Goal: Task Accomplishment & Management: Manage account settings

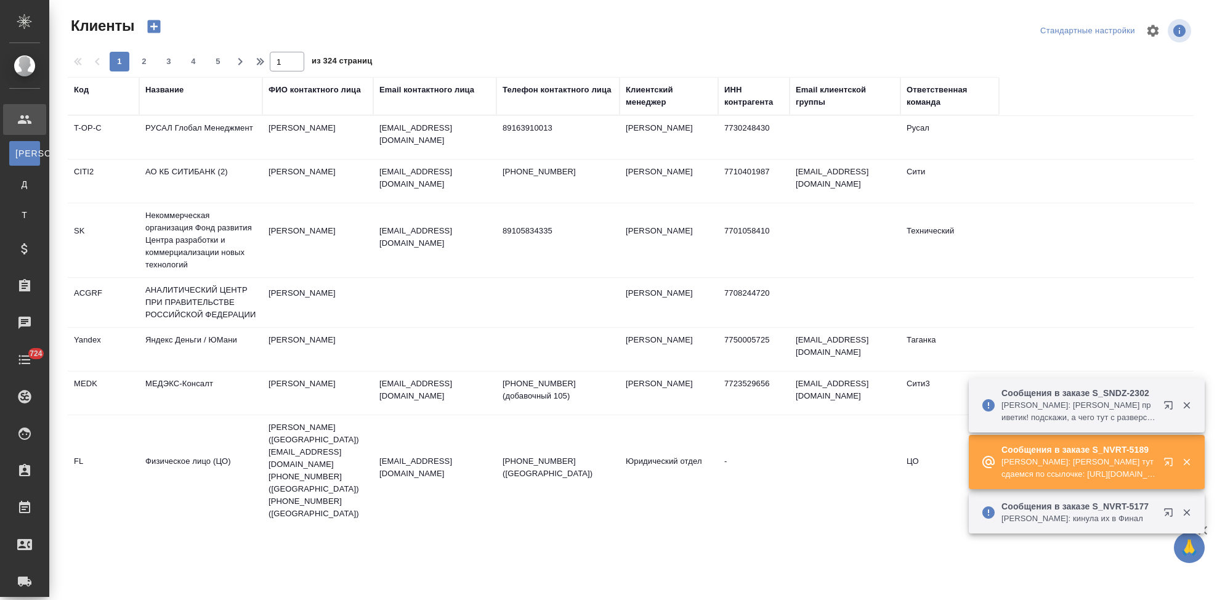
select select "RU"
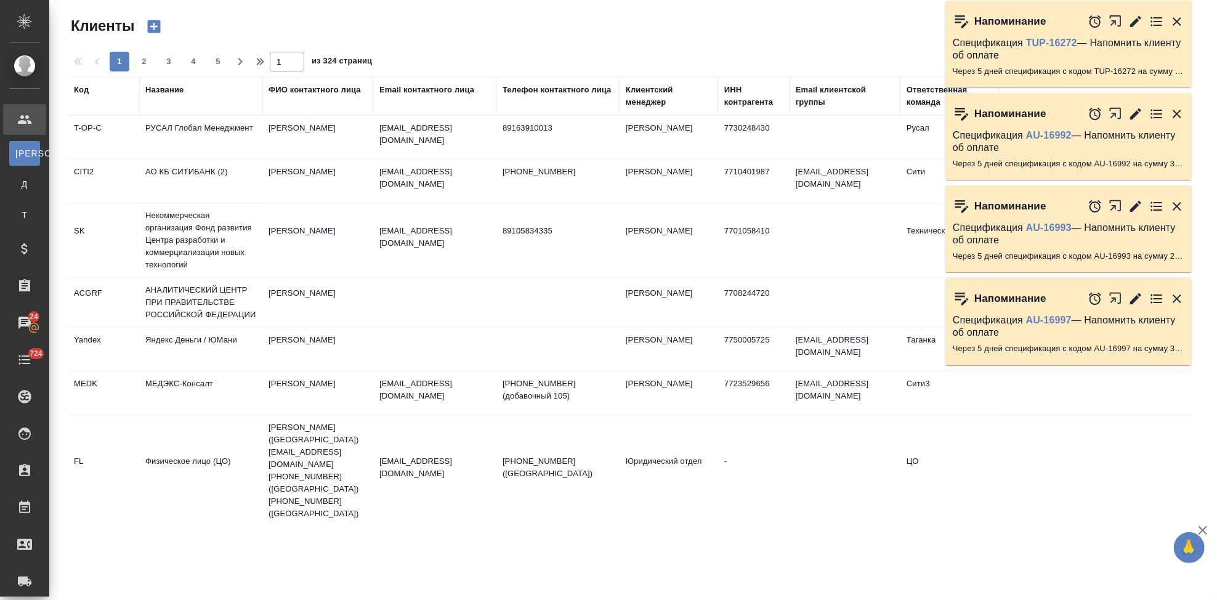
click at [1174, 295] on icon "button" at bounding box center [1177, 298] width 9 height 9
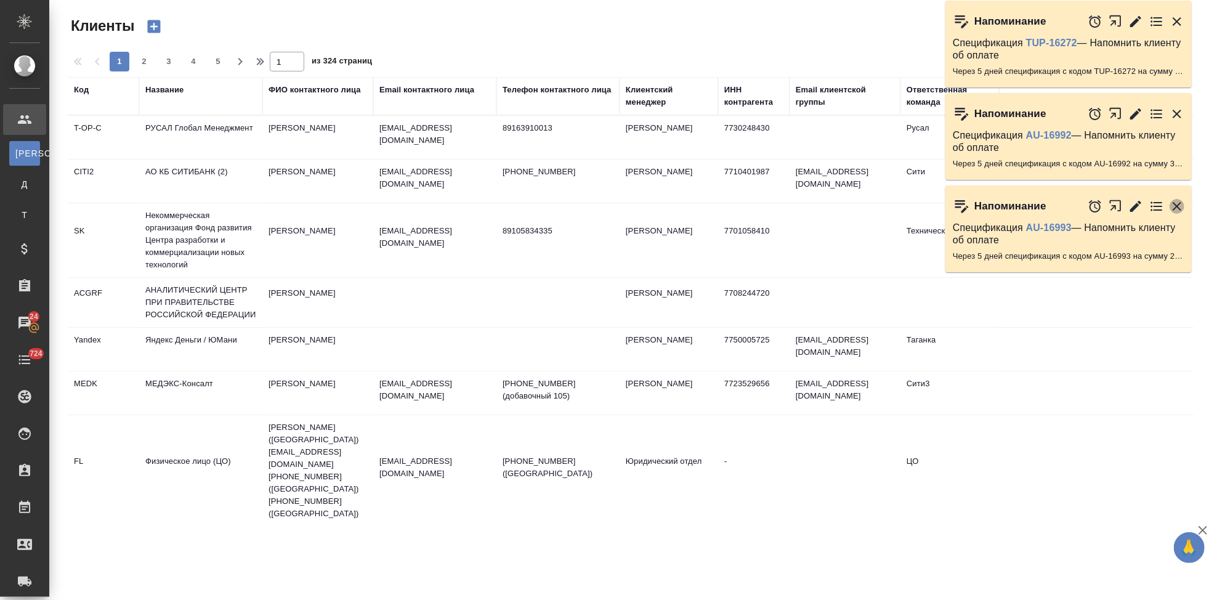
click at [1177, 200] on icon "button" at bounding box center [1177, 206] width 15 height 15
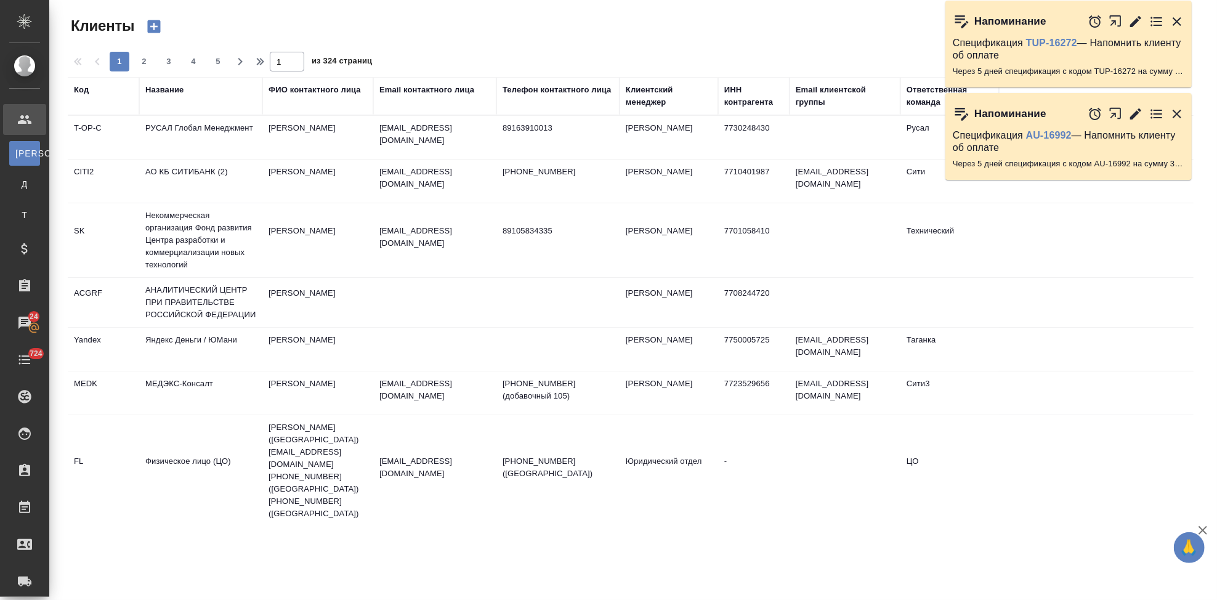
click at [1178, 107] on icon "button" at bounding box center [1177, 114] width 15 height 15
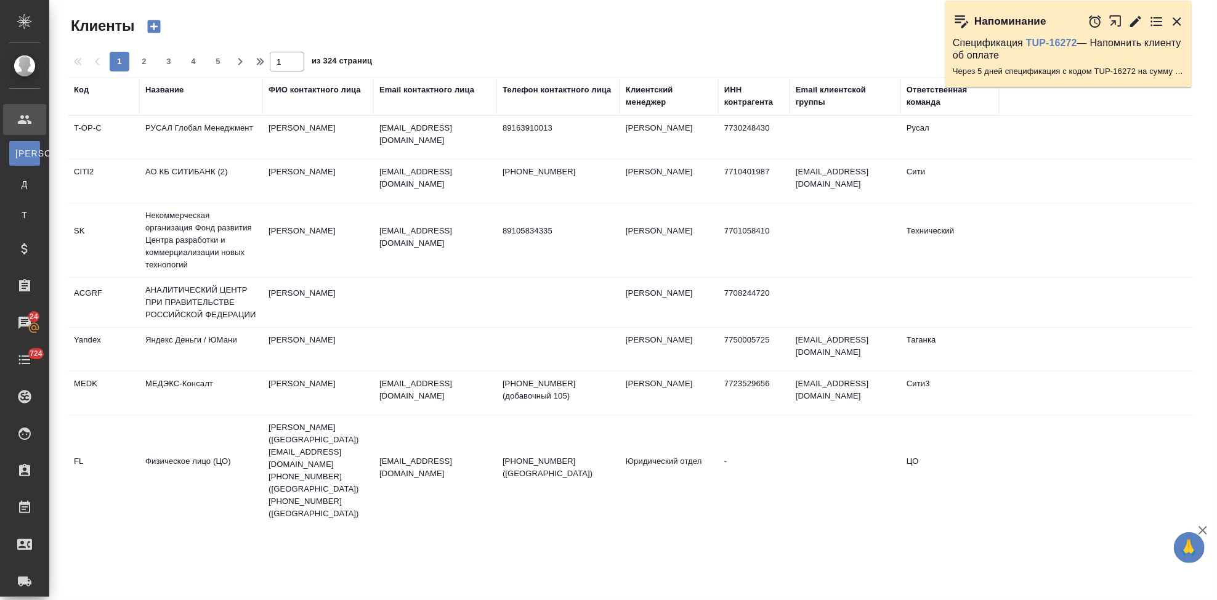
click at [1173, 19] on icon "button" at bounding box center [1177, 21] width 15 height 15
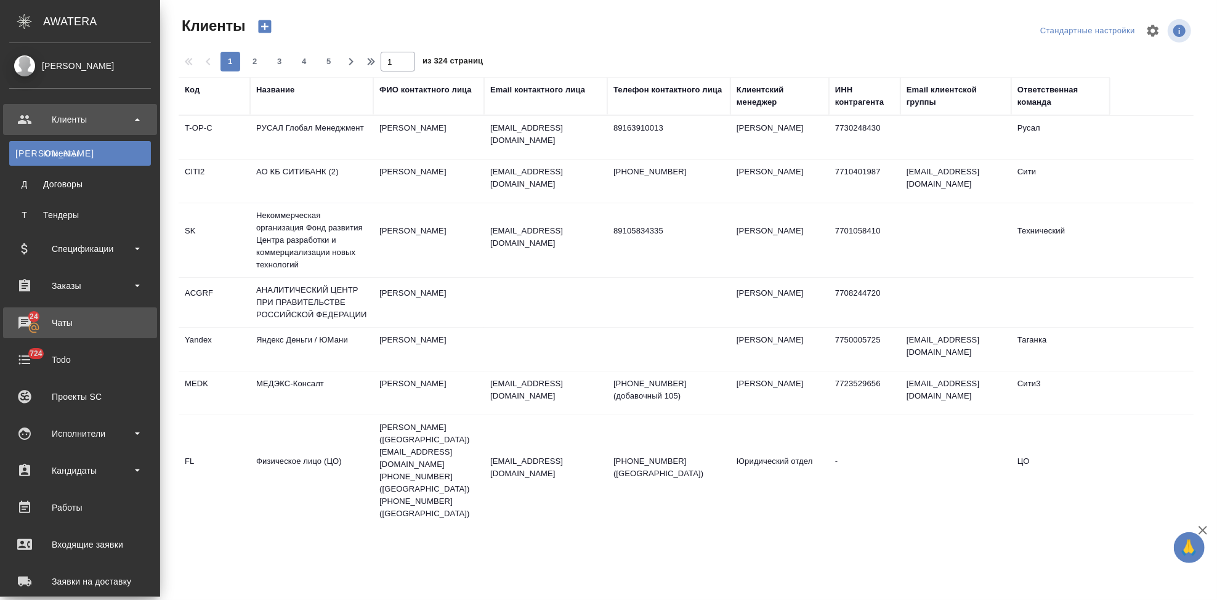
click at [28, 326] on div "Чаты" at bounding box center [80, 323] width 142 height 18
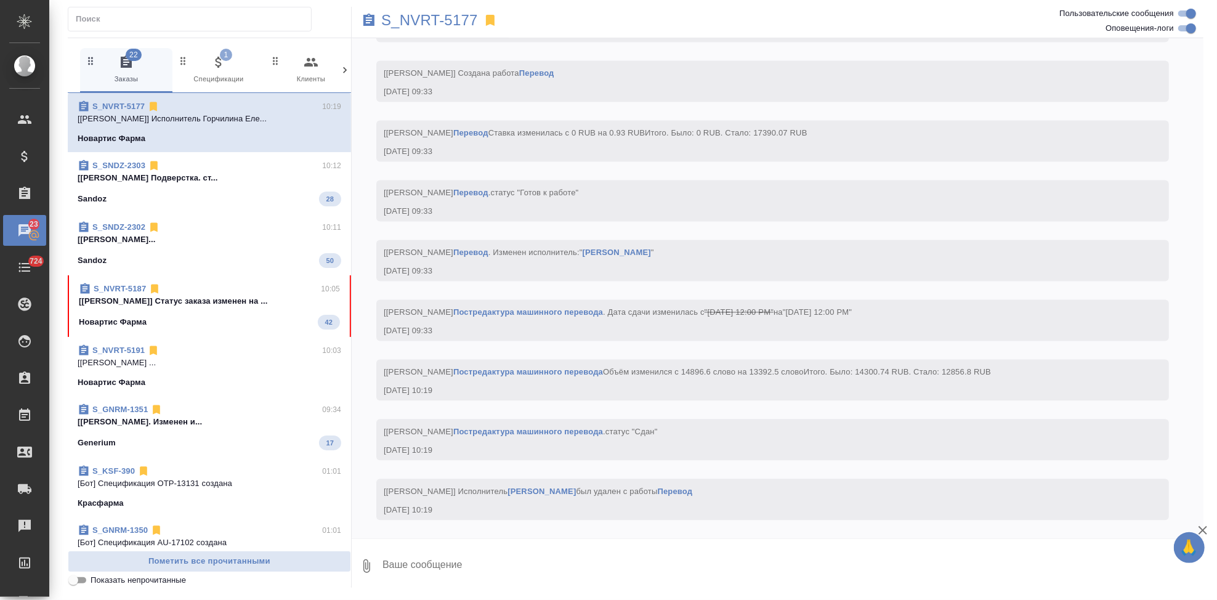
scroll to position [13007, 0]
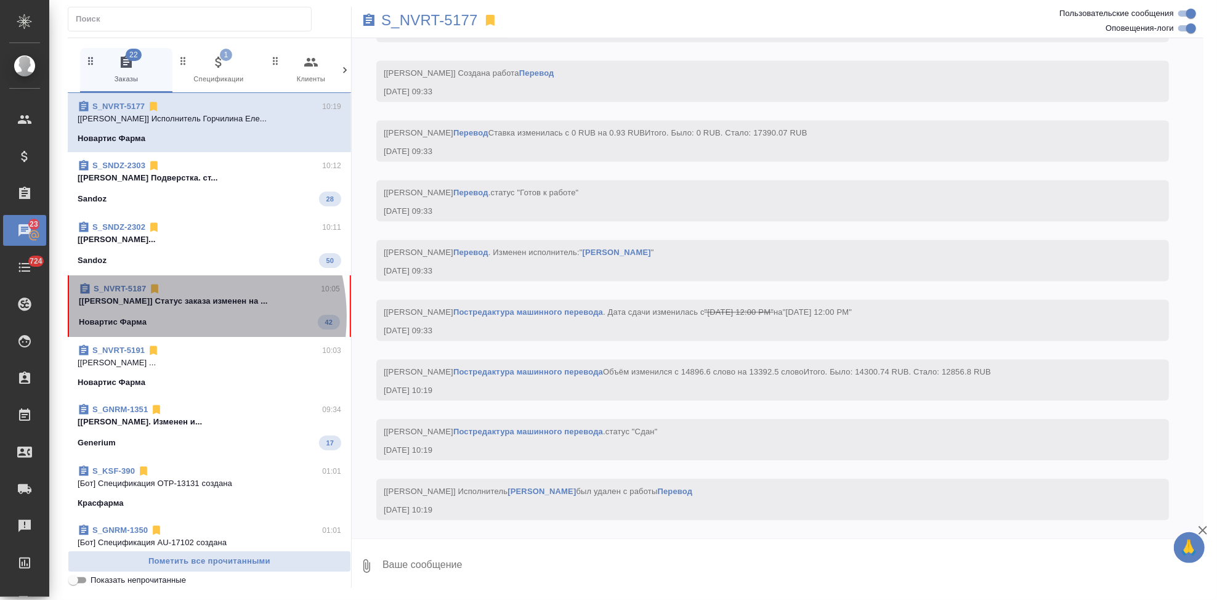
click at [158, 317] on div "Новартис Фарма 42" at bounding box center [209, 322] width 261 height 15
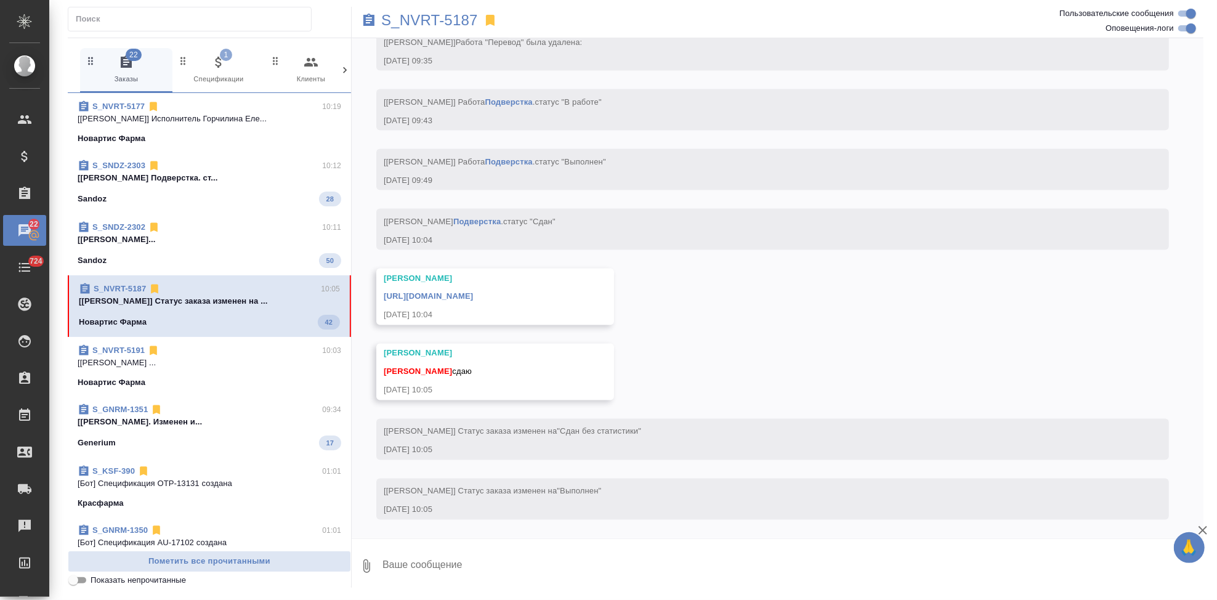
scroll to position [5298, 0]
click at [501, 573] on textarea at bounding box center [792, 566] width 822 height 42
type textarea "м"
type textarea "спасибо"
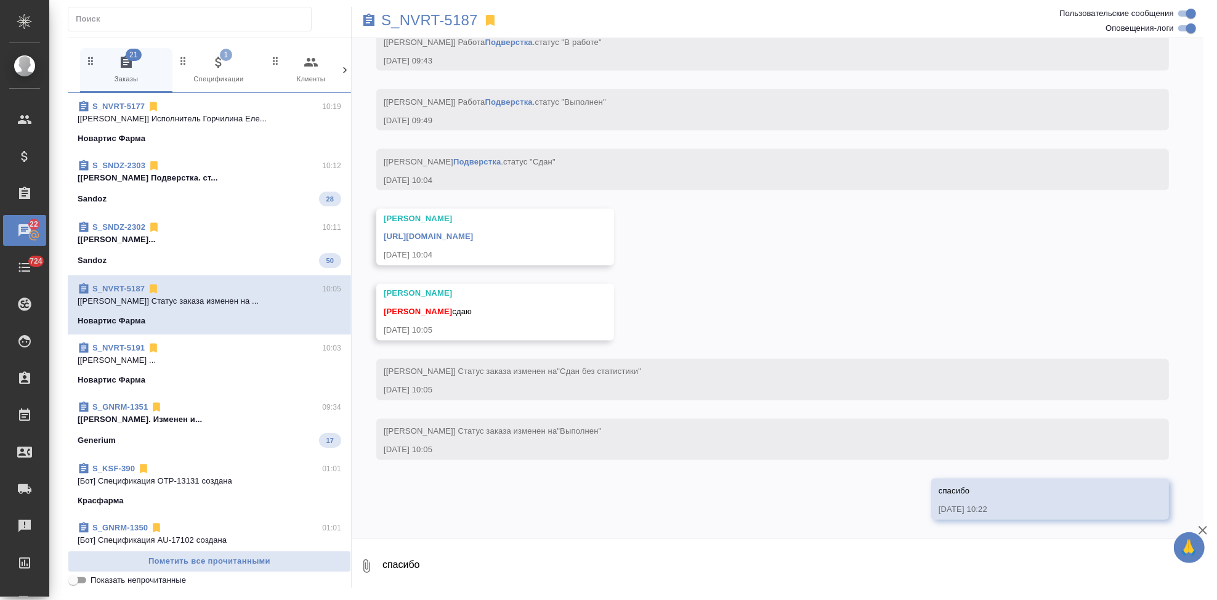
scroll to position [5358, 0]
click at [473, 233] on link "https://drive.awatera.com/apps/files/files/10289825?dir=/Shares/Novartos_Pharma…" at bounding box center [428, 236] width 89 height 9
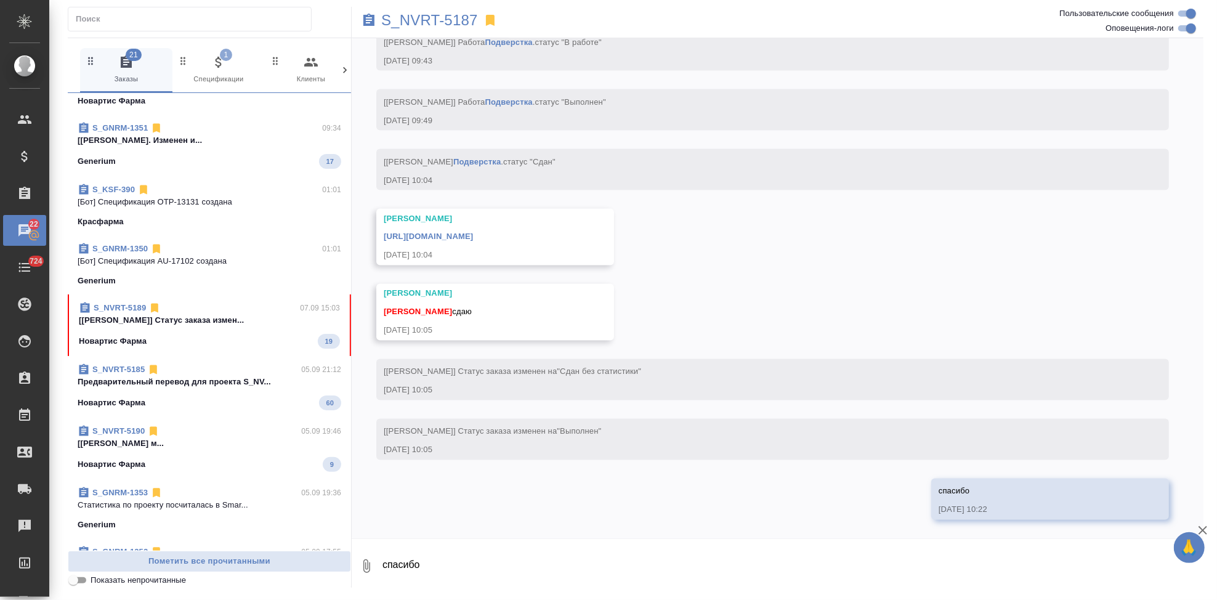
scroll to position [466, 0]
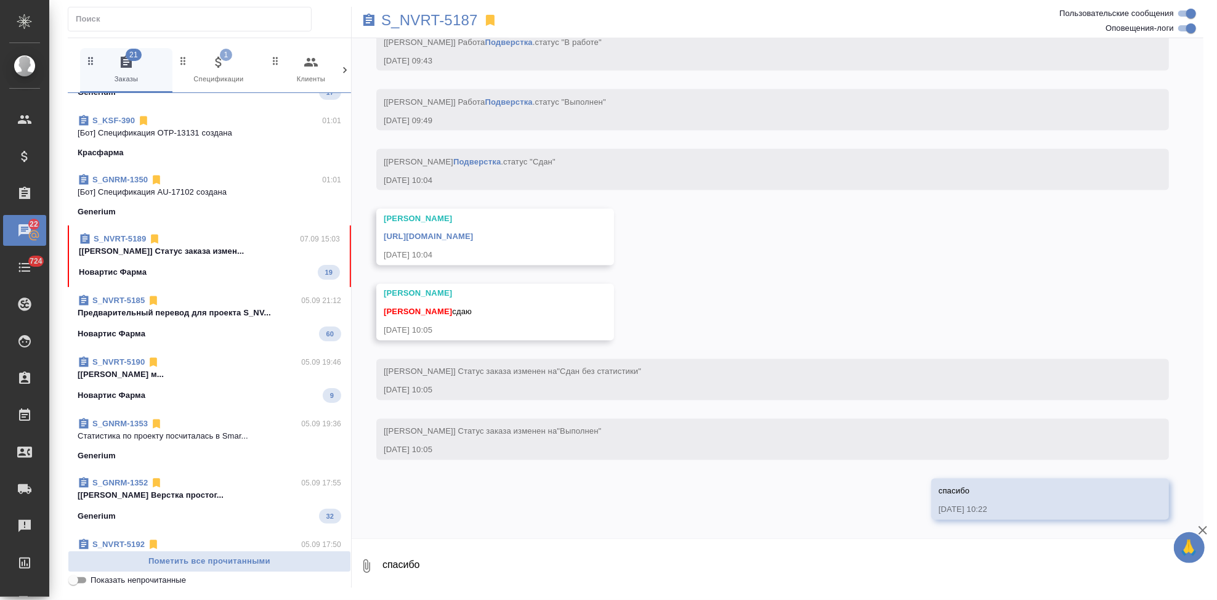
click at [167, 260] on span "S_NVRT-5189 07.09 15:03 [Горшкова Валентина] Статус заказа измен... Новартис Фа…" at bounding box center [209, 256] width 261 height 47
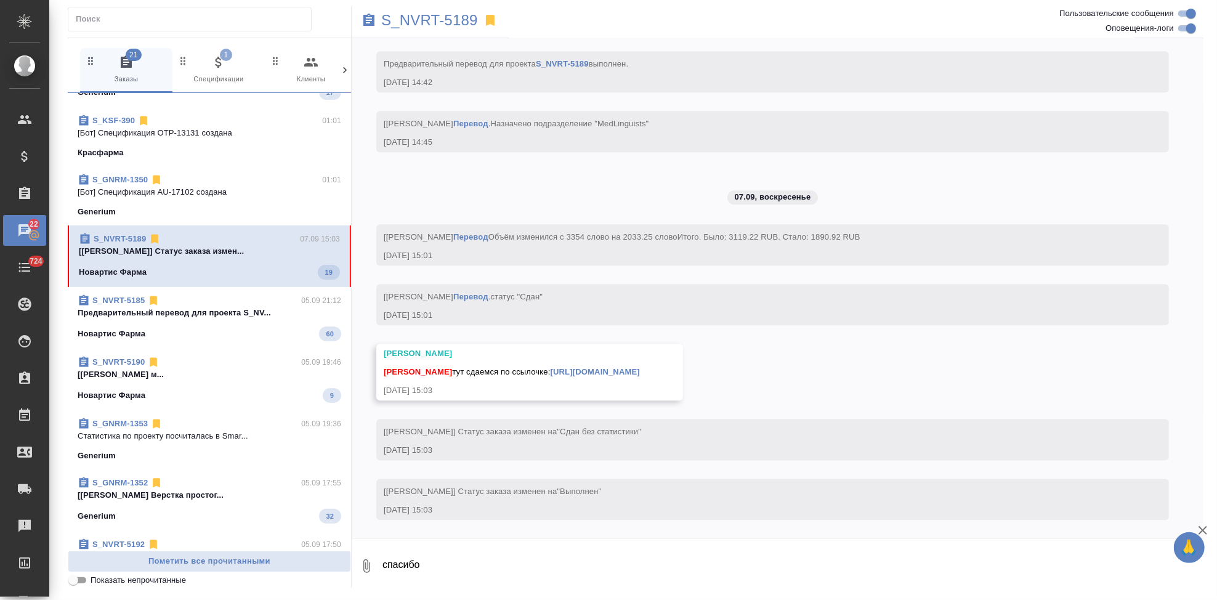
scroll to position [2345, 0]
click at [475, 570] on textarea "спасибо" at bounding box center [792, 566] width 822 height 42
click at [466, 561] on textarea "спасибо" at bounding box center [782, 566] width 802 height 42
type textarea "спасибо"
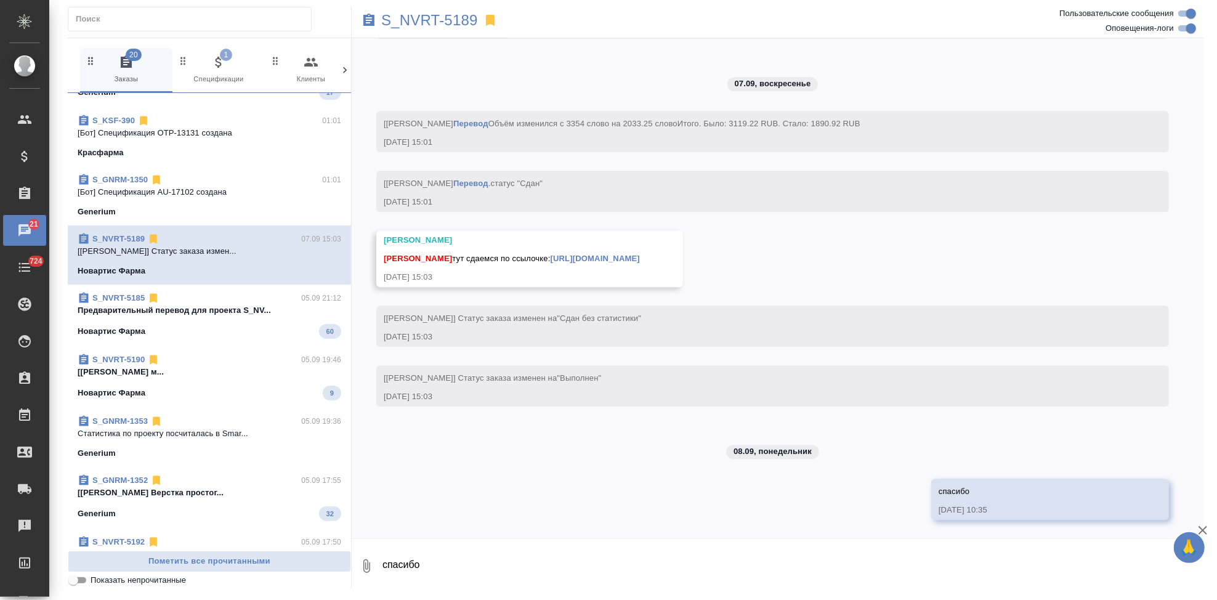
scroll to position [2458, 0]
click at [591, 254] on link "https://drive.awatera.com/apps/files/files/10303099?dir=/Shares/Novartos_Pharma…" at bounding box center [595, 258] width 89 height 9
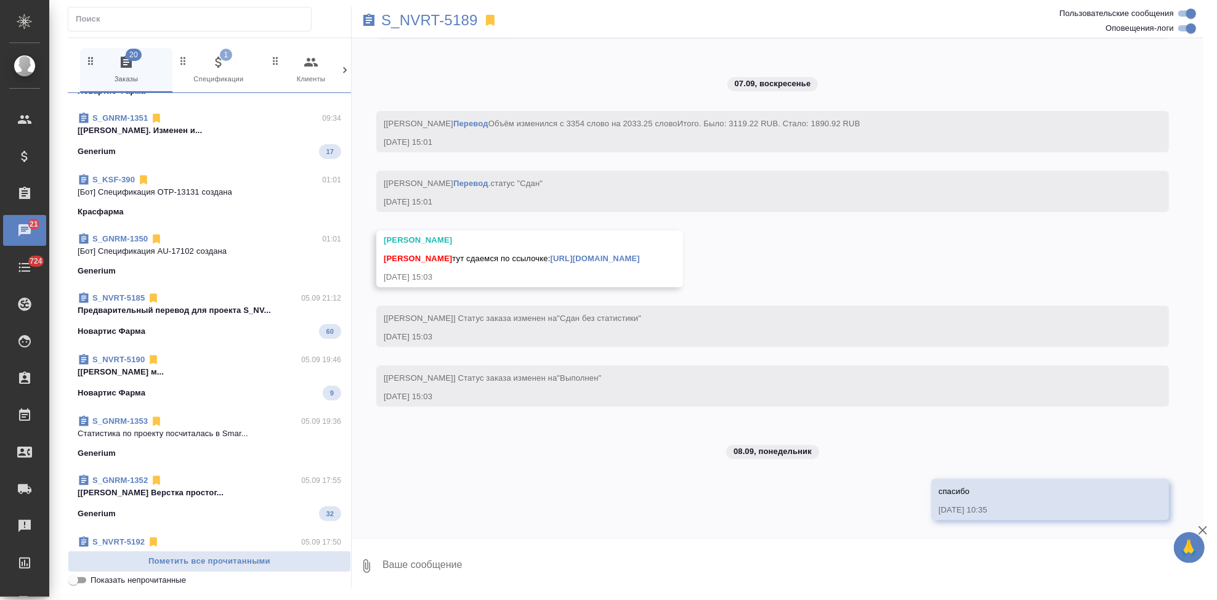
scroll to position [0, 0]
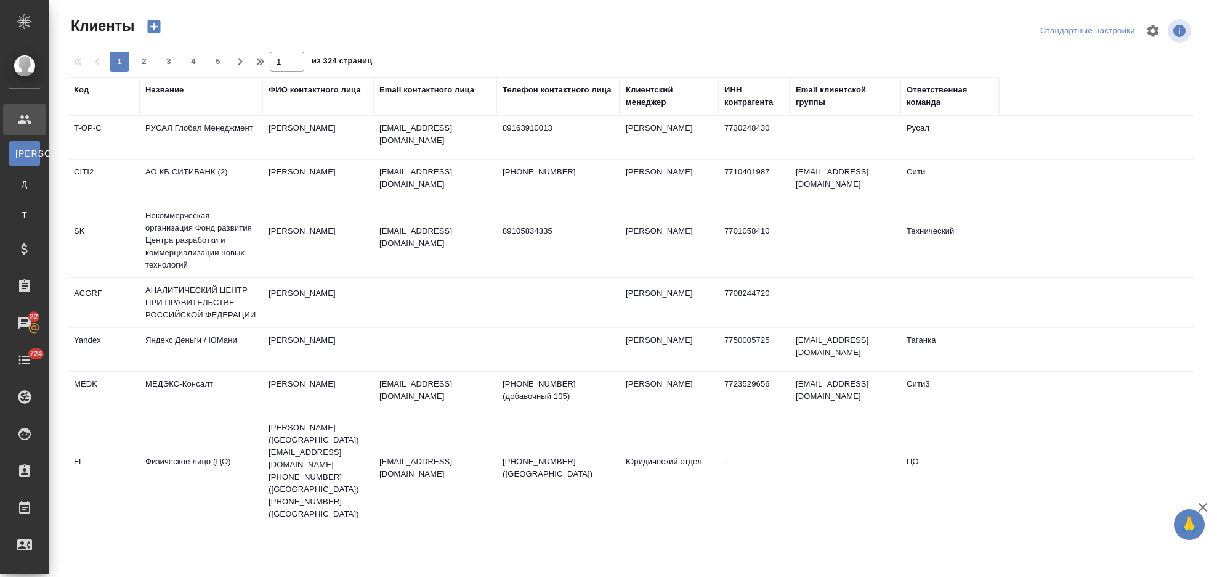
select select "RU"
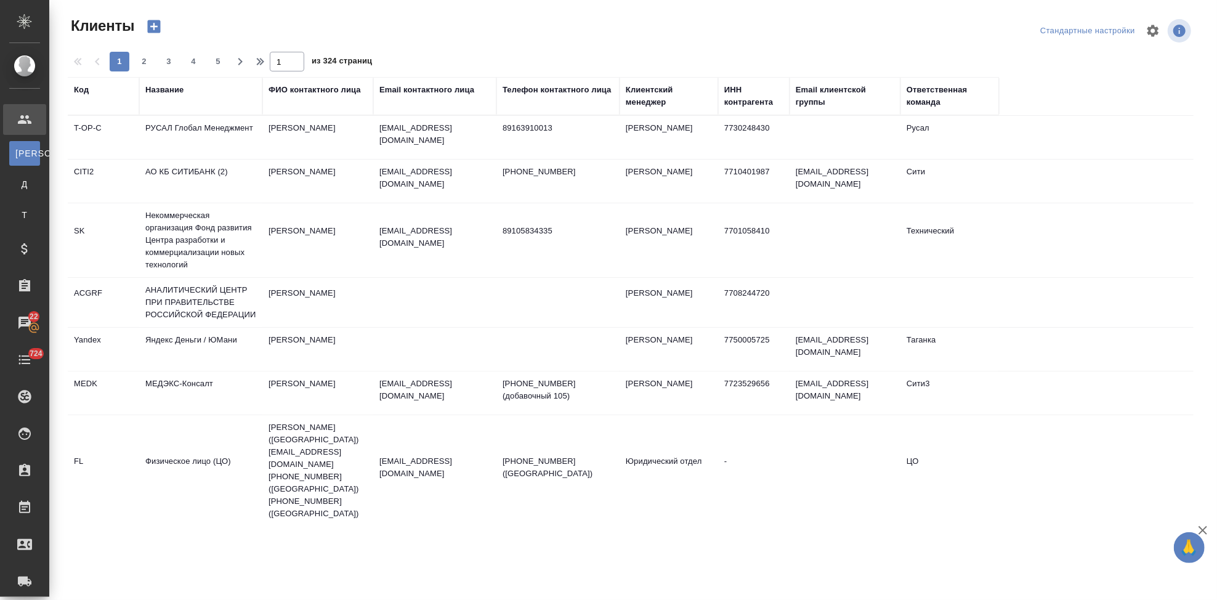
click at [81, 95] on div "Код" at bounding box center [81, 90] width 15 height 12
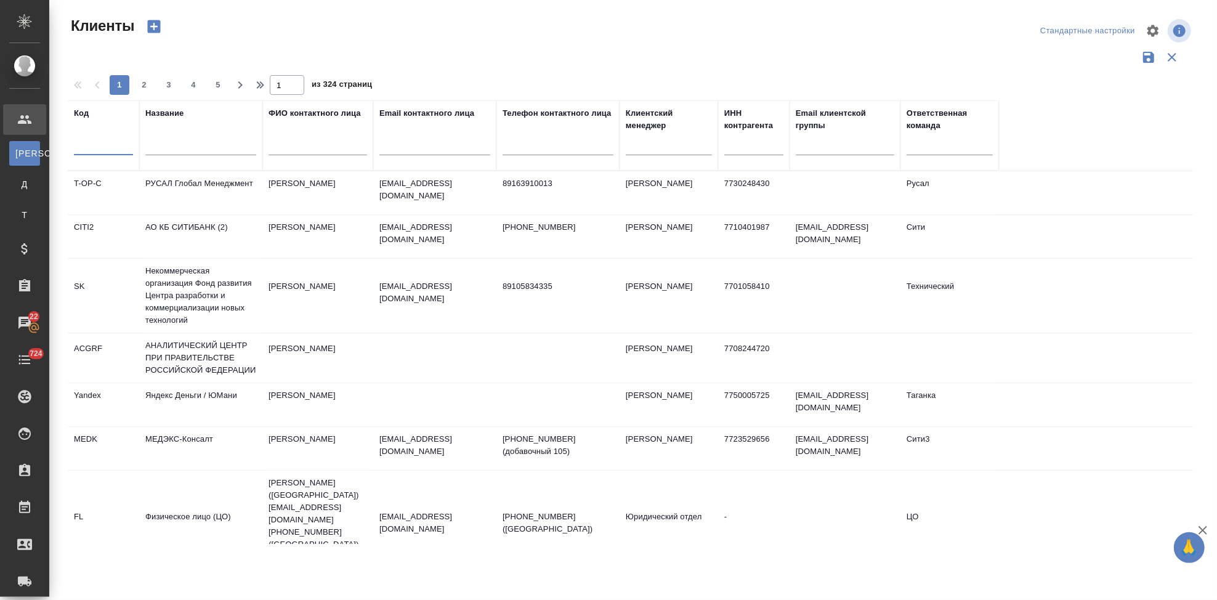
click at [92, 148] on input "text" at bounding box center [103, 147] width 59 height 15
type input "sndz"
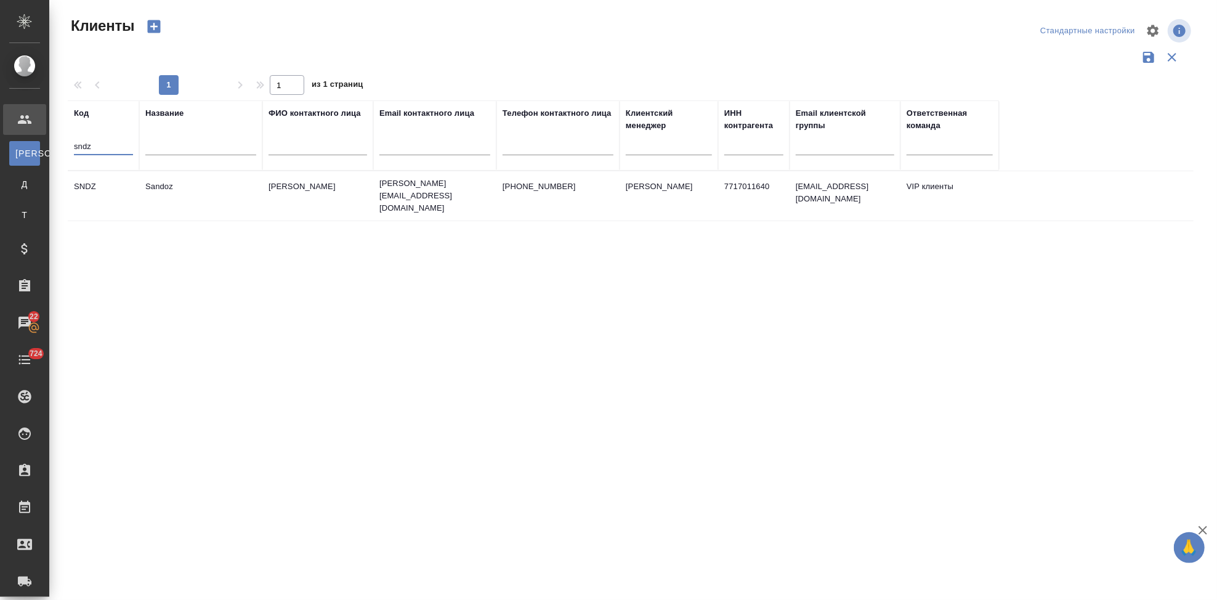
click at [200, 185] on td "Sandoz" at bounding box center [200, 195] width 123 height 43
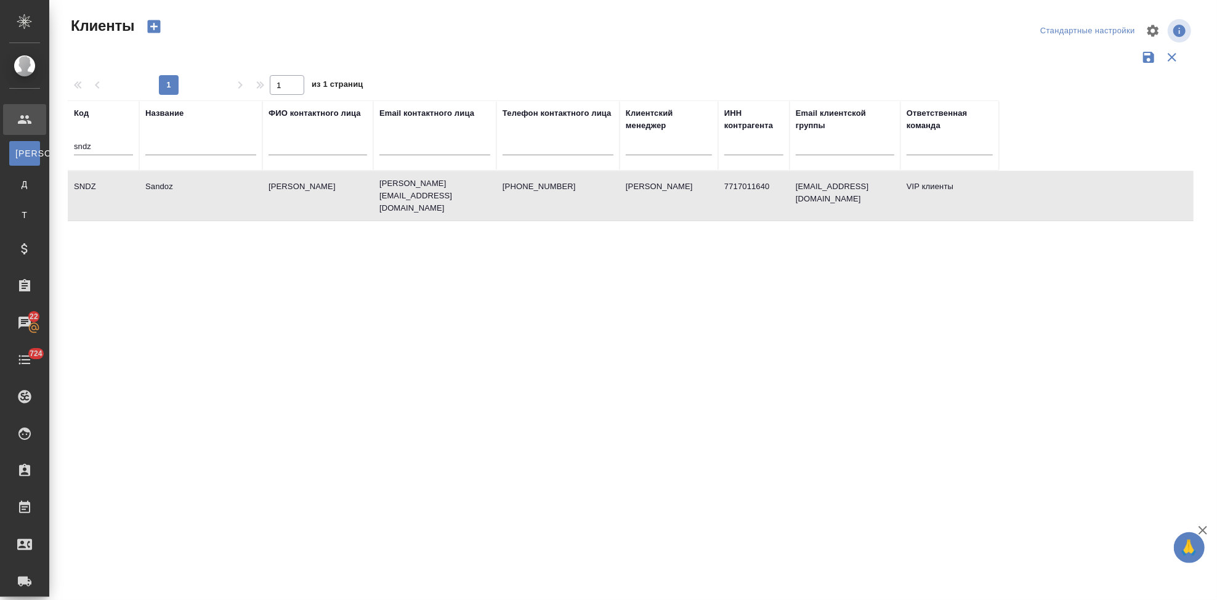
click at [200, 185] on td "Sandoz" at bounding box center [200, 195] width 123 height 43
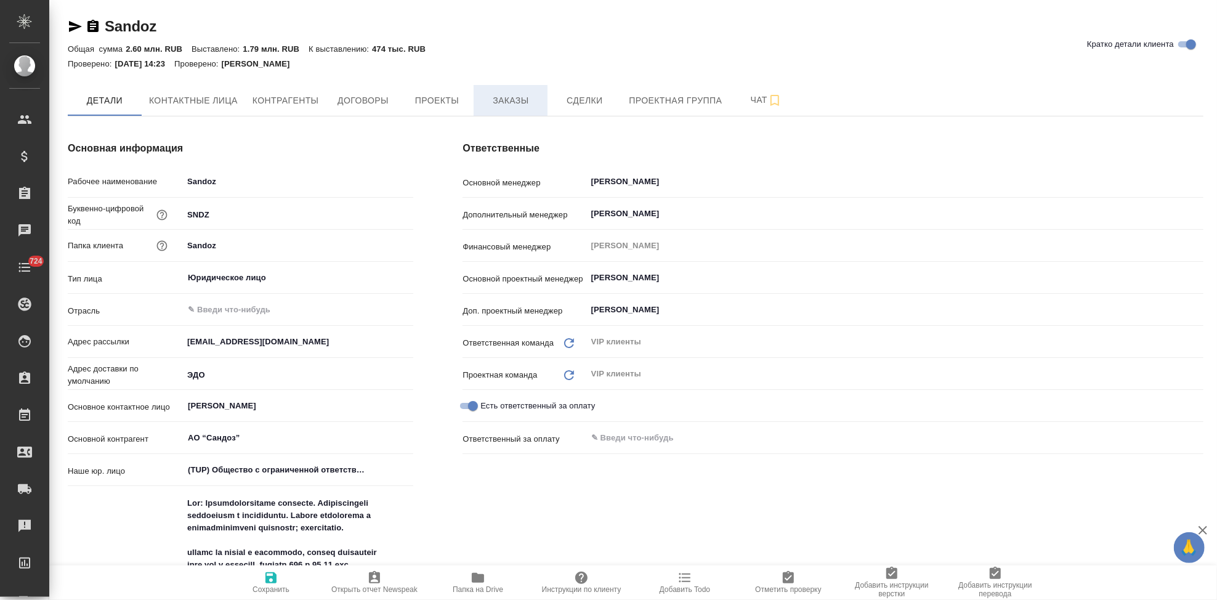
click at [492, 108] on button "Заказы" at bounding box center [511, 100] width 74 height 31
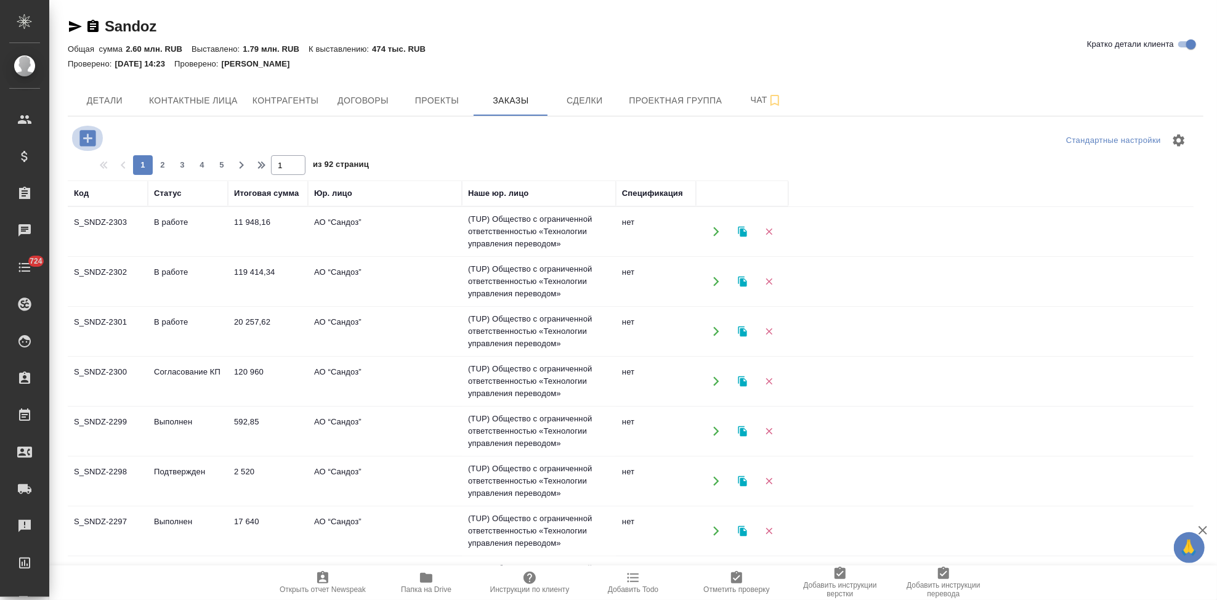
click at [83, 129] on icon "button" at bounding box center [88, 139] width 22 height 22
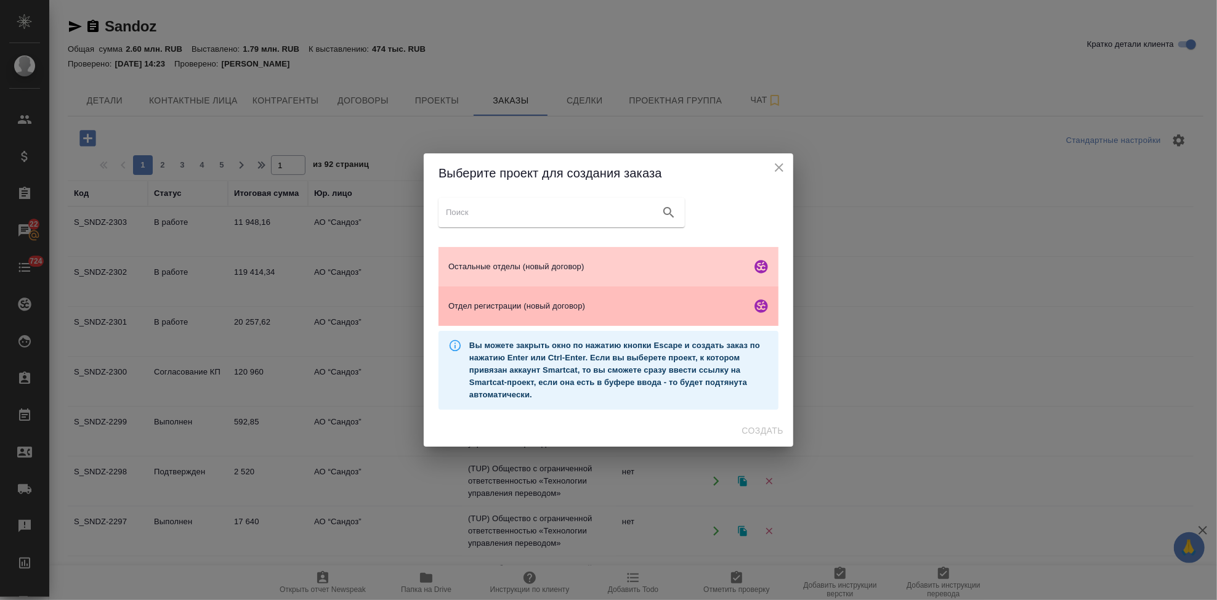
click at [537, 312] on span "Отдел регистрации (новый договор)" at bounding box center [597, 306] width 298 height 12
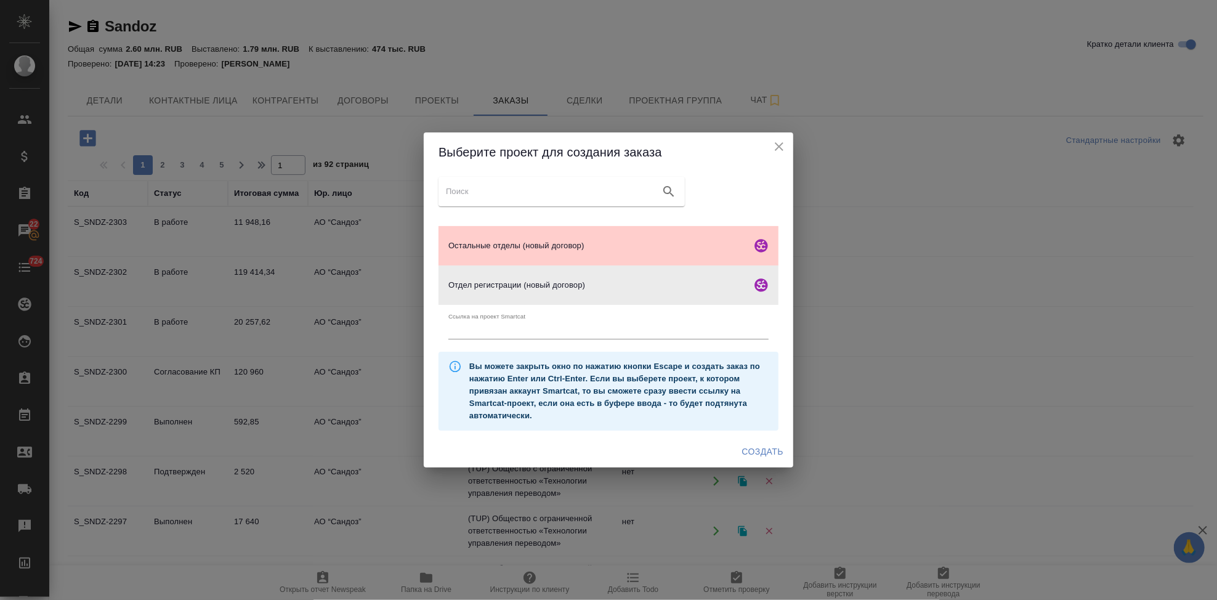
click at [755, 451] on span "Создать" at bounding box center [762, 451] width 41 height 15
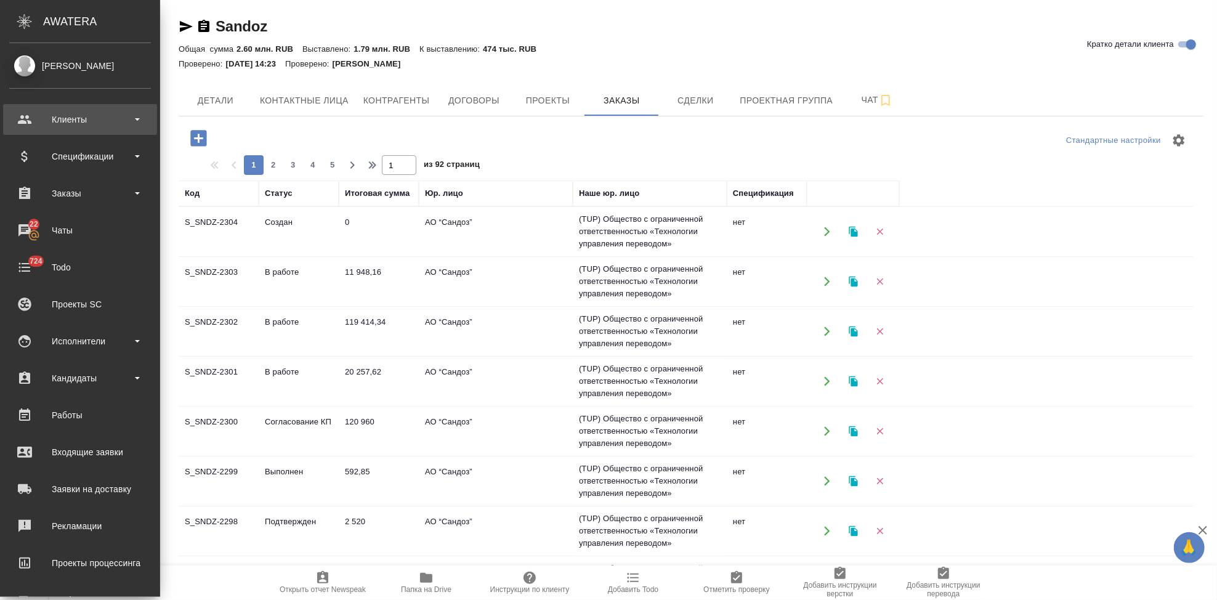
click at [33, 115] on div "Клиенты" at bounding box center [80, 119] width 142 height 18
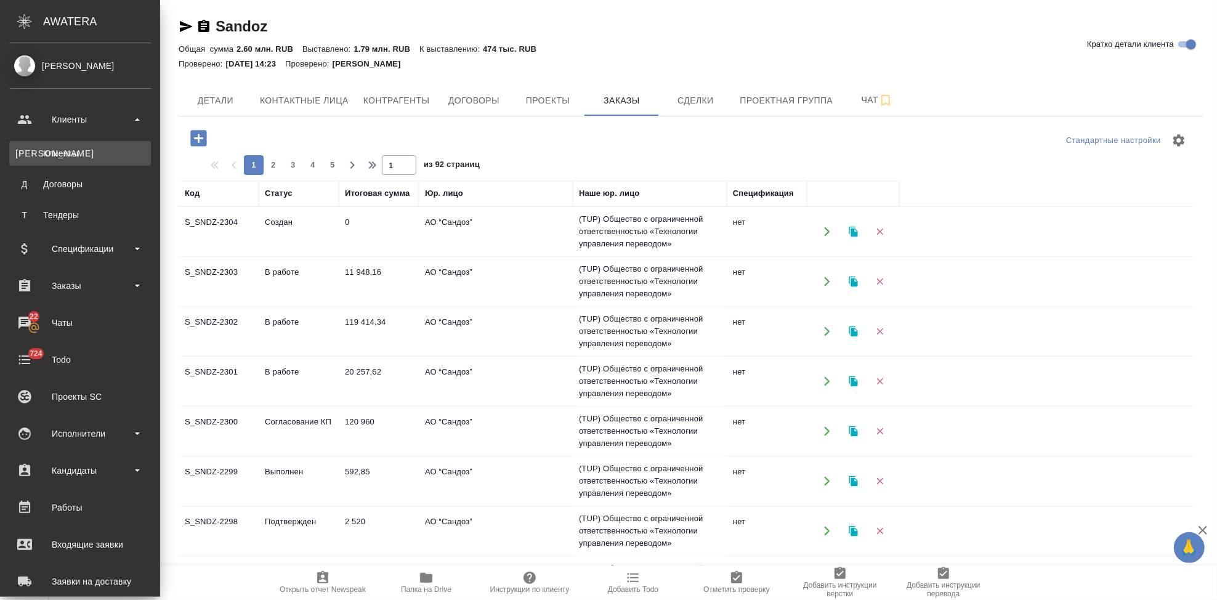
click at [53, 154] on div "Клиенты" at bounding box center [79, 153] width 129 height 12
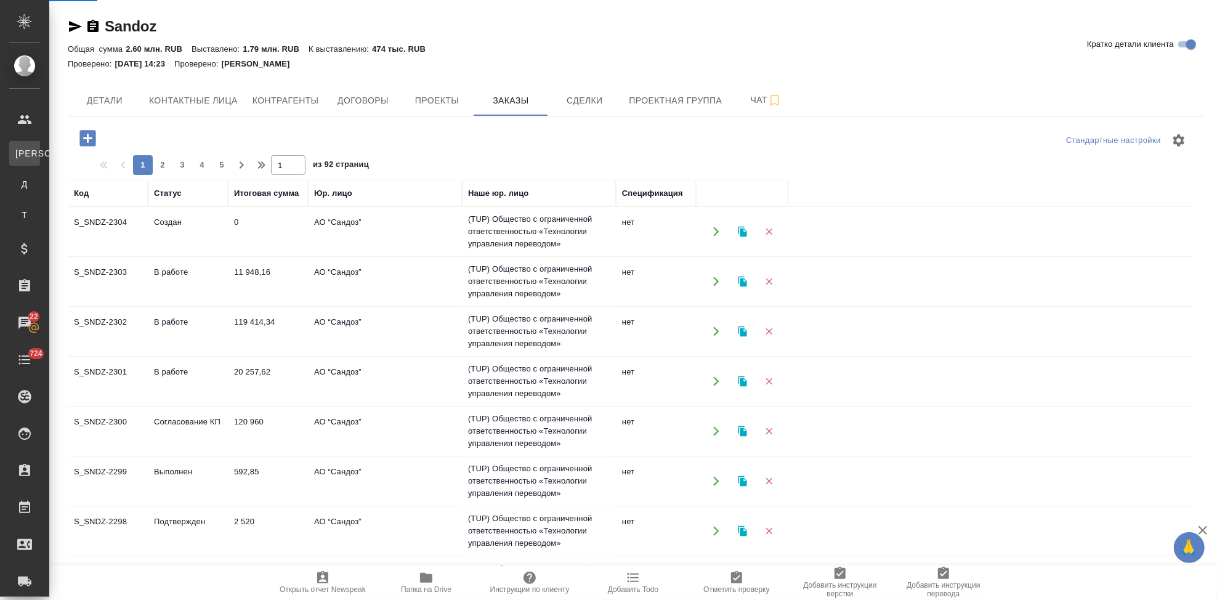
select select "RU"
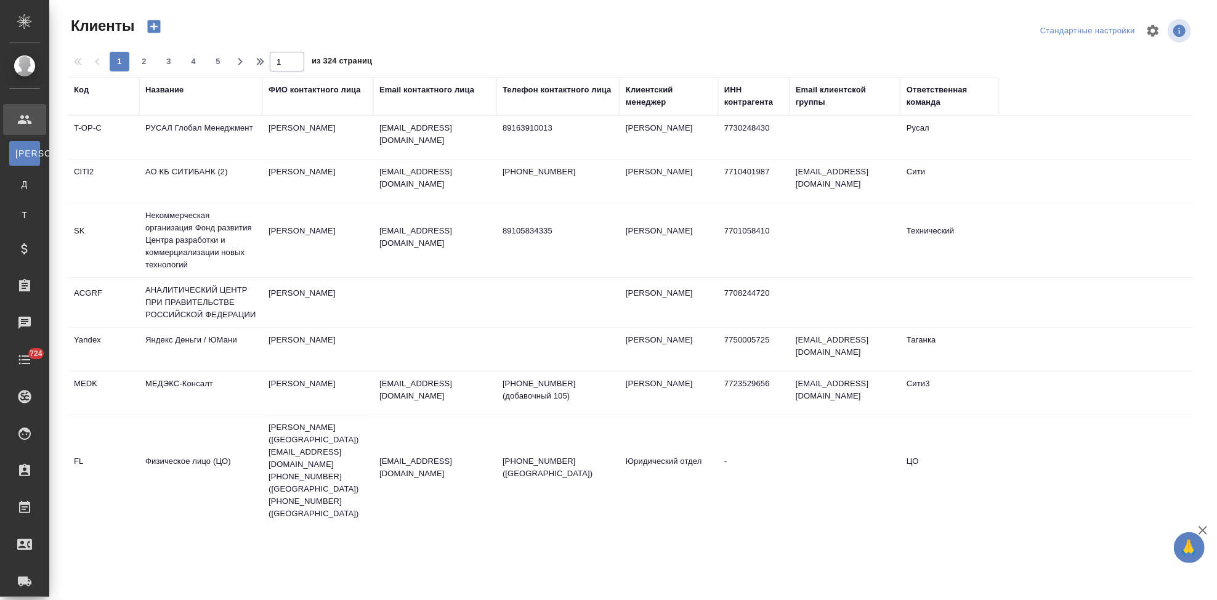
click at [83, 89] on div "Код" at bounding box center [81, 90] width 15 height 12
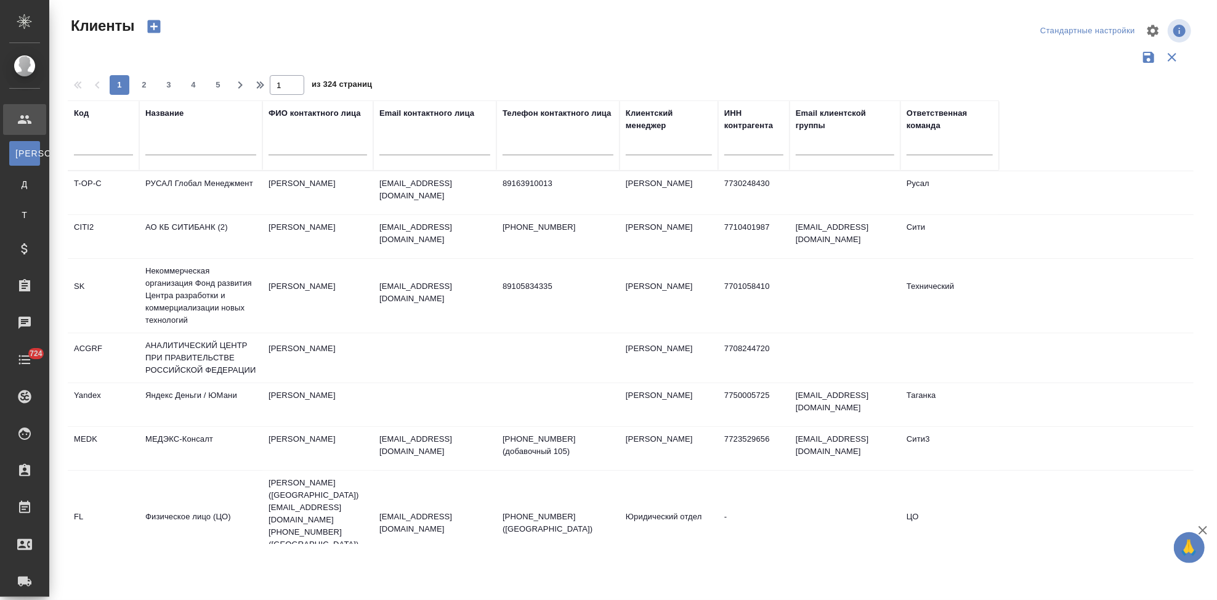
click at [86, 151] on input "text" at bounding box center [103, 147] width 59 height 15
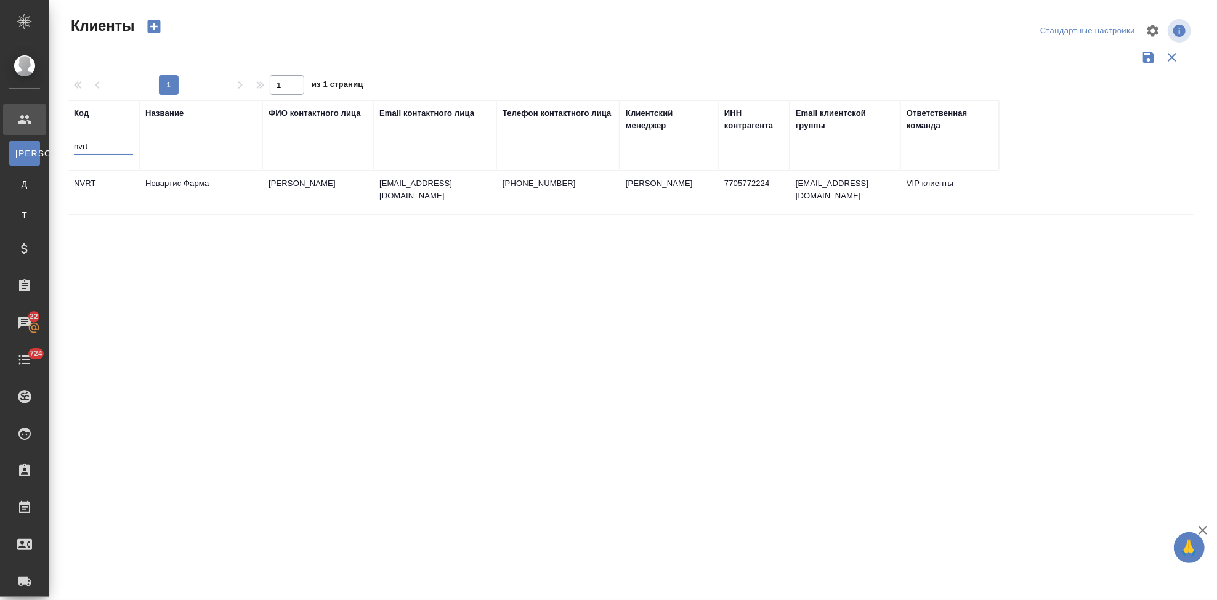
click at [413, 195] on td "daria.golovina@novartis.com" at bounding box center [434, 192] width 123 height 43
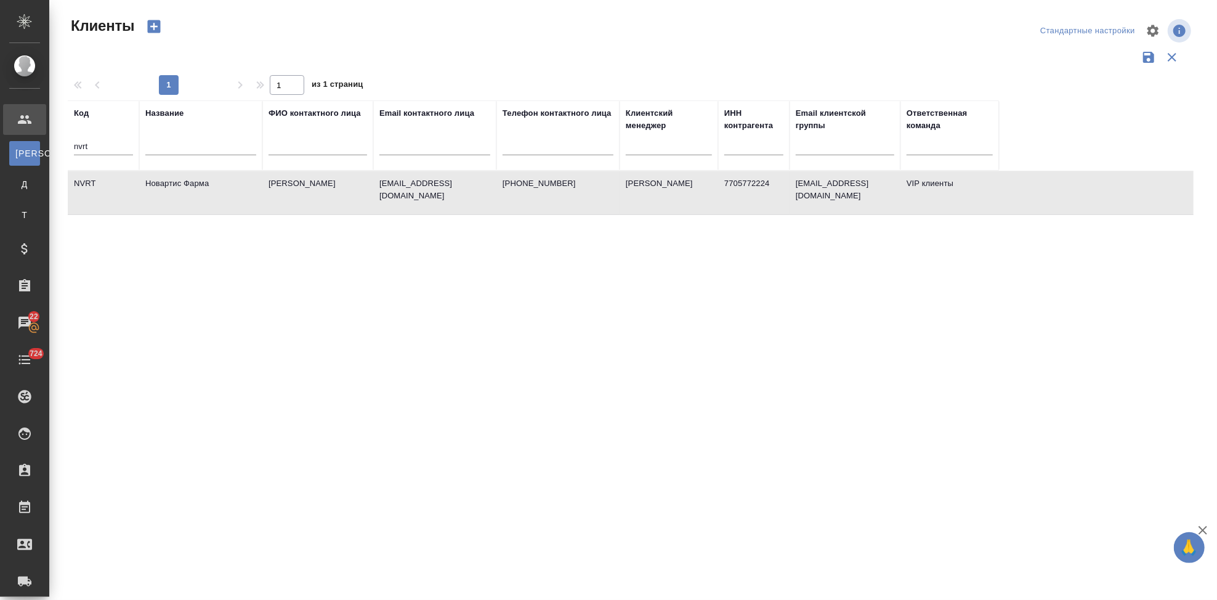
click at [413, 195] on td "daria.golovina@novartis.com" at bounding box center [434, 192] width 123 height 43
click at [98, 150] on input "nvrt" at bounding box center [103, 147] width 59 height 15
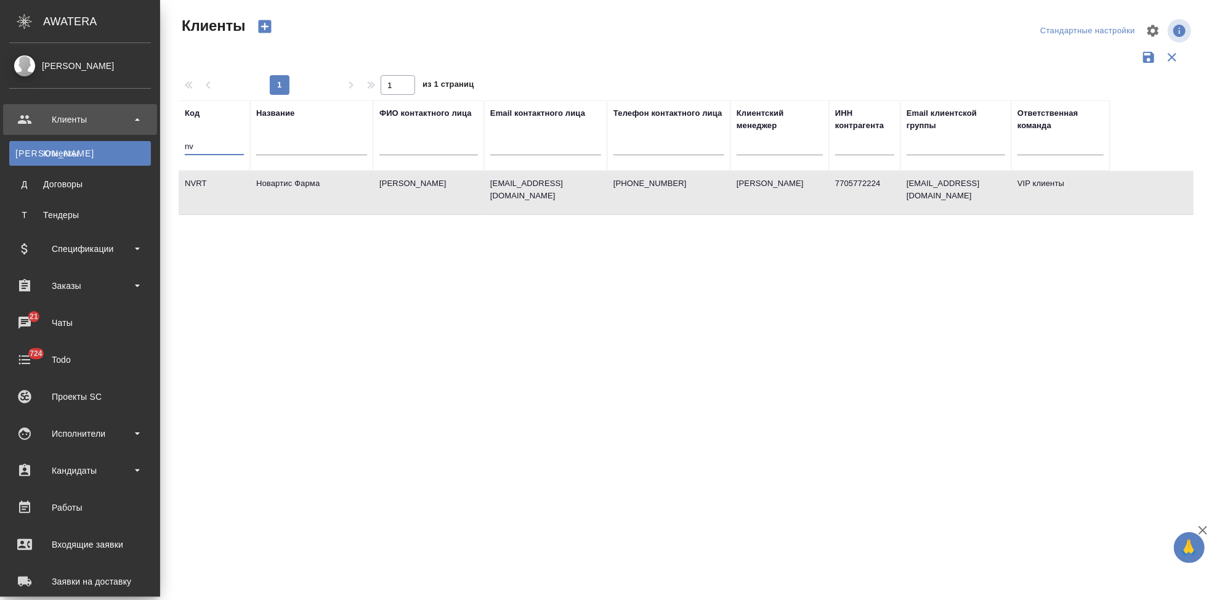
type input "n"
type input "п"
type input "gnrm"
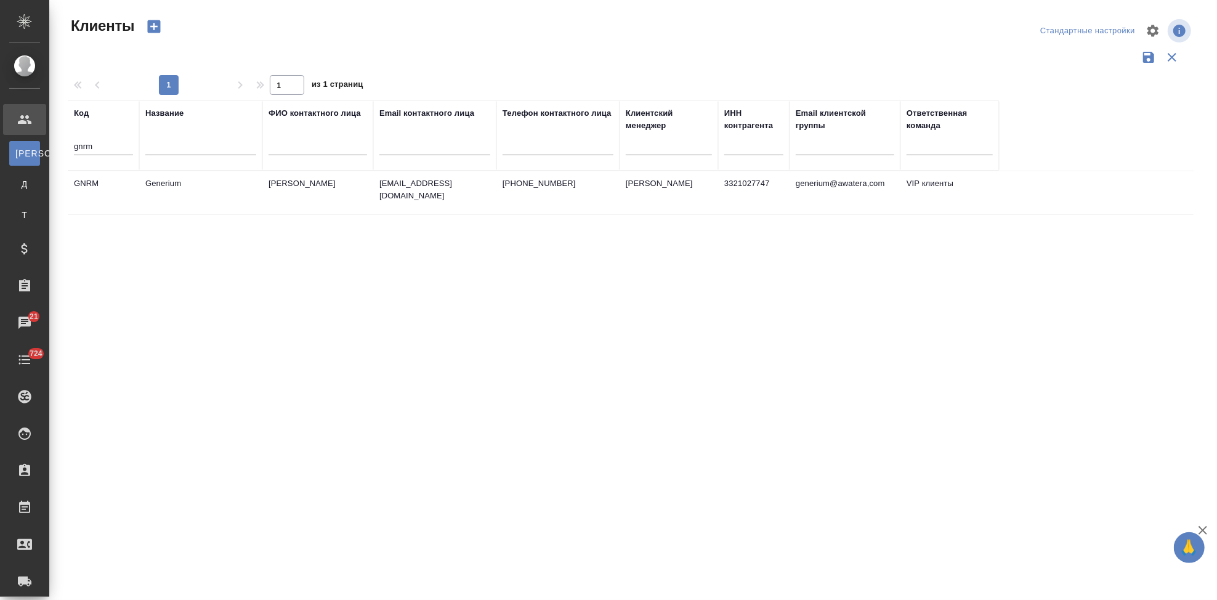
click at [476, 195] on td "emastakhova@generium.ru" at bounding box center [434, 192] width 123 height 43
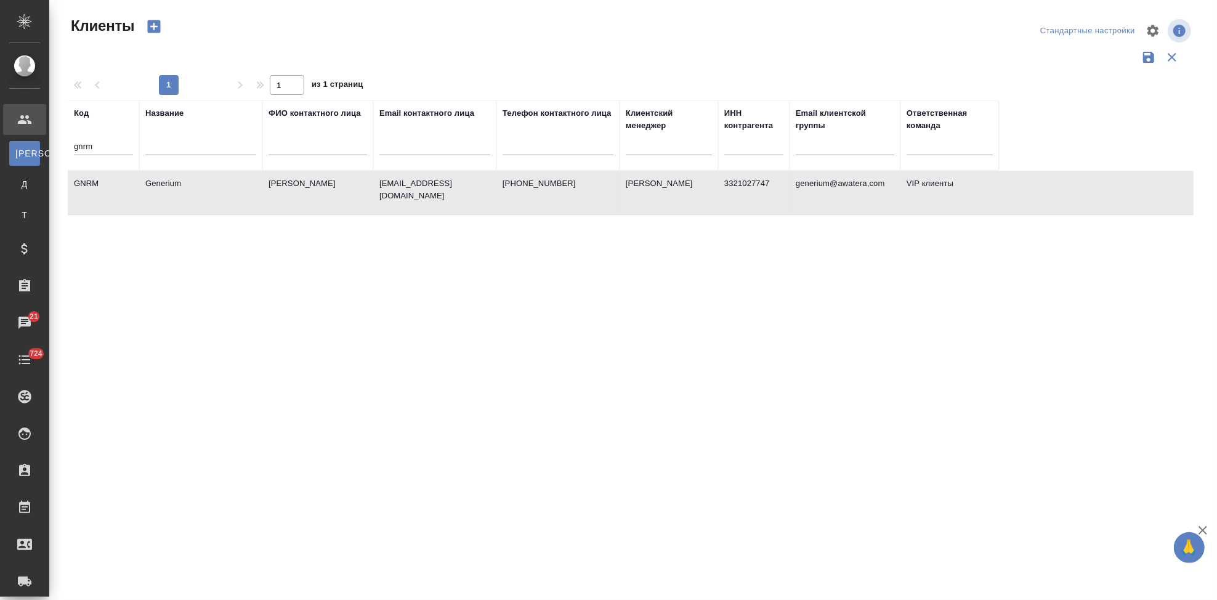
click at [476, 195] on td "emastakhova@generium.ru" at bounding box center [434, 192] width 123 height 43
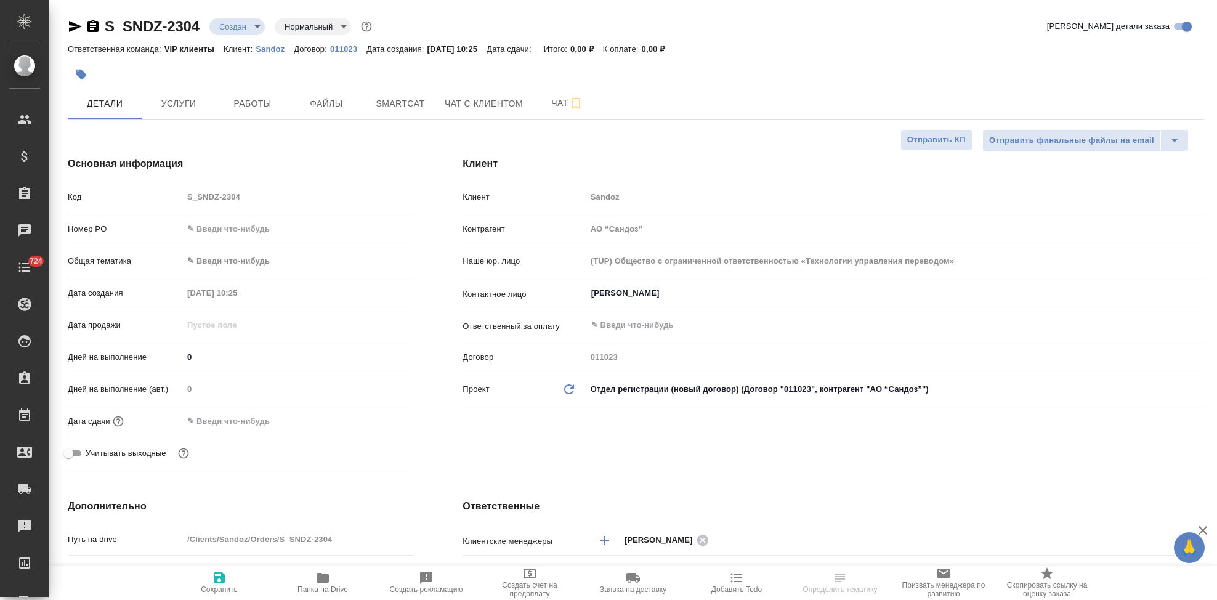
select select "RU"
click at [676, 298] on input "[PERSON_NAME]" at bounding box center [874, 293] width 569 height 15
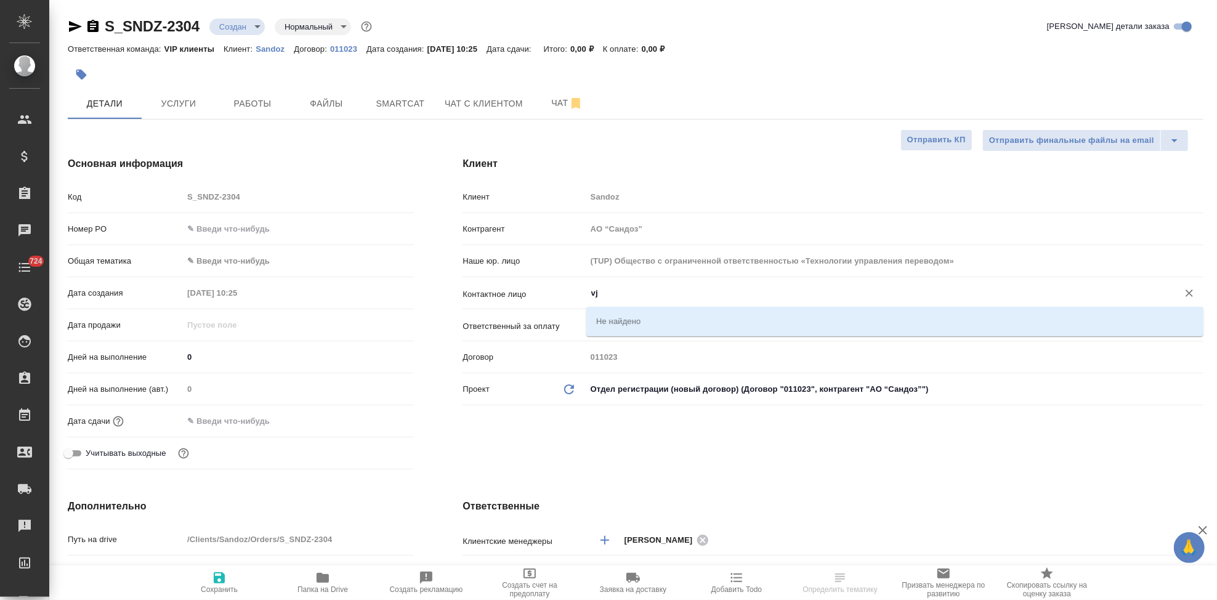
type input "v"
click at [662, 313] on li "[PERSON_NAME]" at bounding box center [894, 321] width 617 height 22
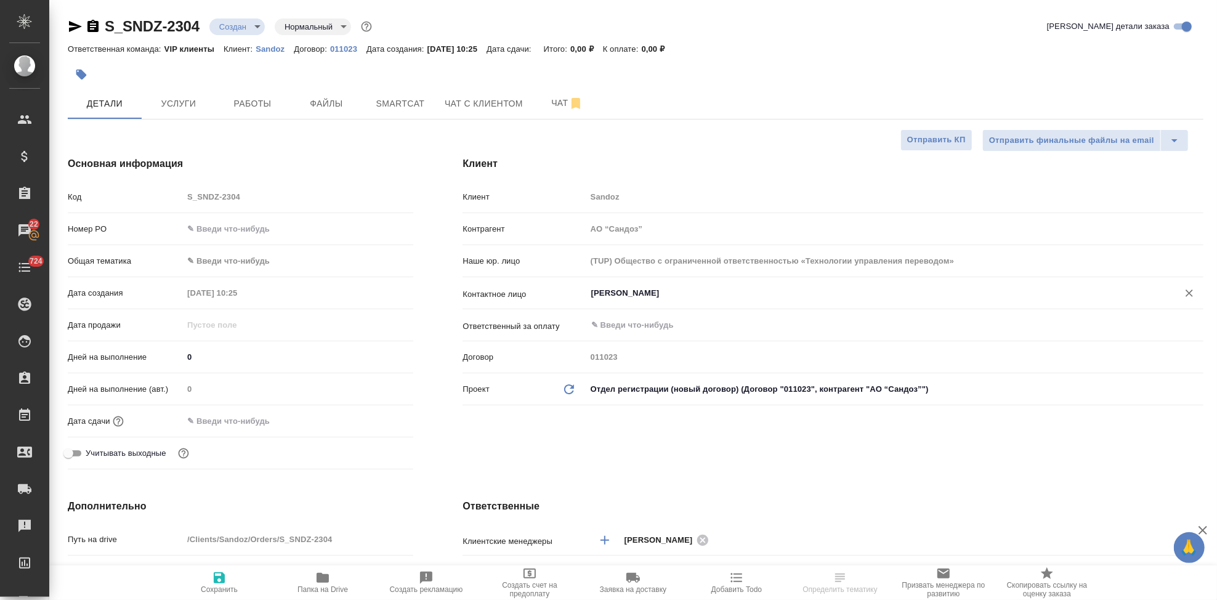
type input "[PERSON_NAME]"
click at [222, 584] on icon "button" at bounding box center [219, 577] width 15 height 15
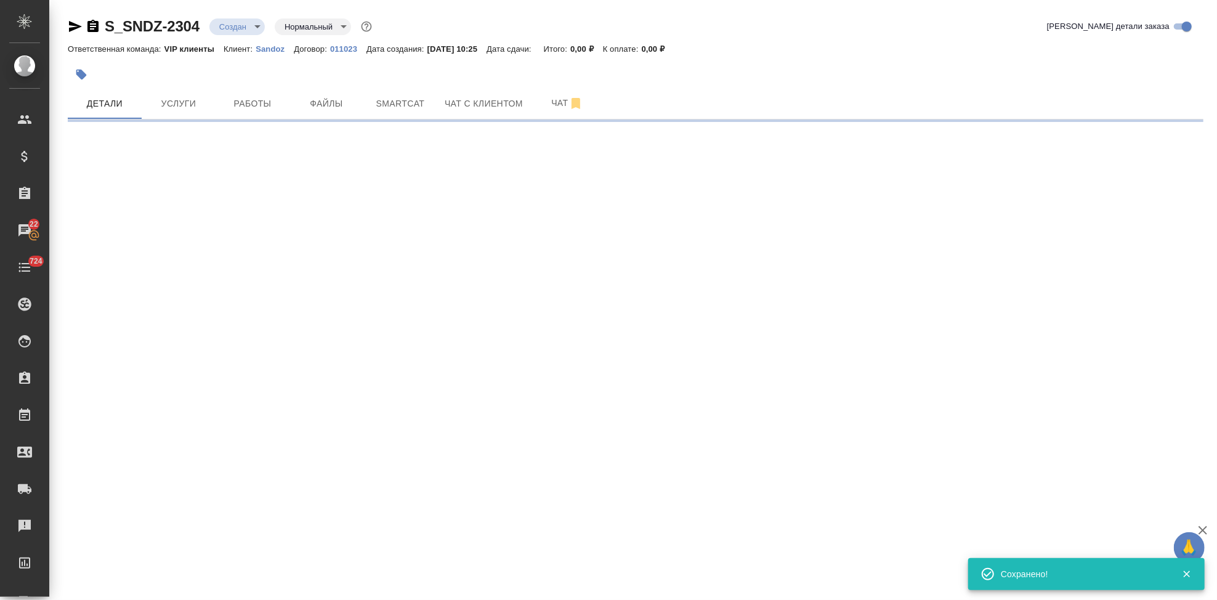
select select "RU"
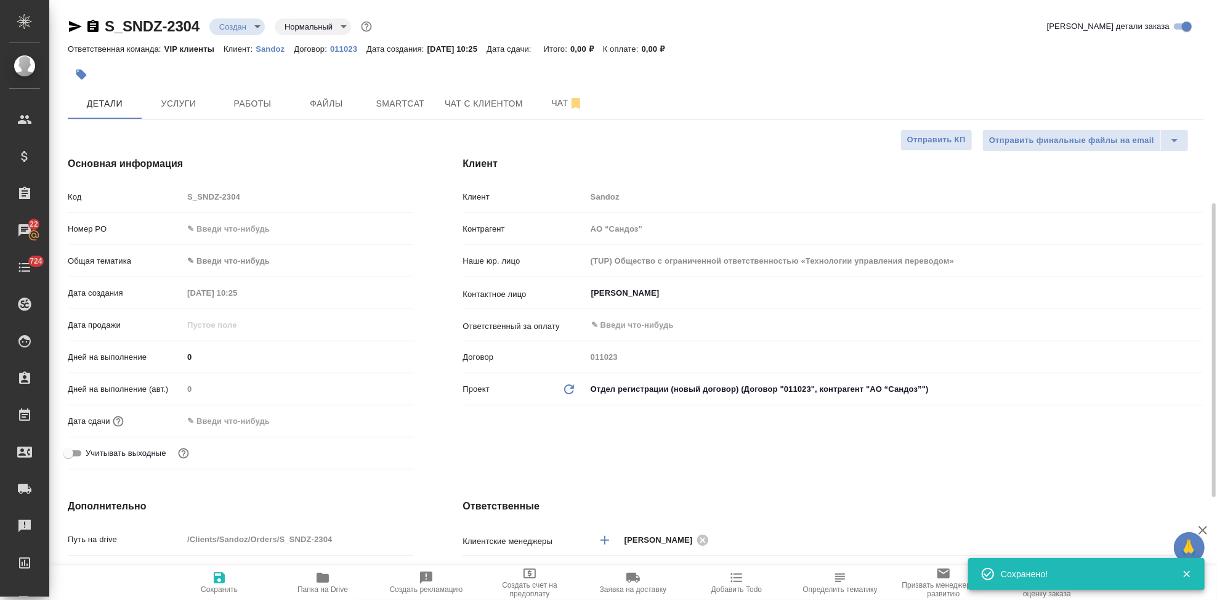
type textarea "x"
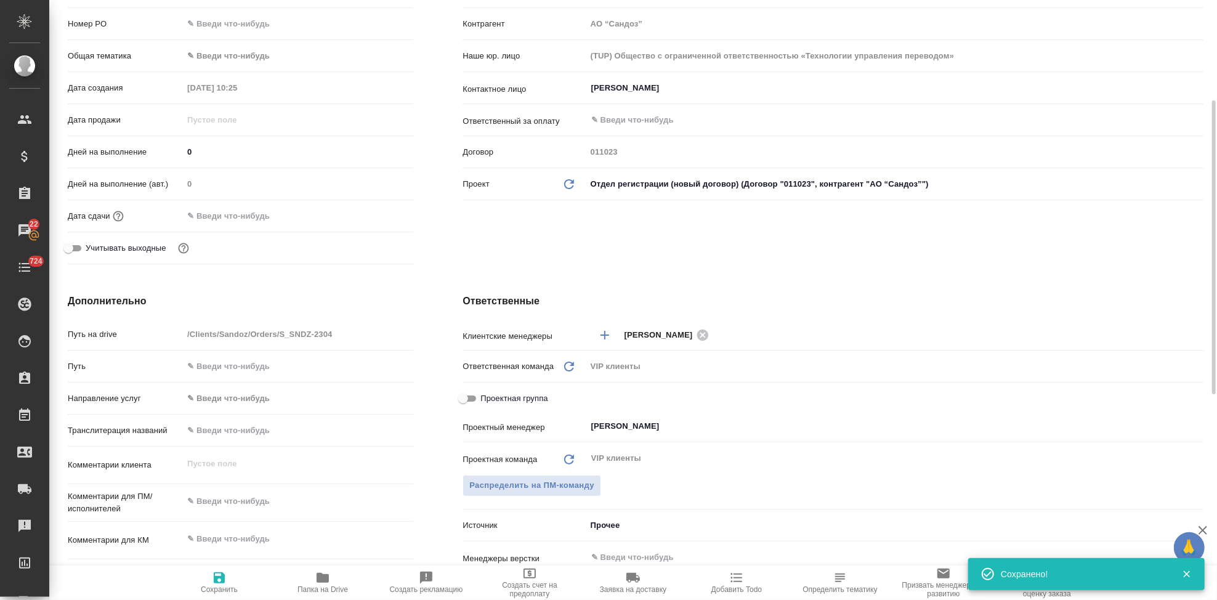
scroll to position [274, 0]
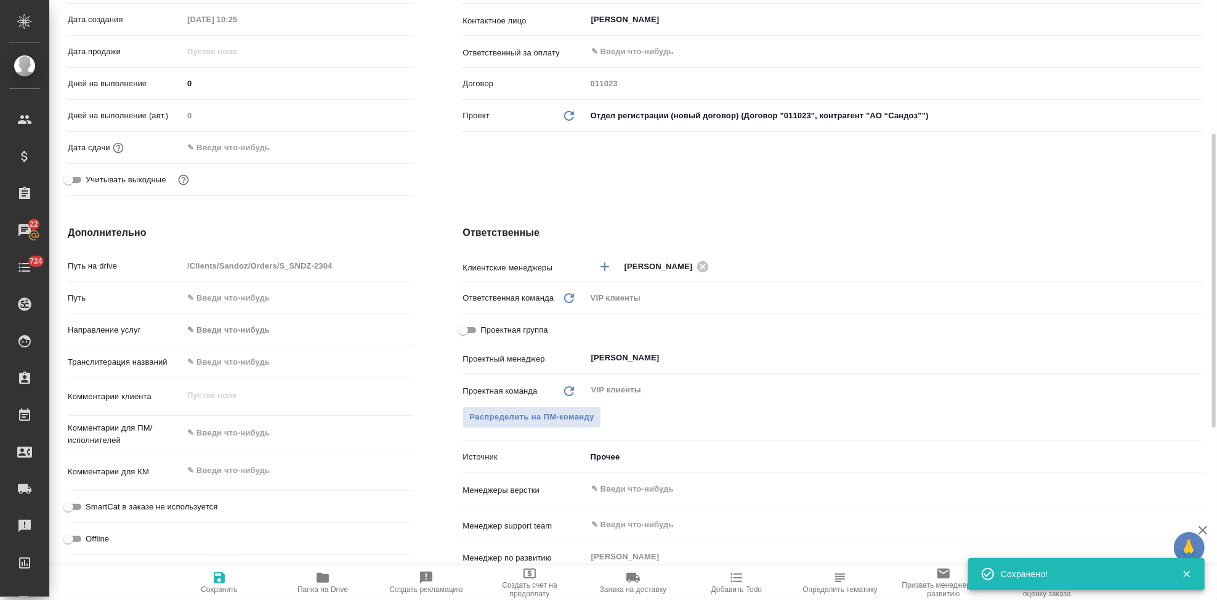
type textarea "x"
click at [232, 464] on textarea at bounding box center [298, 471] width 229 height 21
paste textarea "Nifedipine_PSUR"
type textarea "Nifedipine_PSUR"
type textarea "x"
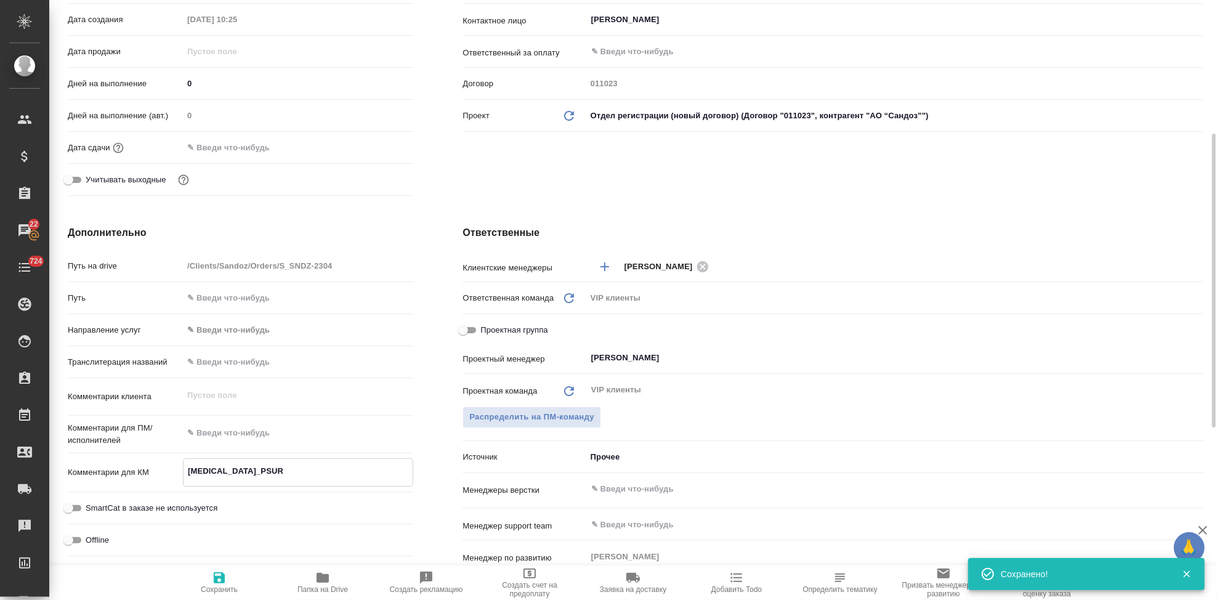
type textarea "x"
type textarea "Nifedipine_PSUR"
type textarea "x"
click at [229, 577] on span "Сохранить" at bounding box center [219, 581] width 89 height 23
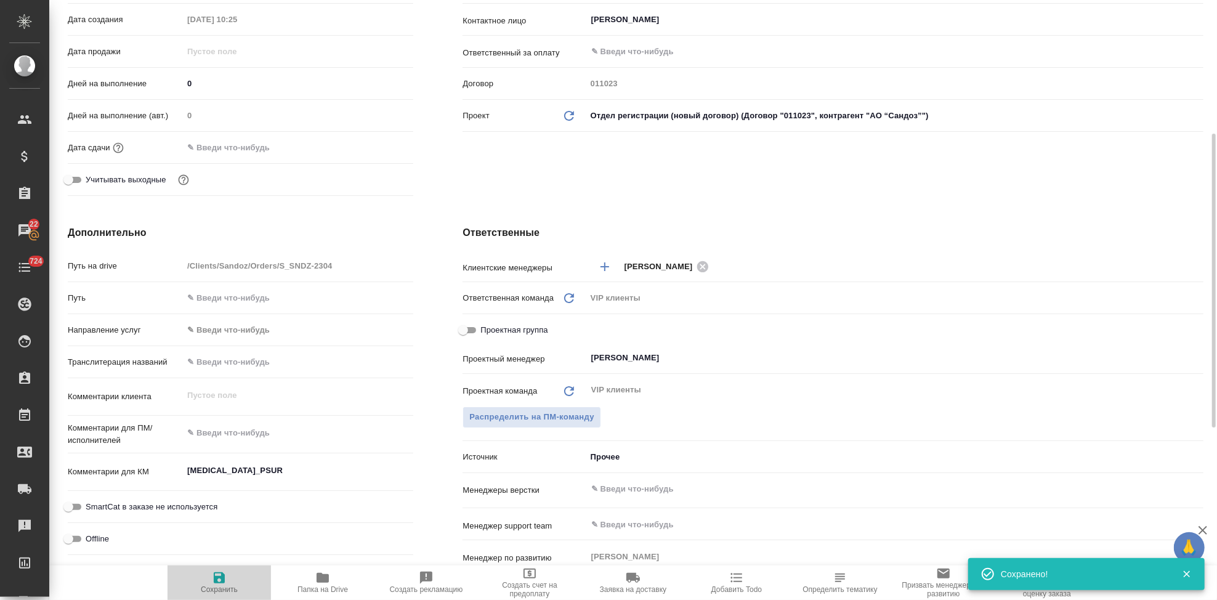
type textarea "x"
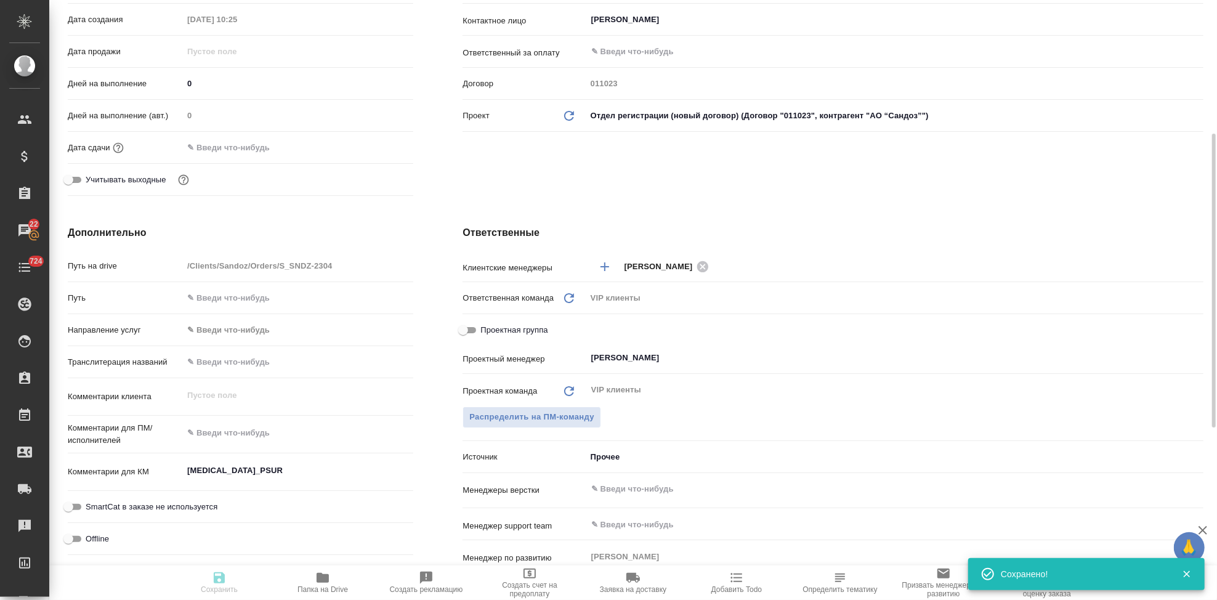
type textarea "x"
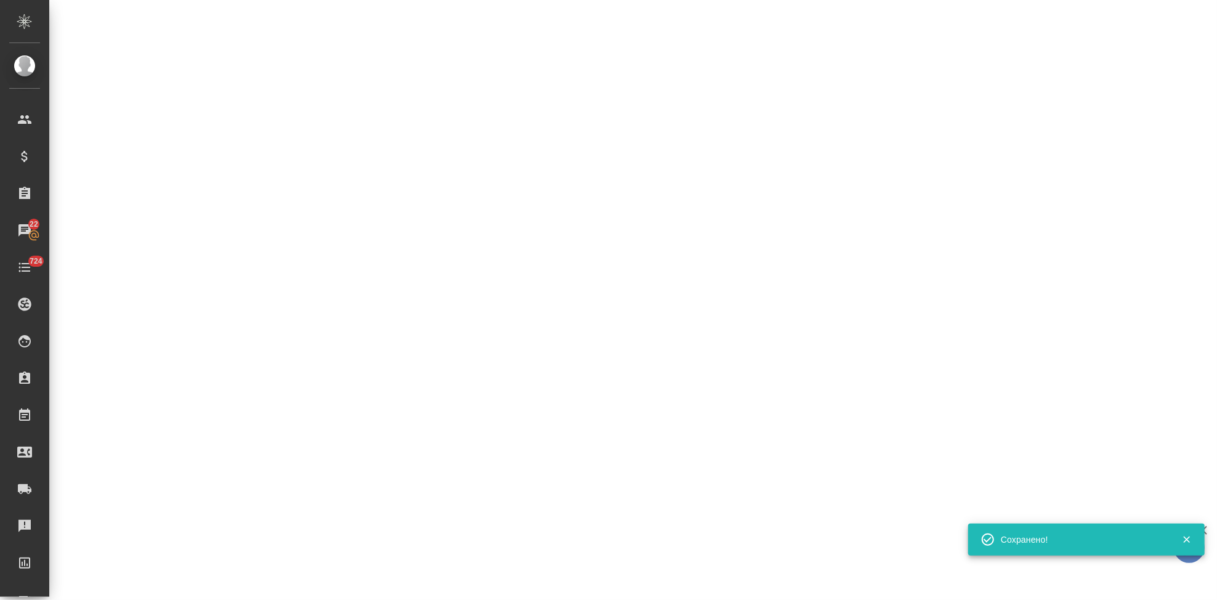
select select "RU"
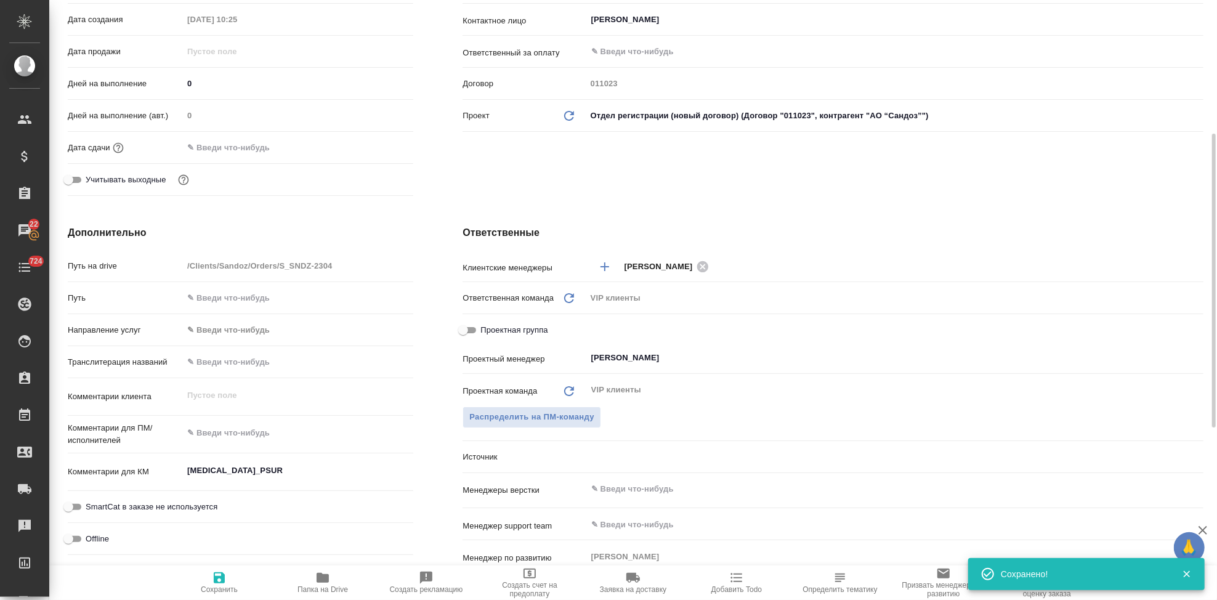
type textarea "x"
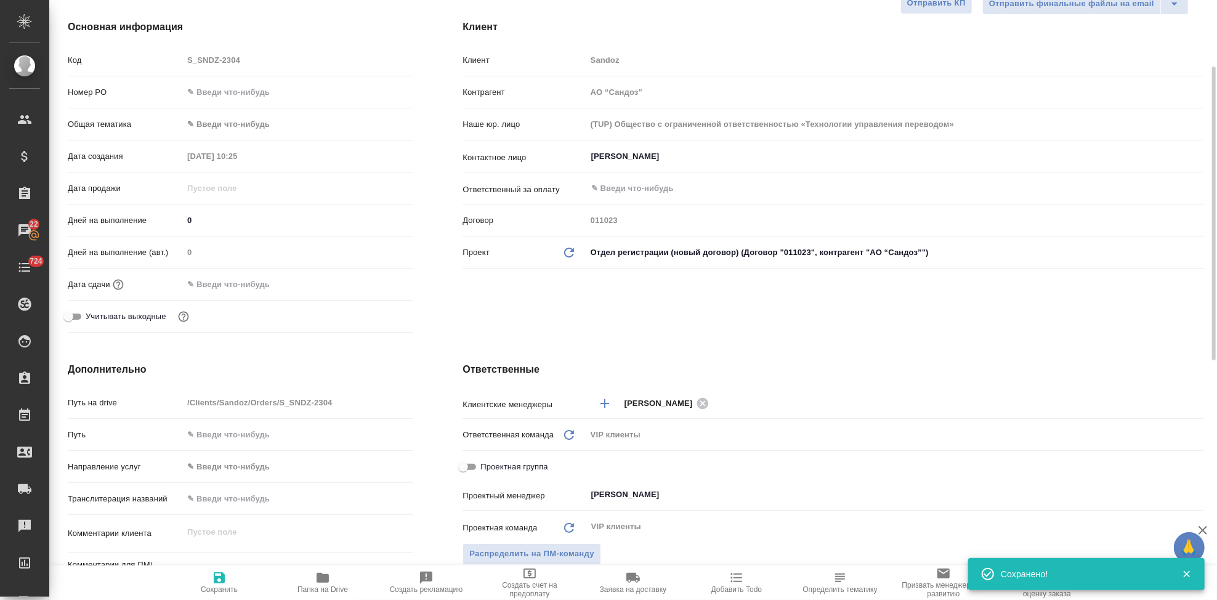
scroll to position [0, 0]
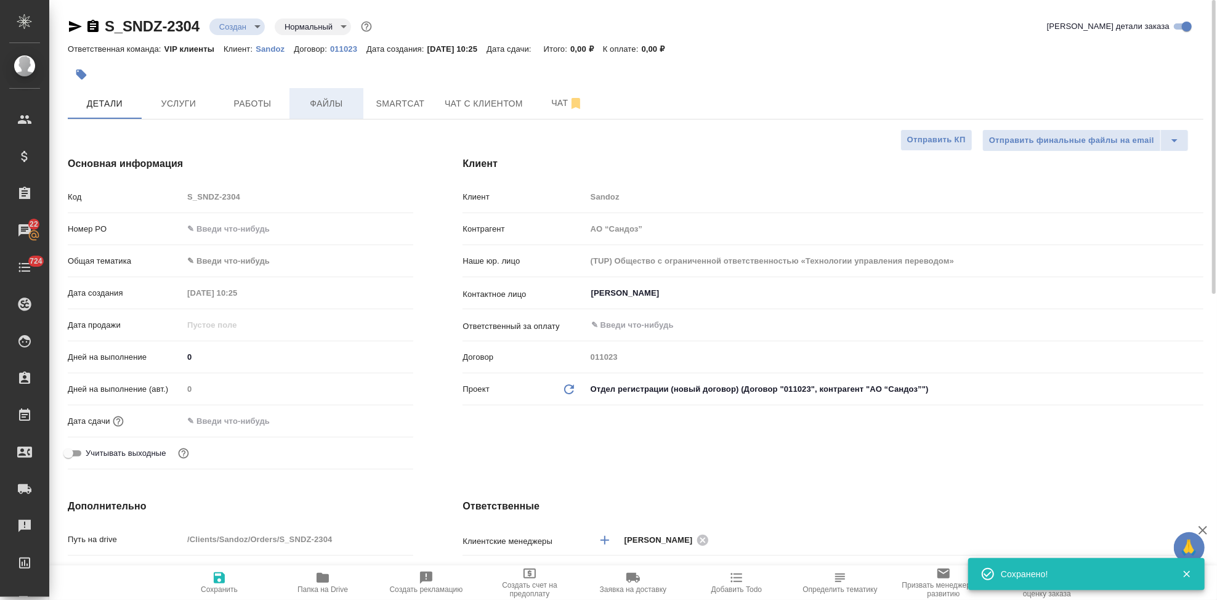
click at [322, 105] on span "Файлы" at bounding box center [326, 103] width 59 height 15
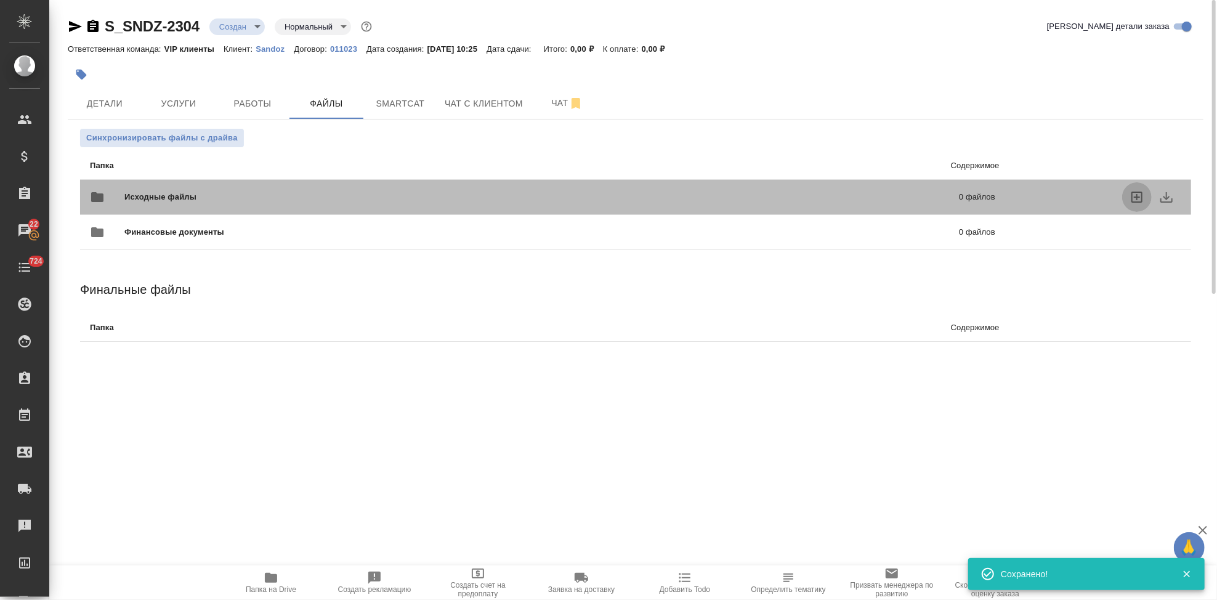
click at [1138, 196] on icon "uploadFiles" at bounding box center [1137, 197] width 11 height 11
click at [0, 0] on input "uploadFiles" at bounding box center [0, 0] width 0 height 0
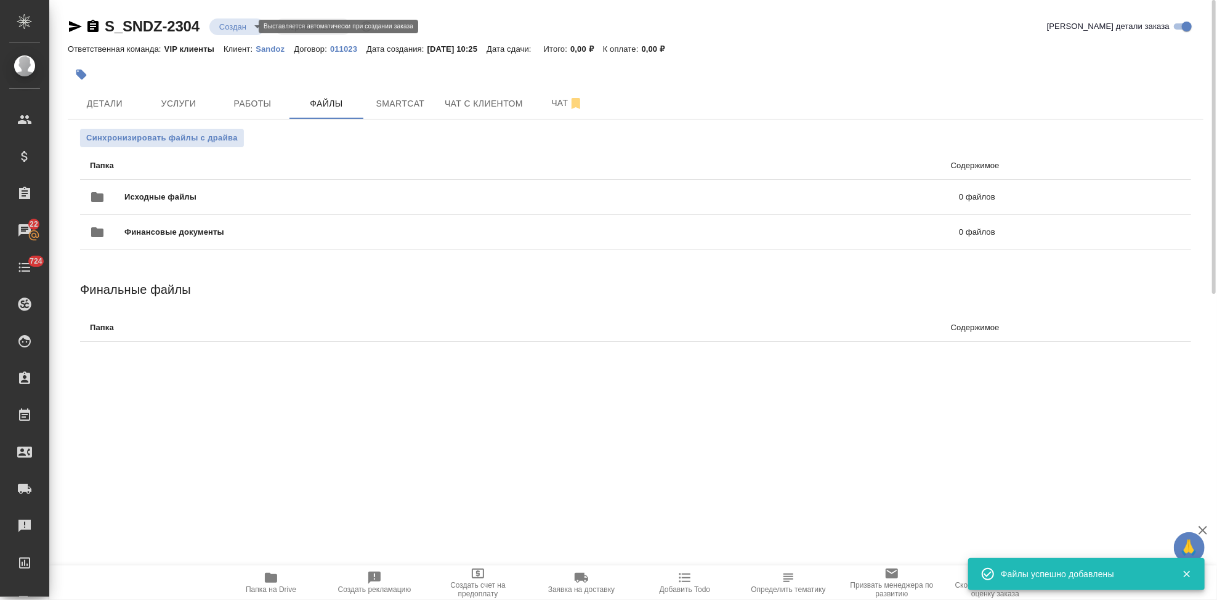
click at [249, 28] on body "🙏 .cls-1 fill:#fff; AWATERA Kabargina Anna Клиенты Спецификации Заказы 22 Чаты …" at bounding box center [608, 300] width 1217 height 600
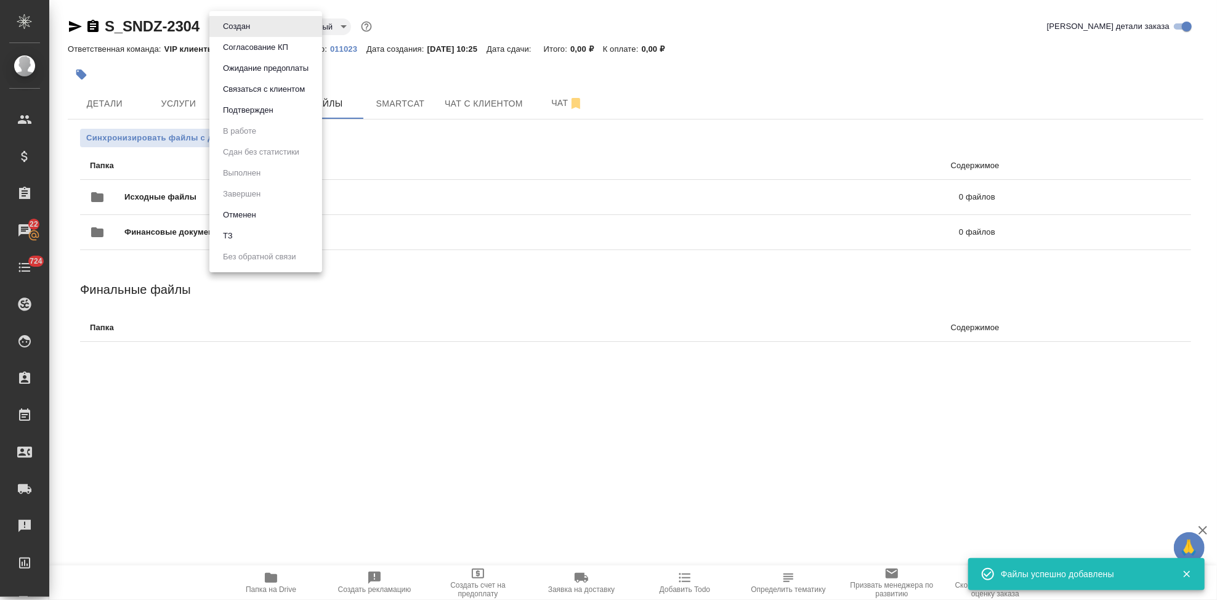
click at [227, 228] on li "ТЗ" at bounding box center [265, 235] width 113 height 21
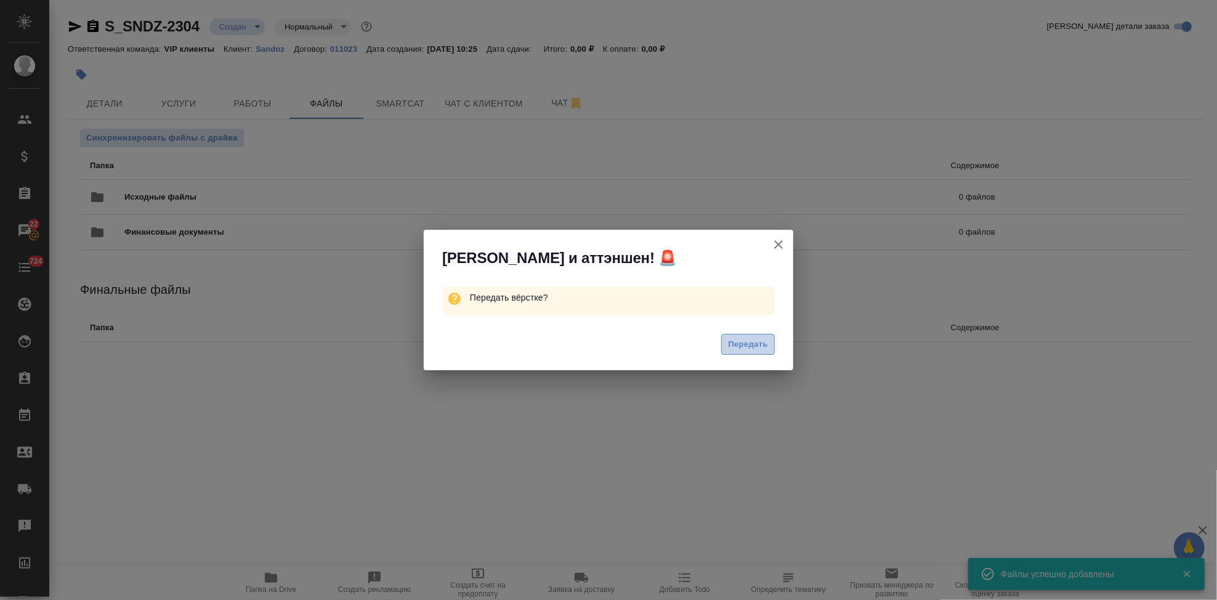
click at [739, 339] on span "Передать" at bounding box center [748, 345] width 40 height 14
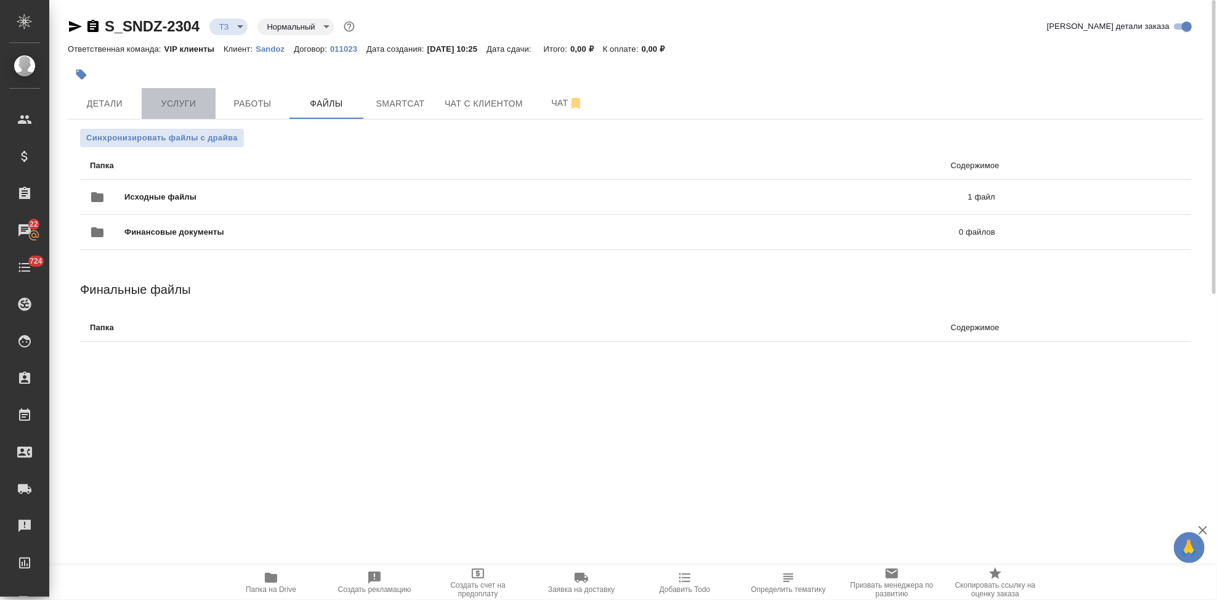
click at [176, 102] on span "Услуги" at bounding box center [178, 103] width 59 height 15
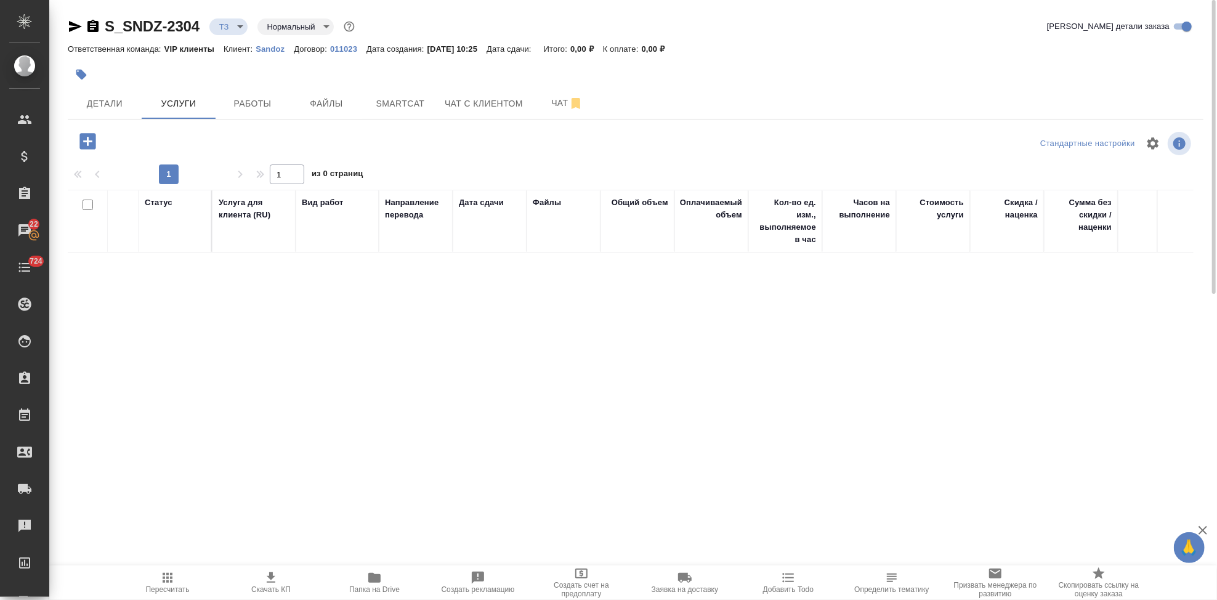
click at [88, 141] on icon "button" at bounding box center [88, 142] width 22 height 22
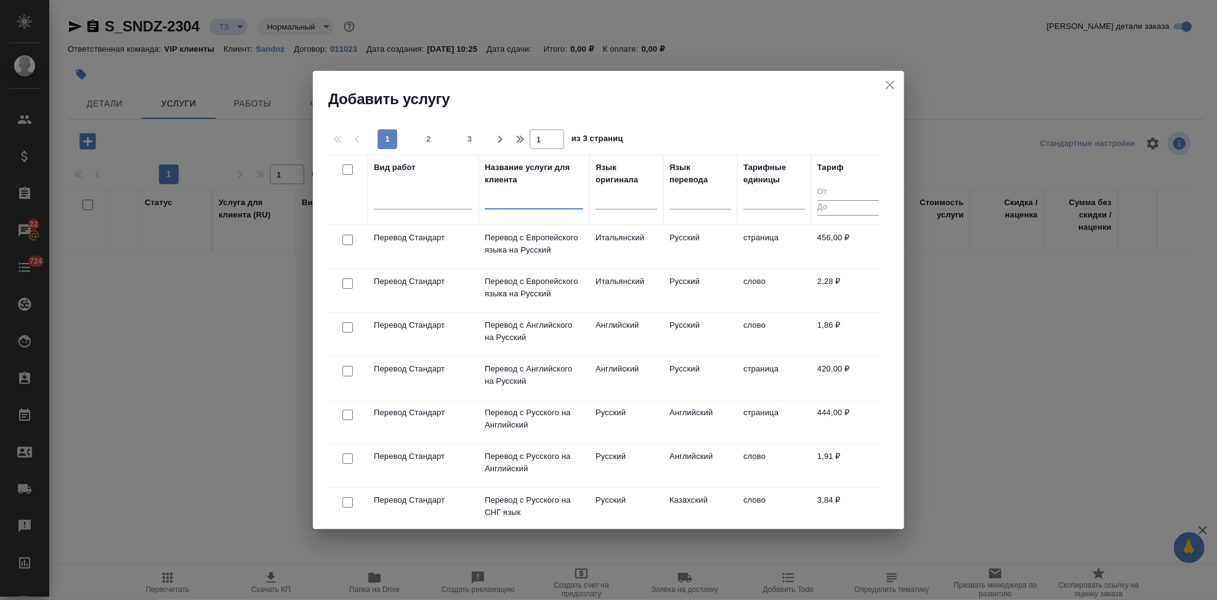
click at [507, 200] on input "text" at bounding box center [534, 201] width 99 height 15
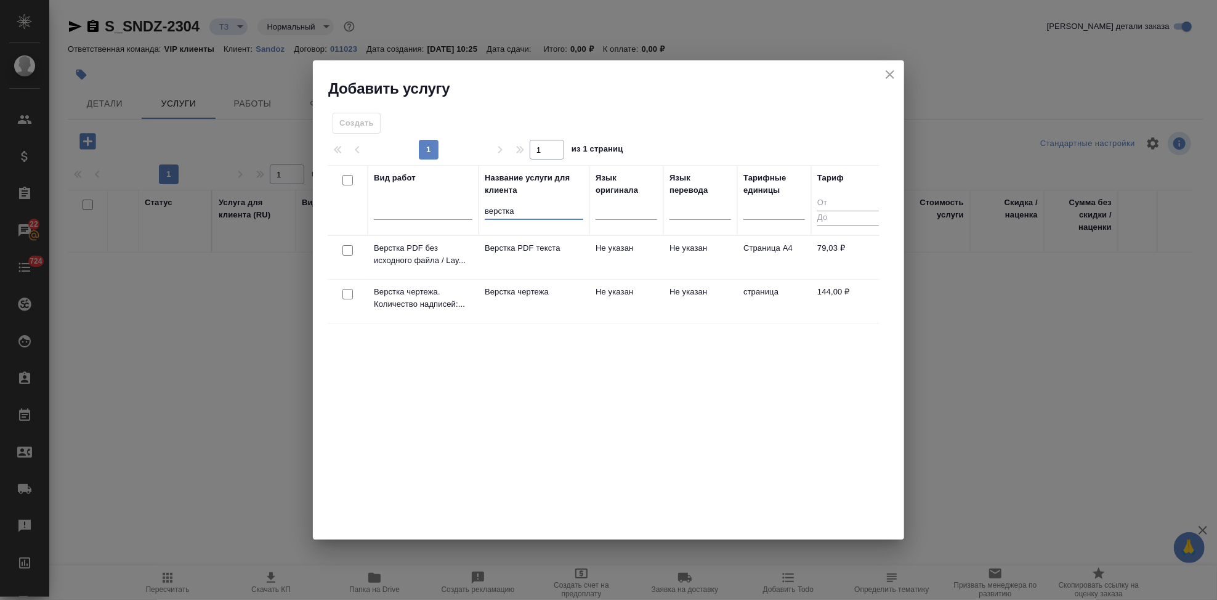
type input "верстка"
click at [604, 305] on td "Не указан" at bounding box center [627, 301] width 74 height 43
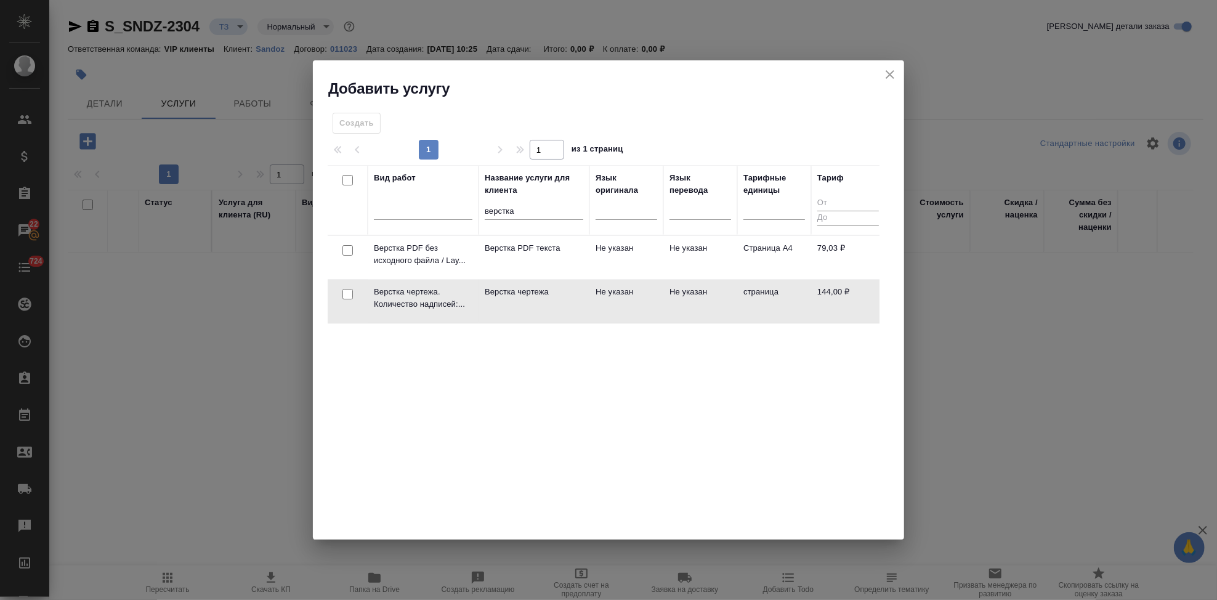
click at [604, 305] on td "Не указан" at bounding box center [627, 301] width 74 height 43
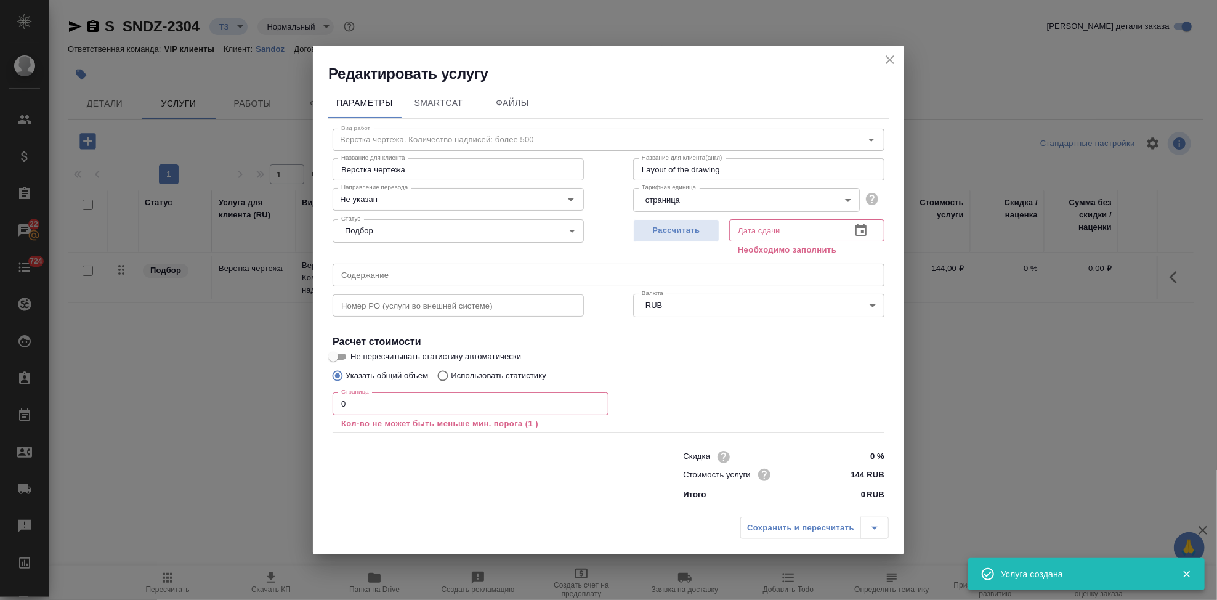
click at [469, 408] on input "0" at bounding box center [471, 403] width 276 height 22
type input "8"
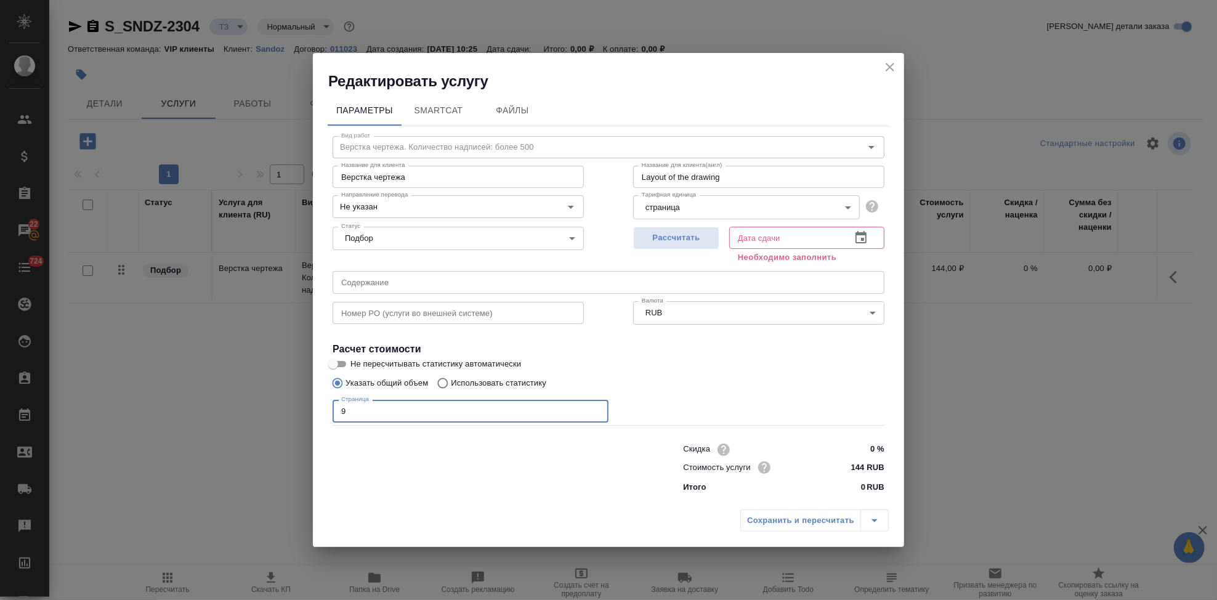
type input "9"
click at [861, 241] on icon "button" at bounding box center [861, 237] width 15 height 15
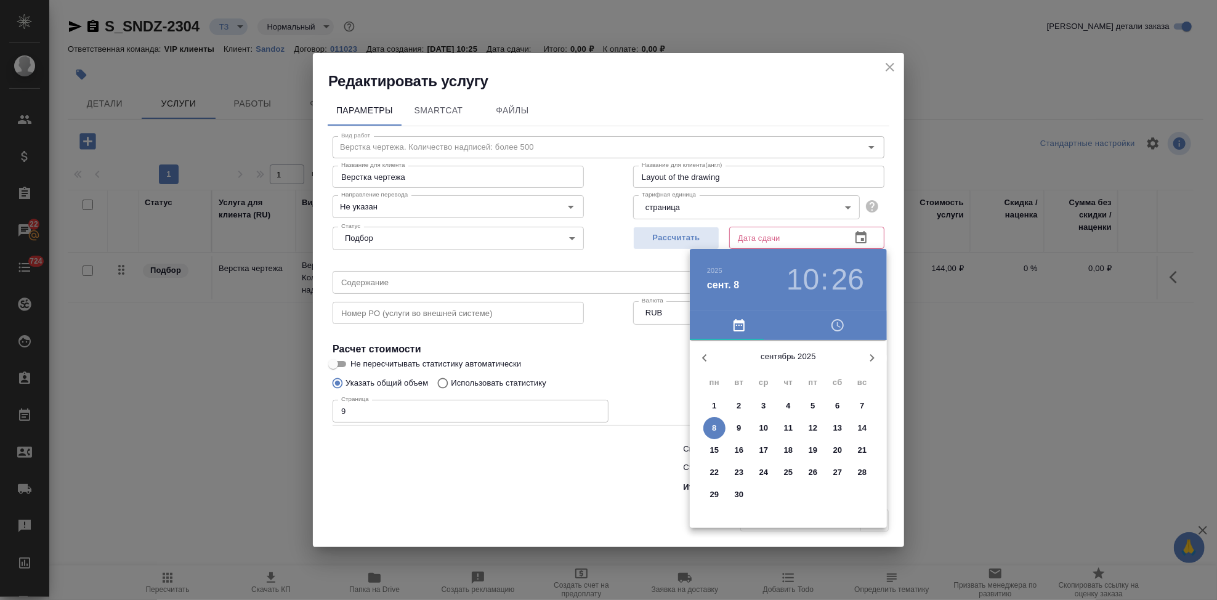
click at [739, 426] on p "9" at bounding box center [739, 428] width 4 height 12
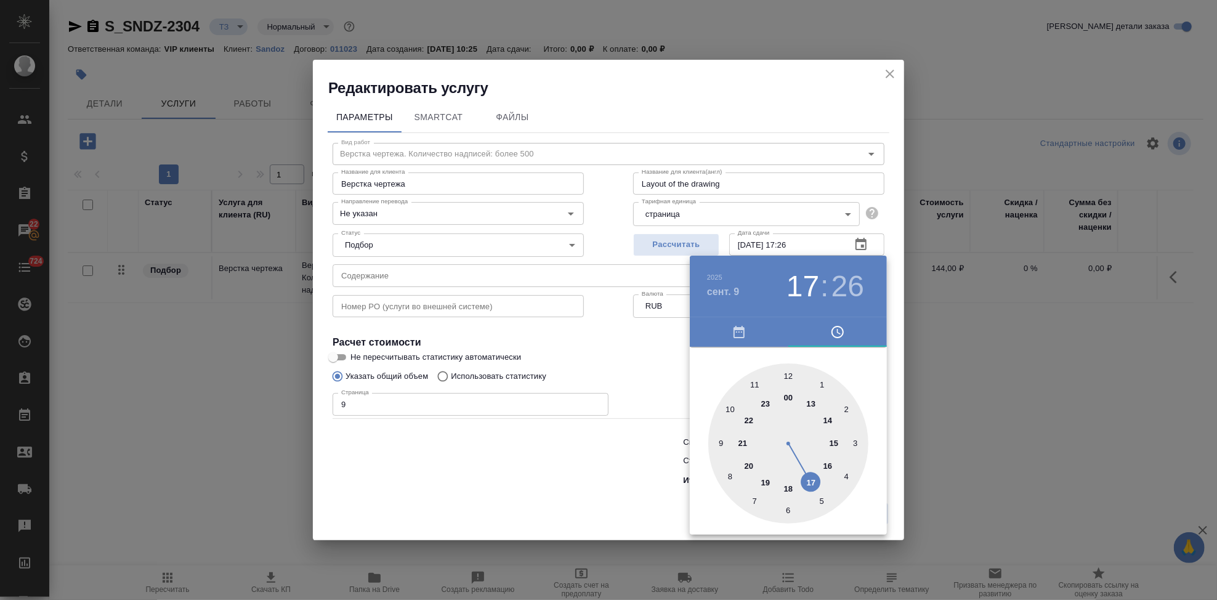
drag, startPoint x: 781, startPoint y: 466, endPoint x: 801, endPoint y: 468, distance: 20.4
click at [801, 468] on div at bounding box center [788, 443] width 160 height 160
type input "[DATE] 17:00"
drag, startPoint x: 797, startPoint y: 410, endPoint x: 788, endPoint y: 376, distance: 35.1
click at [788, 376] on div at bounding box center [788, 443] width 160 height 160
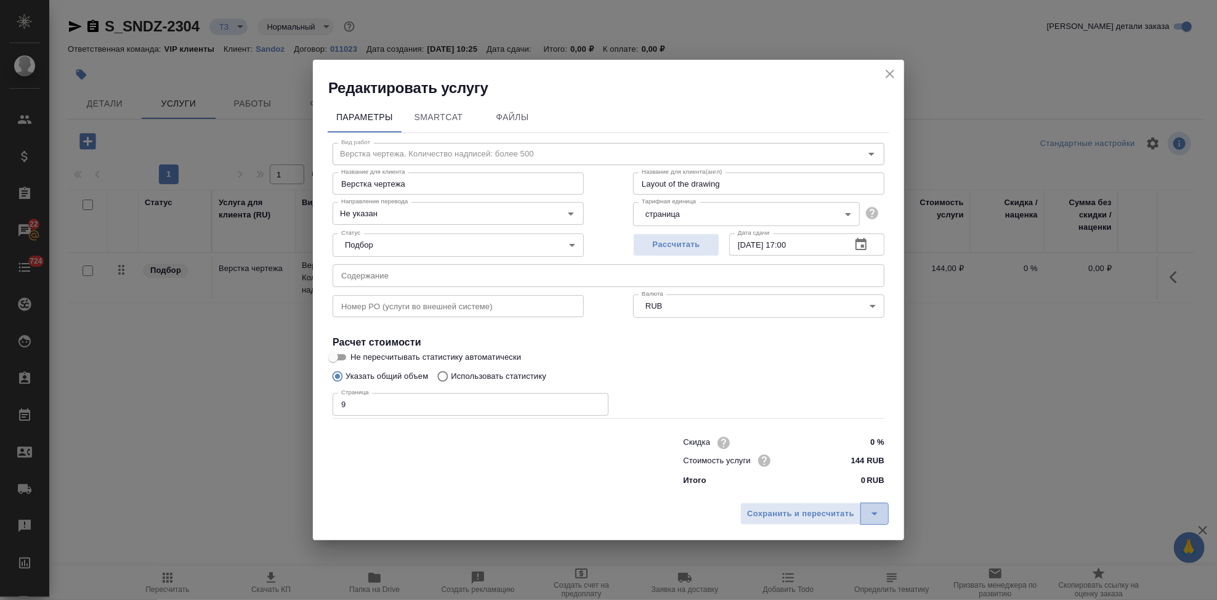
click at [878, 509] on icon "split button" at bounding box center [874, 513] width 15 height 15
click at [846, 495] on li "Сохранить" at bounding box center [816, 488] width 148 height 20
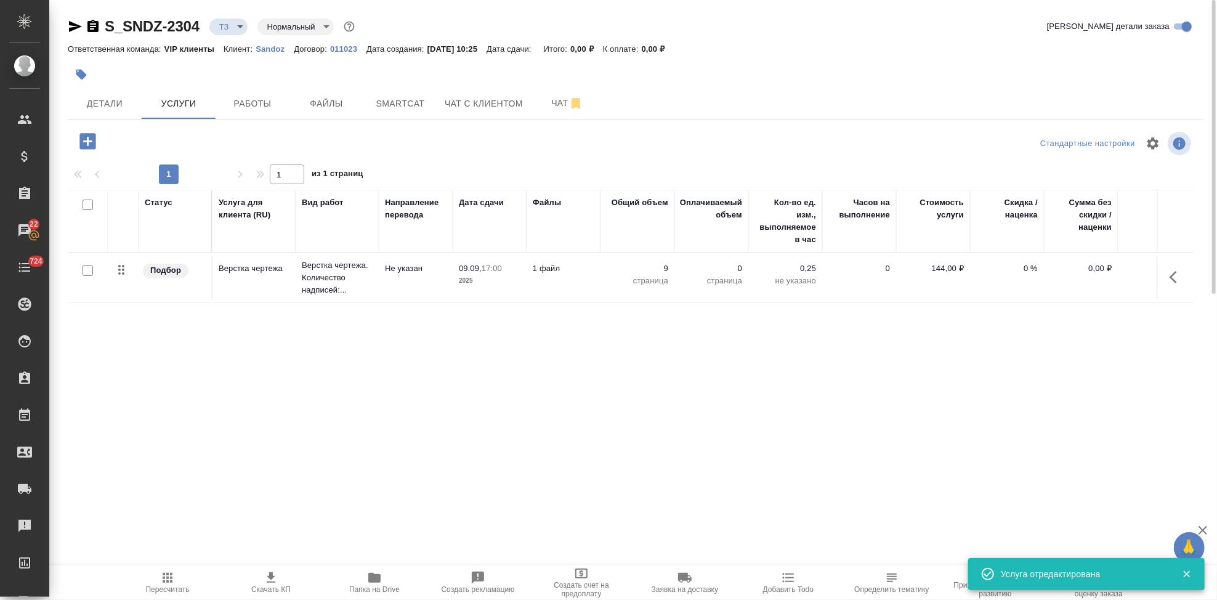
click at [91, 137] on icon "button" at bounding box center [87, 141] width 16 height 16
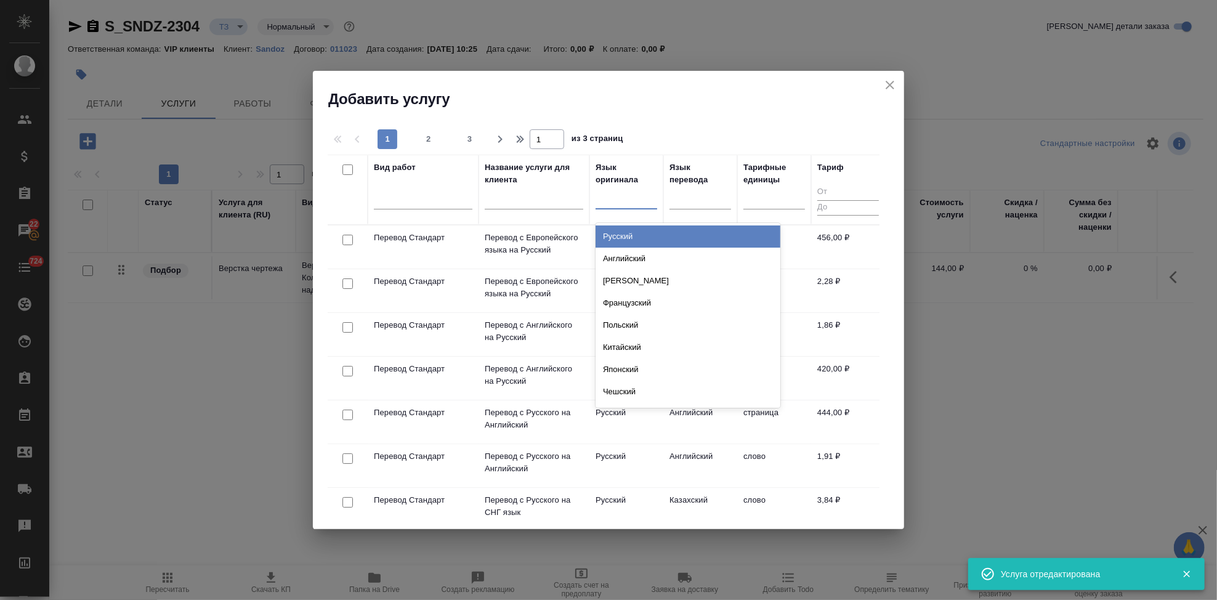
click at [613, 198] on div at bounding box center [627, 197] width 62 height 18
type input "[PERSON_NAME]"
click at [623, 227] on div "Английский" at bounding box center [688, 236] width 185 height 22
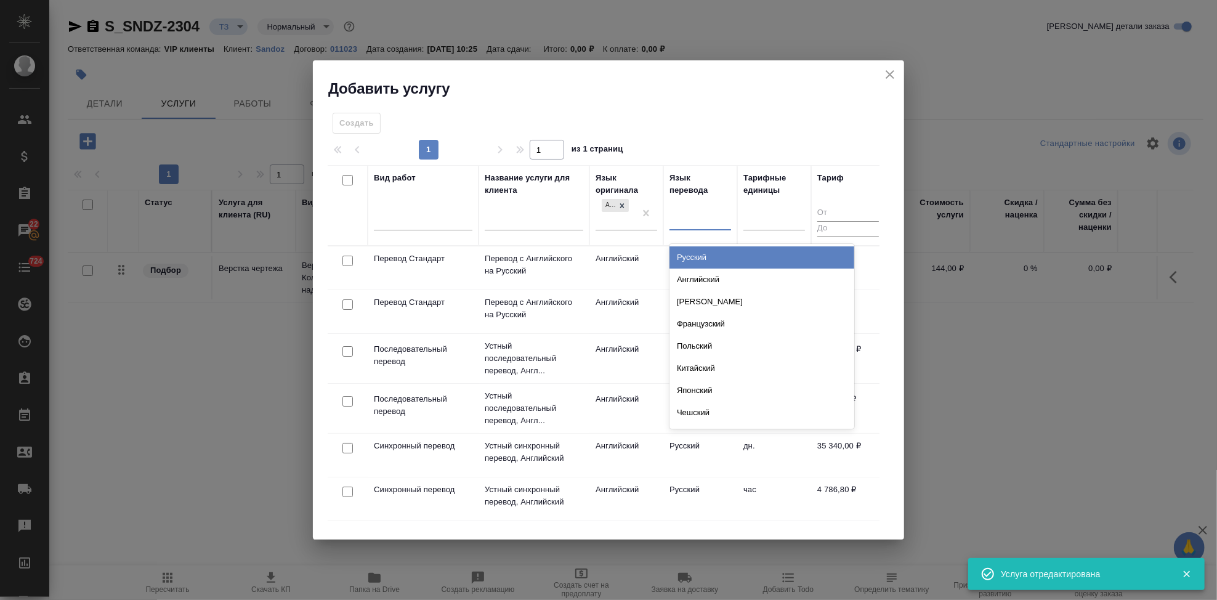
click at [691, 216] on div at bounding box center [701, 218] width 62 height 18
type input "п"
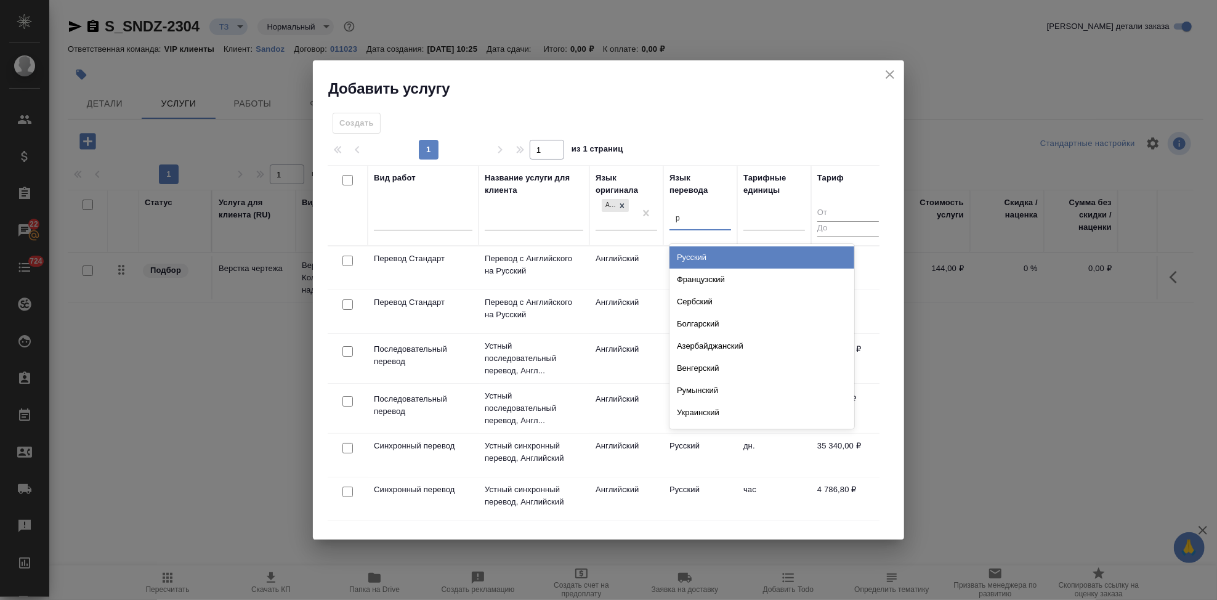
type input "ру"
click at [697, 246] on div "Русский" at bounding box center [762, 257] width 185 height 22
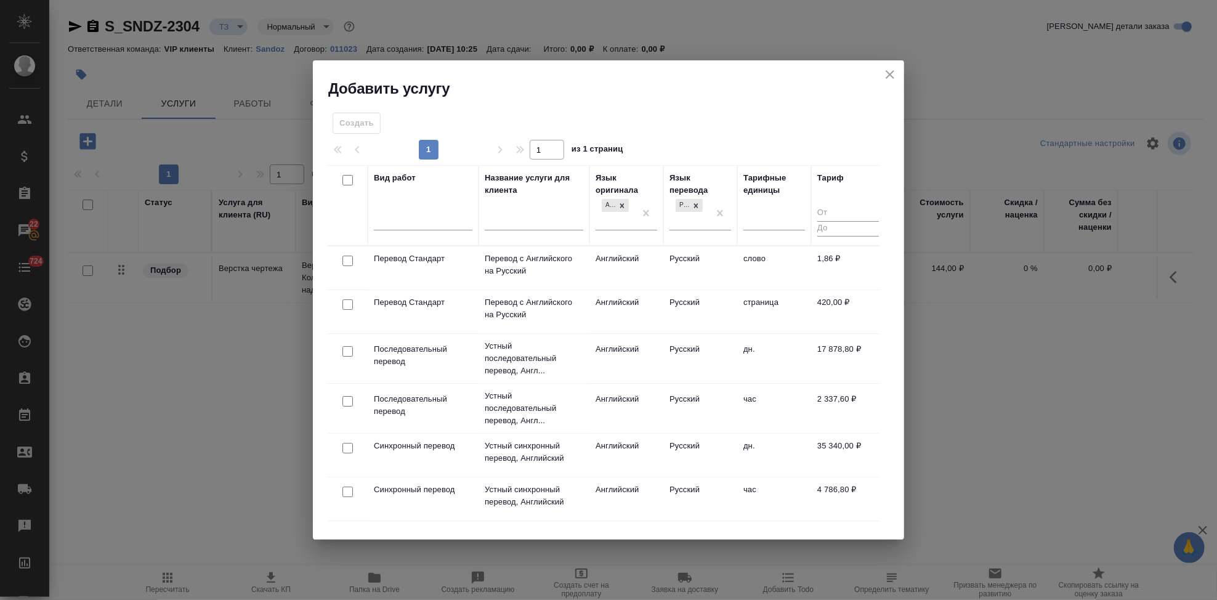
click at [687, 270] on td "Русский" at bounding box center [700, 267] width 74 height 43
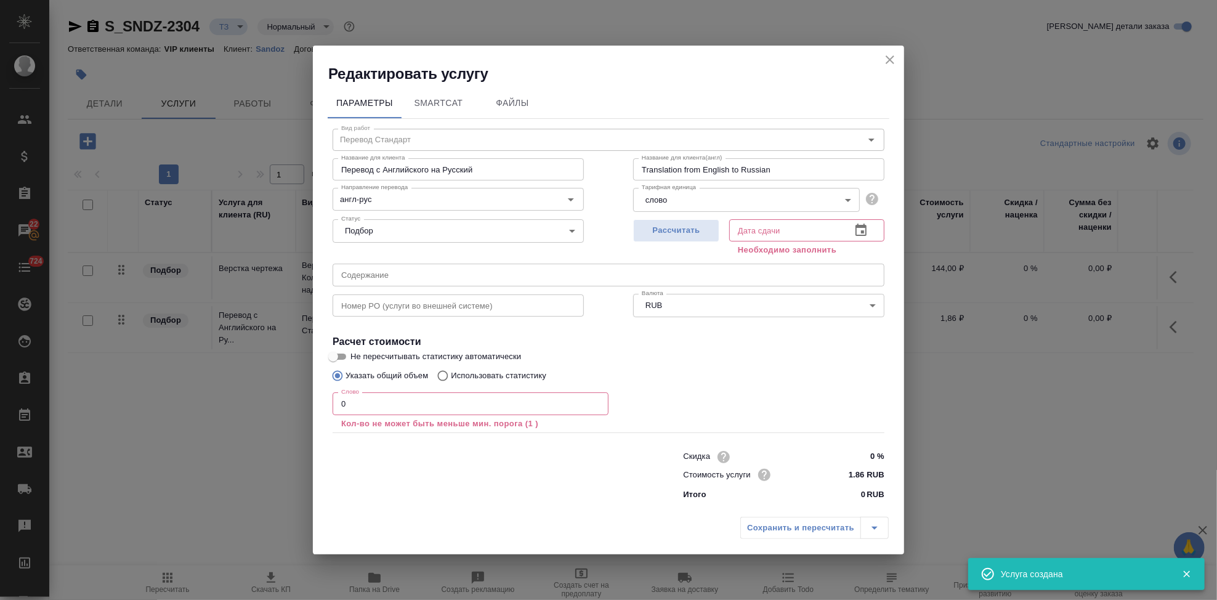
click at [420, 399] on input "0" at bounding box center [471, 403] width 276 height 22
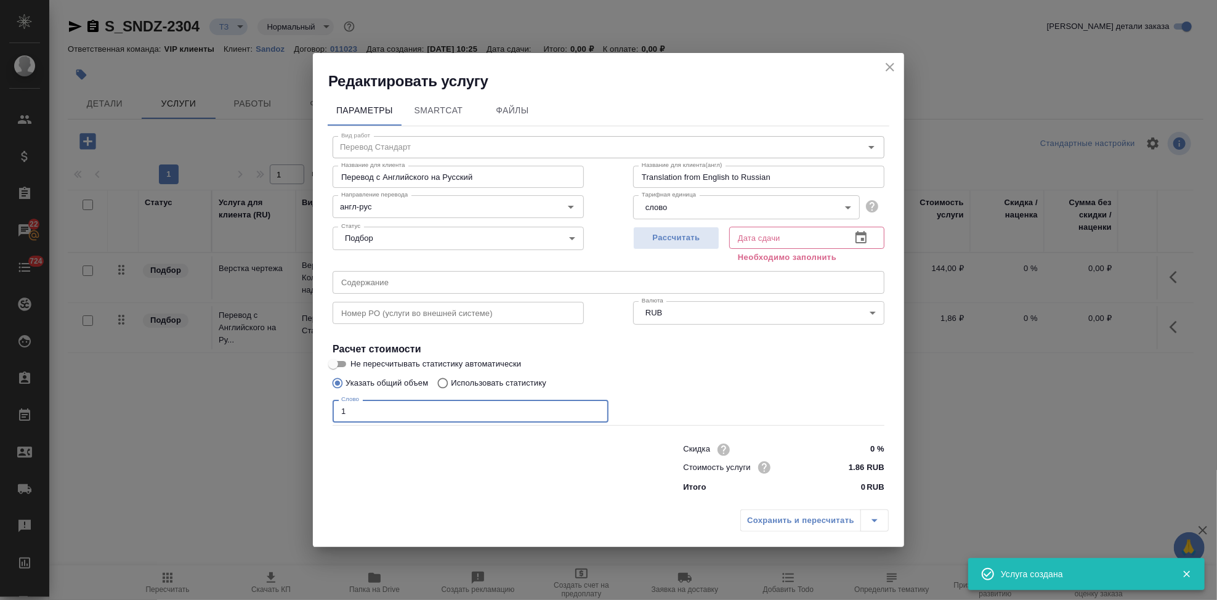
type input "1"
click at [862, 240] on icon "button" at bounding box center [861, 237] width 11 height 12
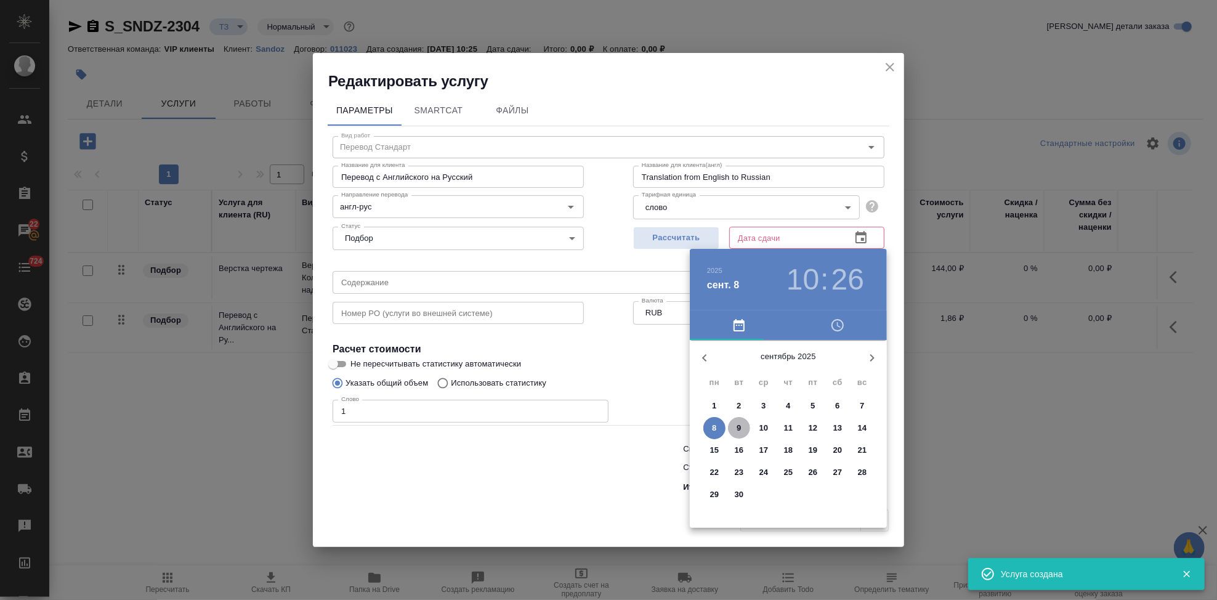
click at [735, 429] on span "9" at bounding box center [739, 428] width 22 height 12
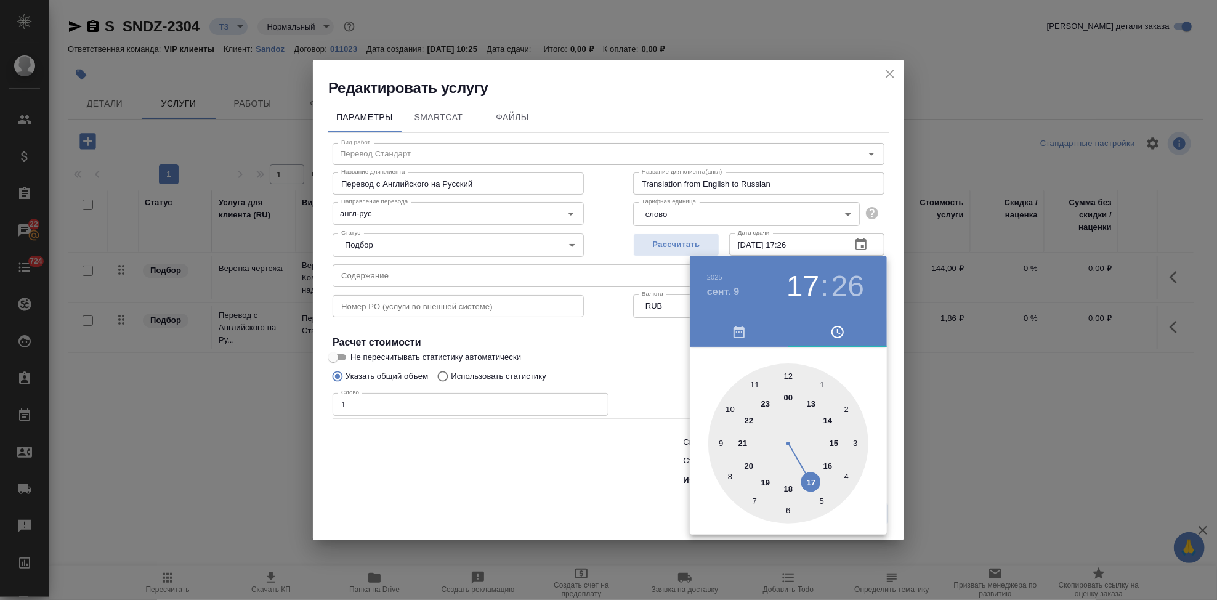
drag, startPoint x: 739, startPoint y: 413, endPoint x: 816, endPoint y: 487, distance: 106.3
click at [816, 487] on div at bounding box center [788, 443] width 160 height 160
type input "09.09.2025 17:00"
drag, startPoint x: 811, startPoint y: 463, endPoint x: 788, endPoint y: 381, distance: 85.0
click at [788, 381] on div at bounding box center [788, 443] width 160 height 160
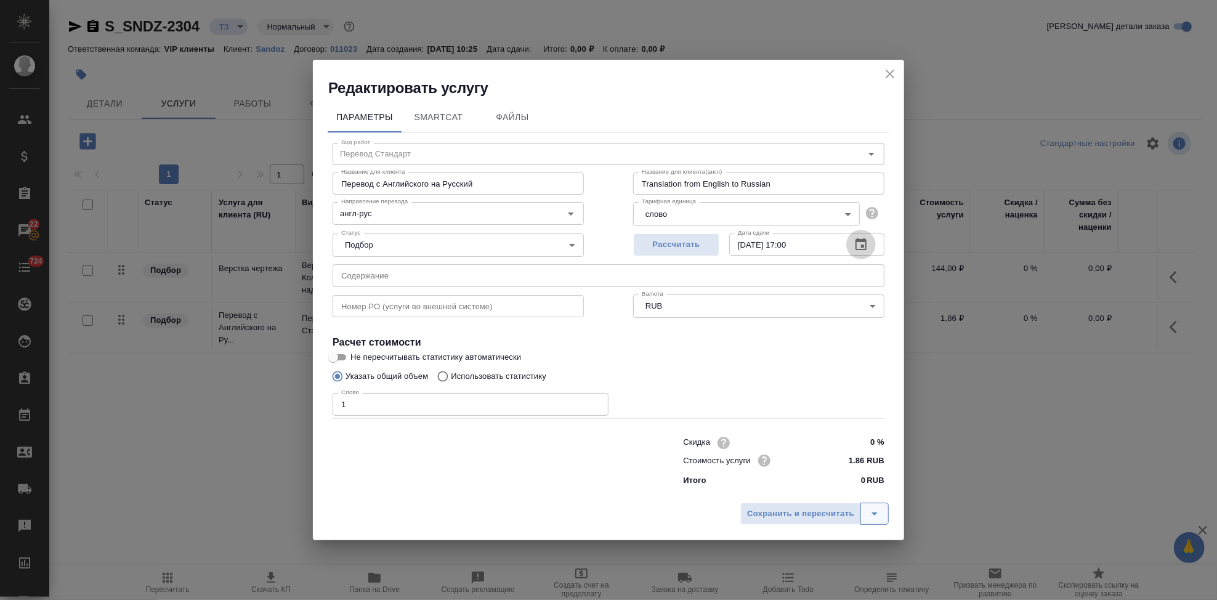
click at [867, 517] on icon "split button" at bounding box center [874, 513] width 15 height 15
click at [824, 489] on li "Сохранить" at bounding box center [816, 488] width 148 height 20
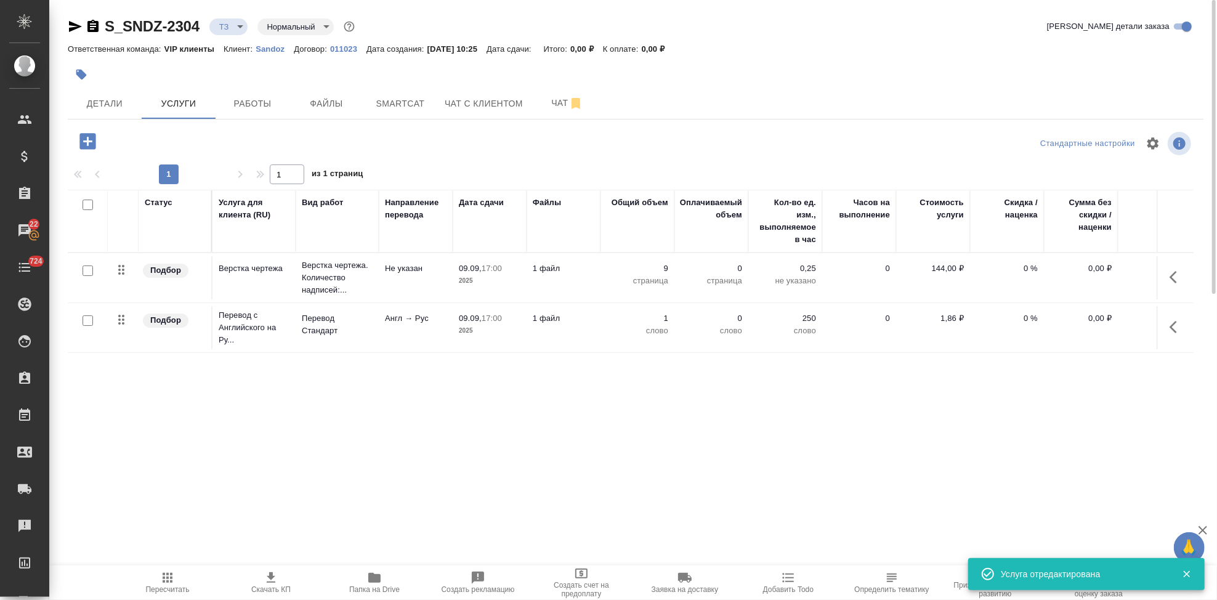
click at [89, 319] on input "checkbox" at bounding box center [88, 320] width 10 height 10
checkbox input "true"
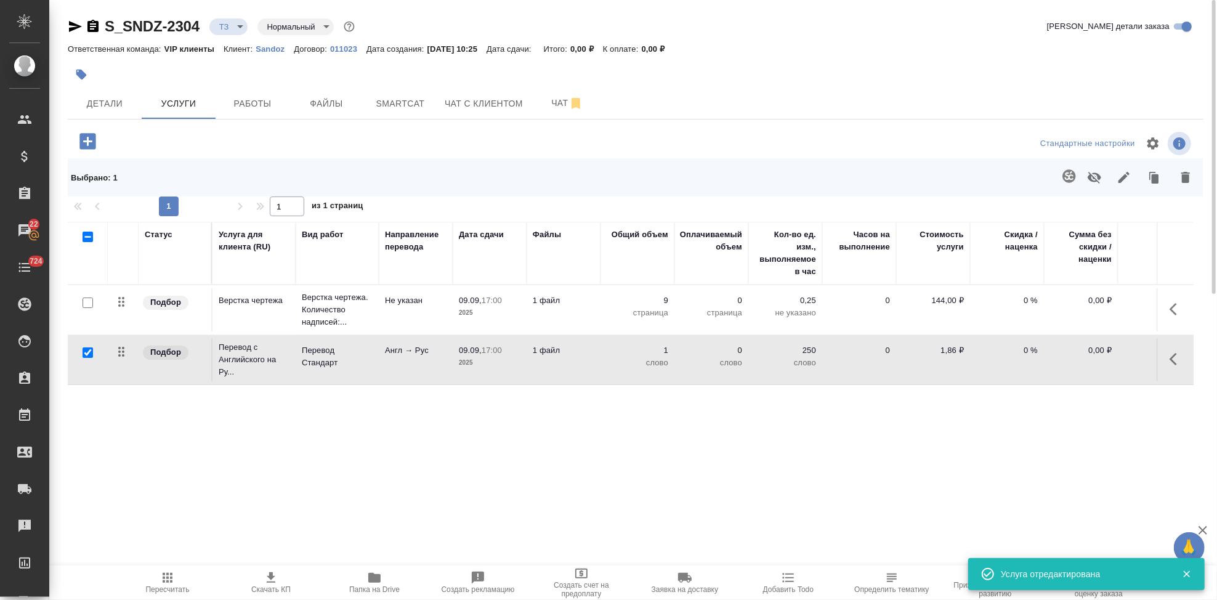
click at [1069, 178] on icon "button" at bounding box center [1069, 176] width 15 height 15
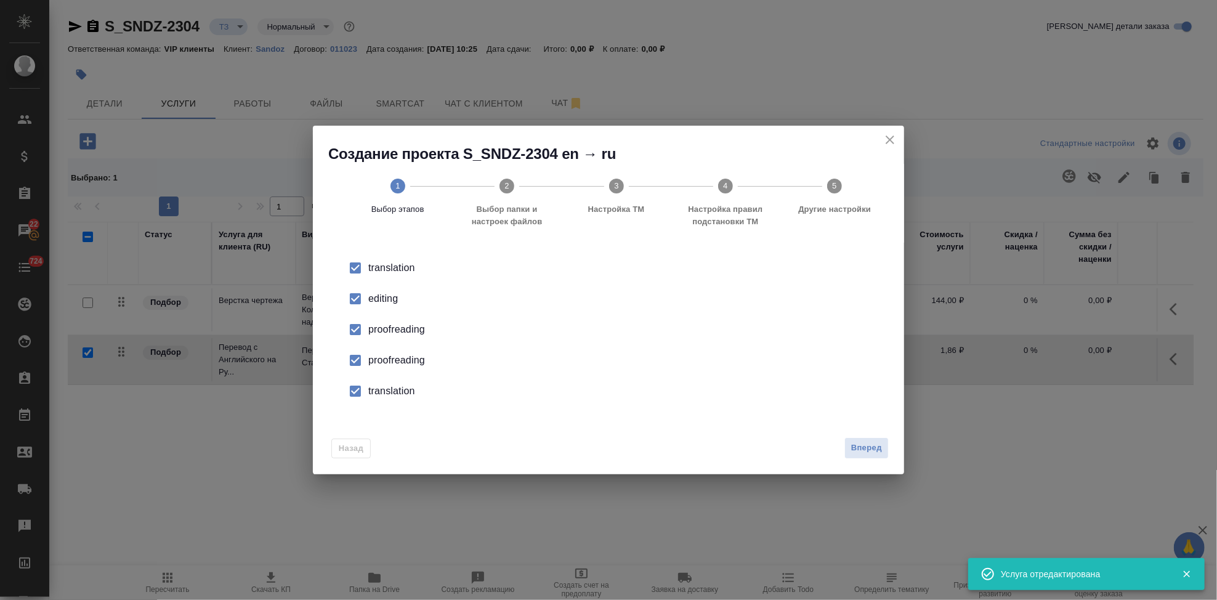
click at [372, 302] on div "editing" at bounding box center [621, 298] width 506 height 15
click at [365, 349] on input "checkbox" at bounding box center [356, 360] width 26 height 26
click at [366, 390] on input "checkbox" at bounding box center [356, 391] width 26 height 26
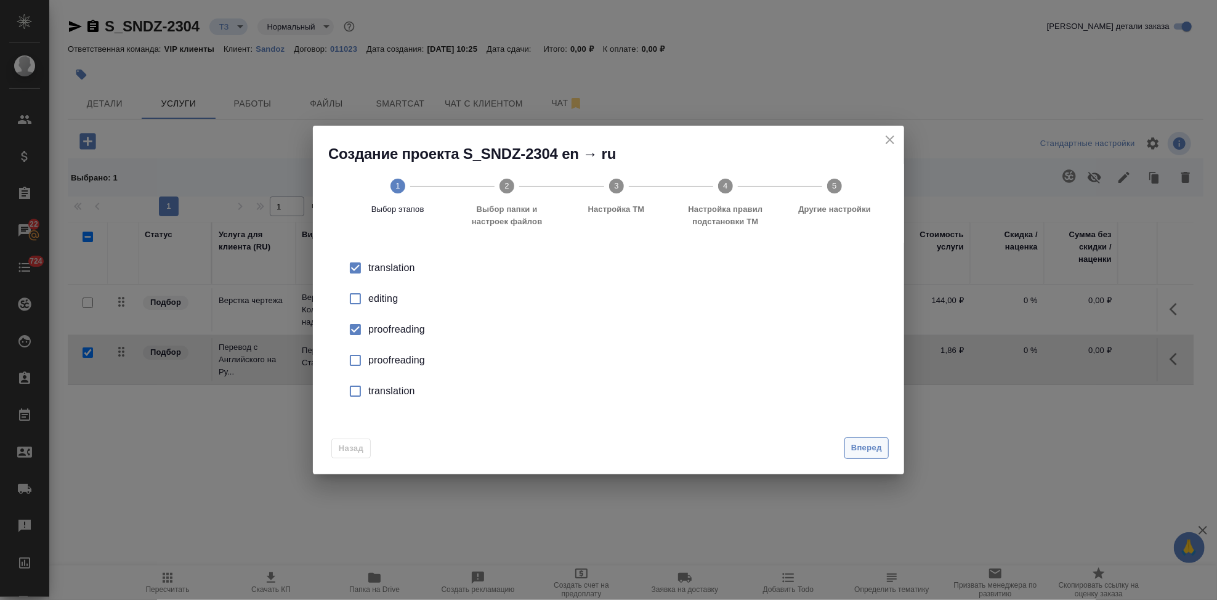
click at [865, 446] on span "Вперед" at bounding box center [866, 448] width 31 height 14
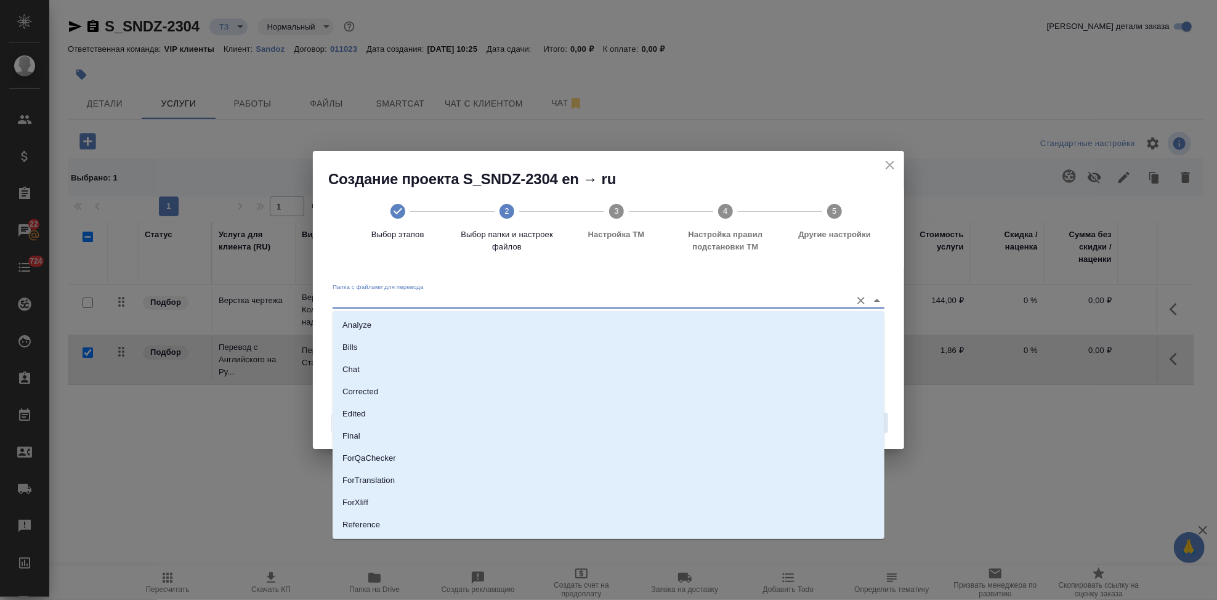
click at [812, 304] on input "Папка с файлами для перевода" at bounding box center [589, 300] width 513 height 15
click at [425, 477] on li "Source" at bounding box center [609, 483] width 552 height 22
type input "Source"
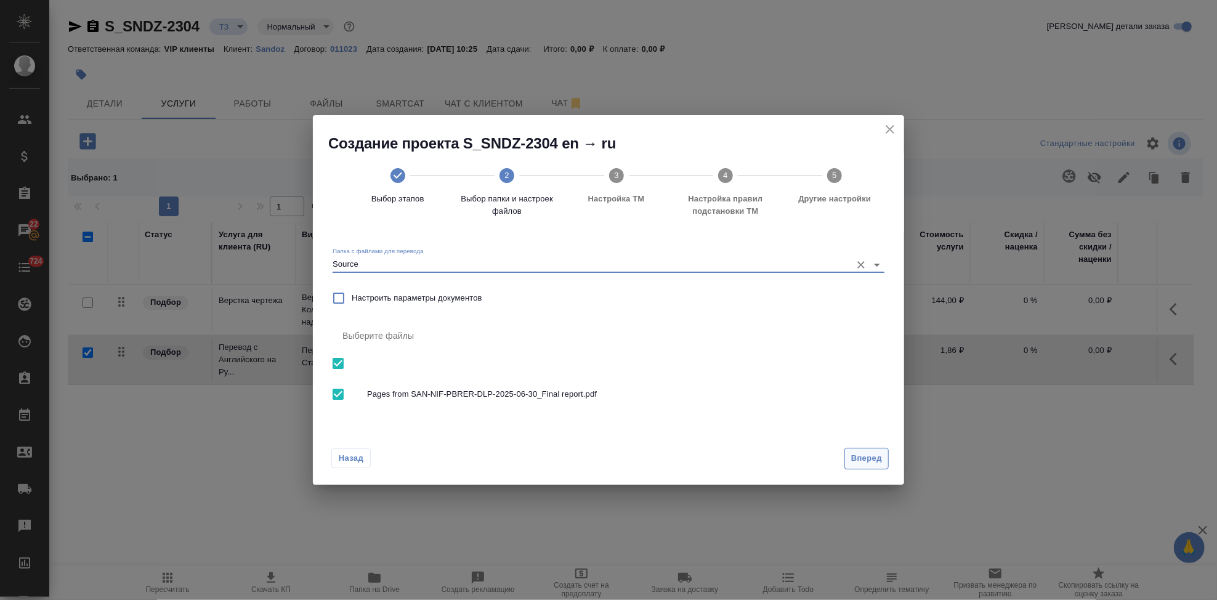
click at [870, 455] on span "Вперед" at bounding box center [866, 459] width 31 height 14
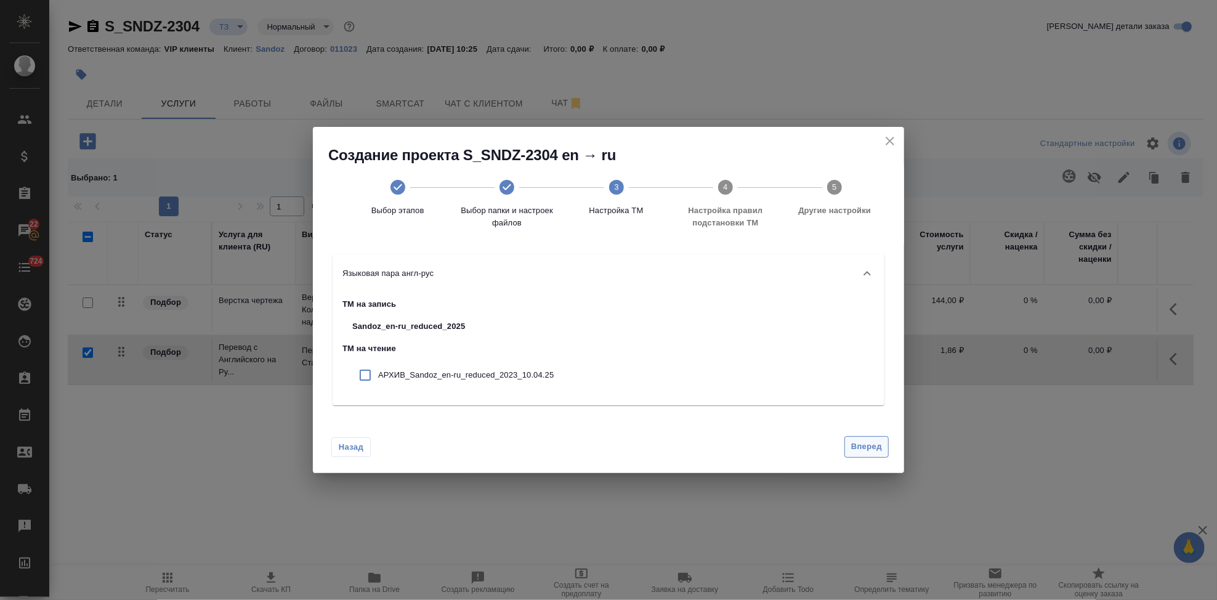
click at [866, 453] on span "Вперед" at bounding box center [866, 447] width 31 height 14
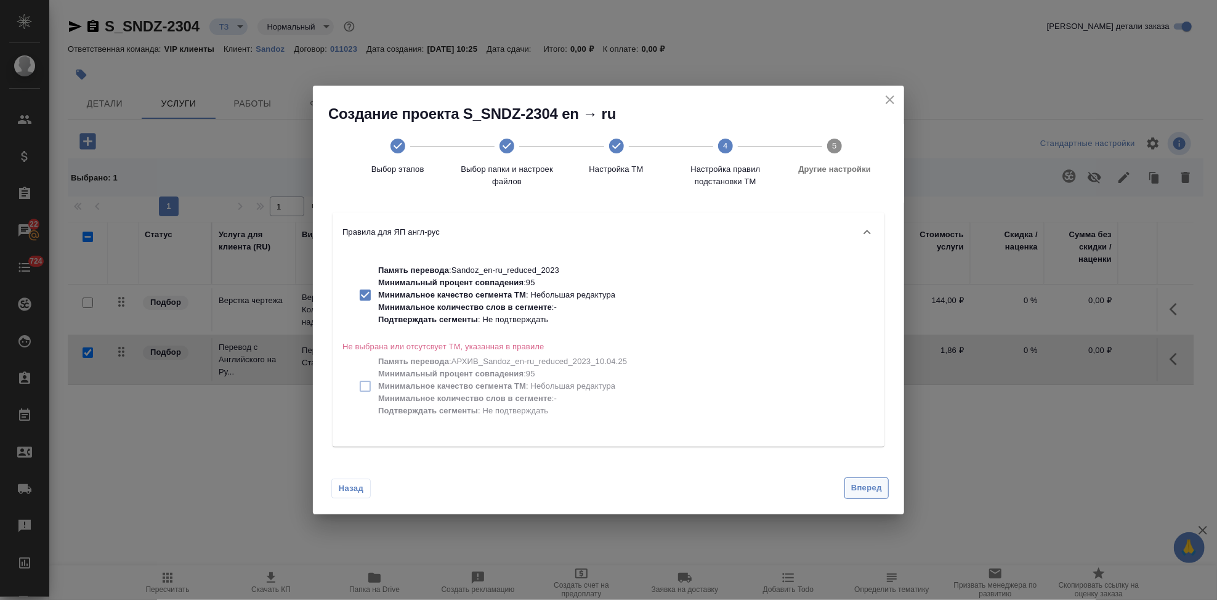
click at [859, 485] on span "Вперед" at bounding box center [866, 488] width 31 height 14
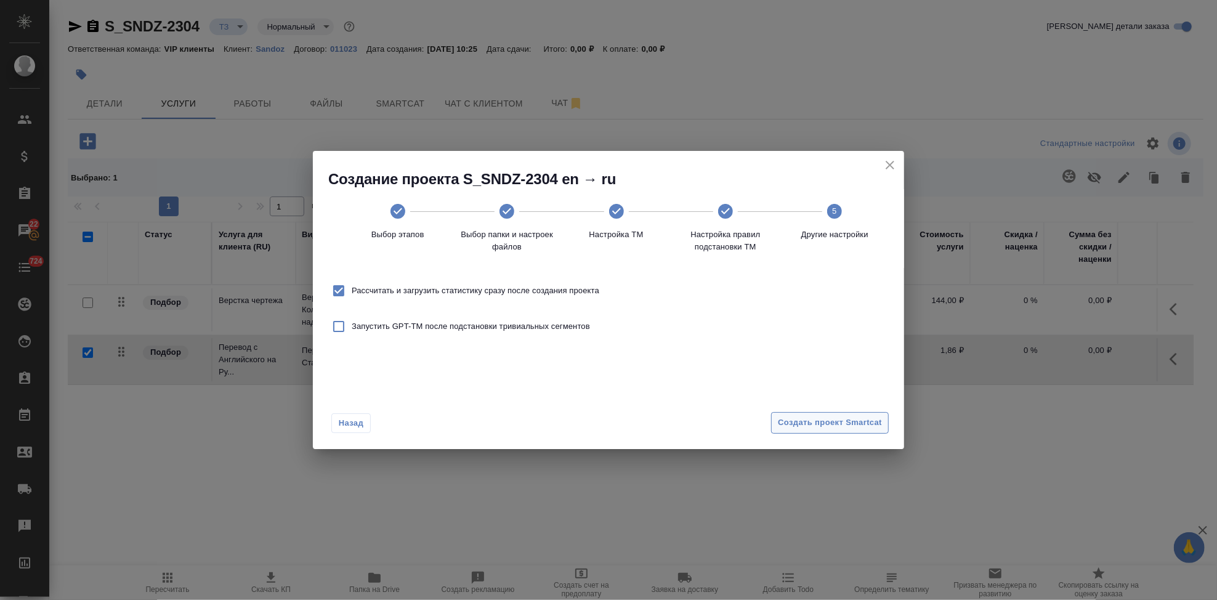
click at [856, 431] on button "Создать проект Smartcat" at bounding box center [830, 423] width 118 height 22
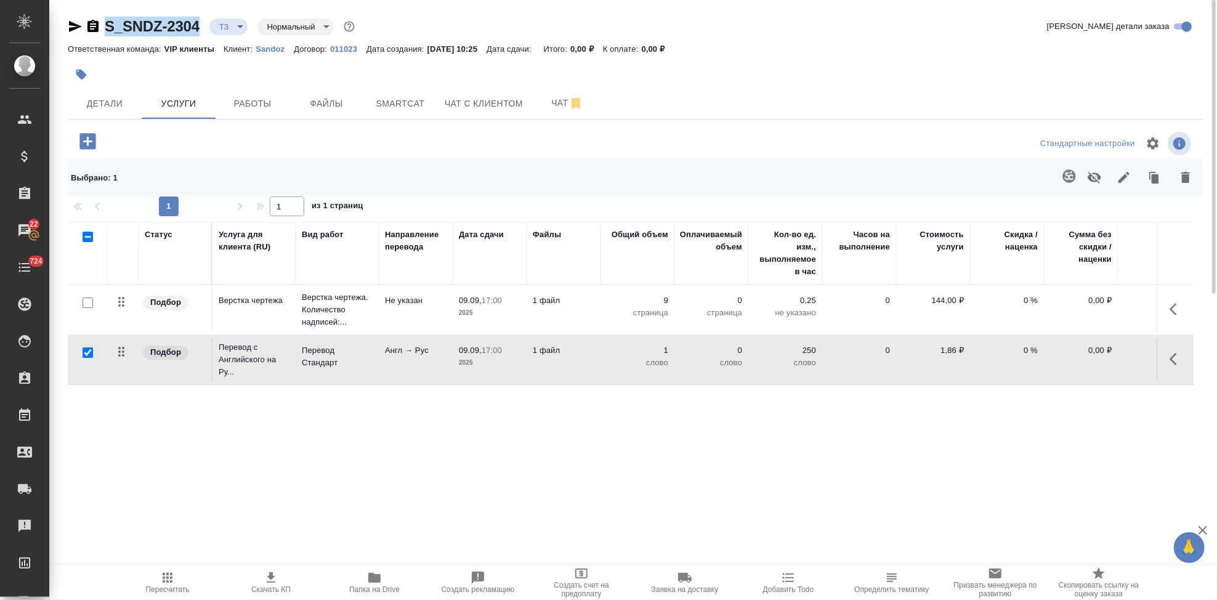
drag, startPoint x: 200, startPoint y: 23, endPoint x: 106, endPoint y: 25, distance: 94.3
click at [106, 25] on div "S_SNDZ-2304 ТЗ tz Нормальный normal" at bounding box center [213, 27] width 290 height 20
copy link "S_SNDZ-2304"
click at [1170, 357] on icon "button" at bounding box center [1177, 359] width 15 height 15
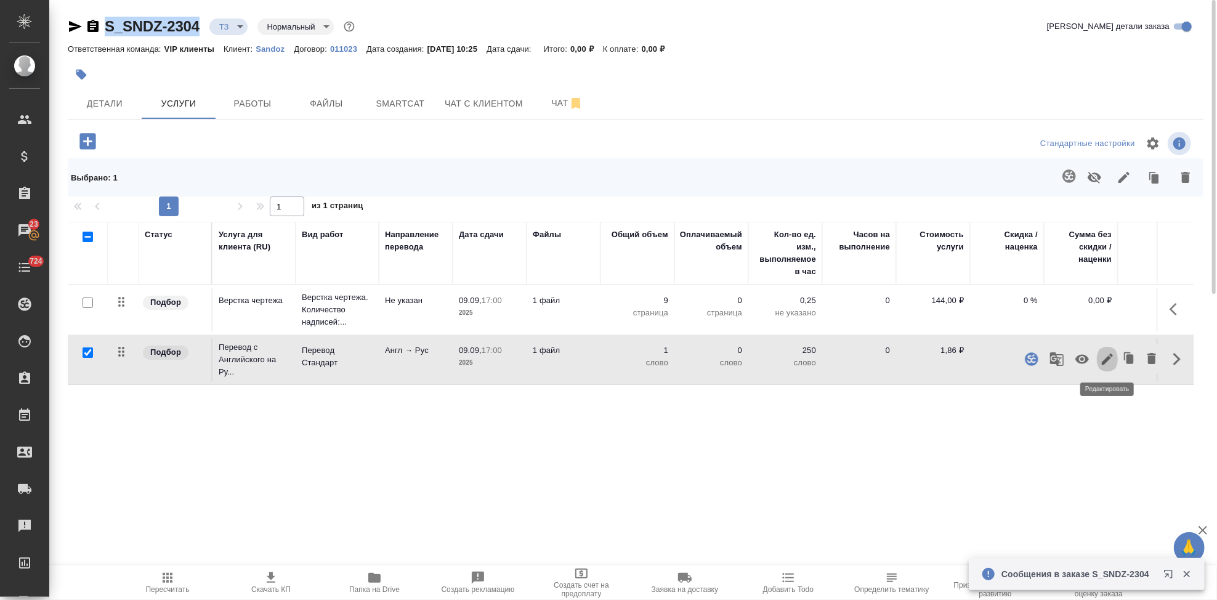
click at [1109, 357] on icon "button" at bounding box center [1107, 359] width 11 height 11
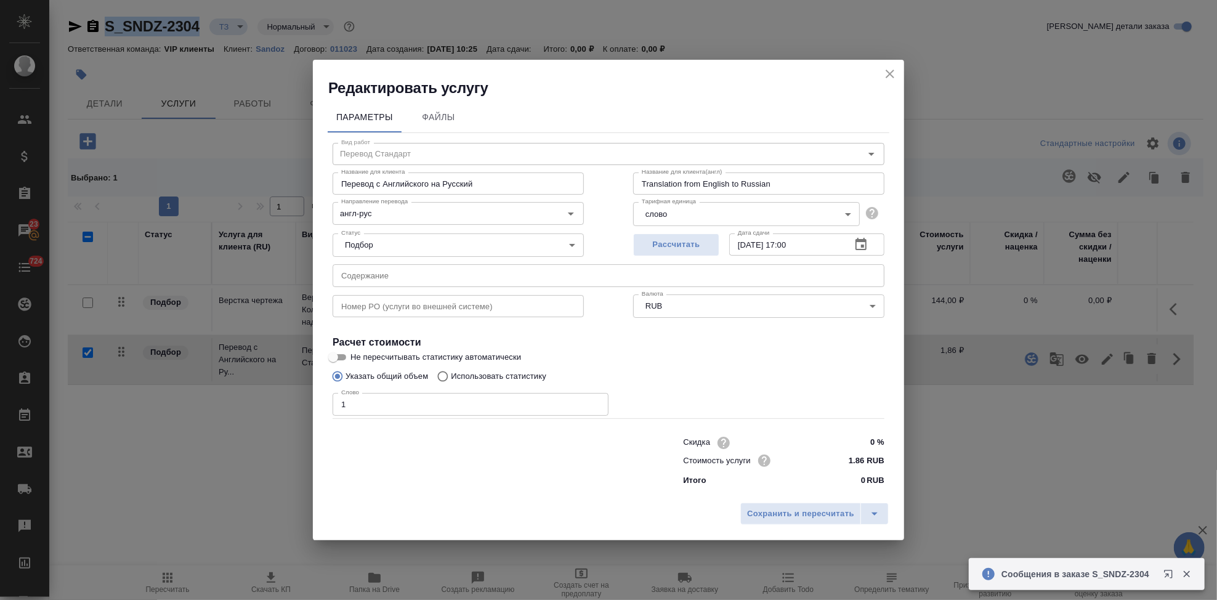
click at [436, 376] on input "Использовать статистику" at bounding box center [441, 376] width 20 height 23
radio input "true"
radio input "false"
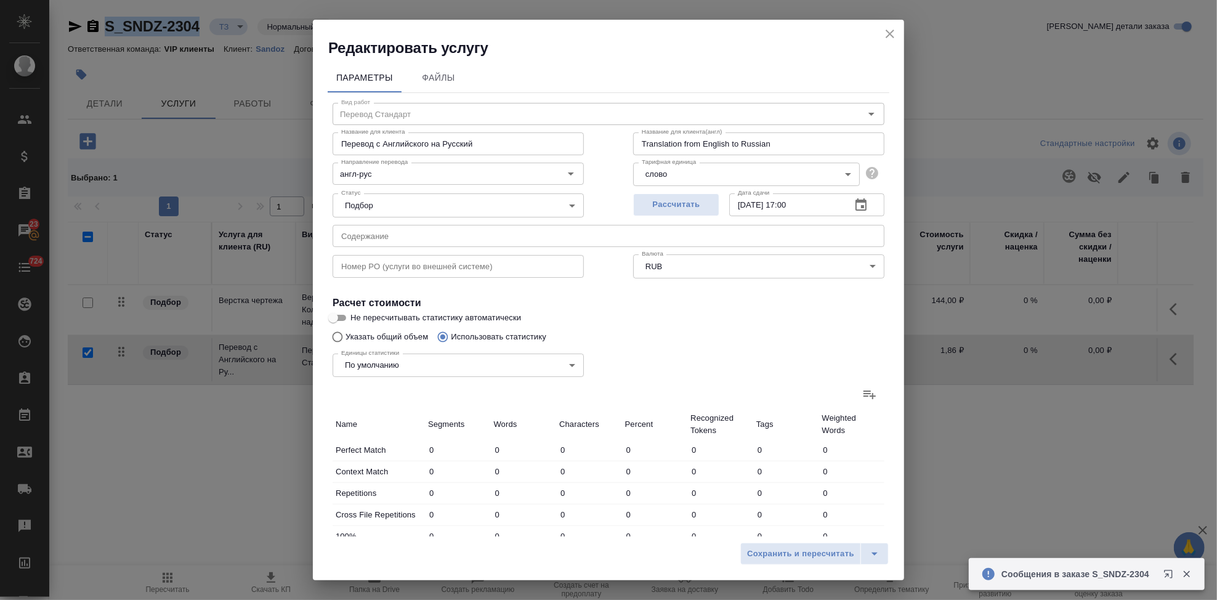
click at [862, 397] on icon at bounding box center [869, 394] width 15 height 15
click at [0, 0] on input "file" at bounding box center [0, 0] width 0 height 0
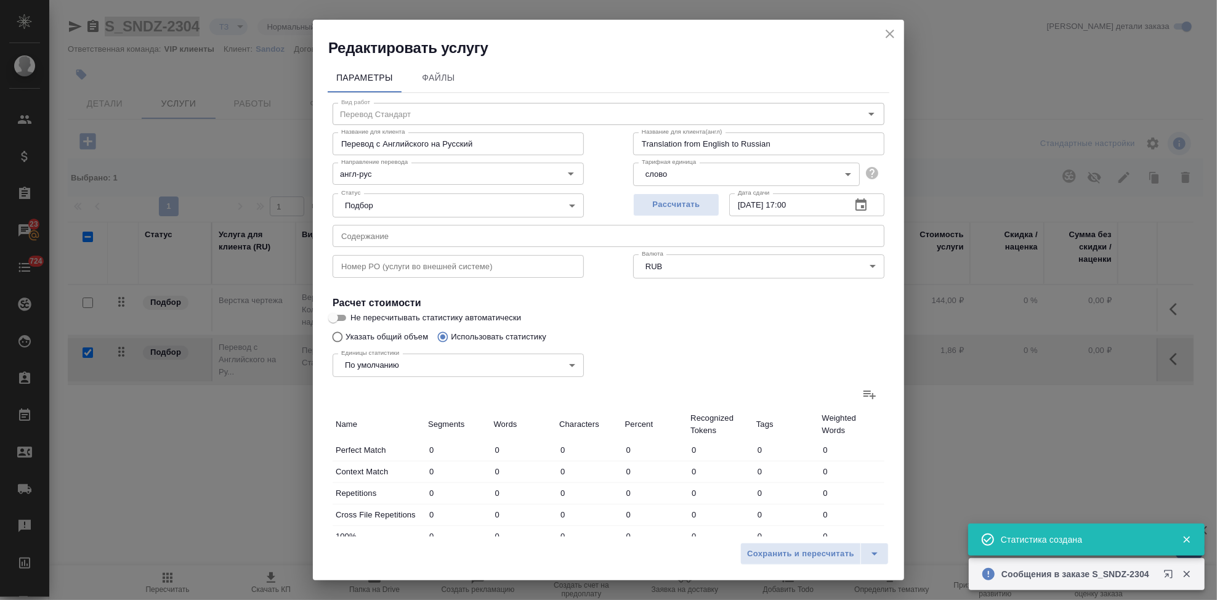
type input "2"
type input "16"
type input "111"
type input "13"
type input "303"
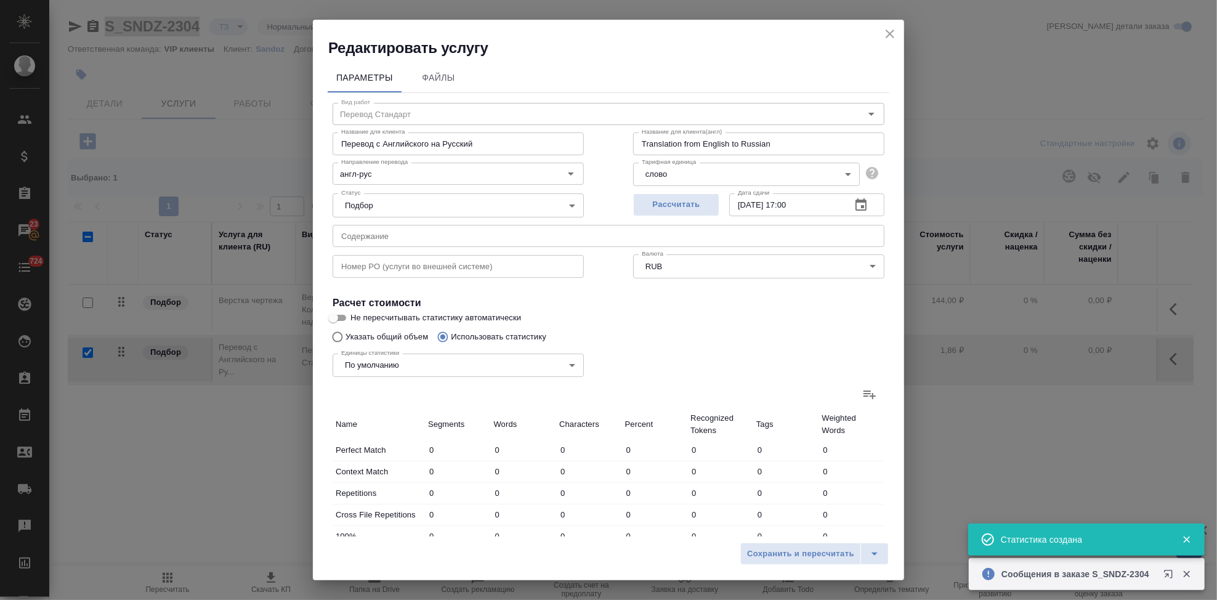
type input "1963"
type input "26"
type input "205"
type input "1395"
type input "16"
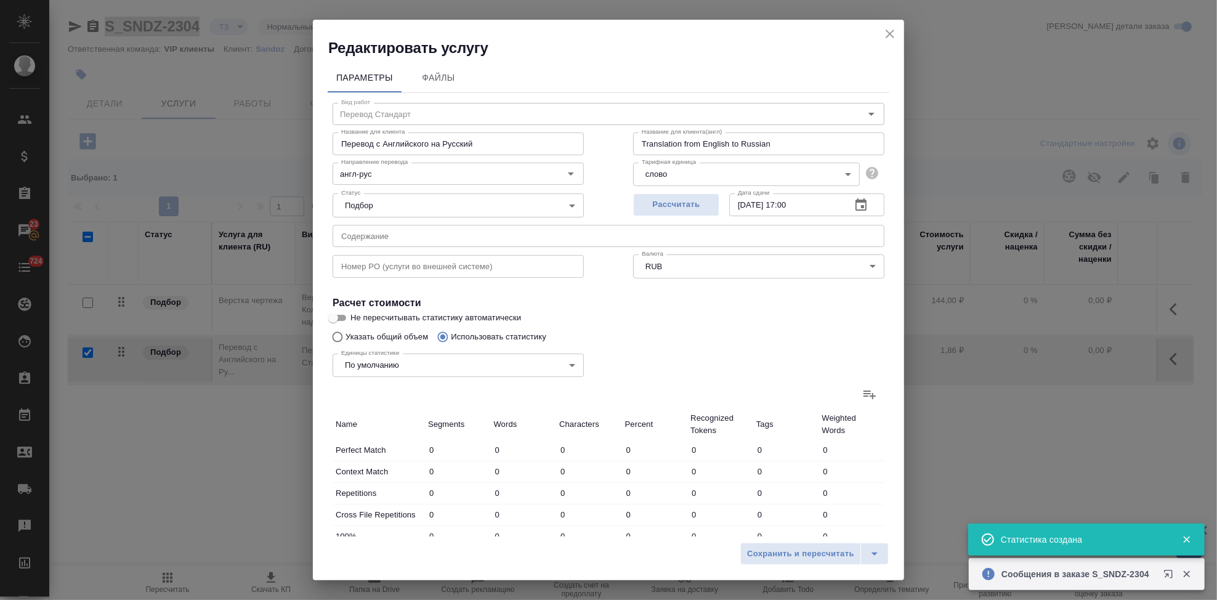
type input "176"
type input "1293"
type input "14"
type input "160"
type input "1204"
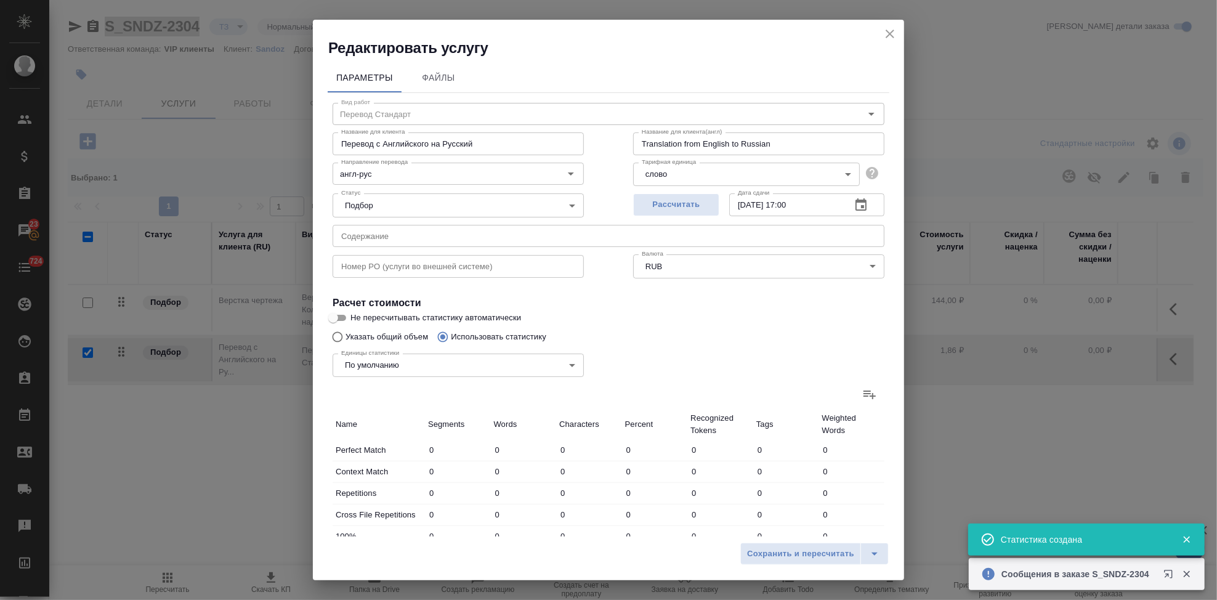
type input "12"
type input "135"
type input "961"
type input "123"
type input "1984"
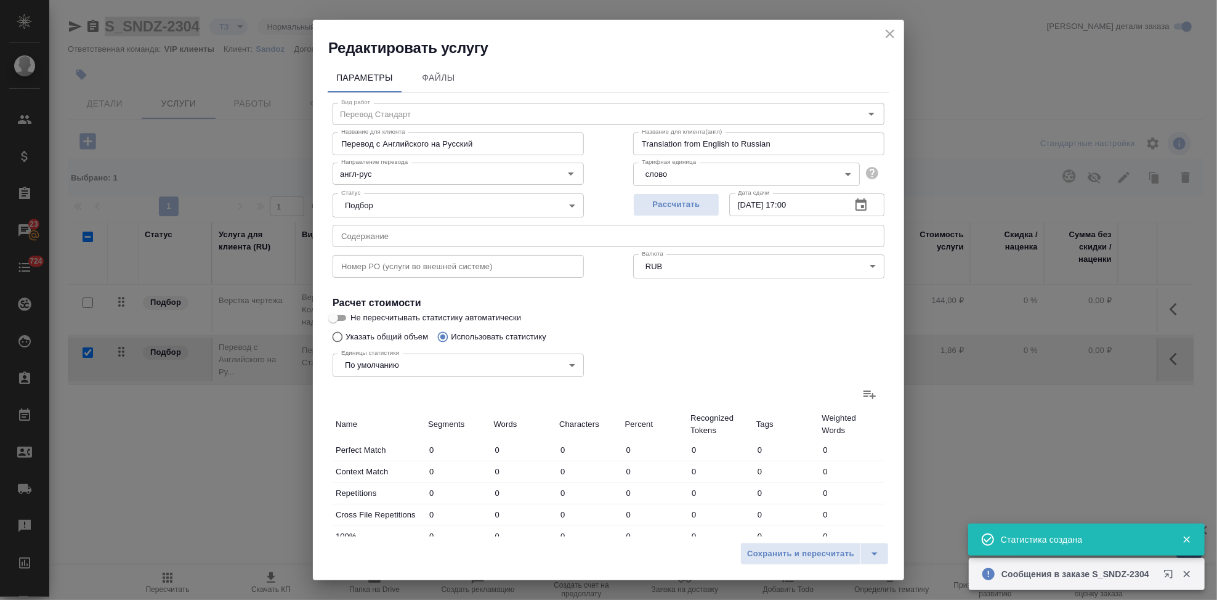
type input "13696"
type input "193"
type input "2676"
type input "18660"
type input "206"
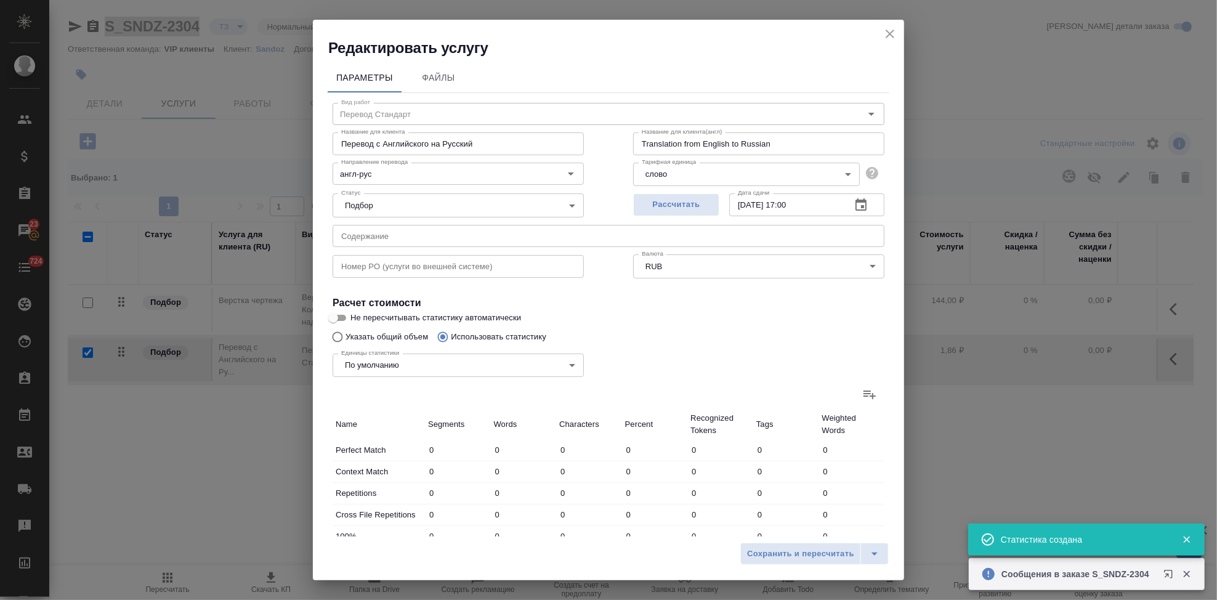
type input "2979"
type input "20623"
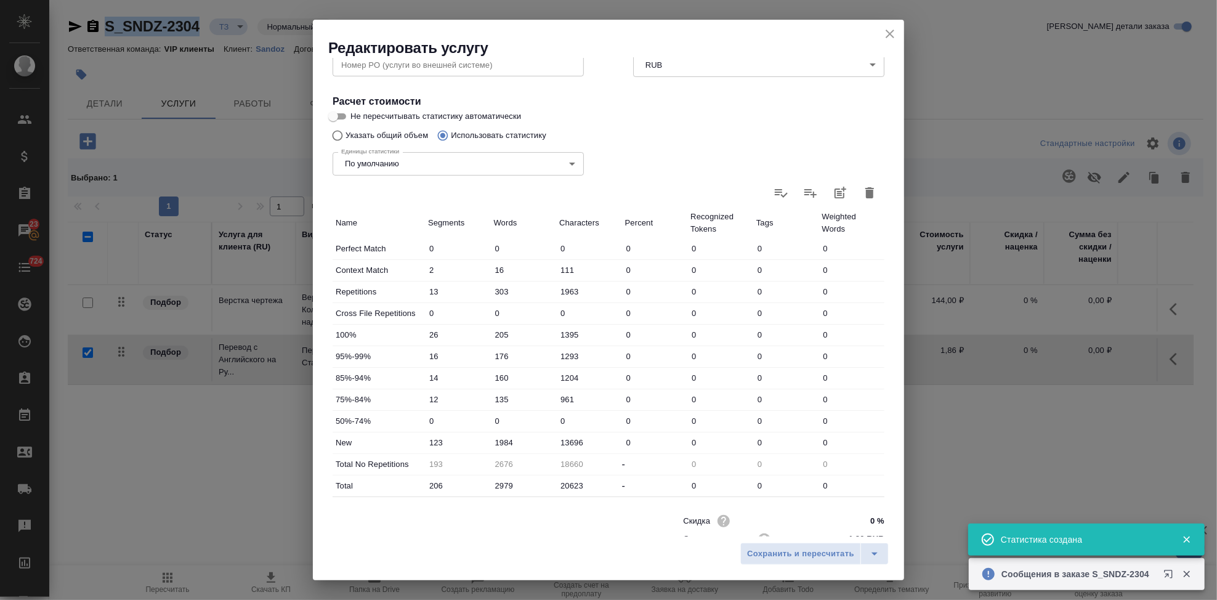
scroll to position [239, 0]
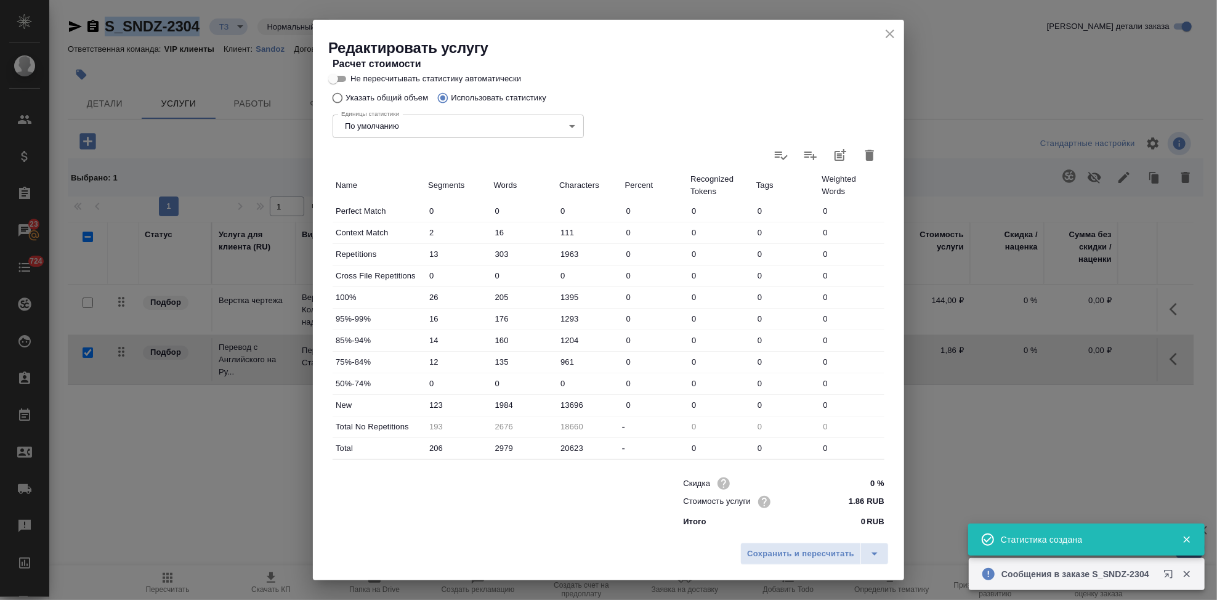
click at [504, 398] on input "1984" at bounding box center [524, 405] width 66 height 18
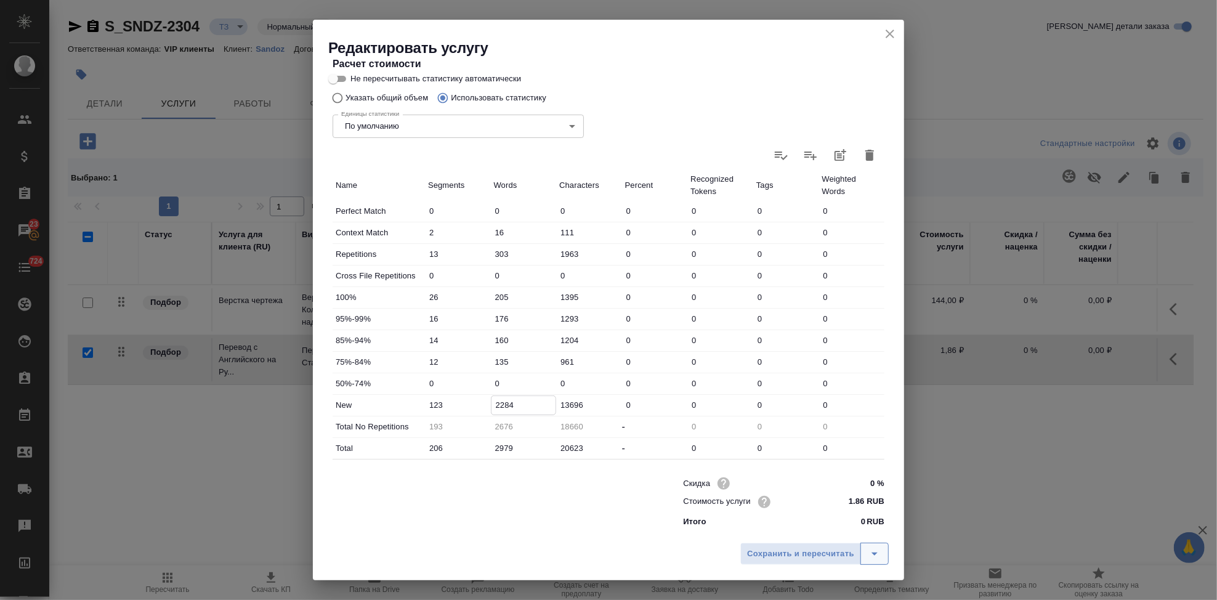
type input "2284"
click at [883, 551] on button "split button" at bounding box center [875, 554] width 28 height 22
click at [804, 518] on li "Сохранить" at bounding box center [816, 528] width 148 height 20
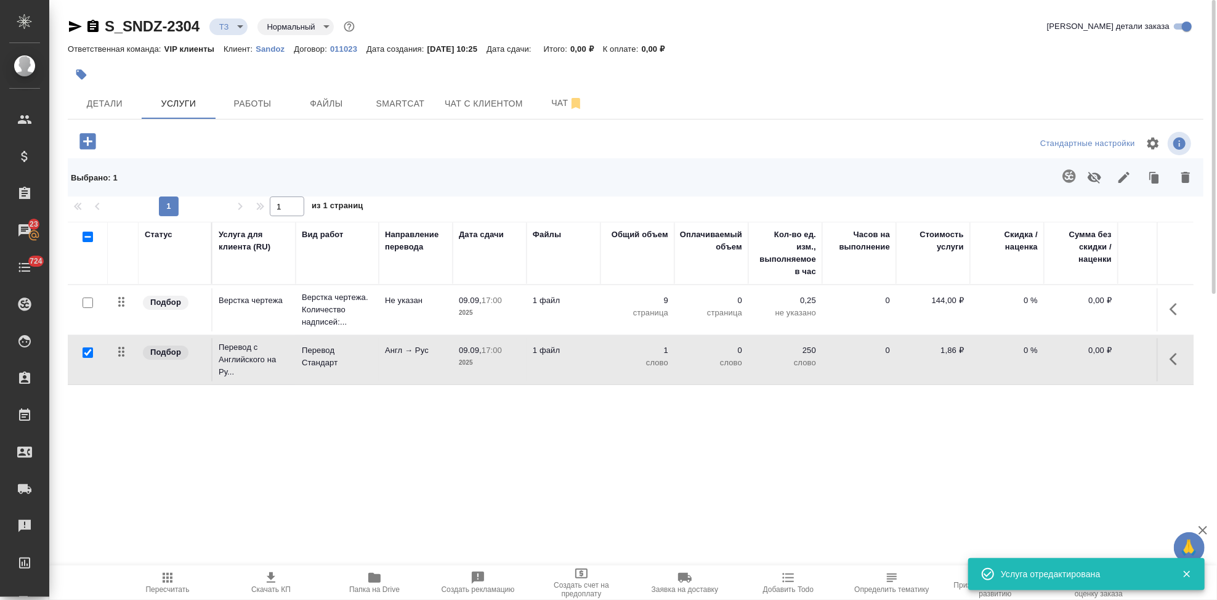
click at [160, 583] on icon "button" at bounding box center [167, 577] width 15 height 15
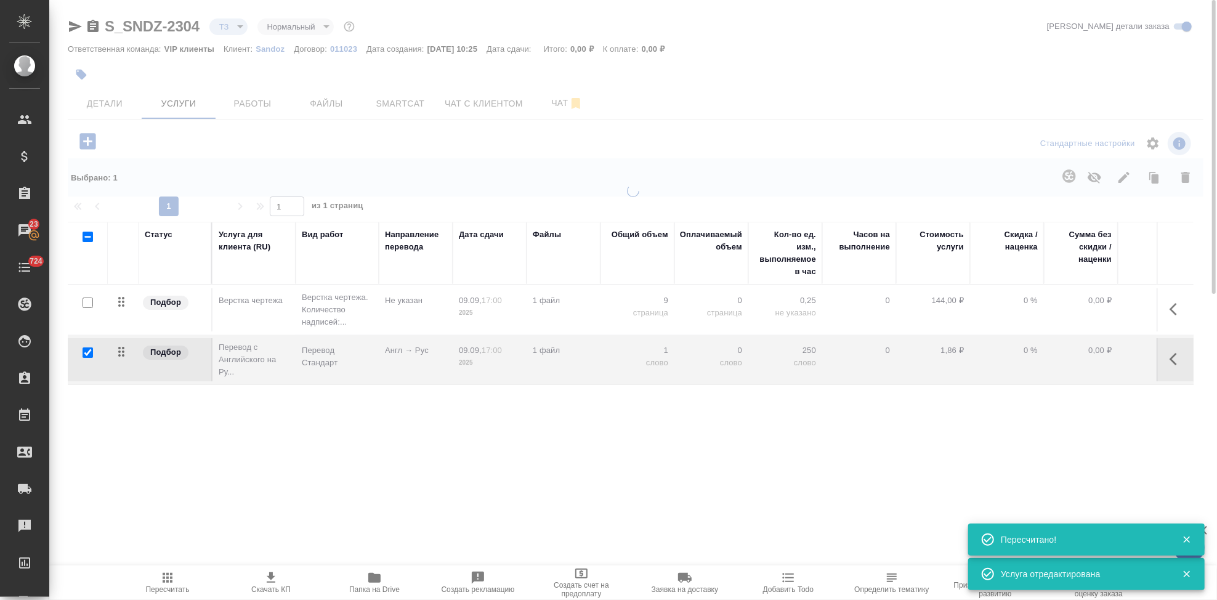
type input "new"
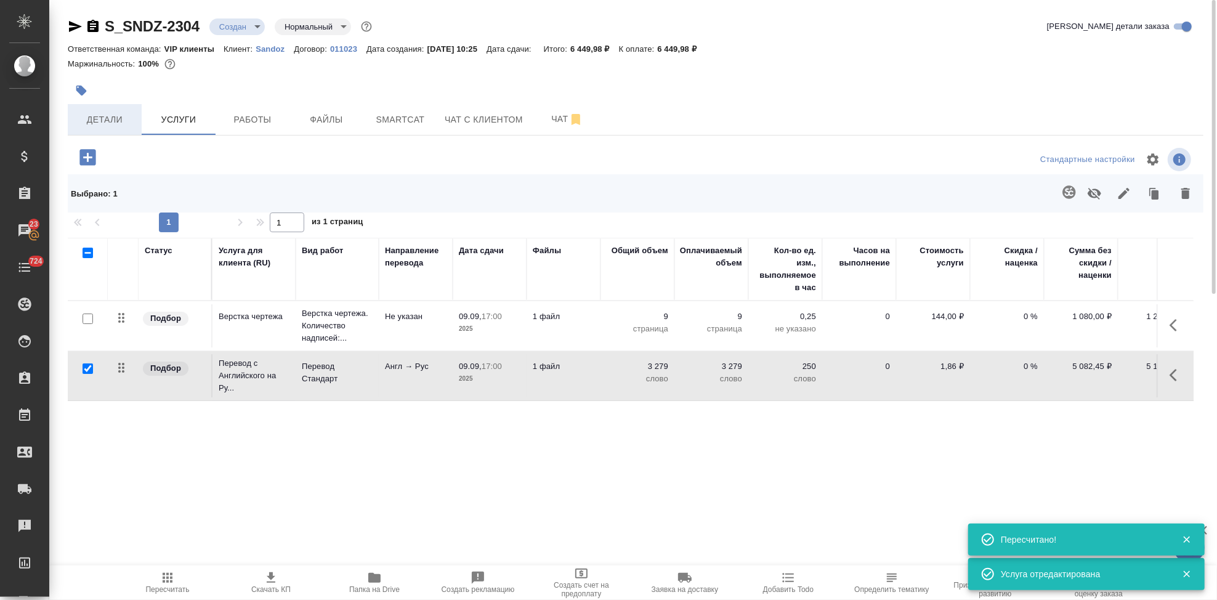
click at [116, 114] on span "Детали" at bounding box center [104, 119] width 59 height 15
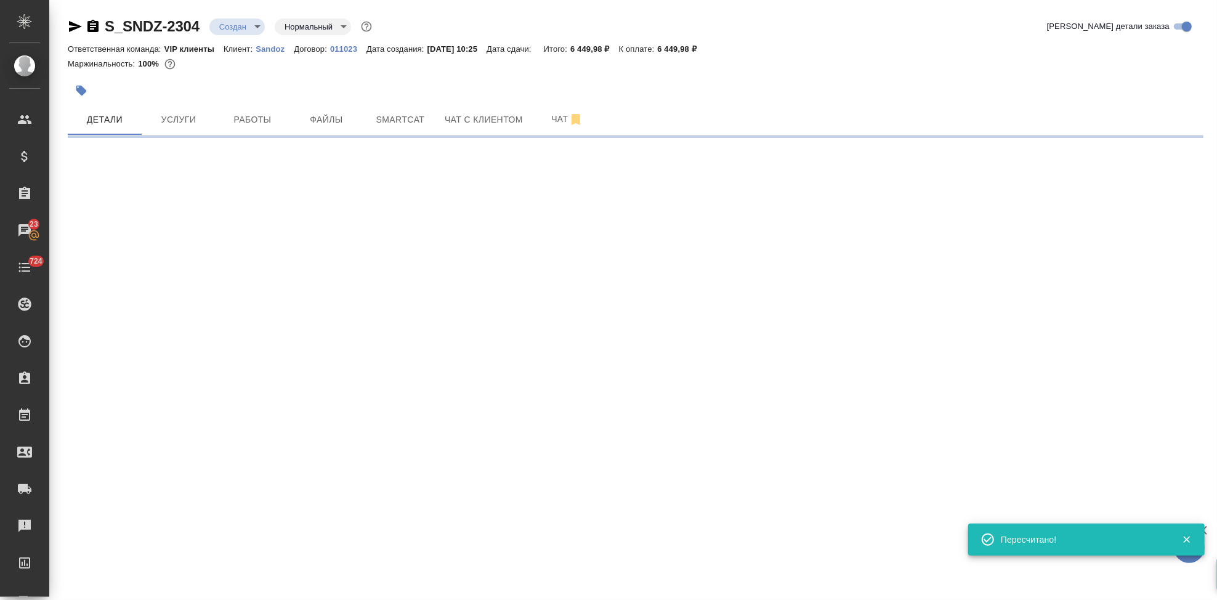
select select "RU"
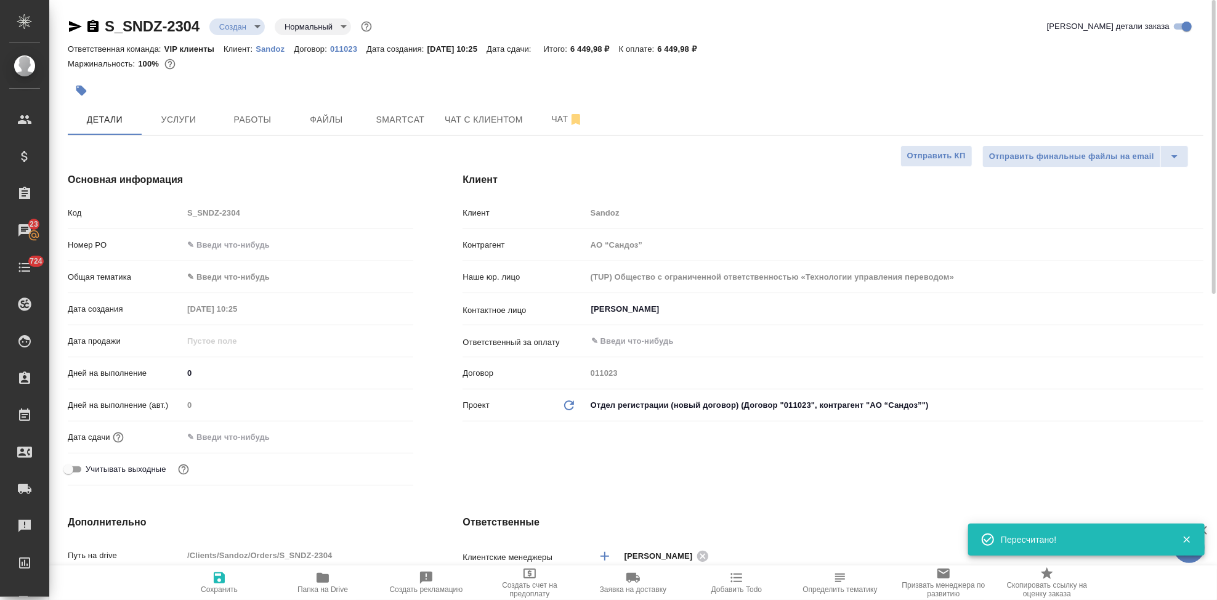
type textarea "x"
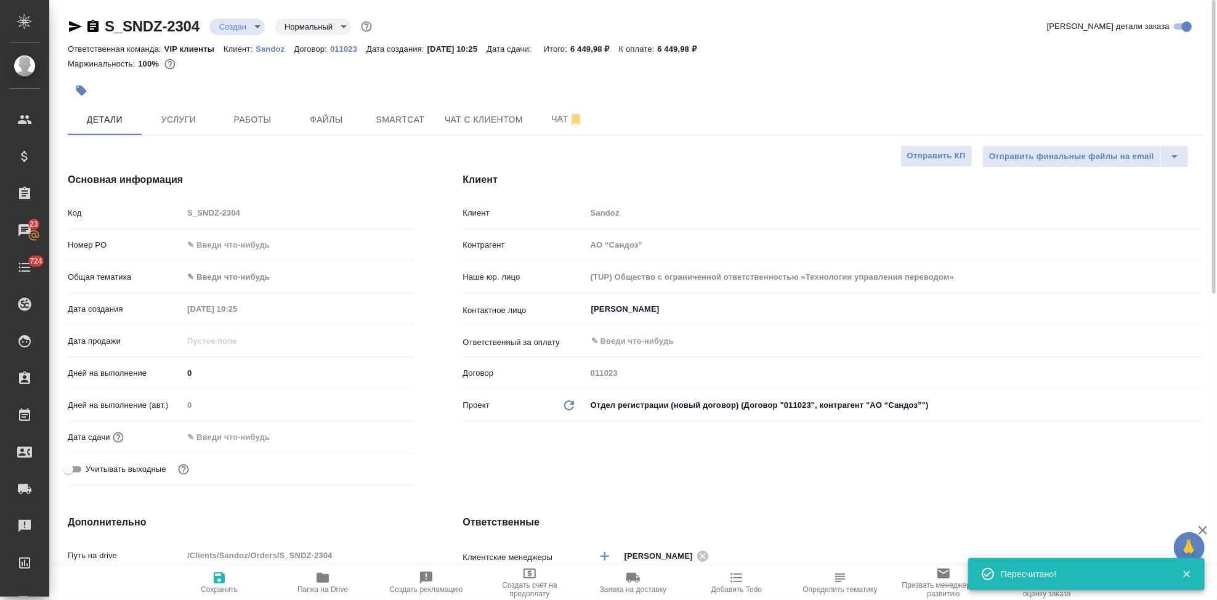
click at [240, 430] on input "text" at bounding box center [237, 437] width 108 height 18
click at [382, 432] on icon "button" at bounding box center [377, 435] width 11 height 12
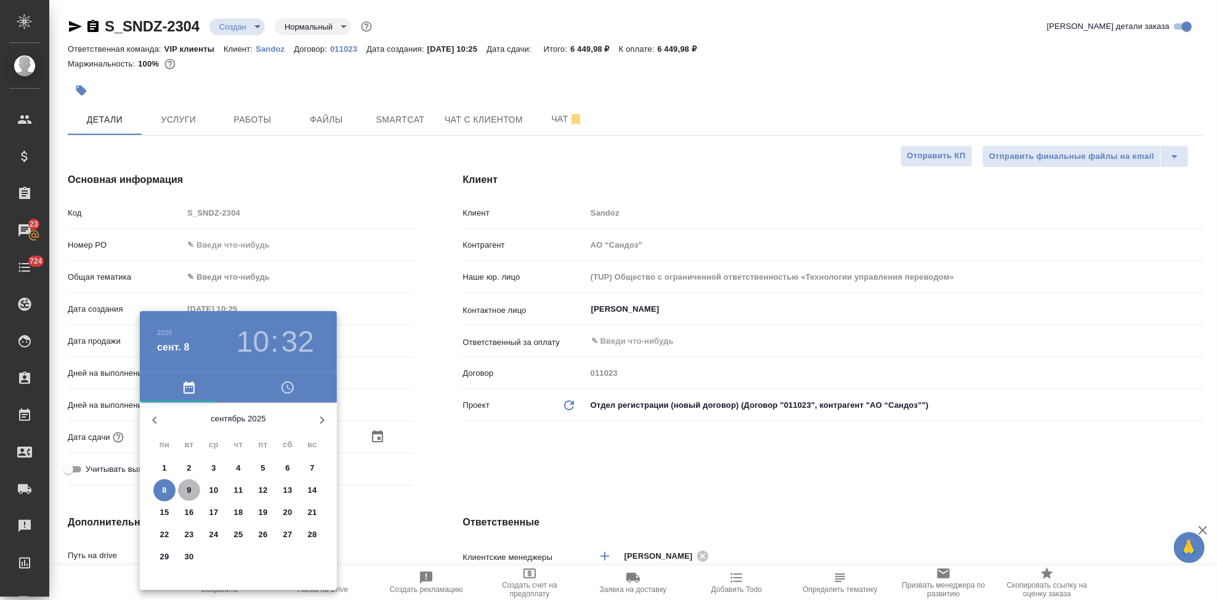
click at [187, 489] on p "9" at bounding box center [189, 490] width 4 height 12
type input "09.09.2025 10:32"
type textarea "x"
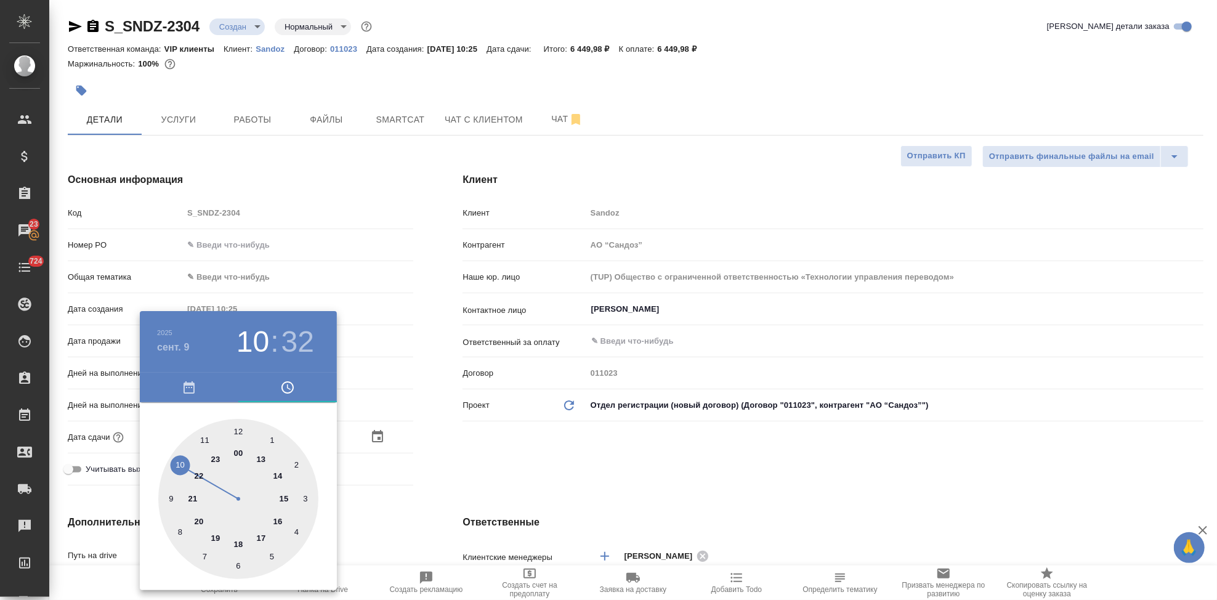
type input "09.09.2025 20:32"
type textarea "x"
type input "09.09.2025 17:32"
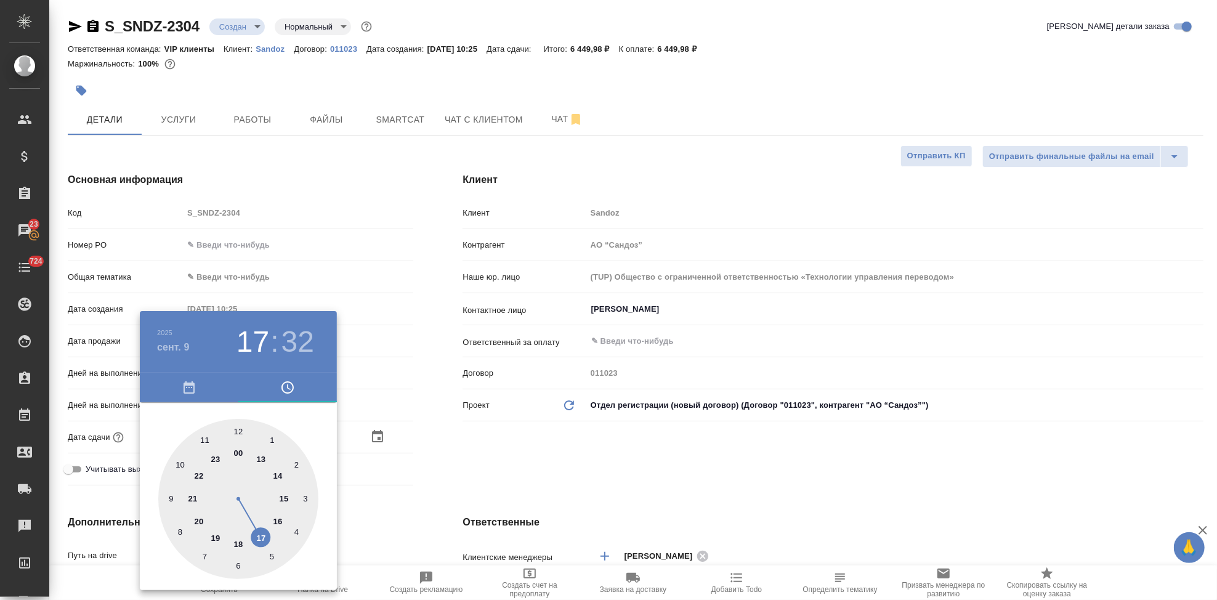
type textarea "x"
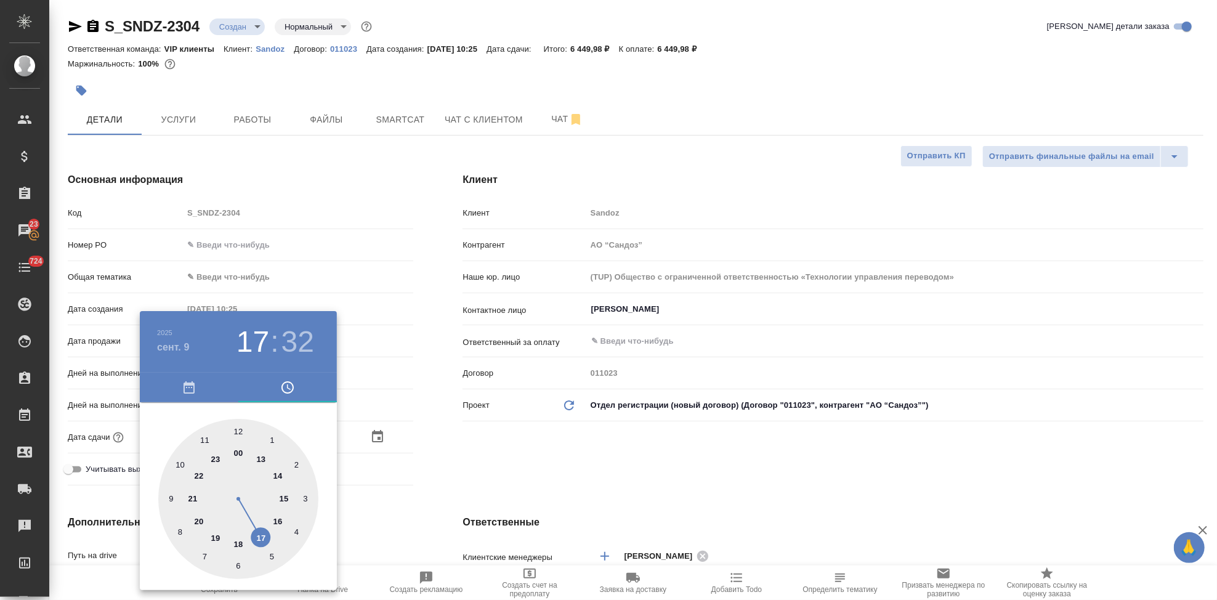
type textarea "x"
drag, startPoint x: 184, startPoint y: 474, endPoint x: 257, endPoint y: 529, distance: 91.5
click at [257, 530] on div at bounding box center [238, 499] width 160 height 160
type textarea "x"
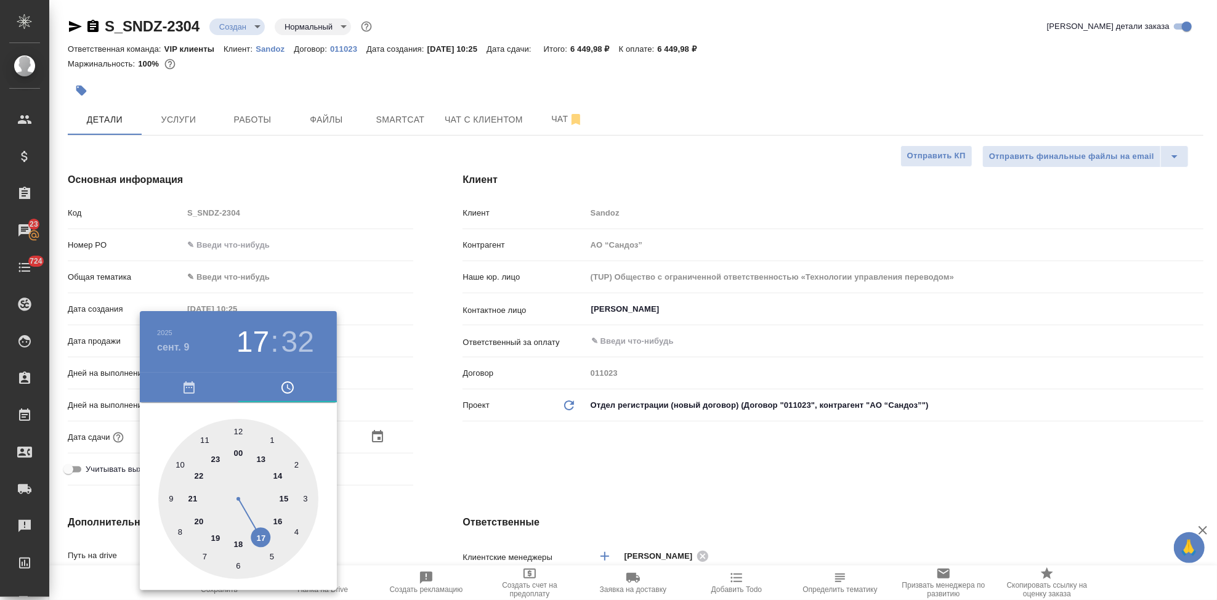
type textarea "x"
type input "09.09.2025 17:02"
type textarea "x"
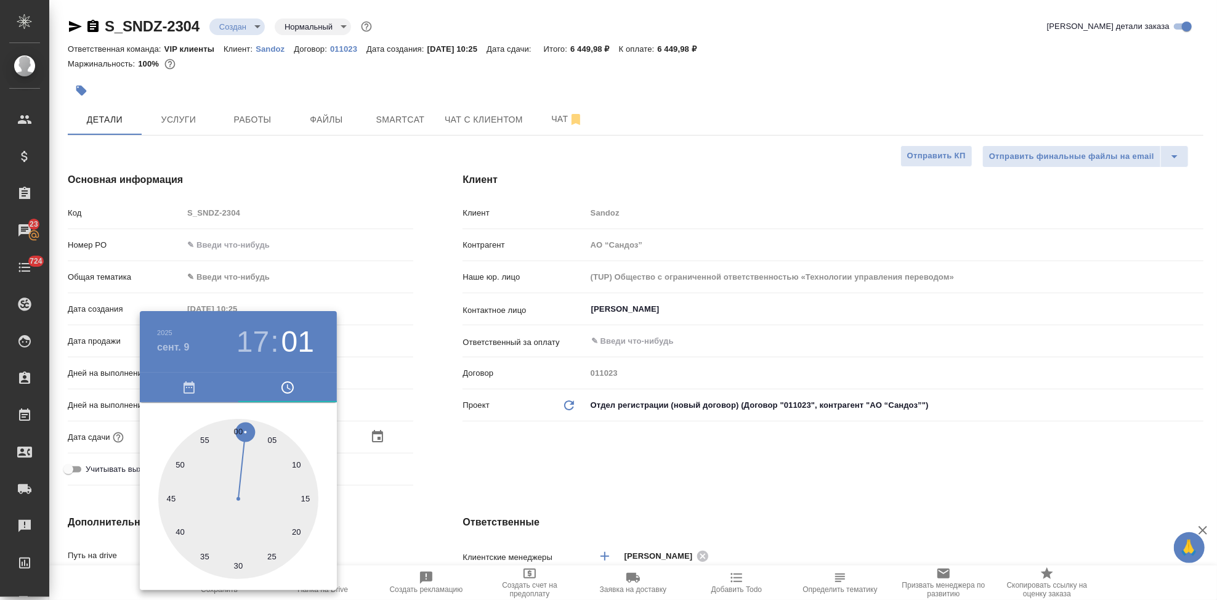
type input "09.09.2025 17:01"
type textarea "x"
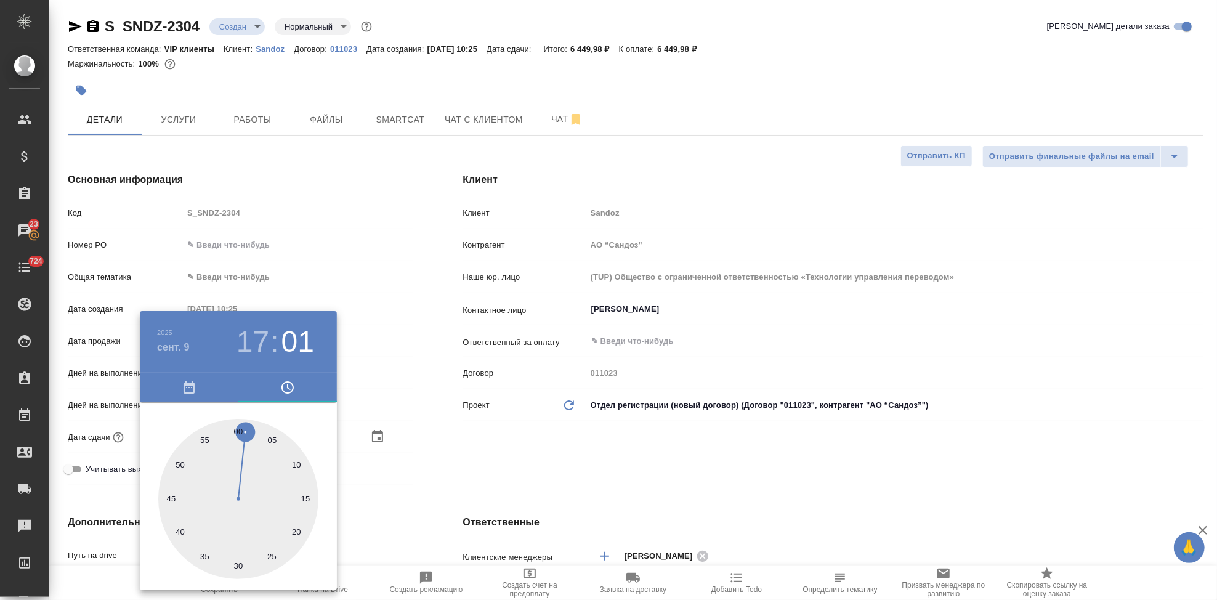
type textarea "x"
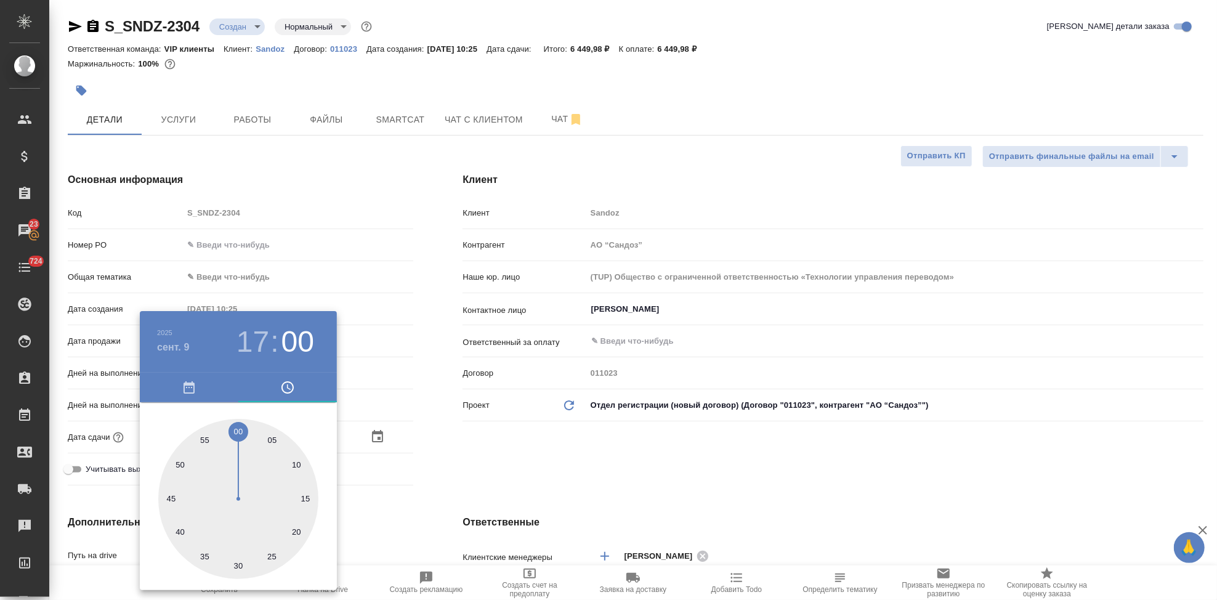
type input "09.09.2025 17:00"
type textarea "x"
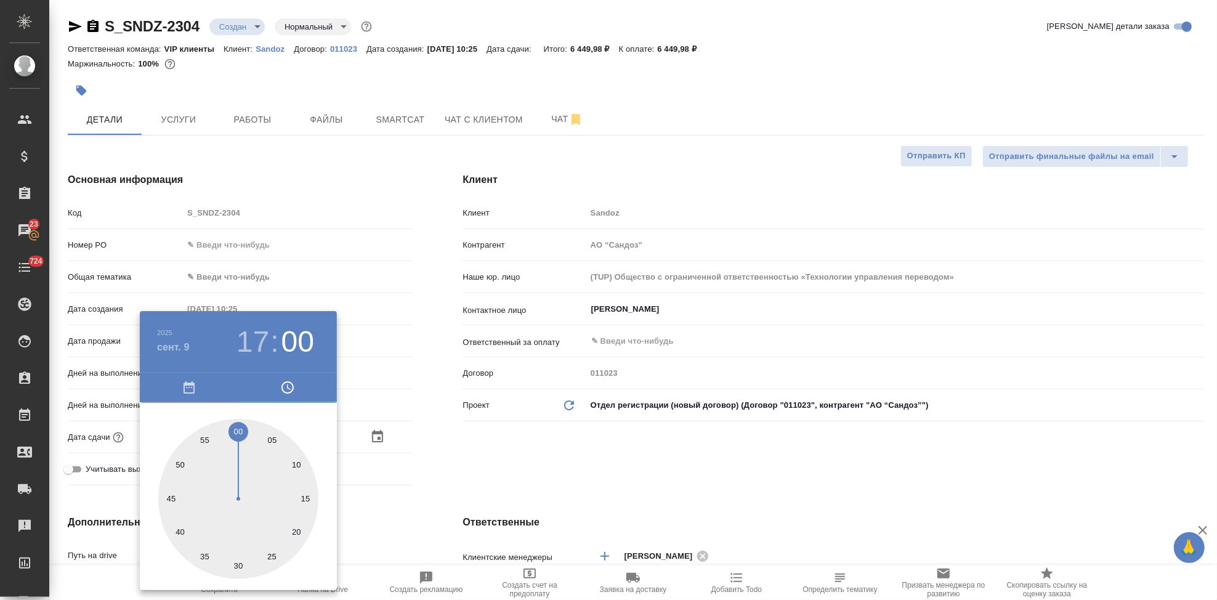
type textarea "x"
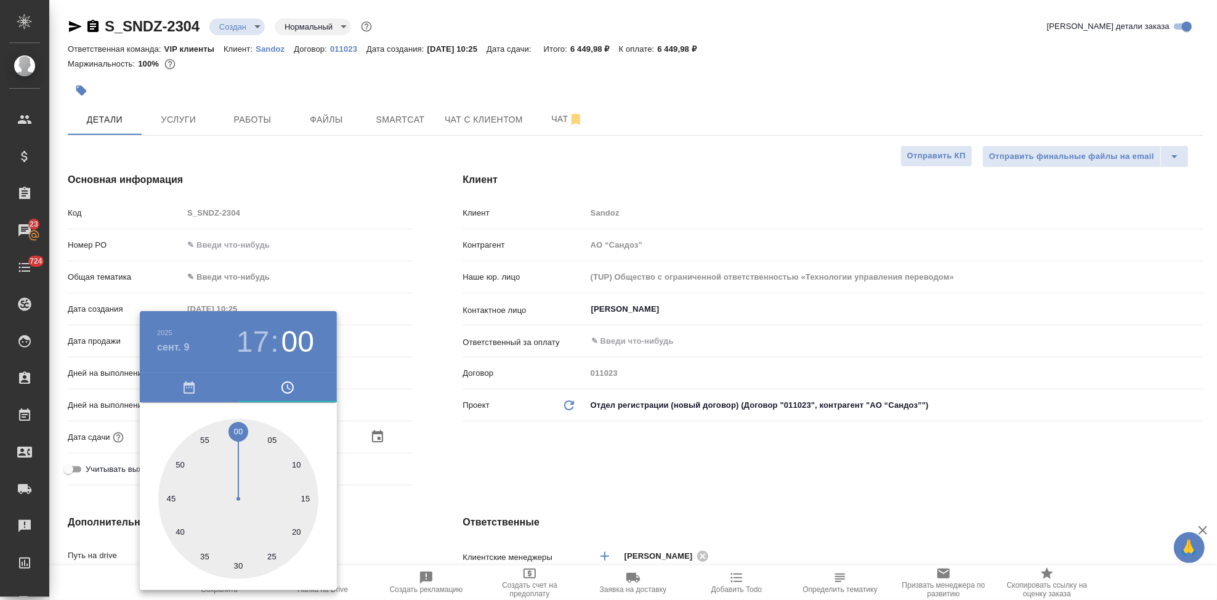
type textarea "x"
drag, startPoint x: 249, startPoint y: 497, endPoint x: 238, endPoint y: 423, distance: 74.7
click at [238, 423] on div at bounding box center [238, 499] width 160 height 160
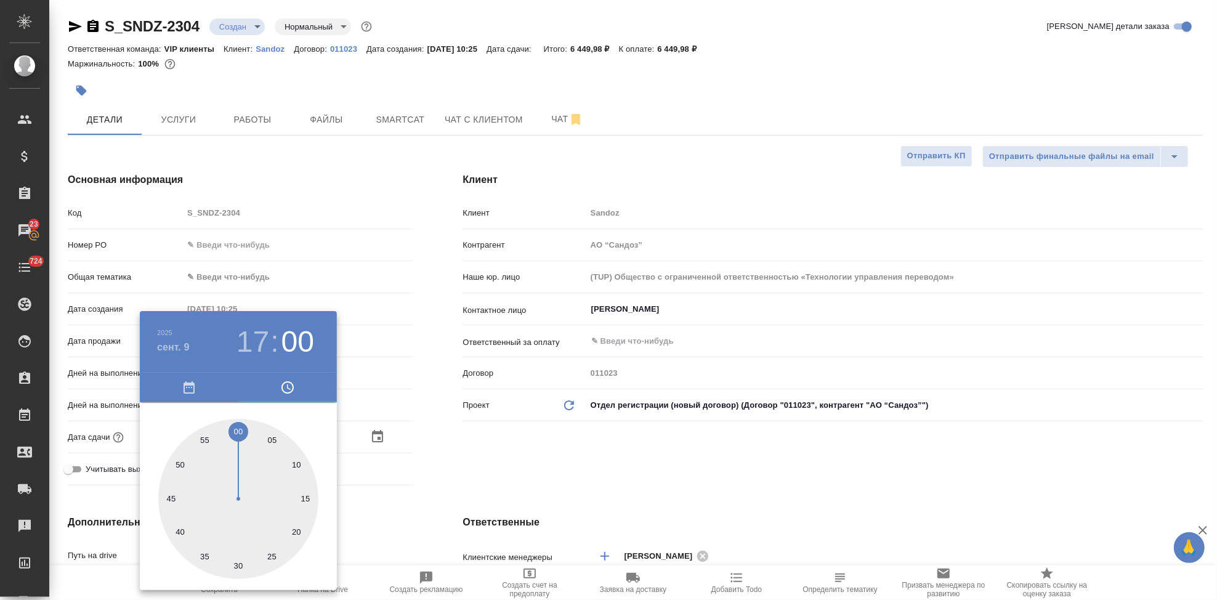
type textarea "x"
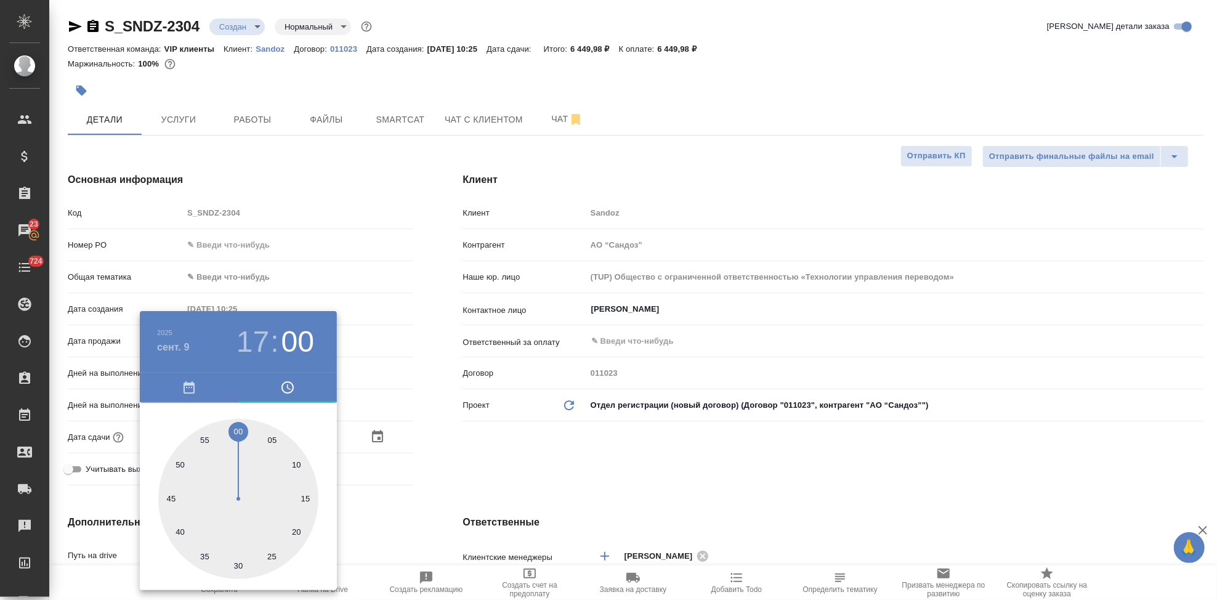
type textarea "x"
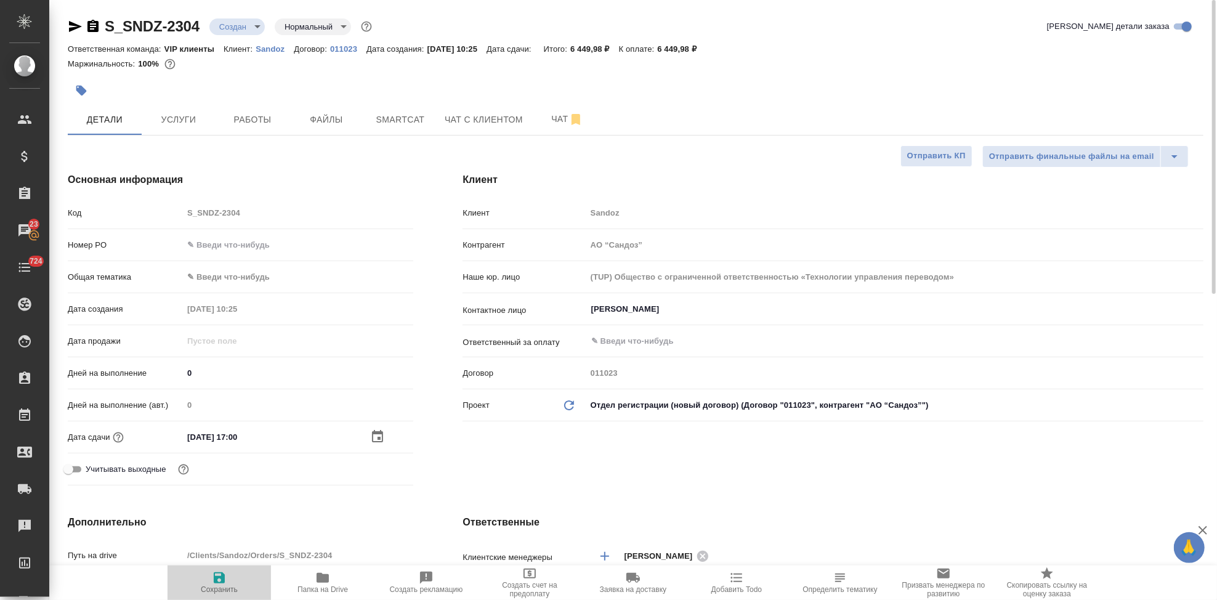
click at [223, 574] on icon "button" at bounding box center [219, 577] width 11 height 11
type textarea "x"
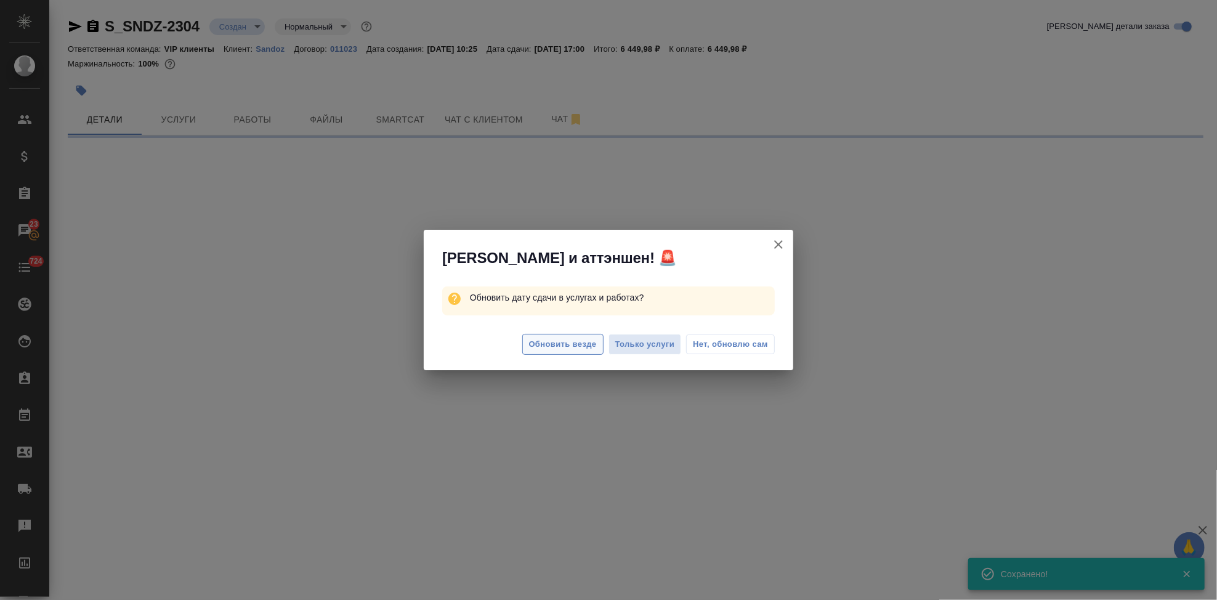
select select "RU"
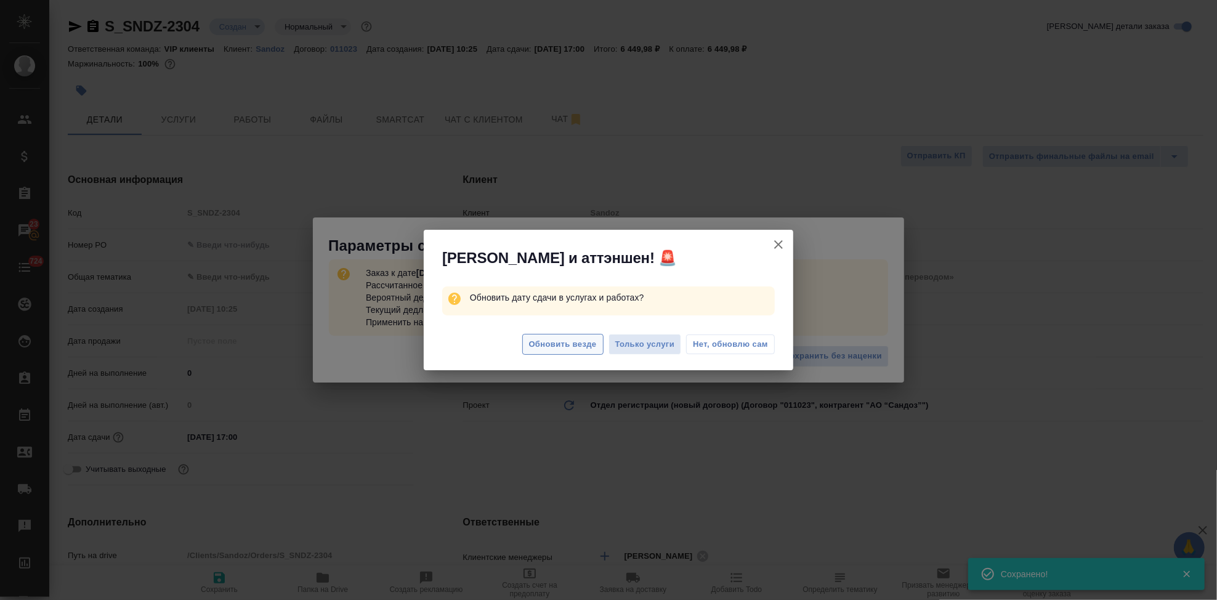
type textarea "x"
click at [545, 345] on span "Обновить везде" at bounding box center [563, 345] width 68 height 14
type textarea "x"
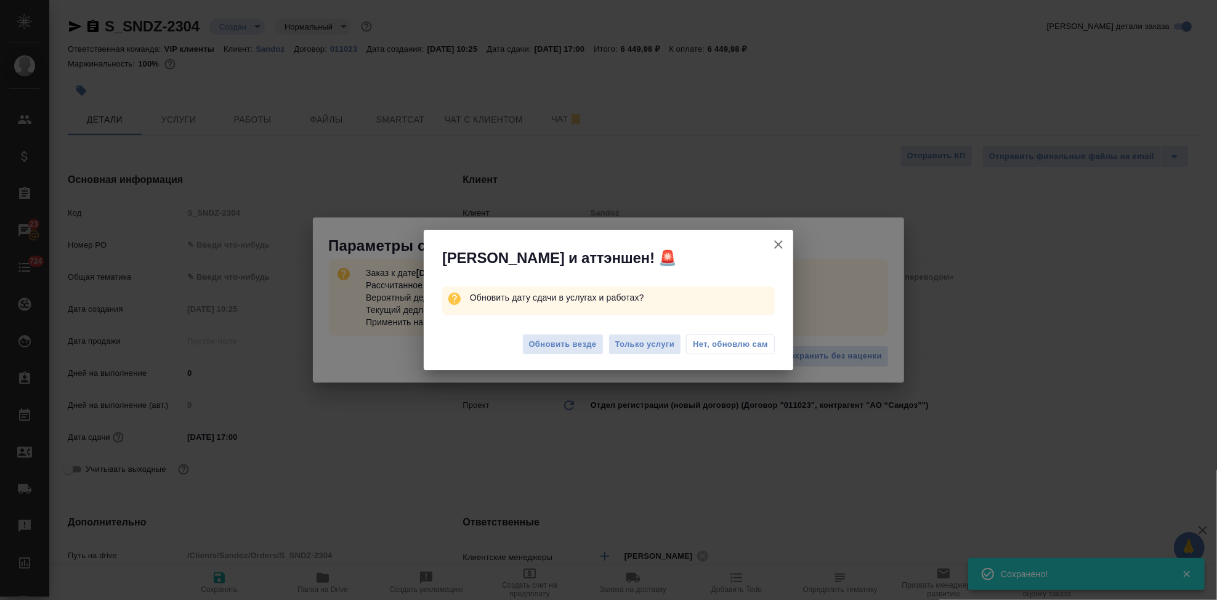
type textarea "x"
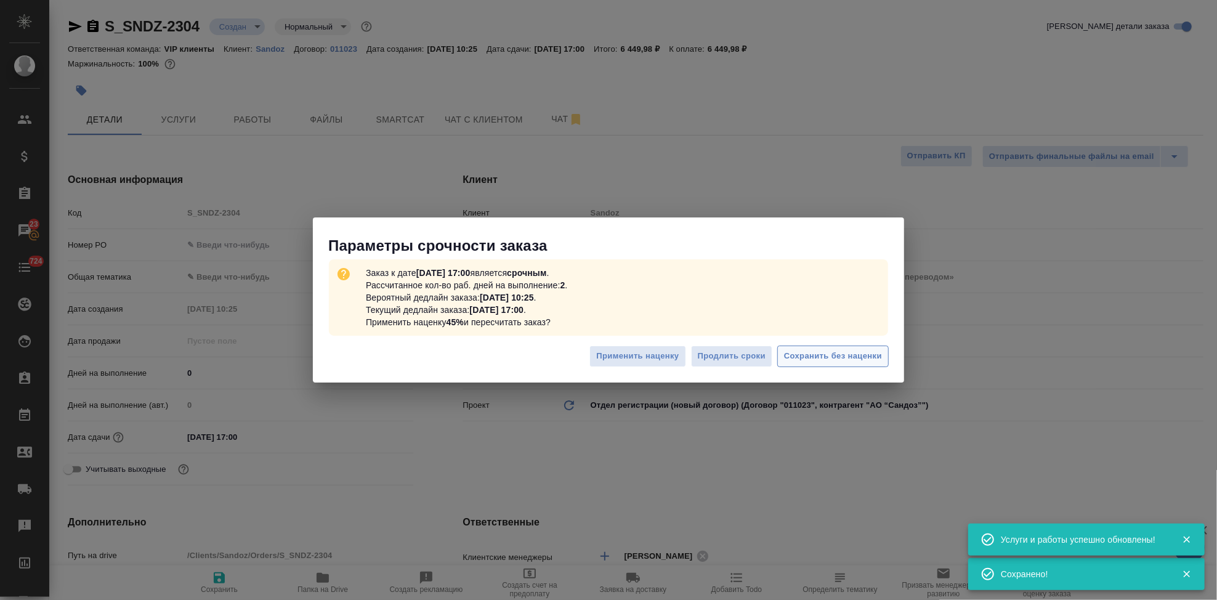
click at [810, 362] on span "Сохранить без наценки" at bounding box center [833, 356] width 98 height 14
type textarea "x"
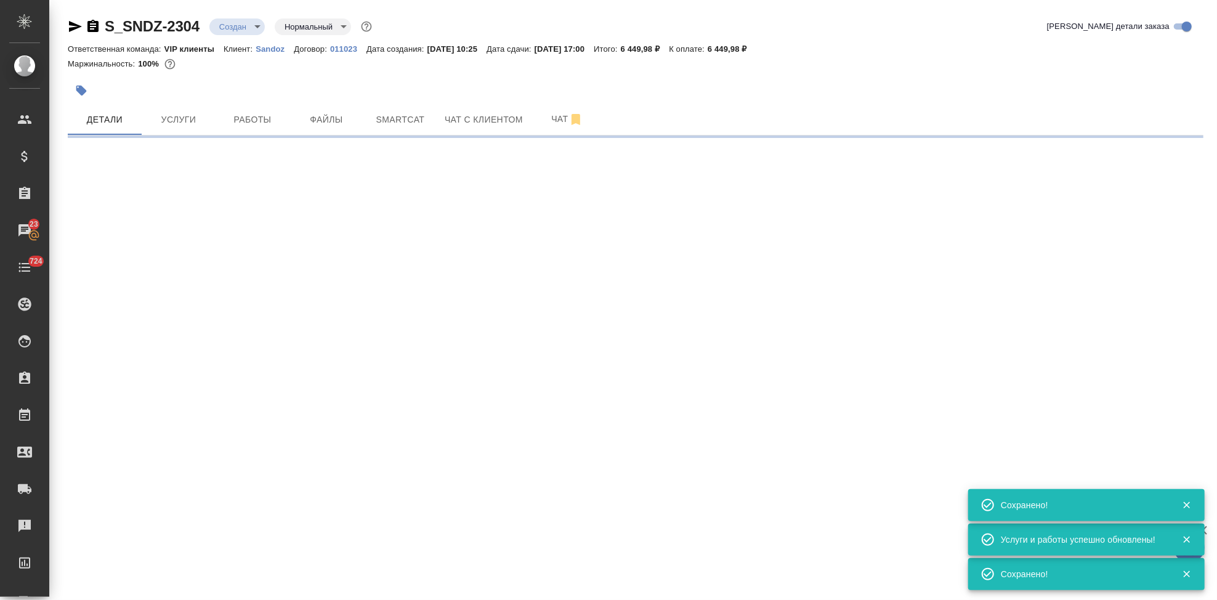
select select "RU"
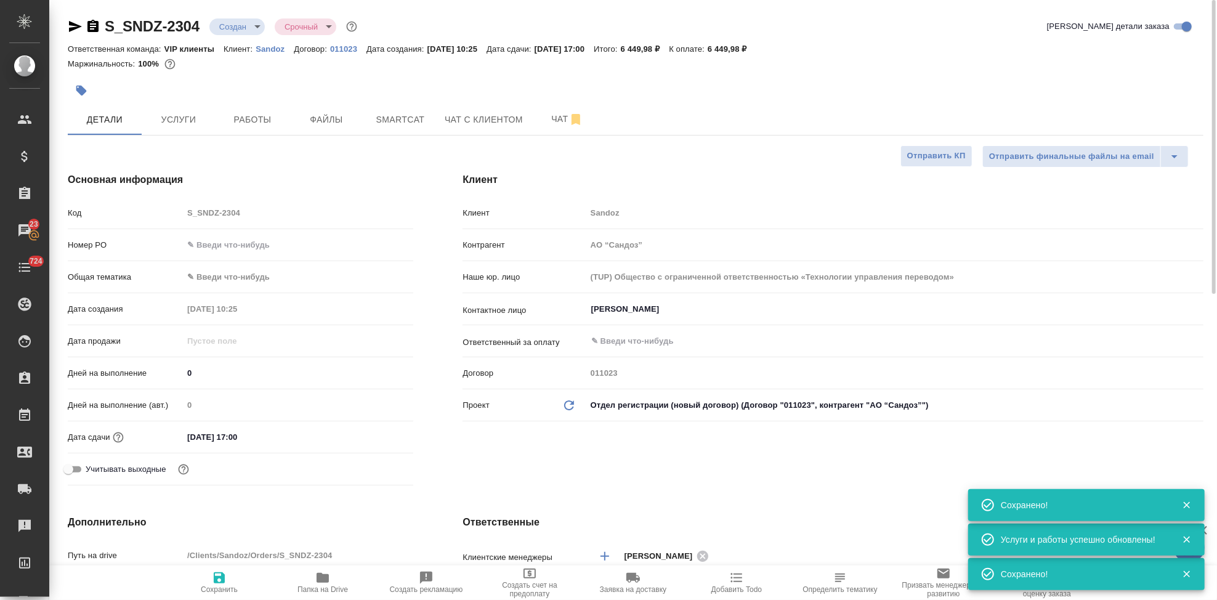
type input "urgent"
type textarea "x"
click at [184, 119] on span "Услуги" at bounding box center [178, 119] width 59 height 15
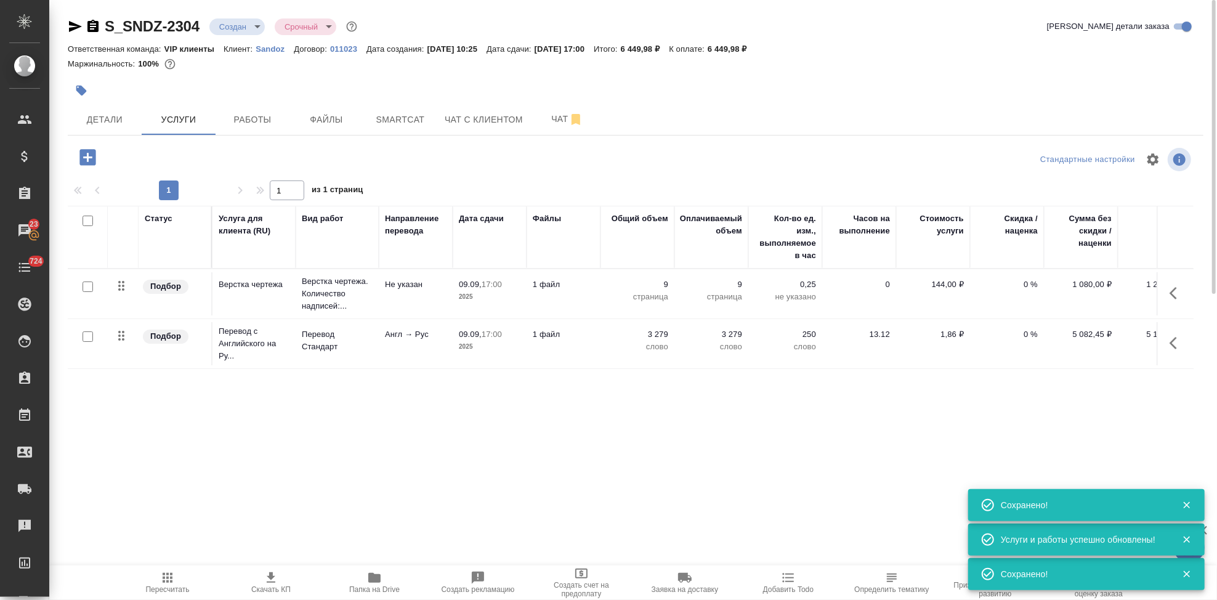
click at [164, 589] on span "Пересчитать" at bounding box center [168, 589] width 44 height 9
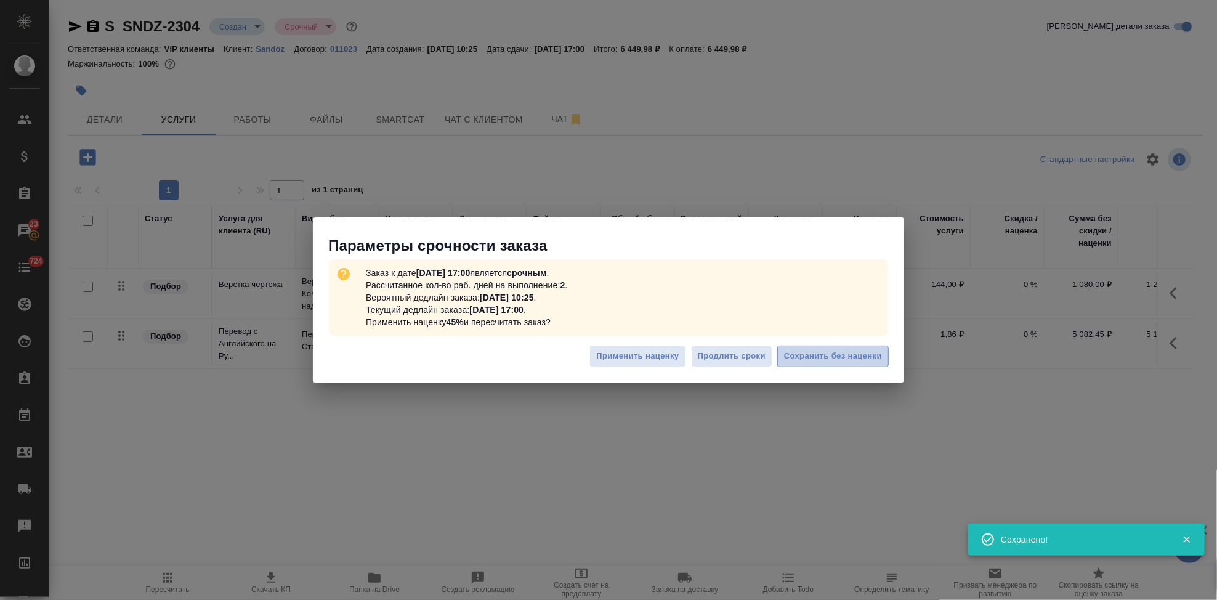
click at [849, 353] on span "Сохранить без наценки" at bounding box center [833, 356] width 98 height 14
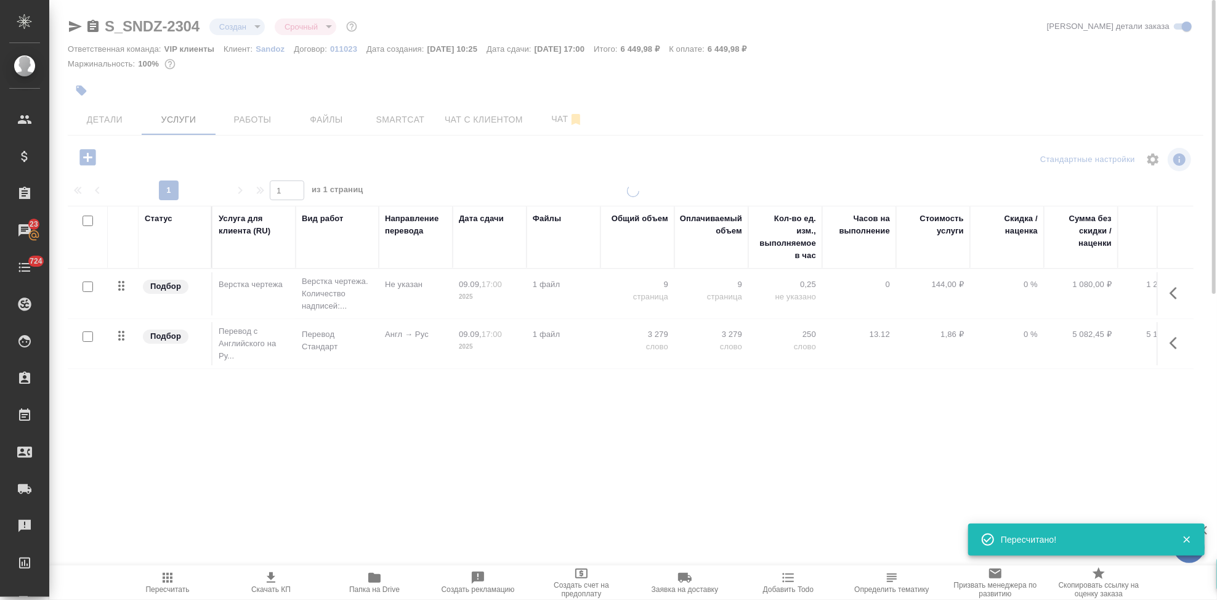
click at [270, 585] on span "Скачать КП" at bounding box center [270, 589] width 39 height 9
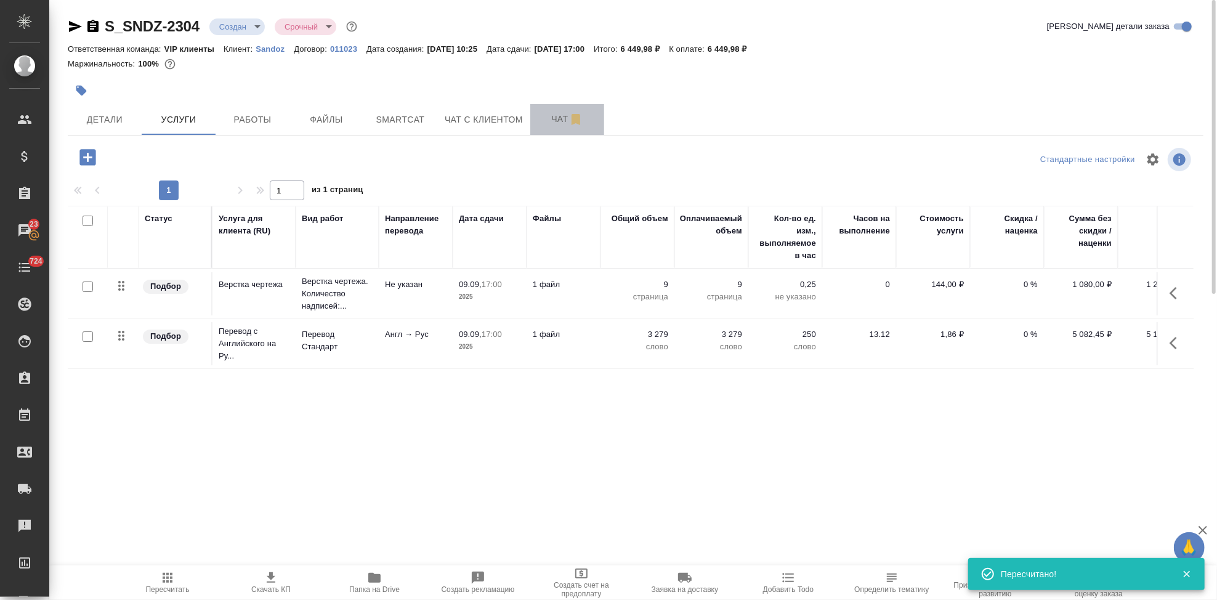
click at [560, 113] on span "Чат" at bounding box center [567, 119] width 59 height 15
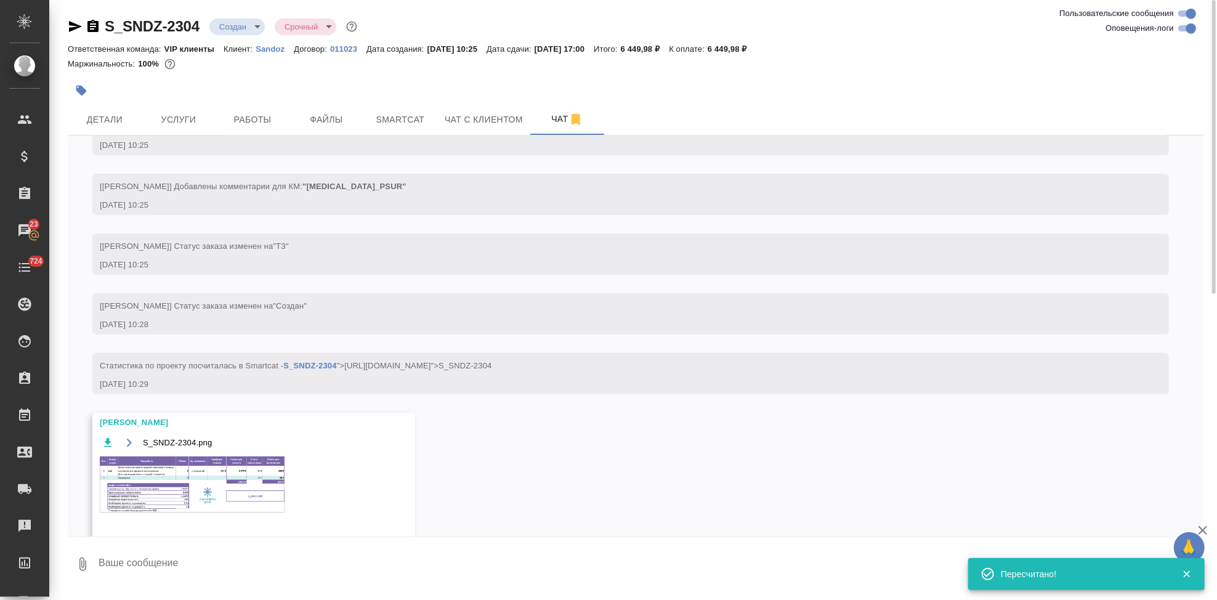
scroll to position [355, 0]
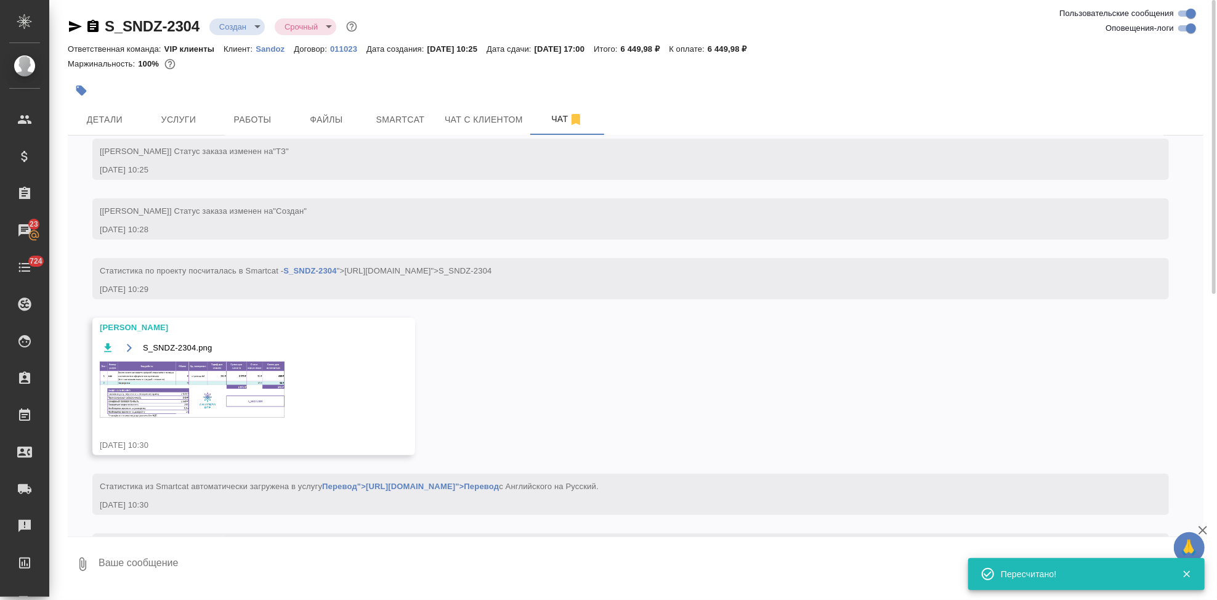
click at [180, 391] on img at bounding box center [192, 390] width 185 height 56
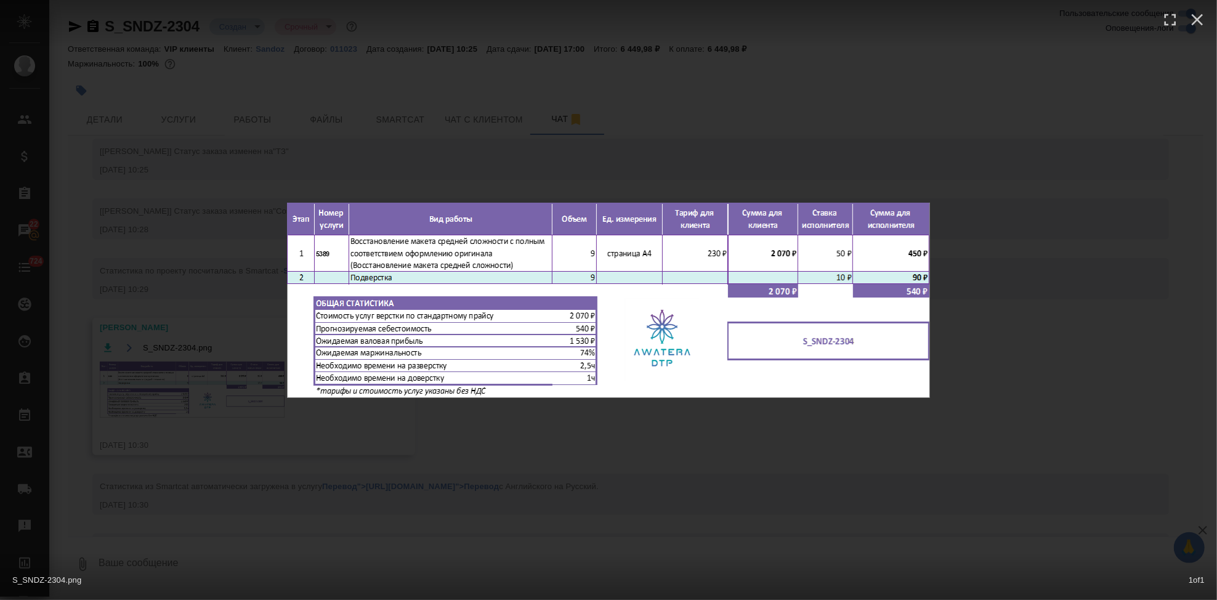
click at [618, 477] on div "S_SNDZ-2304.png 1 of 1" at bounding box center [608, 300] width 1217 height 600
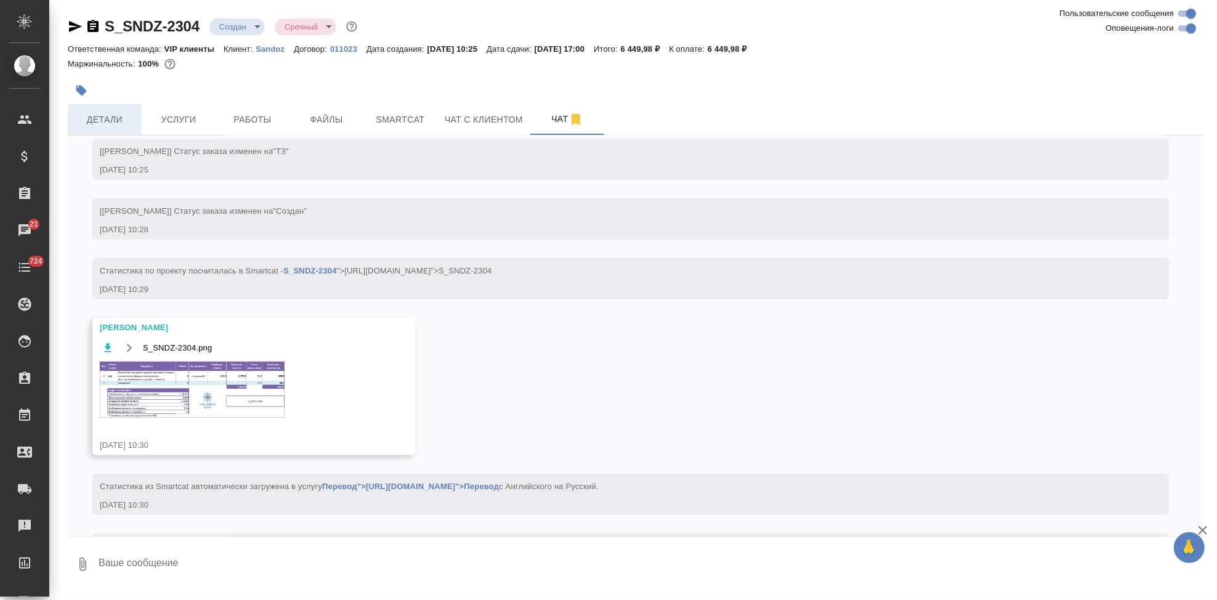
click at [116, 121] on span "Детали" at bounding box center [104, 119] width 59 height 15
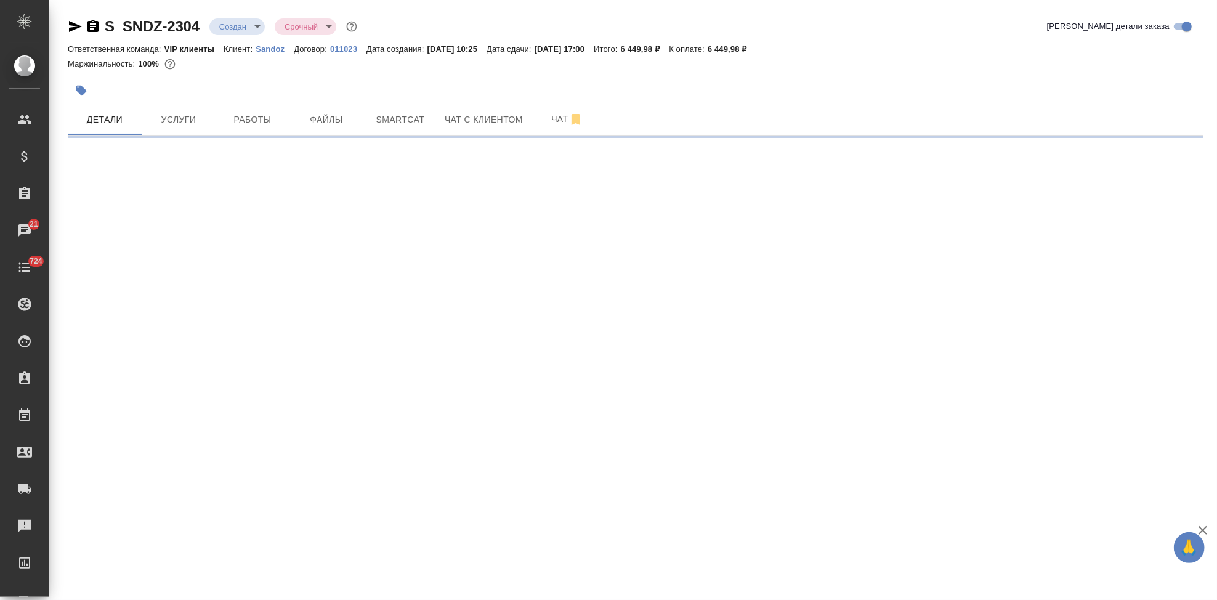
select select "RU"
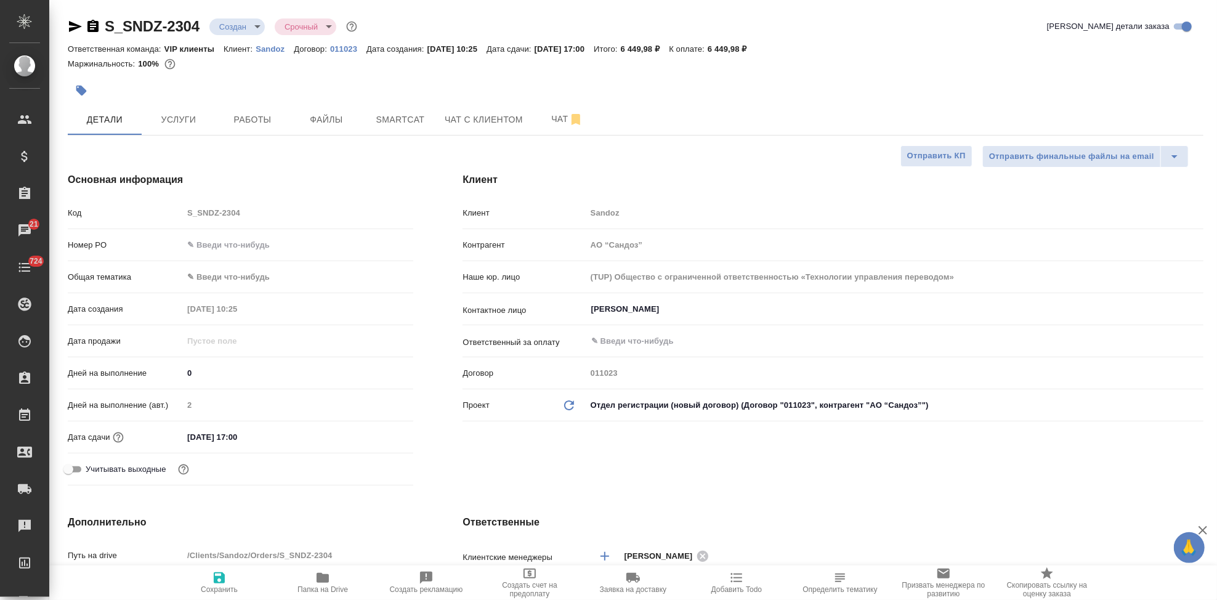
type textarea "x"
click at [258, 26] on body "🙏 .cls-1 fill:#fff; AWATERA Kabargina Anna Клиенты Спецификации Заказы 21 Чаты …" at bounding box center [608, 300] width 1217 height 600
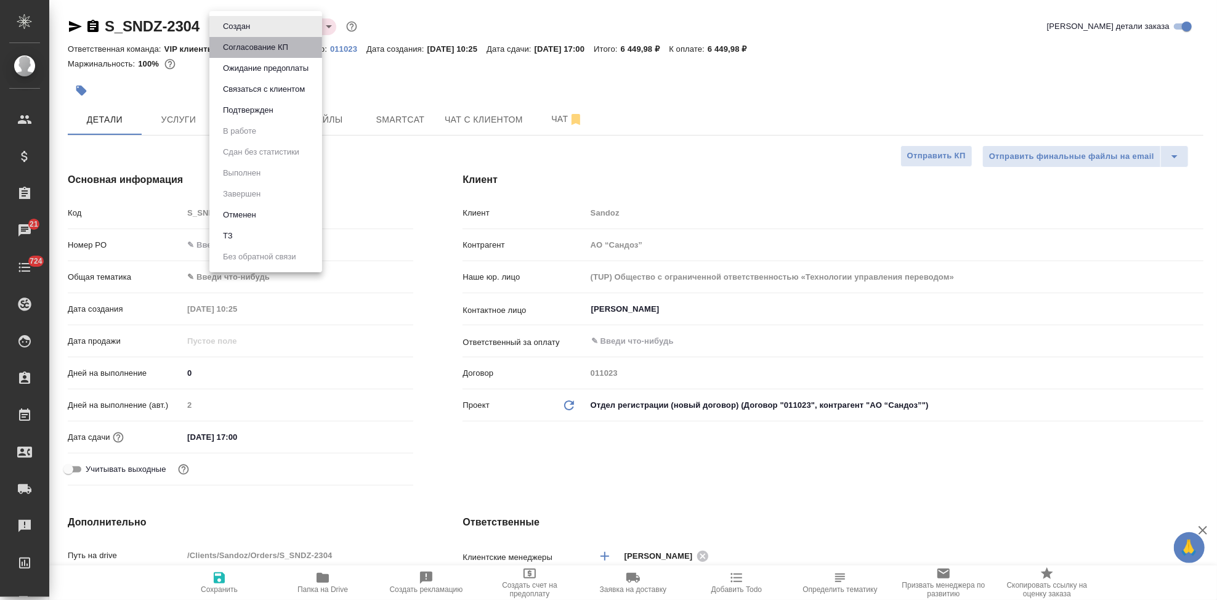
click at [257, 45] on button "Согласование КП" at bounding box center [255, 48] width 73 height 14
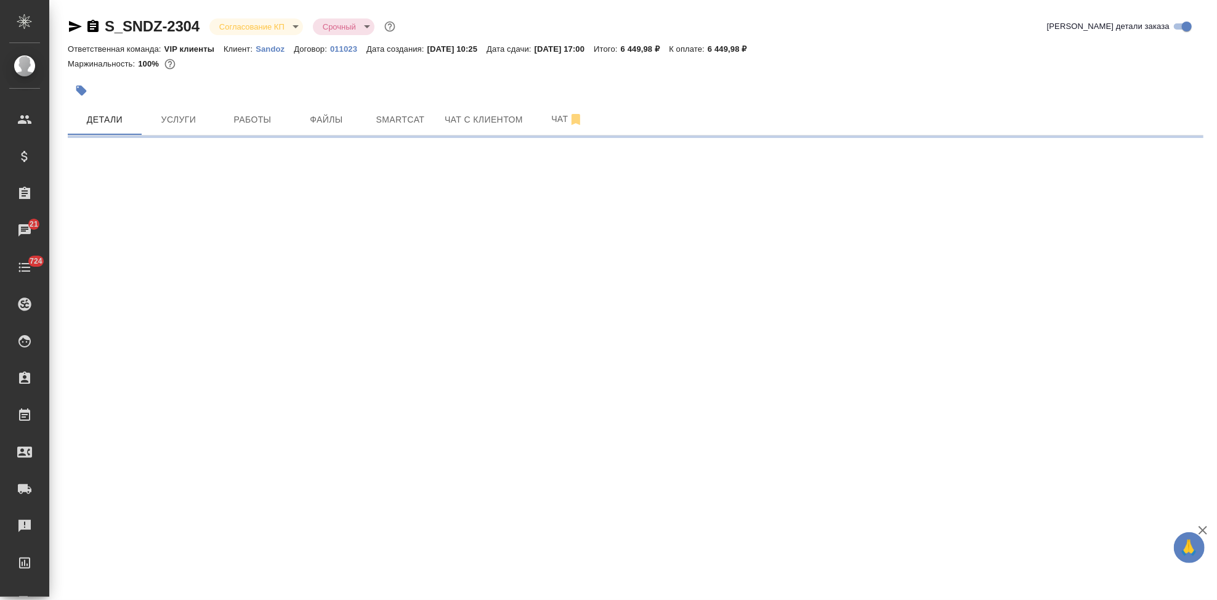
select select "RU"
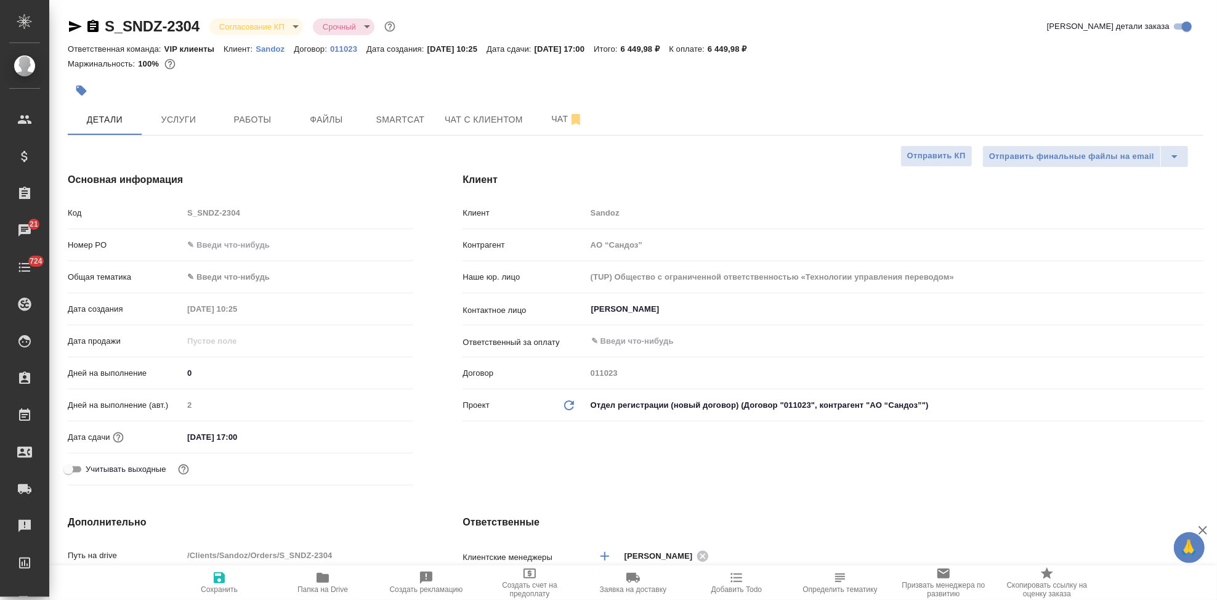
type textarea "x"
click at [266, 51] on p "Sandoz" at bounding box center [275, 48] width 38 height 9
type textarea "x"
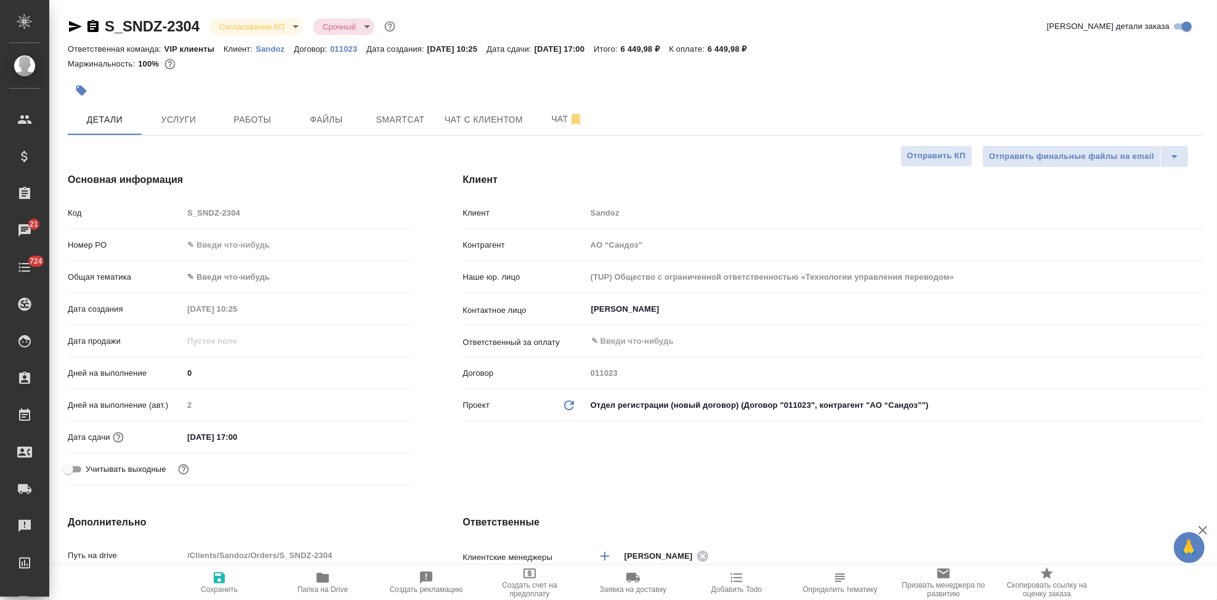
type textarea "x"
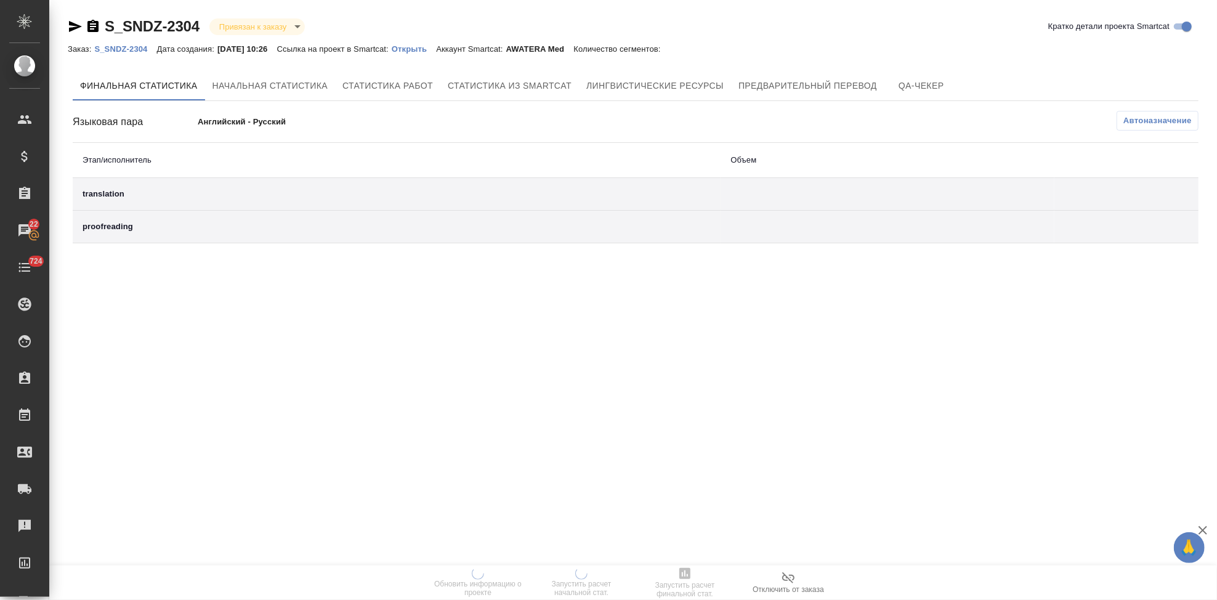
click at [426, 52] on p "Открыть" at bounding box center [414, 48] width 44 height 9
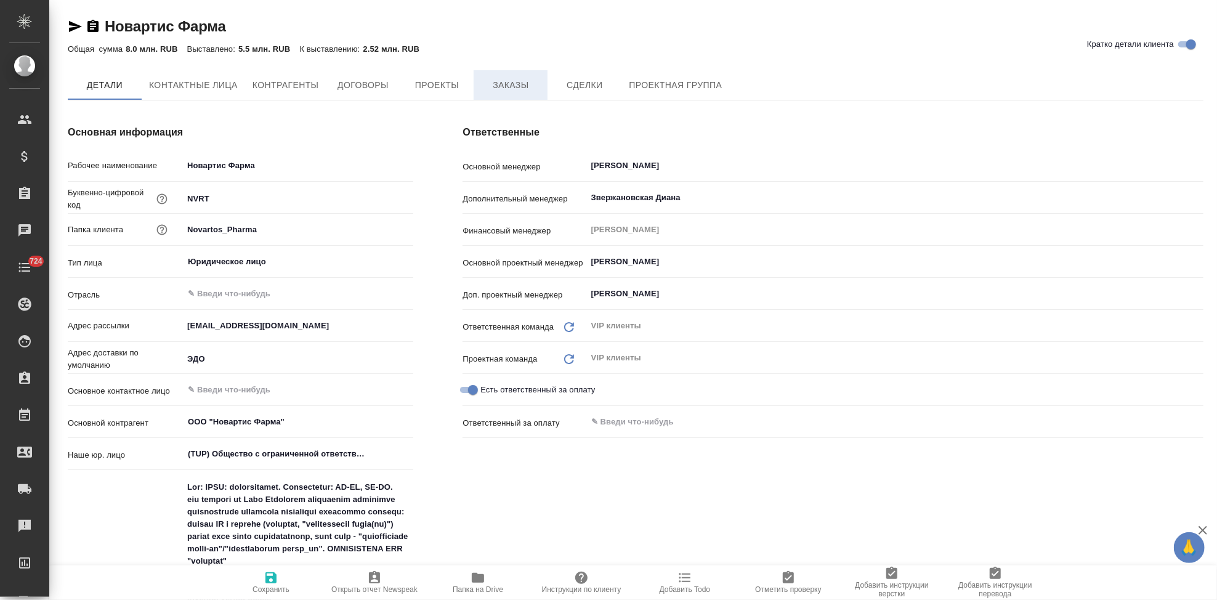
type textarea "x"
click at [517, 88] on span "Заказы" at bounding box center [510, 85] width 59 height 15
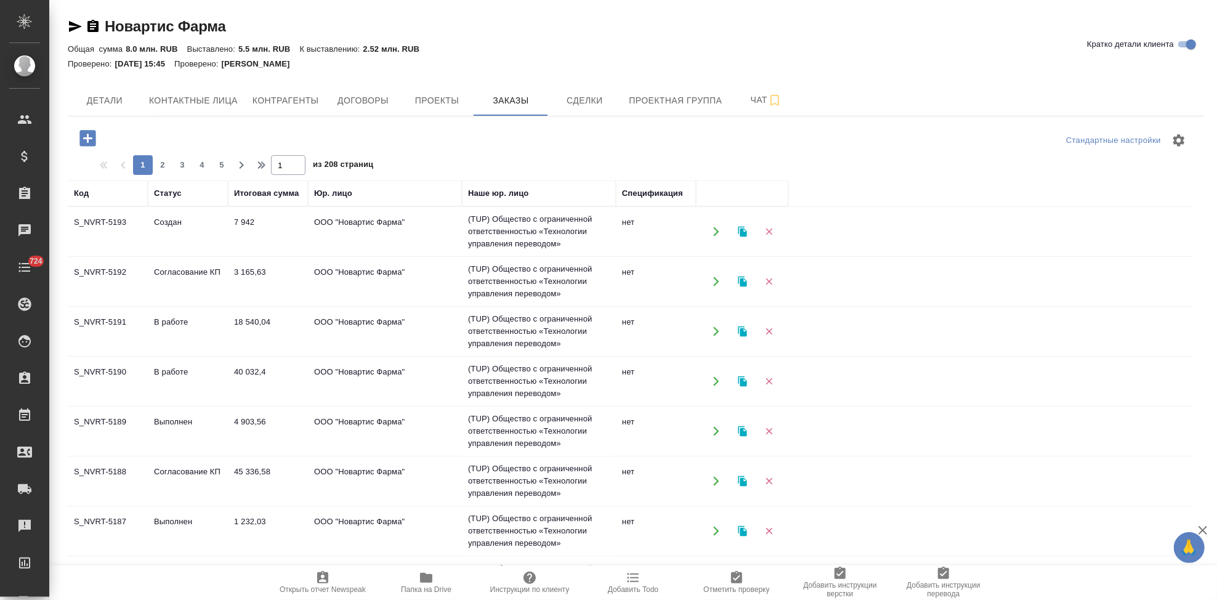
click at [174, 236] on td "Создан" at bounding box center [188, 231] width 80 height 43
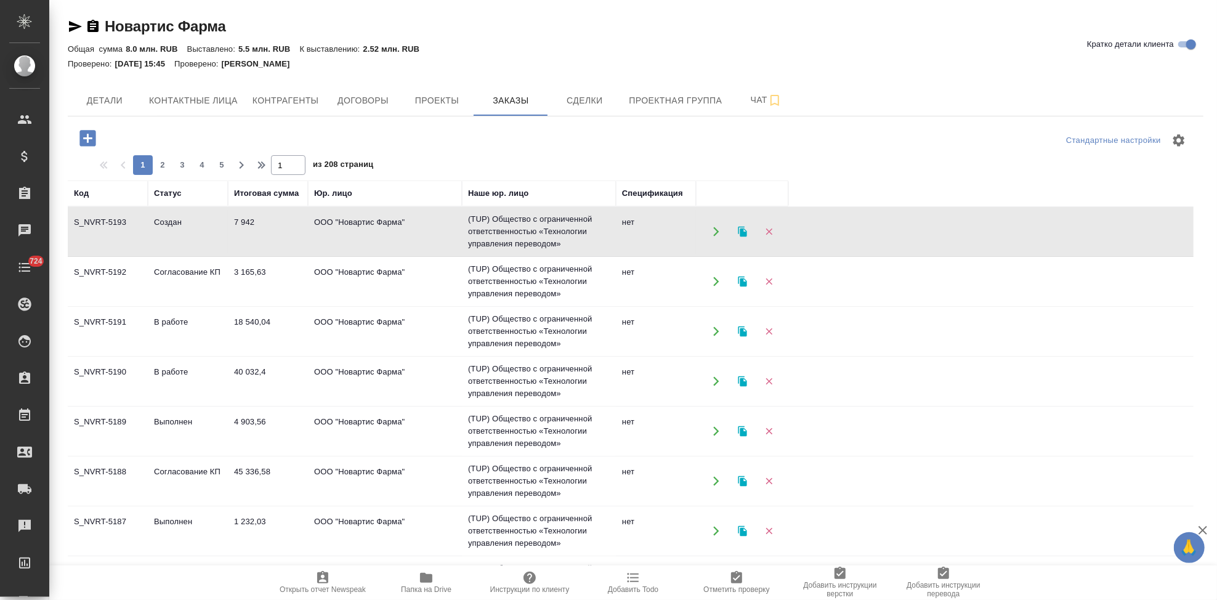
click at [174, 236] on td "Создан" at bounding box center [188, 231] width 80 height 43
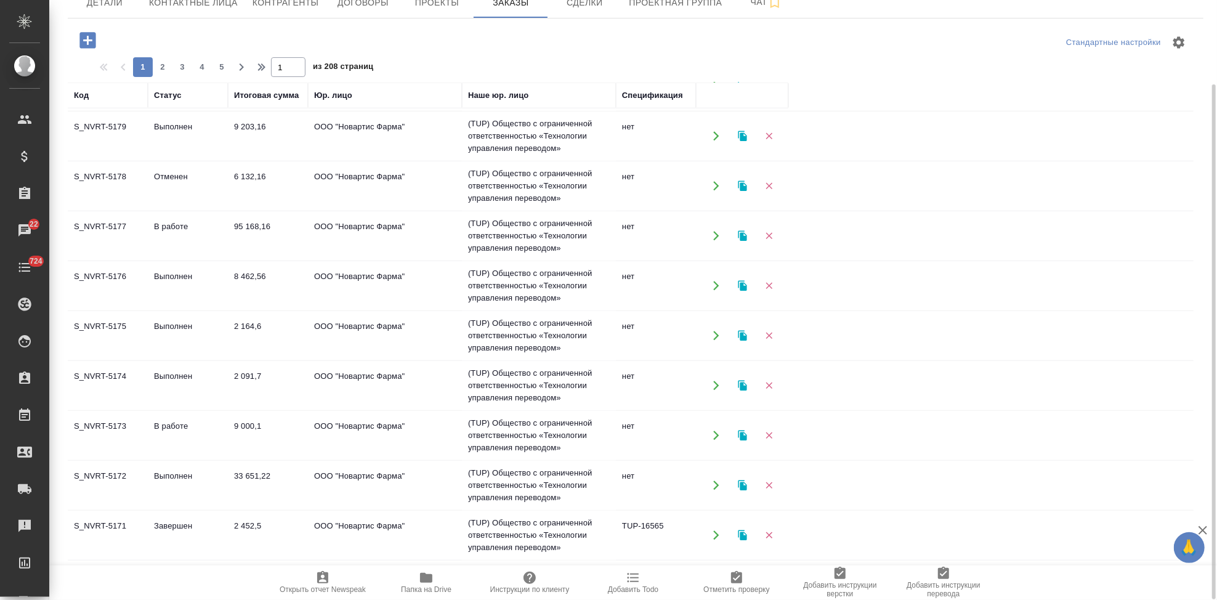
scroll to position [794, 0]
click at [160, 67] on span "2" at bounding box center [163, 67] width 20 height 12
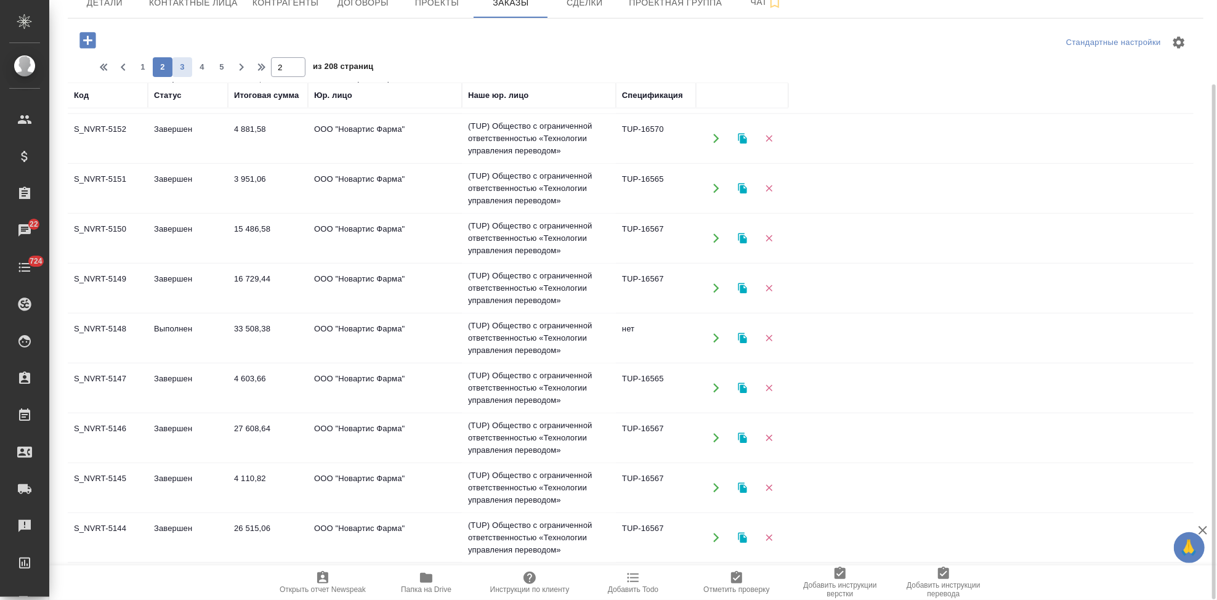
click at [184, 68] on span "3" at bounding box center [182, 67] width 20 height 12
type input "3"
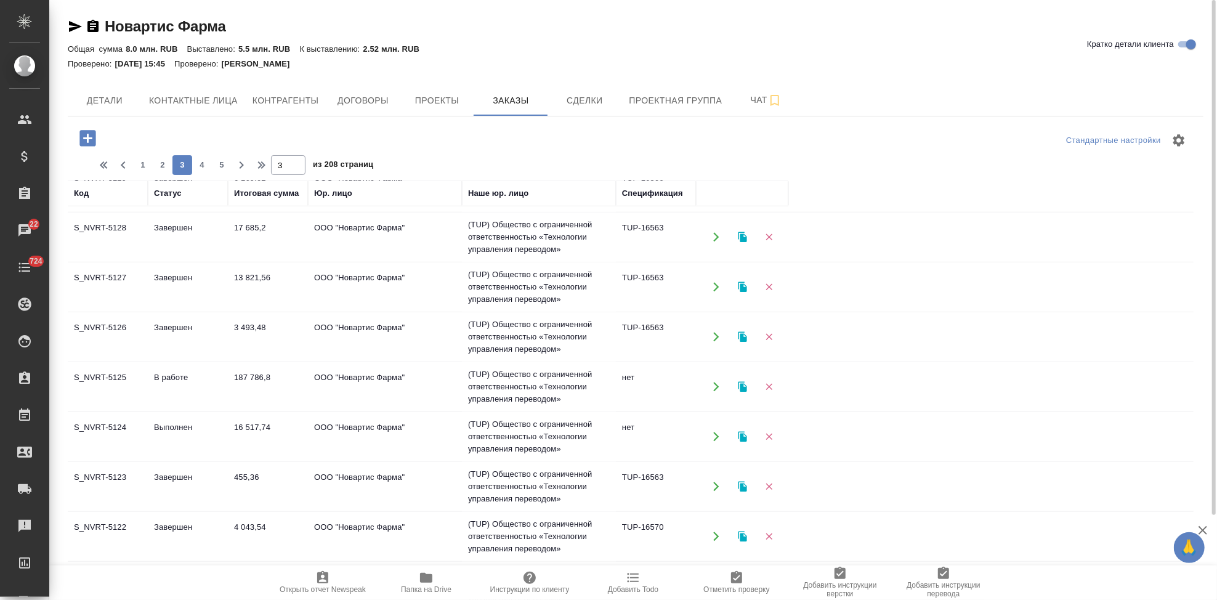
scroll to position [725, 0]
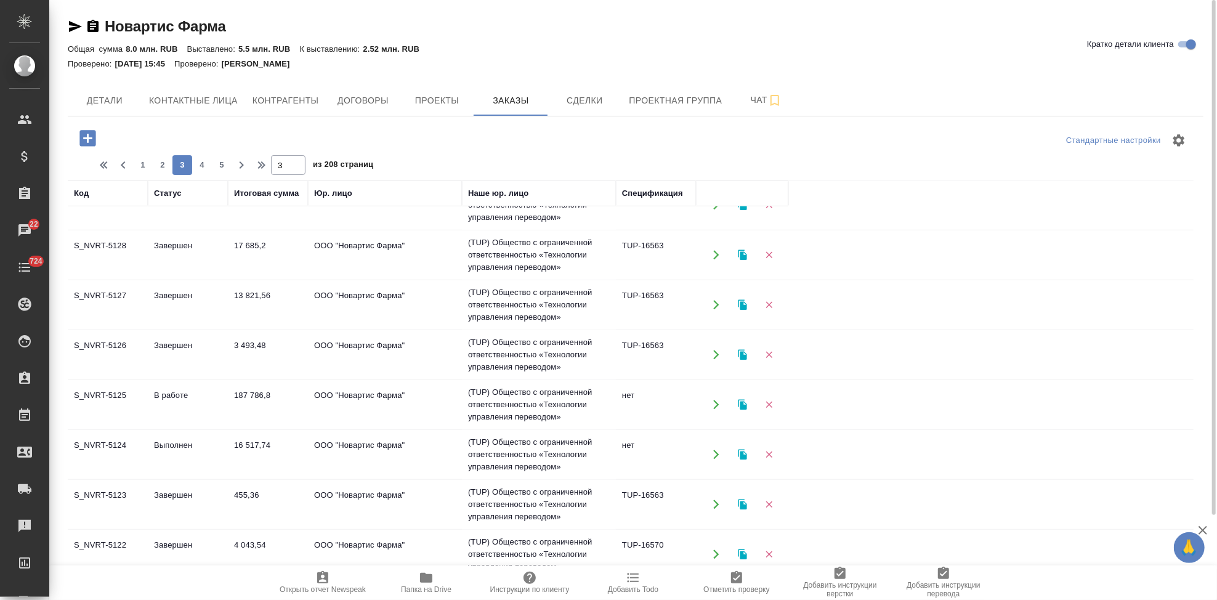
click at [155, 387] on td "В работе" at bounding box center [188, 404] width 80 height 43
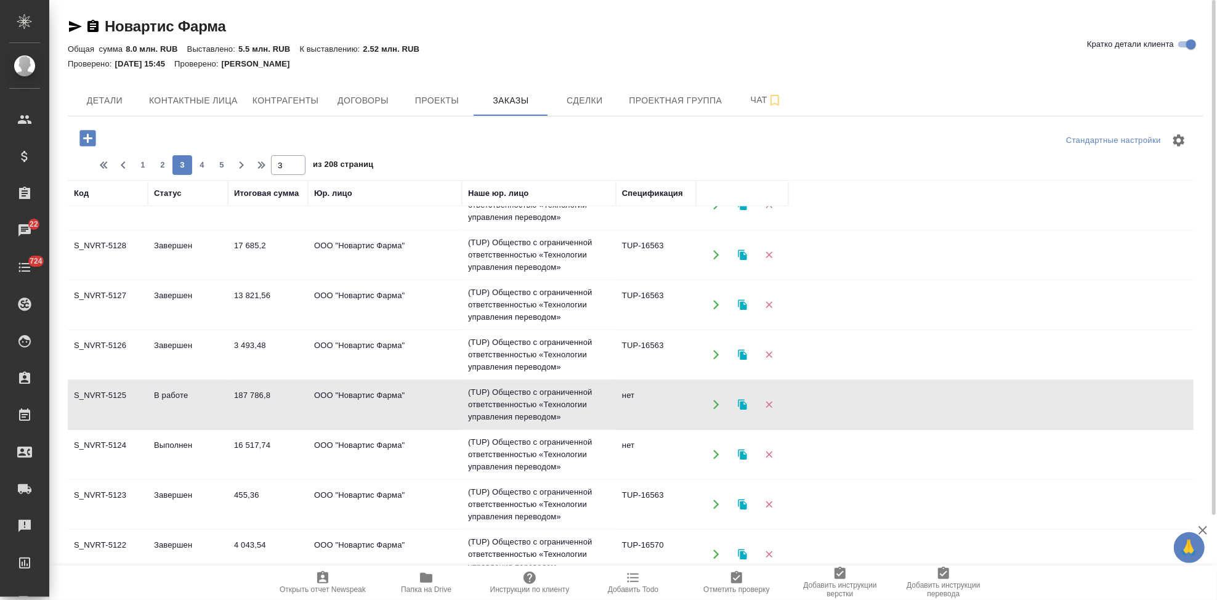
click at [155, 387] on td "В работе" at bounding box center [188, 404] width 80 height 43
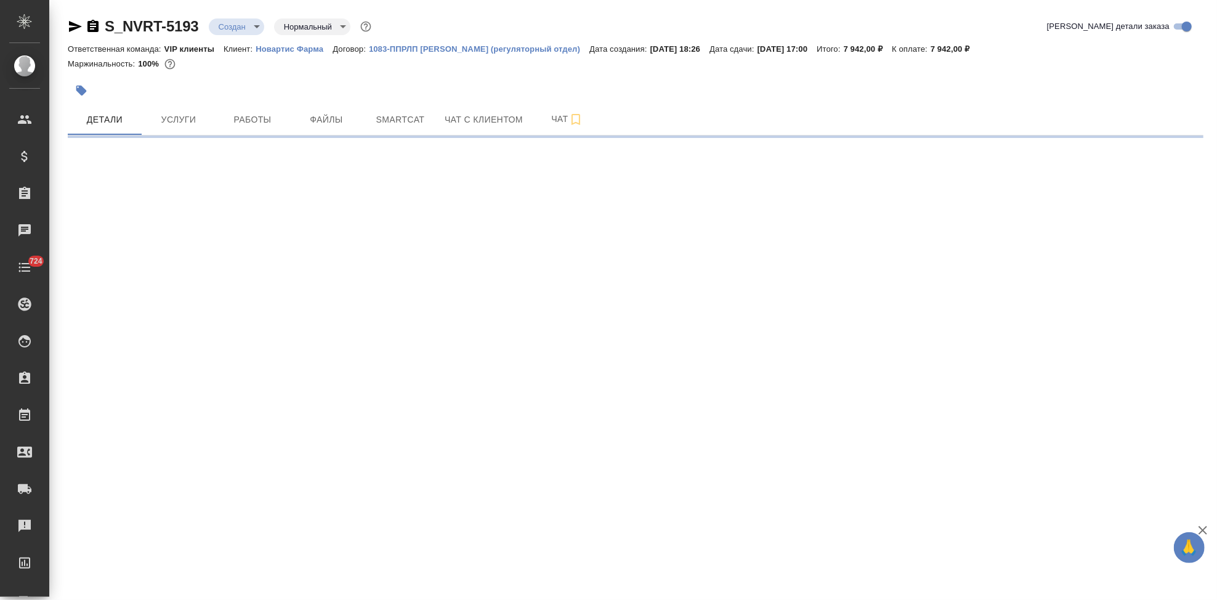
select select "RU"
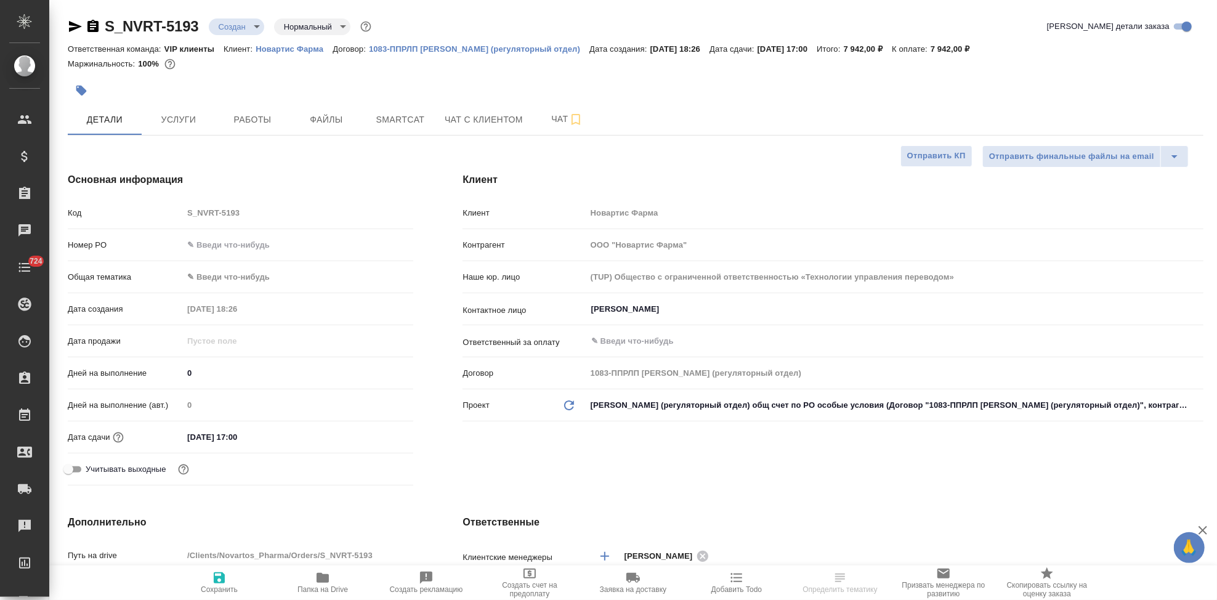
type textarea "x"
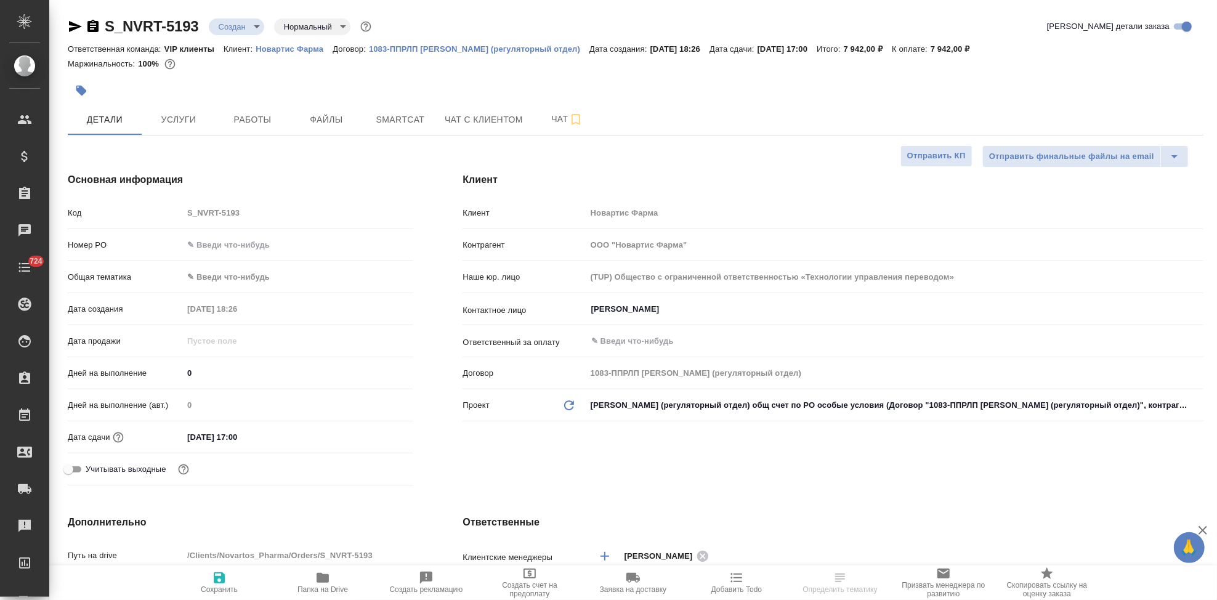
type textarea "x"
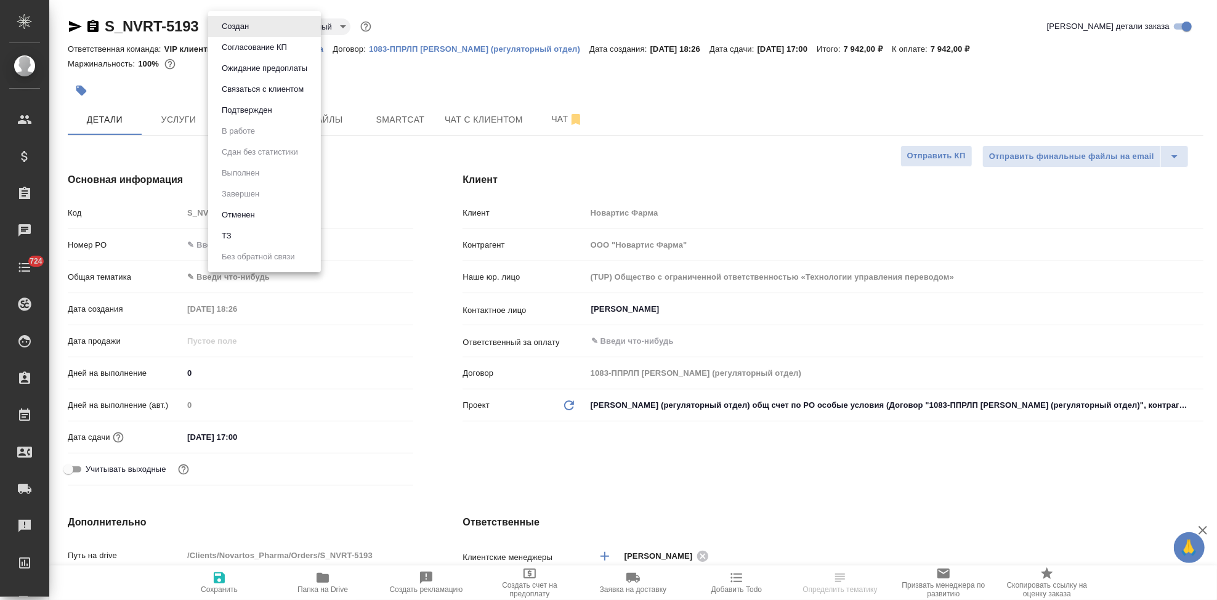
click at [250, 26] on body "🙏 .cls-1 fill:#fff; AWATERA Kabargina [PERSON_NAME] Спецификации Заказы Чаты 72…" at bounding box center [608, 300] width 1217 height 600
click at [436, 378] on div at bounding box center [608, 300] width 1217 height 600
click at [257, 26] on body "🙏 .cls-1 fill:#fff; AWATERA Kabargina Anna Клиенты Спецификации Заказы 22 Чаты …" at bounding box center [608, 300] width 1217 height 600
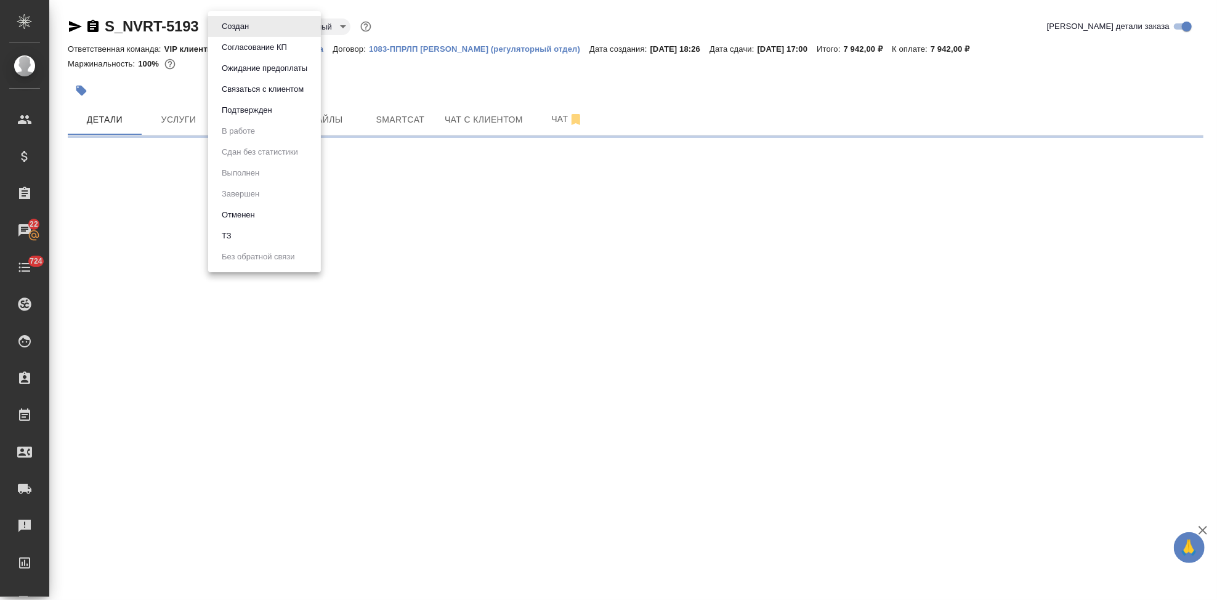
select select "RU"
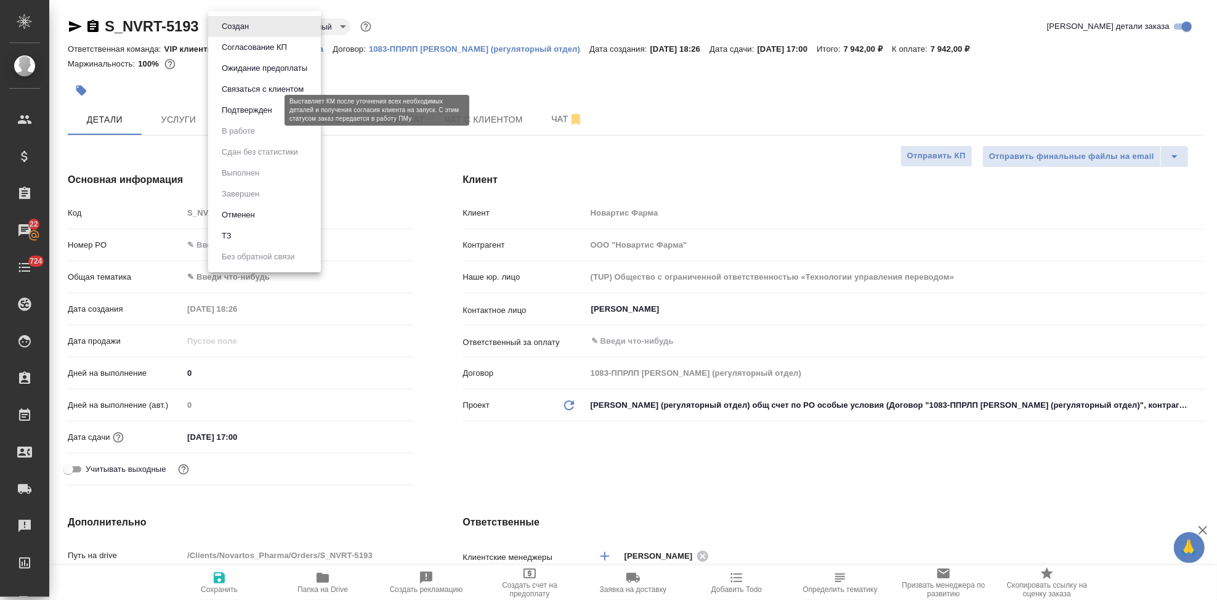
type textarea "x"
click at [256, 107] on button "Подтвержден" at bounding box center [247, 110] width 58 height 14
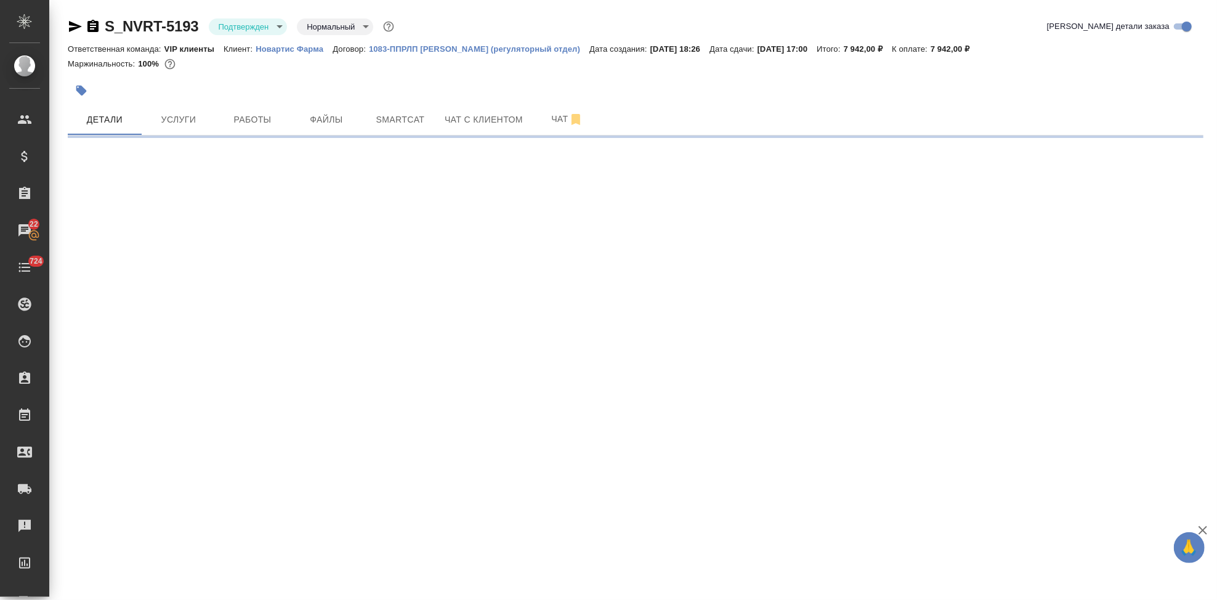
select select "RU"
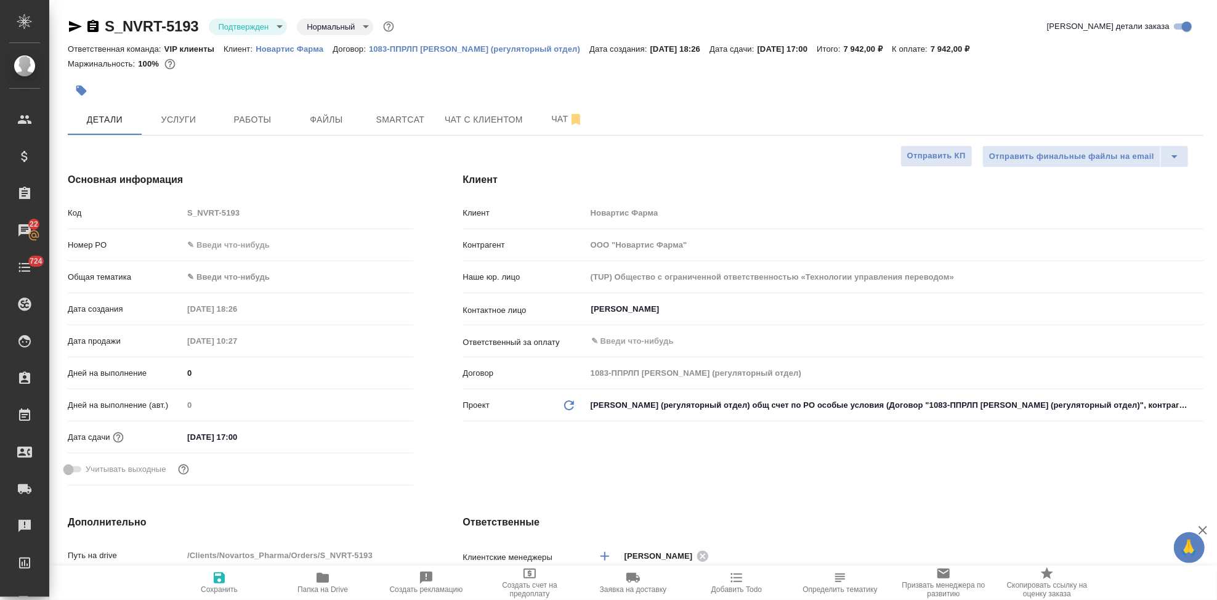
type textarea "x"
click at [546, 113] on span "Чат" at bounding box center [567, 119] width 59 height 15
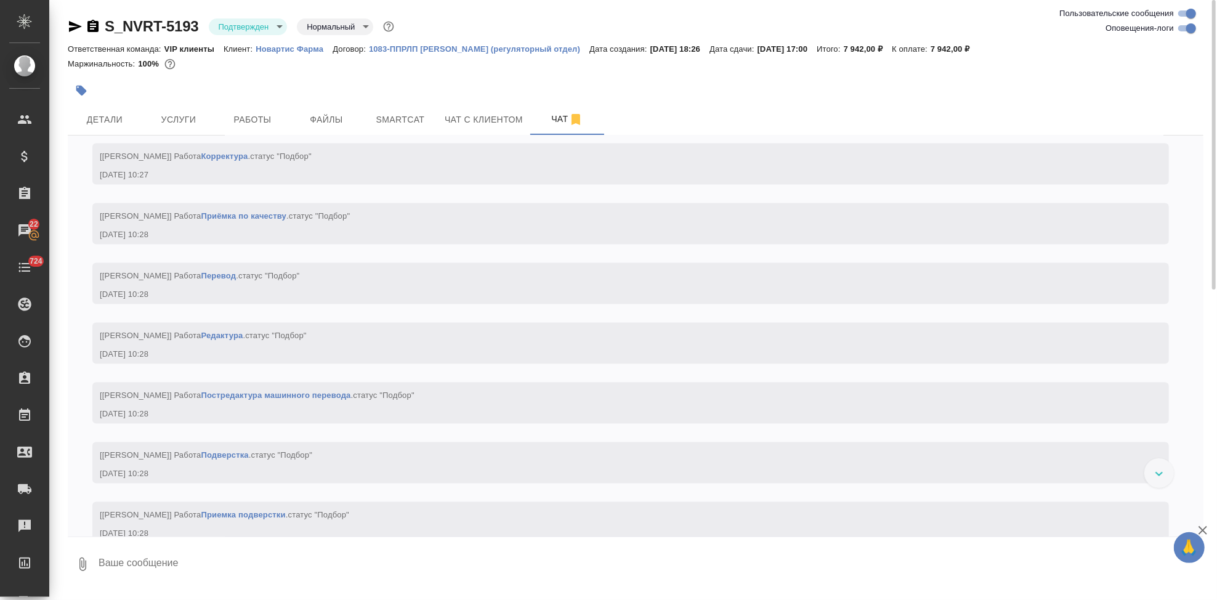
click at [283, 552] on textarea at bounding box center [650, 564] width 1106 height 42
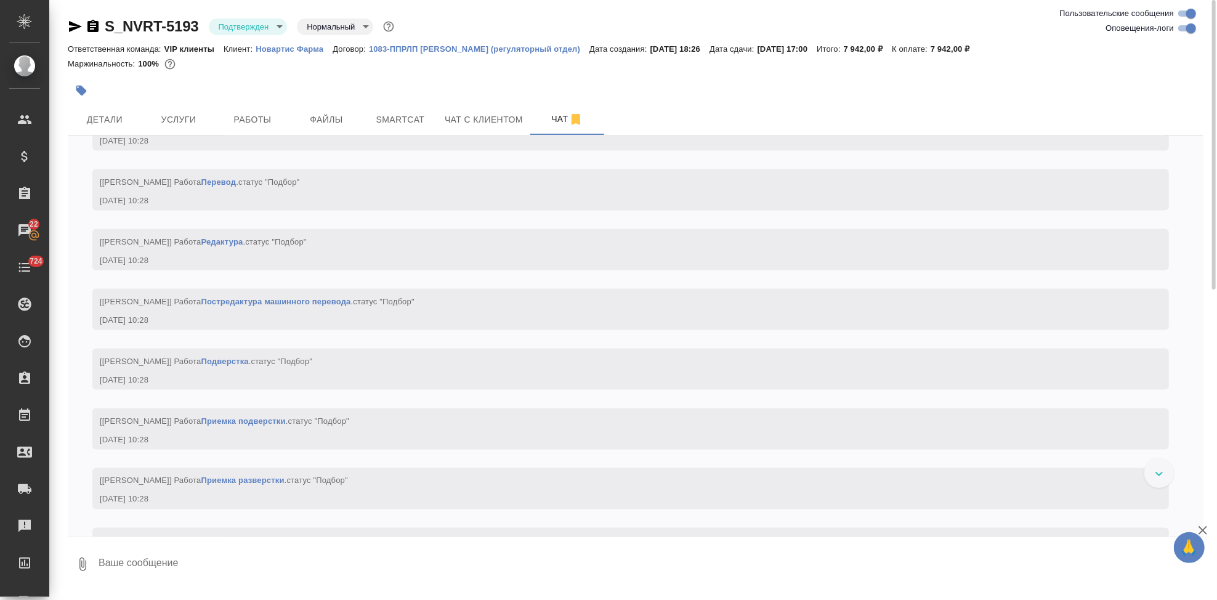
scroll to position [1499, 0]
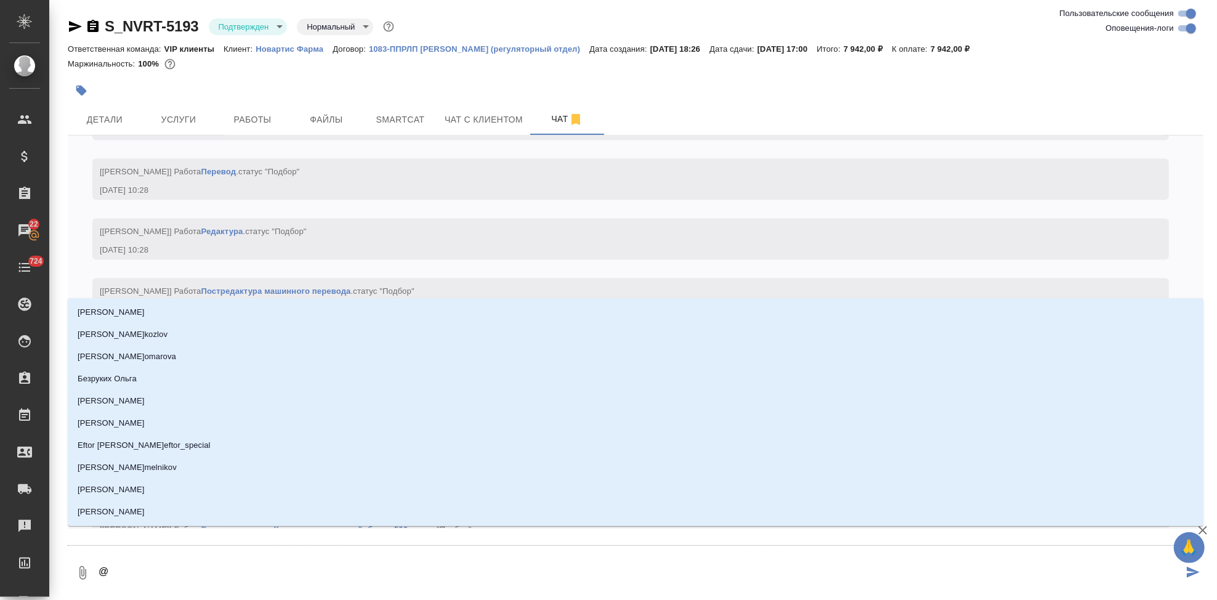
type textarea "@г"
type input "г"
type textarea "@гр"
type input "гр"
type textarea "@гра"
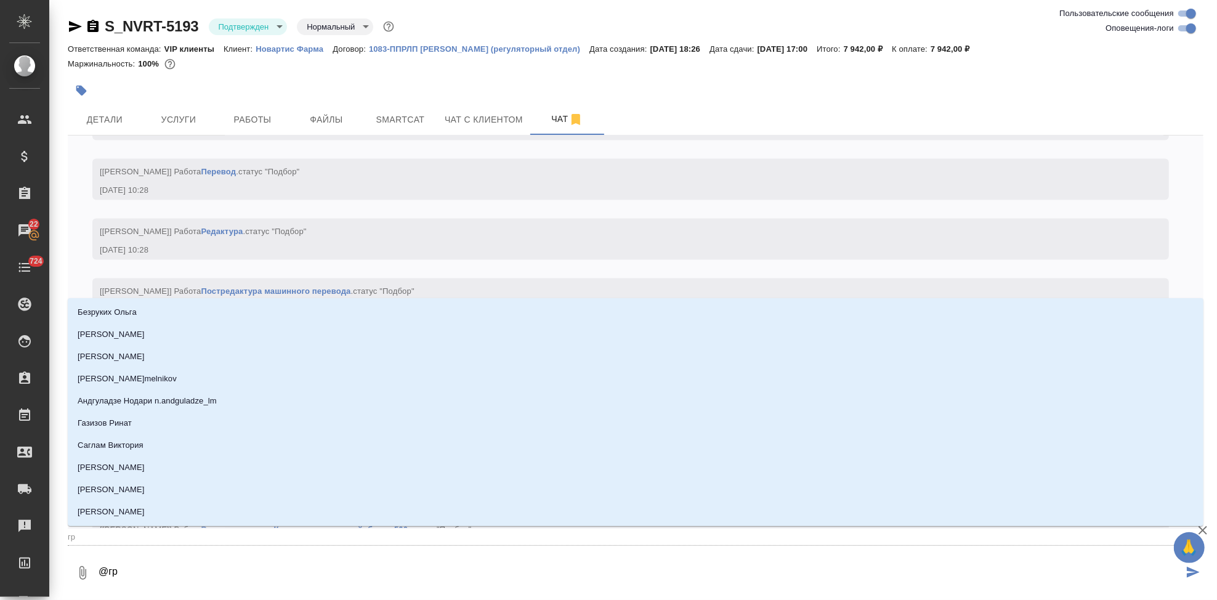
type input "гра"
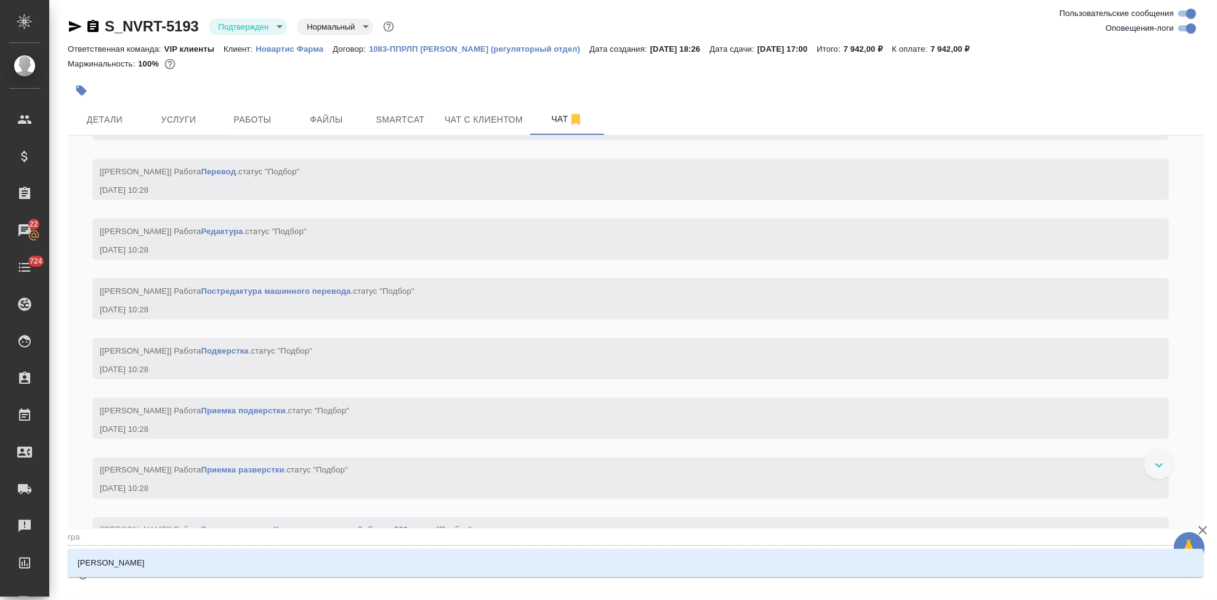
type textarea "@граб"
type input "граб"
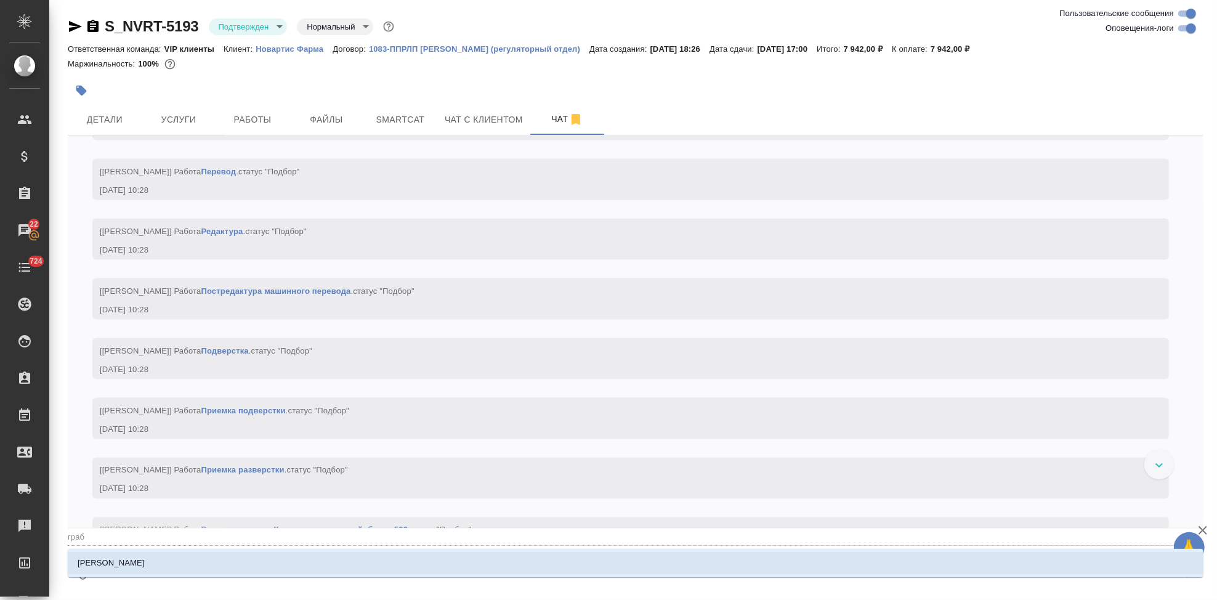
click at [113, 569] on p "Грабко Мария" at bounding box center [111, 563] width 67 height 12
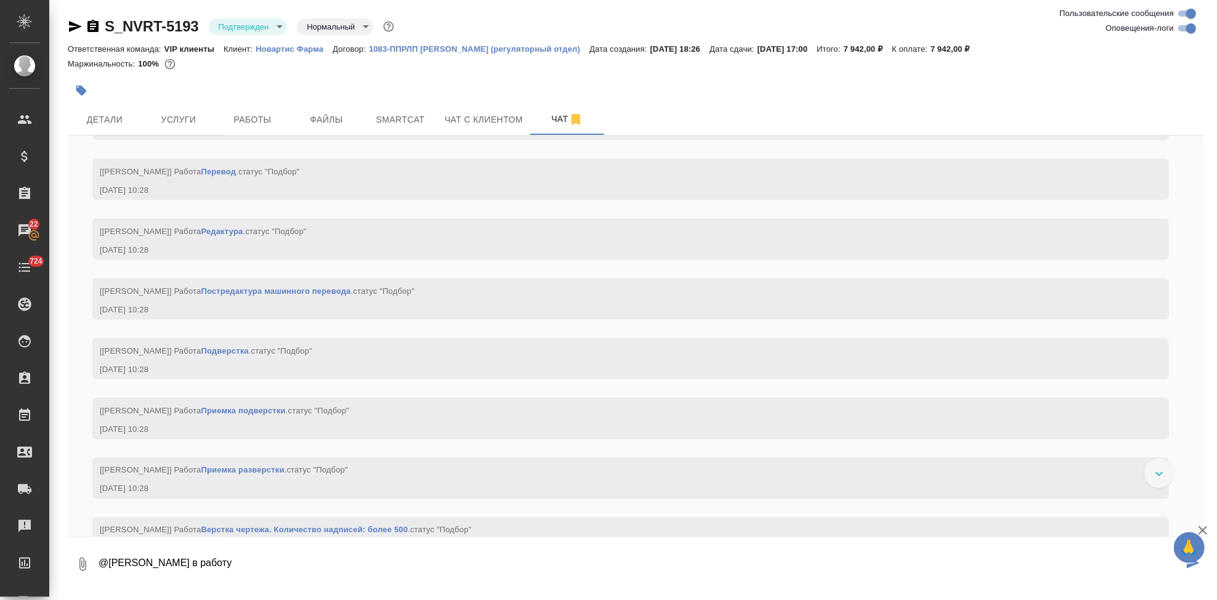
type textarea "@Грабко Мария в работу"
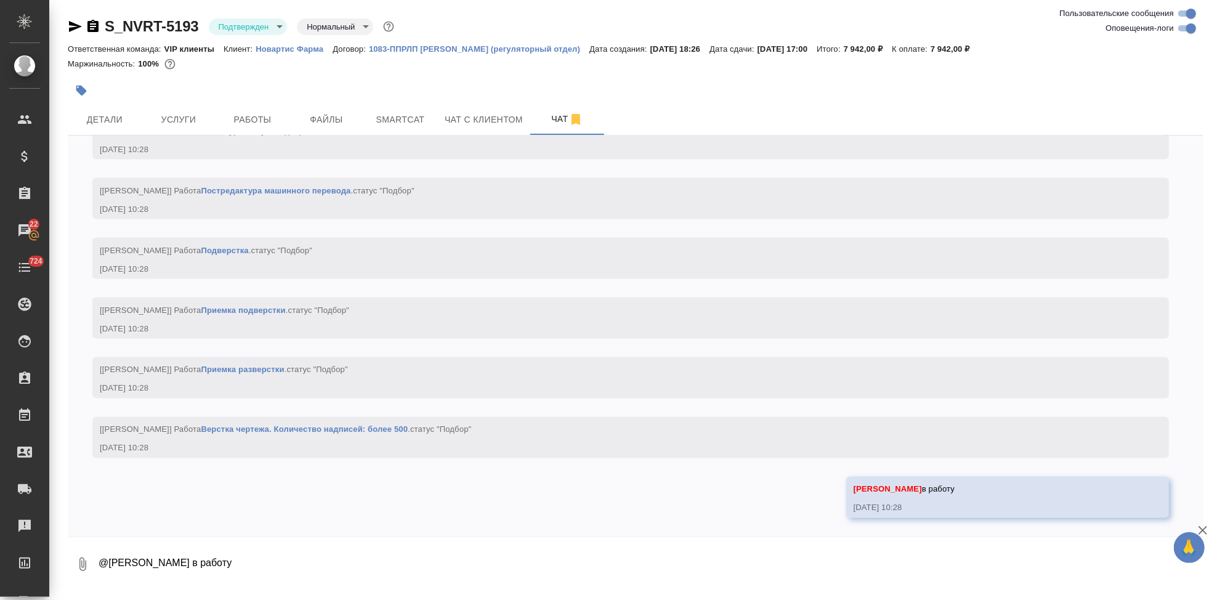
scroll to position [1611, 0]
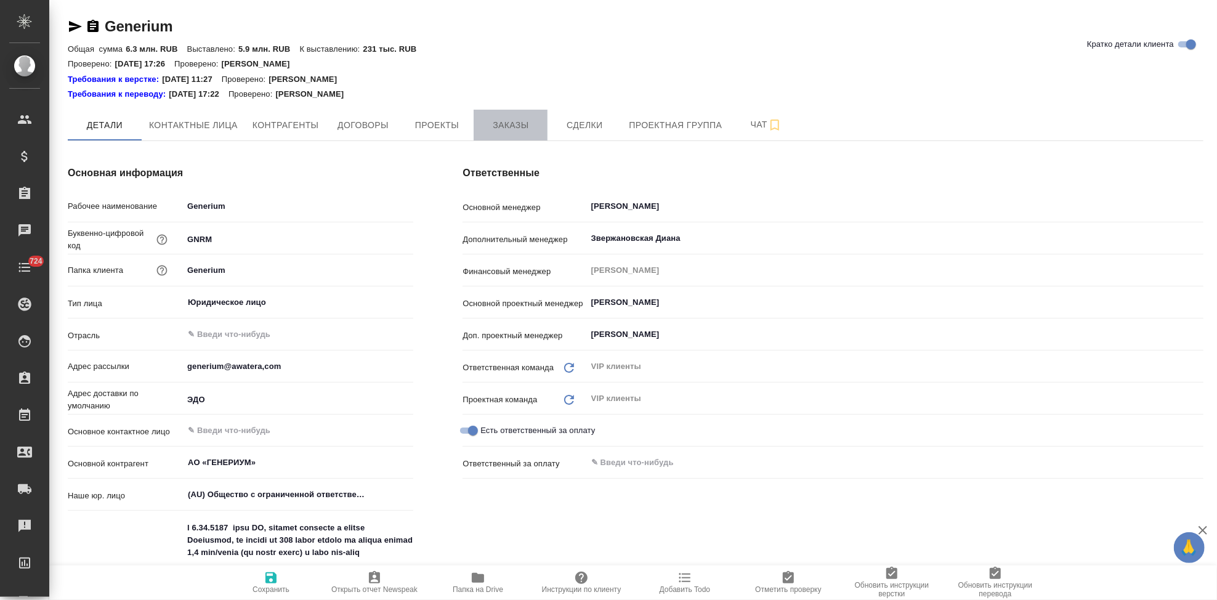
click at [505, 127] on span "Заказы" at bounding box center [510, 125] width 59 height 15
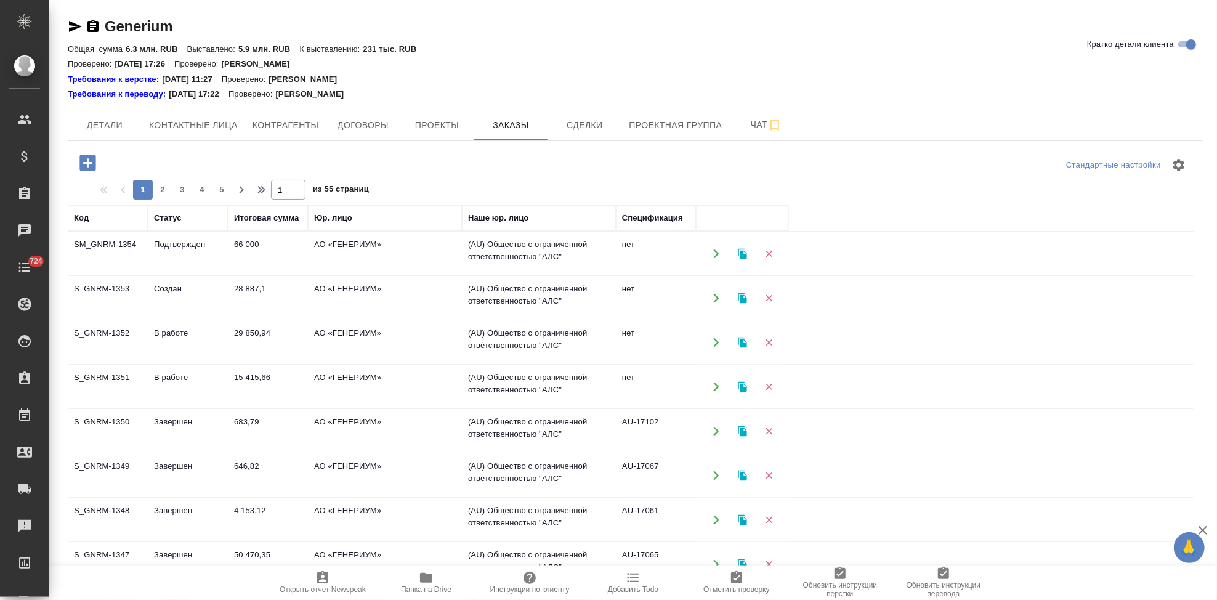
click at [188, 290] on td "Создан" at bounding box center [188, 298] width 80 height 43
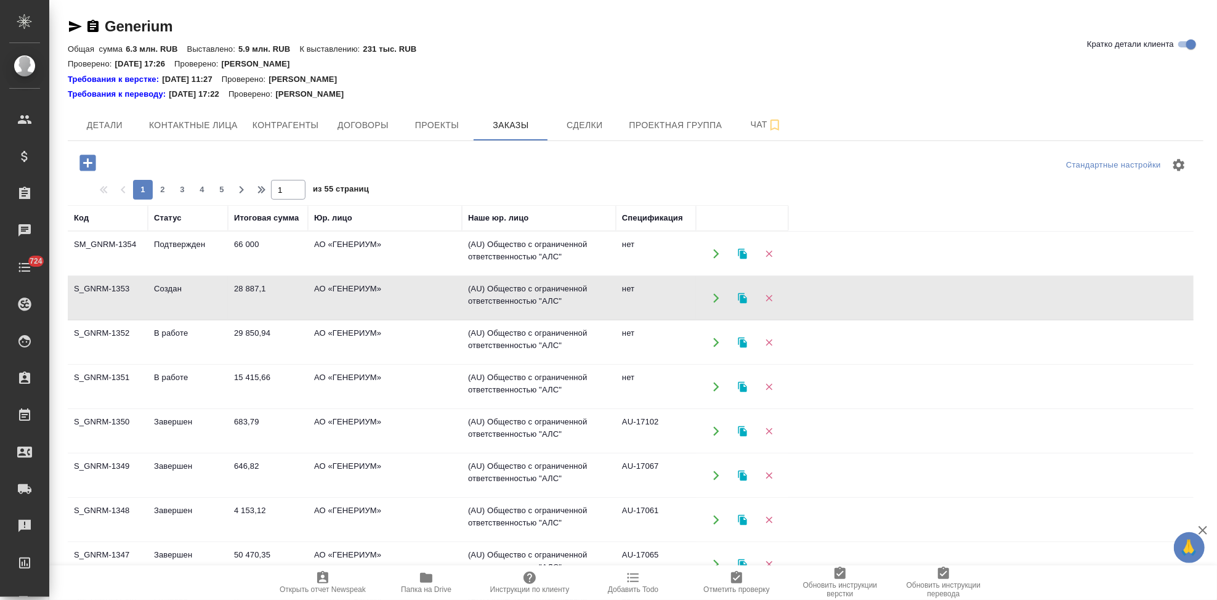
click at [188, 290] on td "Создан" at bounding box center [188, 298] width 80 height 43
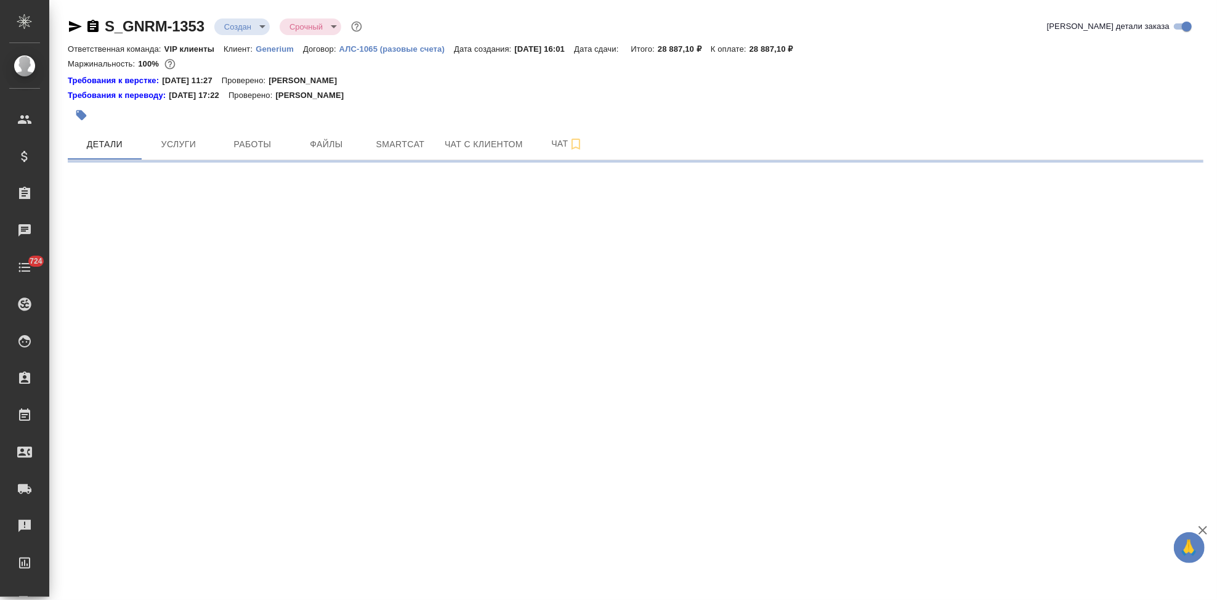
select select "RU"
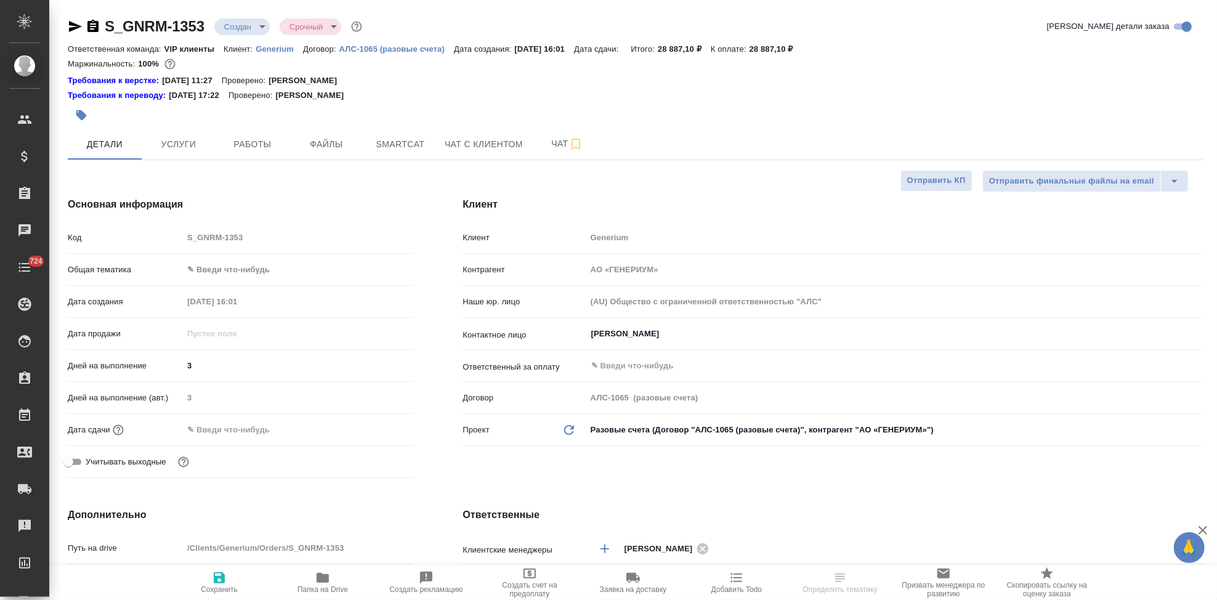
type textarea "x"
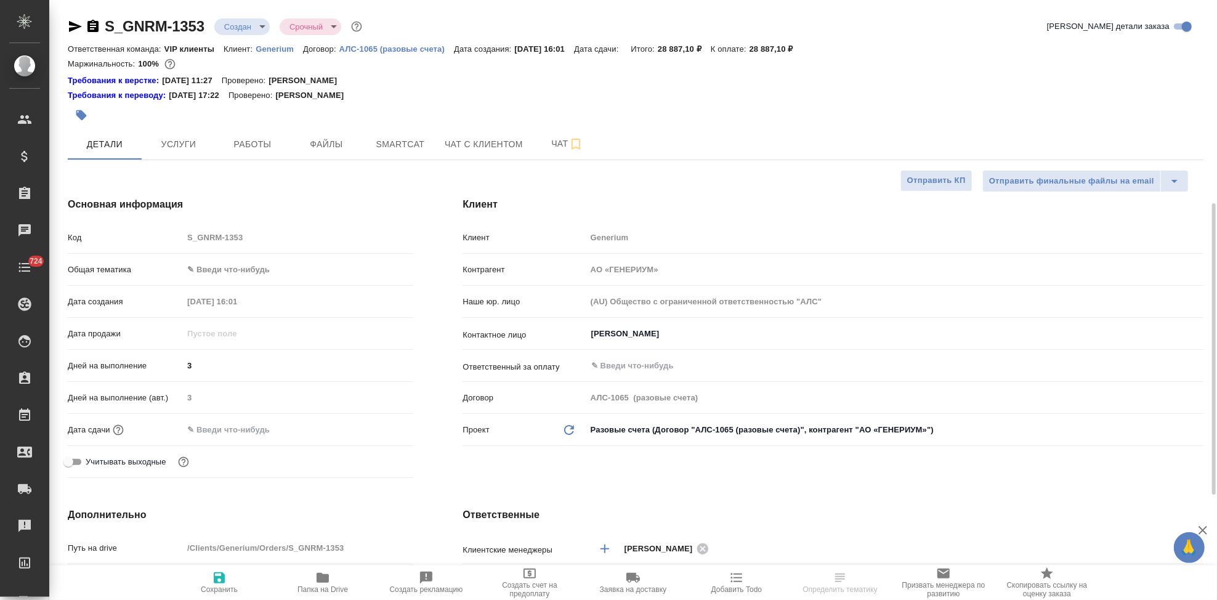
type textarea "x"
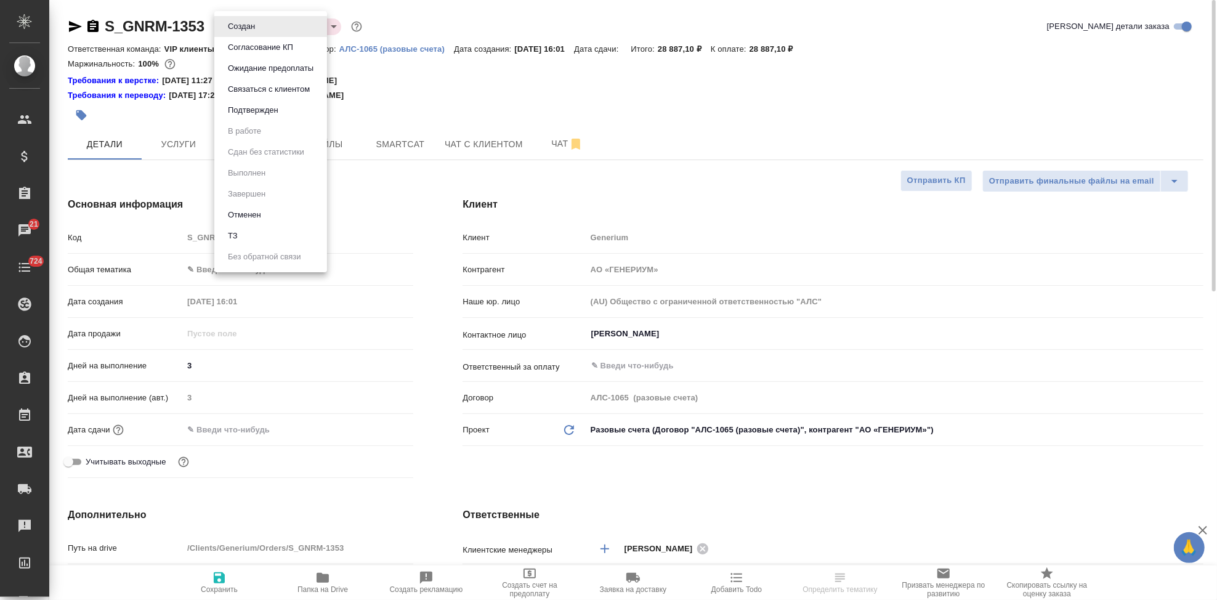
click at [266, 26] on body "🙏 .cls-1 fill:#fff; AWATERA Kabargina [PERSON_NAME] Спецификации Заказы 21 Чаты…" at bounding box center [608, 300] width 1217 height 600
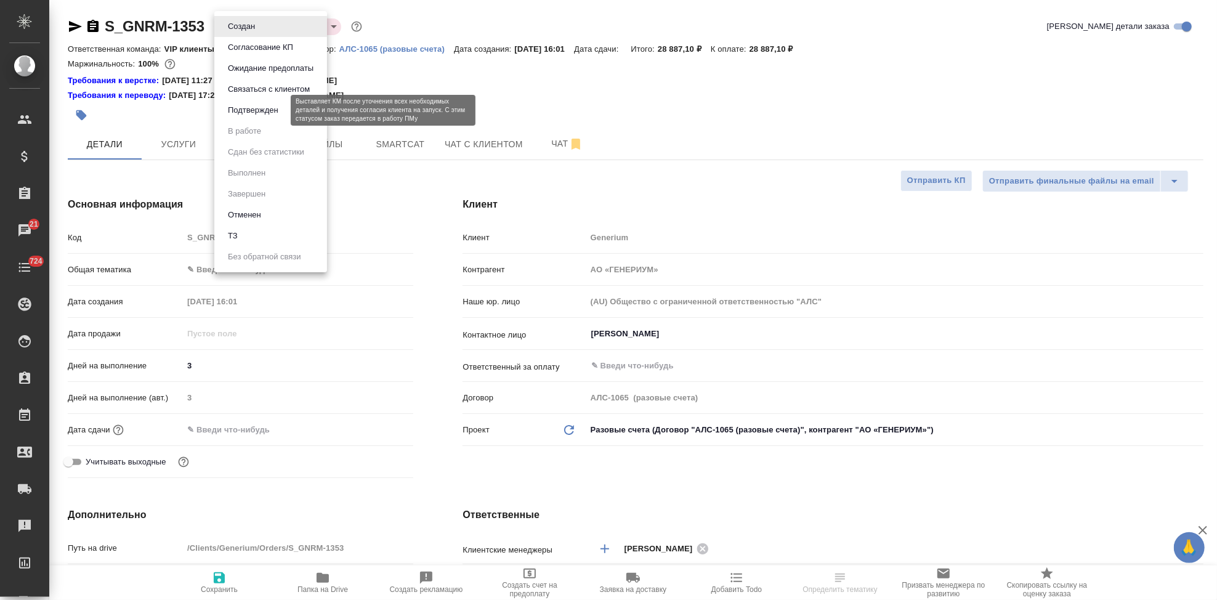
click at [256, 112] on button "Подтвержден" at bounding box center [253, 110] width 58 height 14
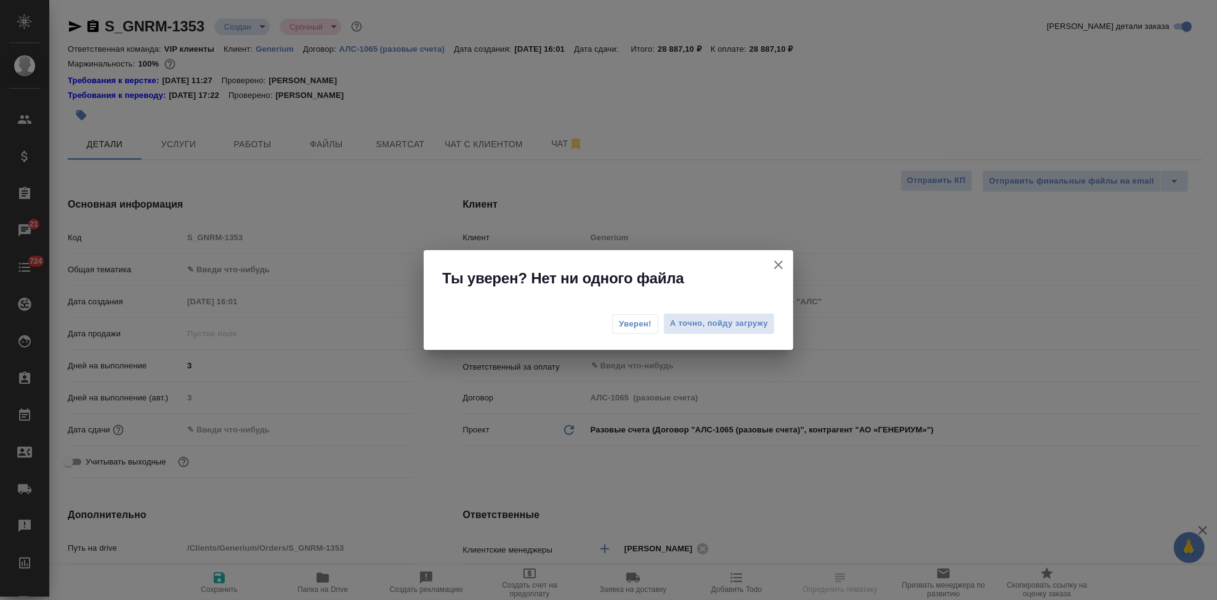
click at [636, 324] on span "Уверен!" at bounding box center [635, 324] width 33 height 12
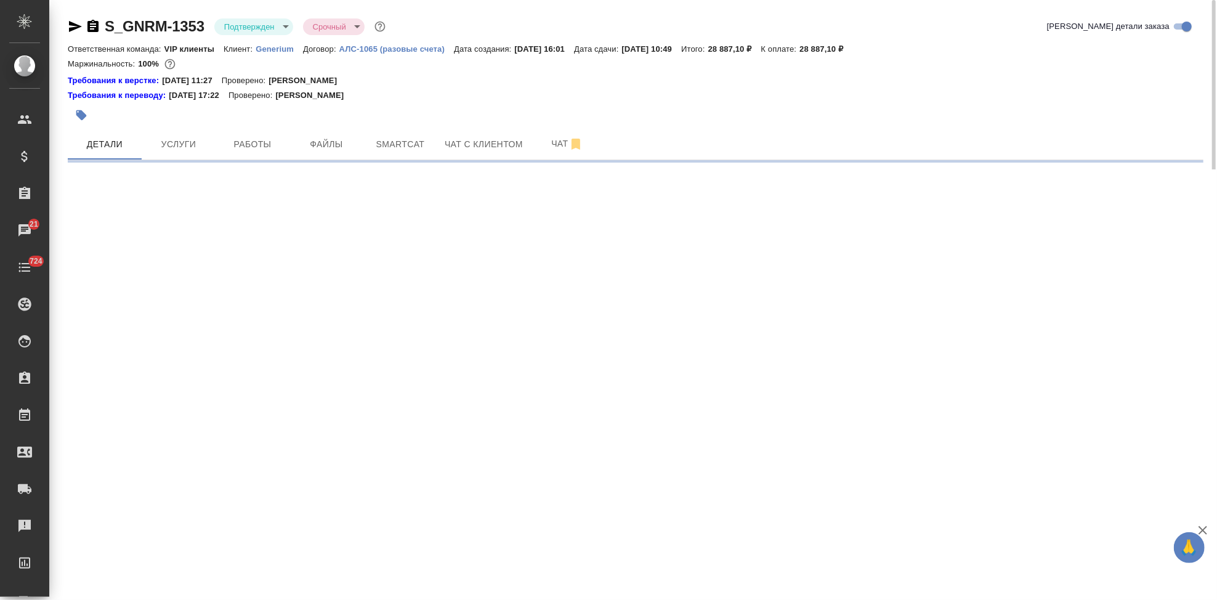
select select "RU"
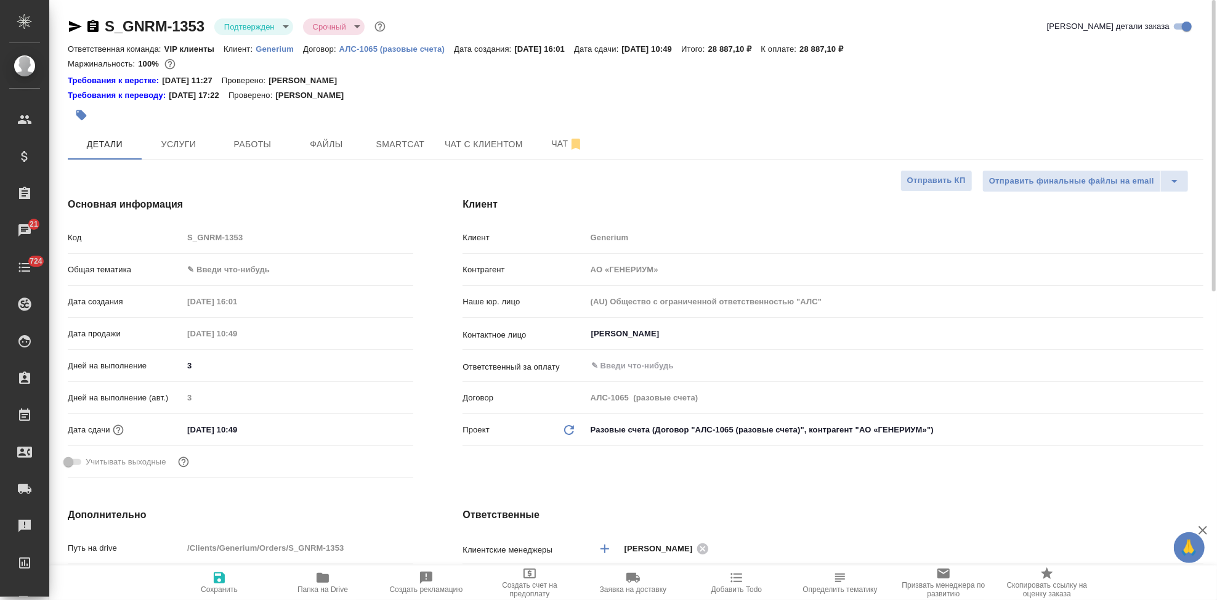
type textarea "x"
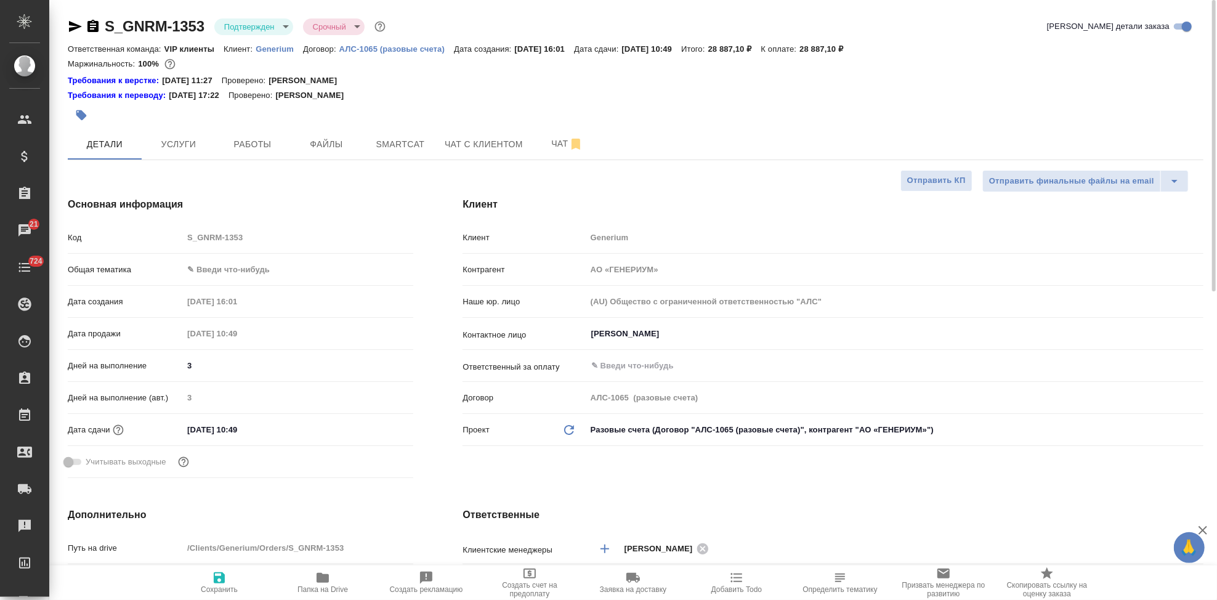
type textarea "x"
click at [262, 424] on input "11.09.2025 10:49" at bounding box center [237, 430] width 108 height 18
click at [371, 426] on icon "button" at bounding box center [377, 429] width 15 height 15
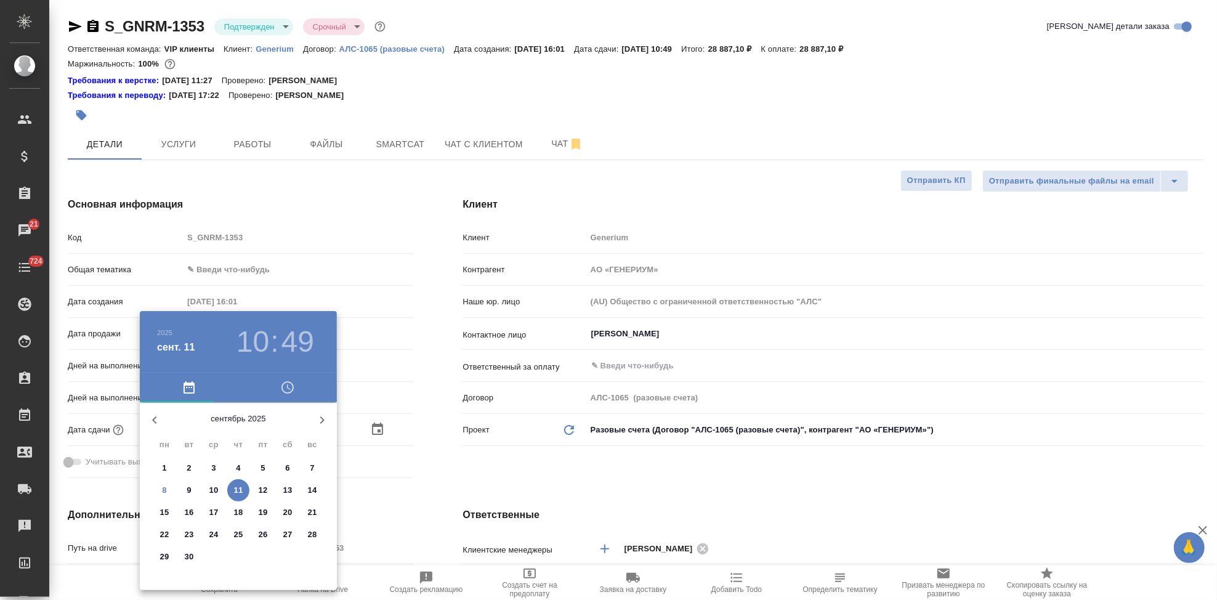
click at [217, 491] on p "10" at bounding box center [213, 490] width 9 height 12
type input "10.09.2025 10:49"
type textarea "x"
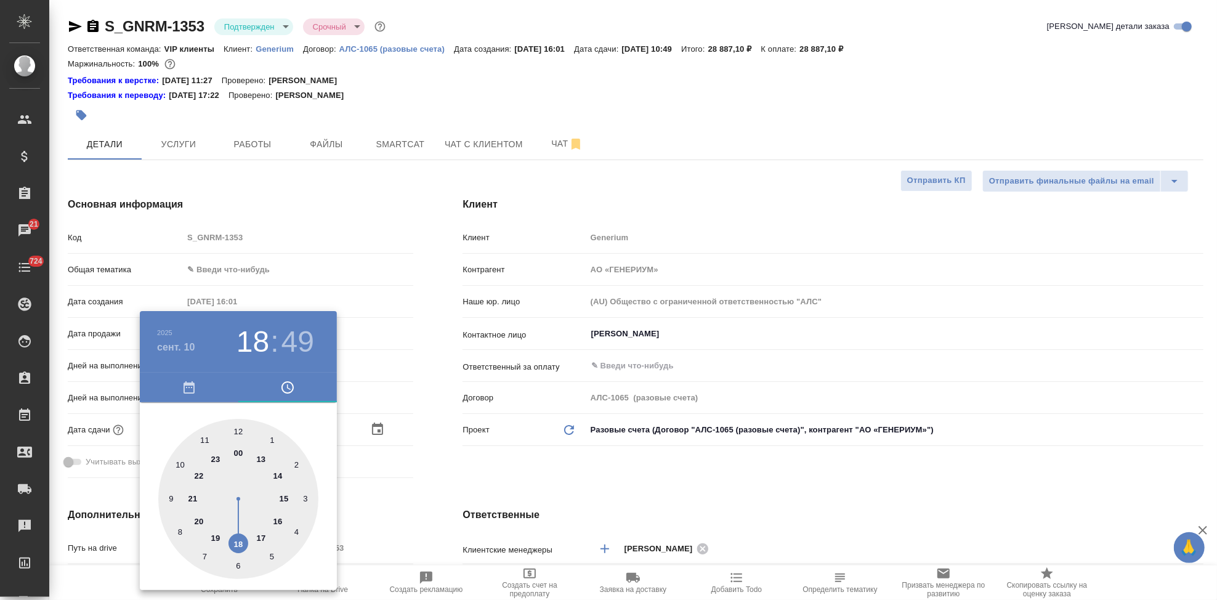
type input "10.09.2025 18:49"
type textarea "x"
type input "10.09.2025 17:49"
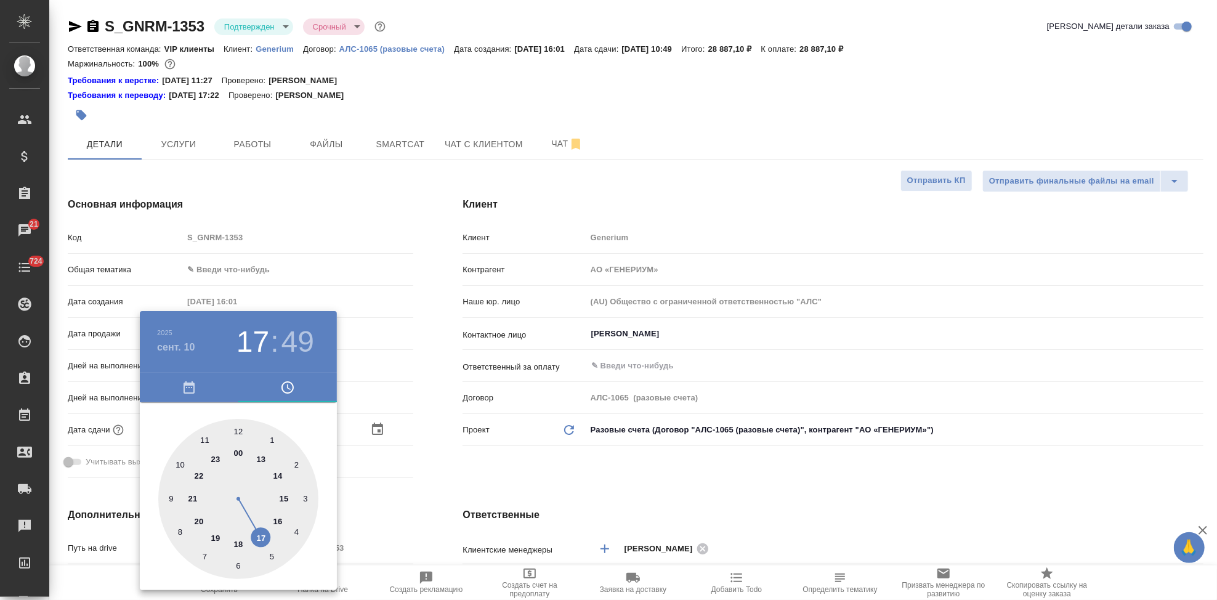
type textarea "x"
type input "10.09.2025 18:49"
type textarea "x"
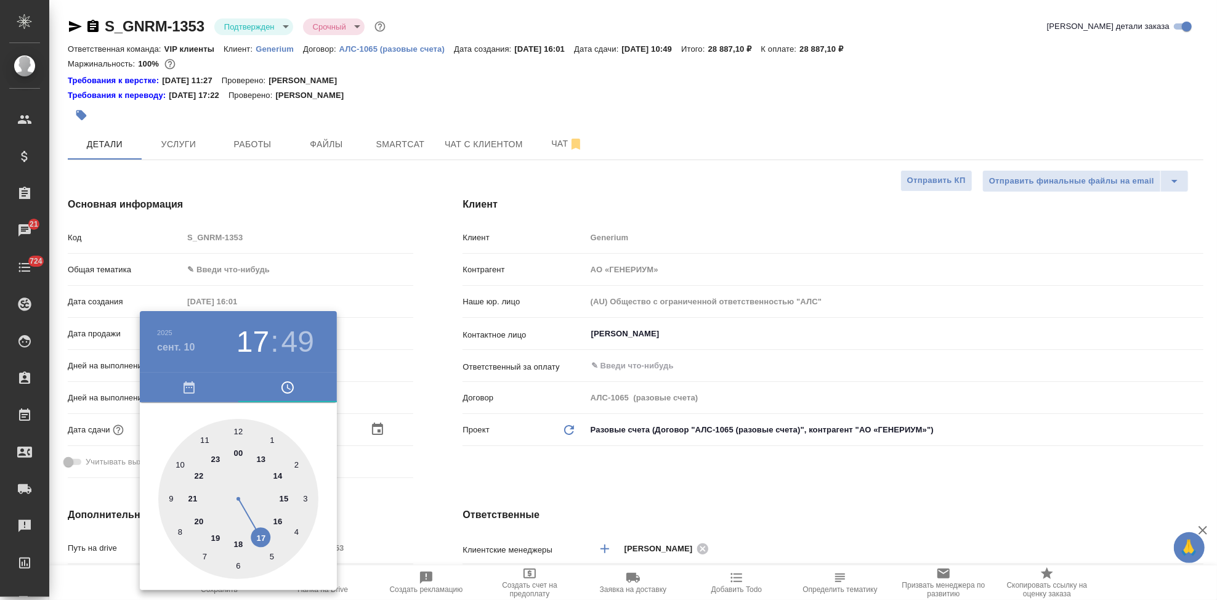
type textarea "x"
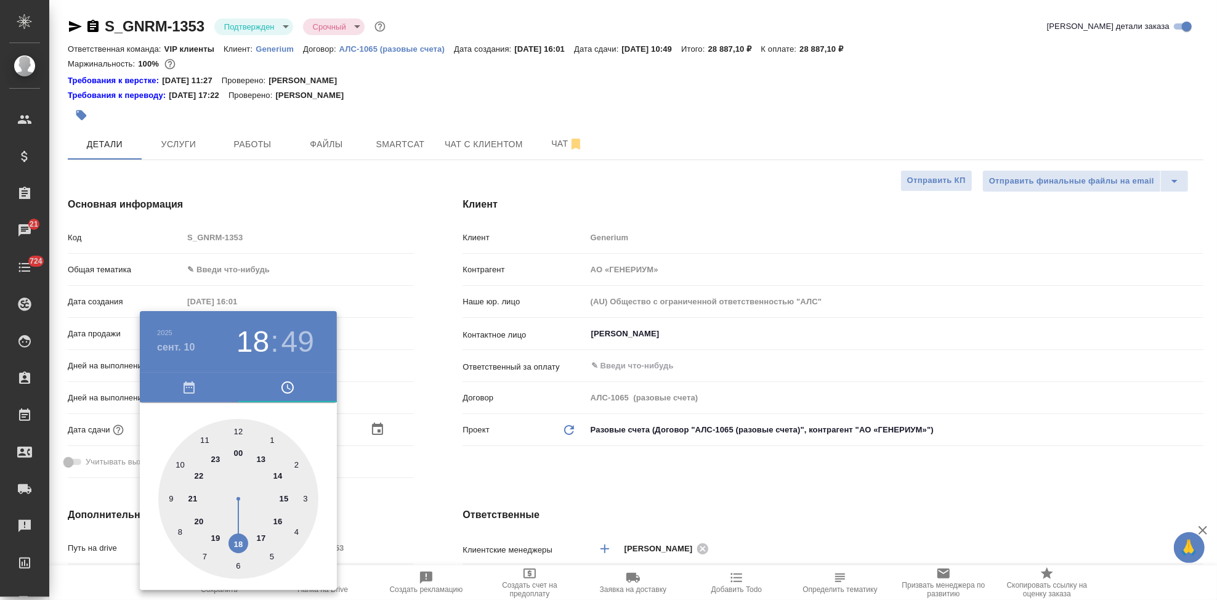
drag, startPoint x: 185, startPoint y: 473, endPoint x: 240, endPoint y: 535, distance: 82.5
click at [240, 535] on div at bounding box center [238, 499] width 160 height 160
type textarea "x"
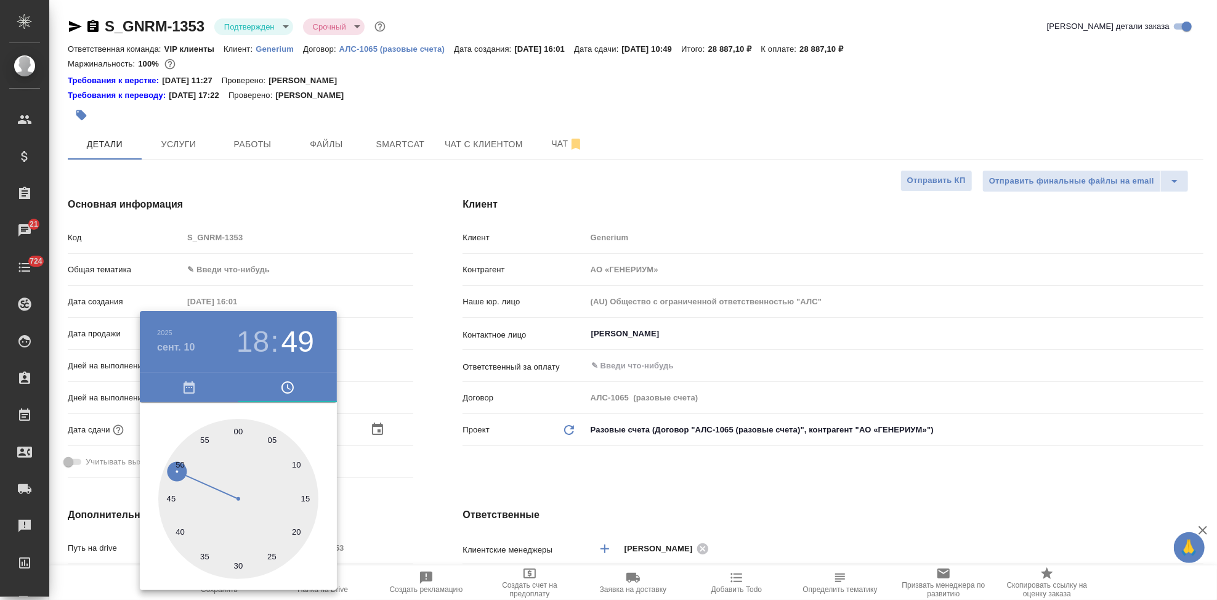
type input "10.09.2025 18:59"
type textarea "x"
type input "10.09.2025 18:00"
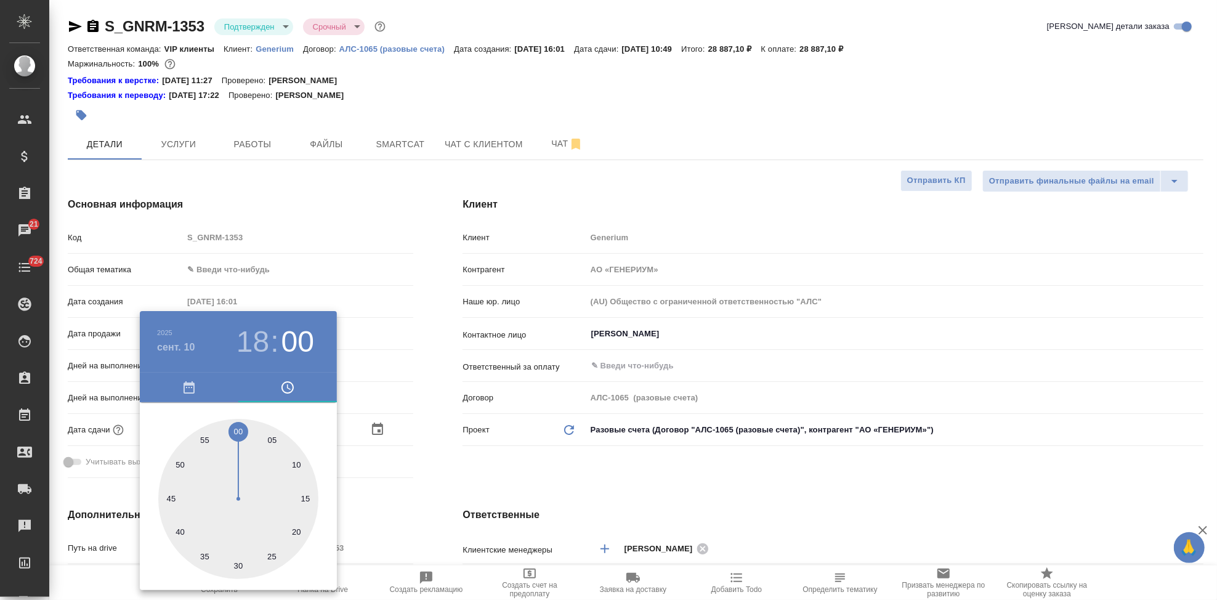
type textarea "x"
click at [238, 429] on div at bounding box center [238, 499] width 160 height 160
type textarea "x"
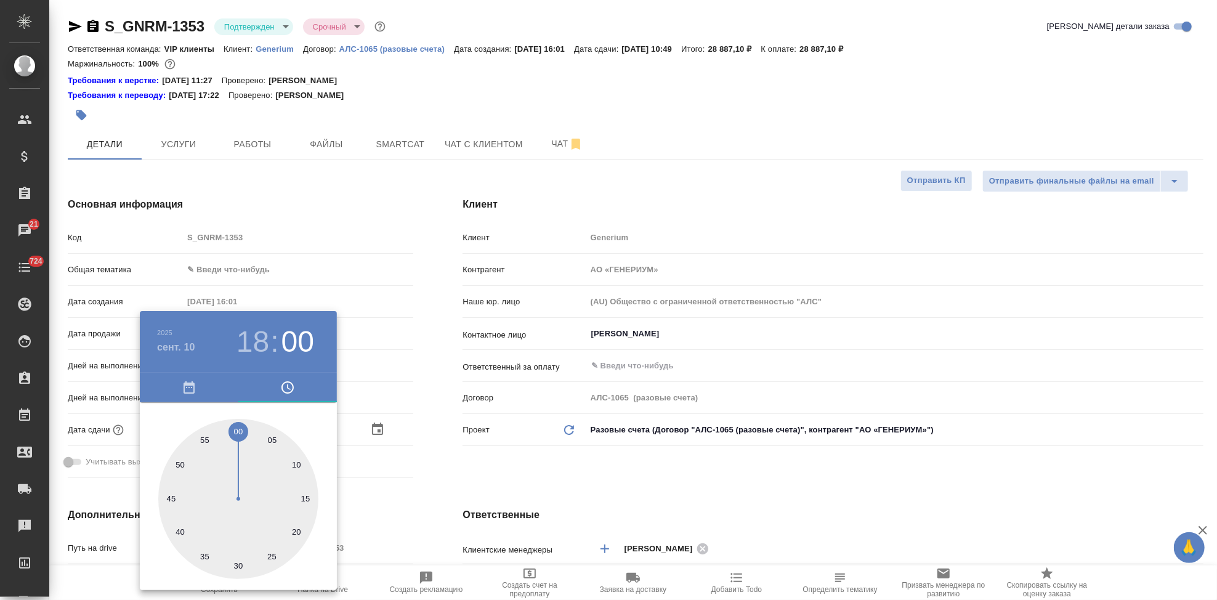
type textarea "x"
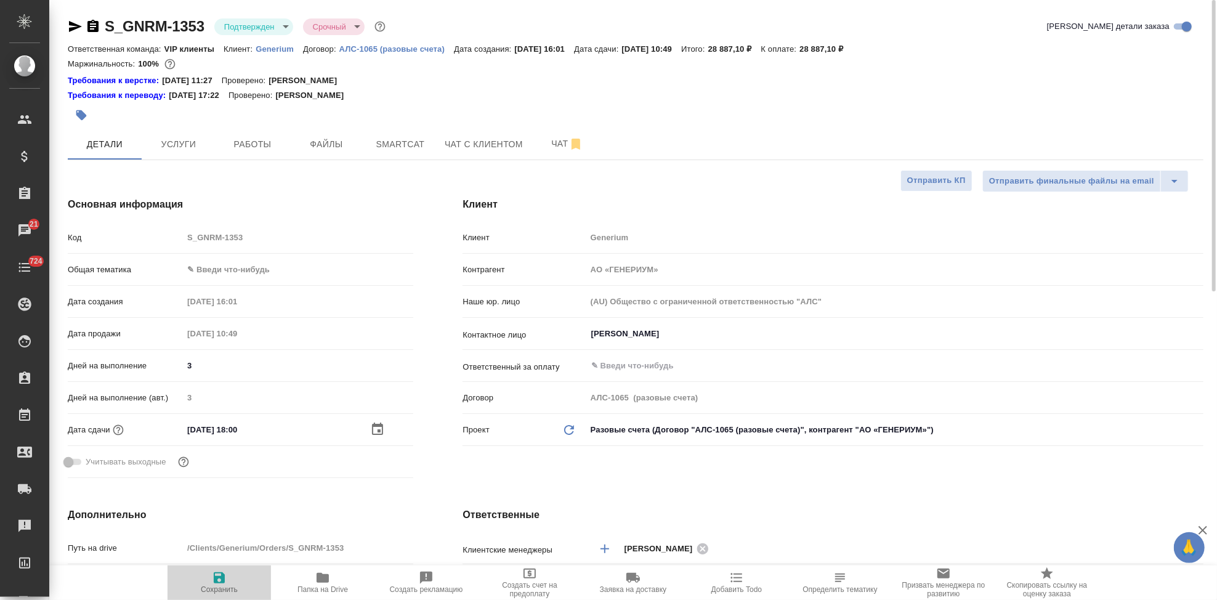
click at [224, 580] on icon "button" at bounding box center [219, 577] width 11 height 11
type textarea "x"
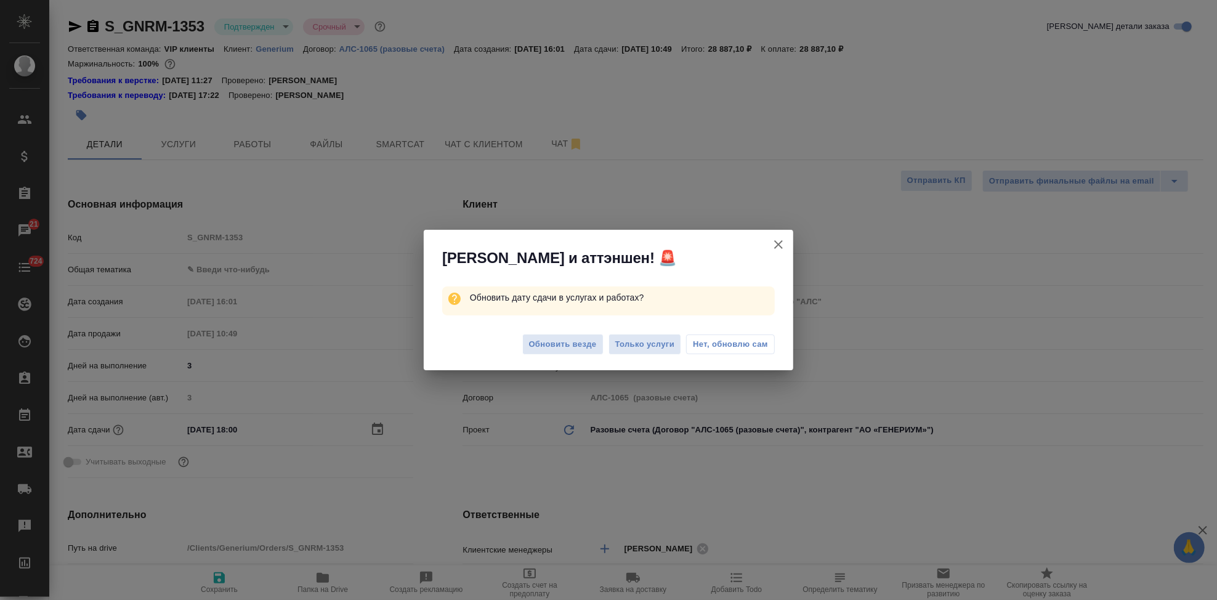
type textarea "x"
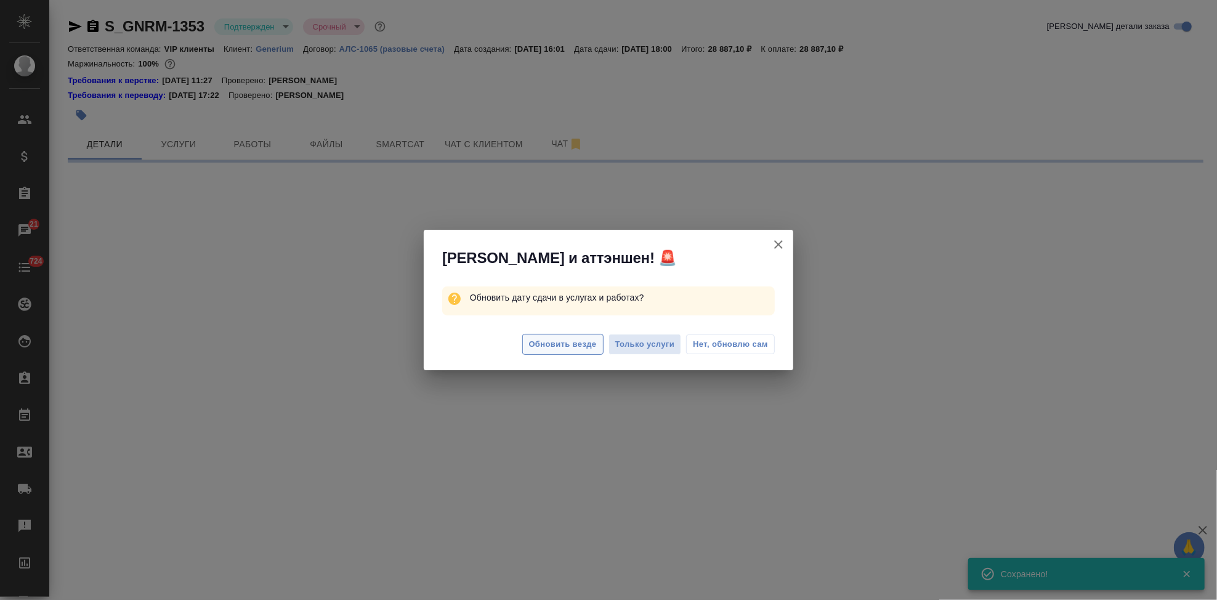
click at [590, 340] on span "Обновить везде" at bounding box center [563, 345] width 68 height 14
select select "RU"
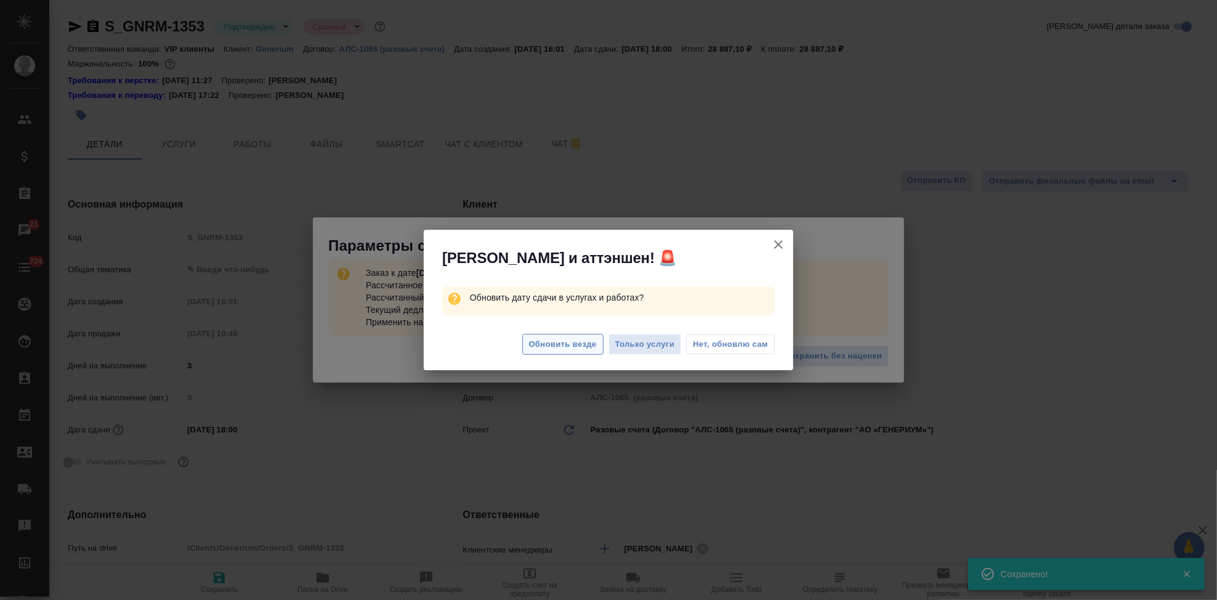
type textarea "x"
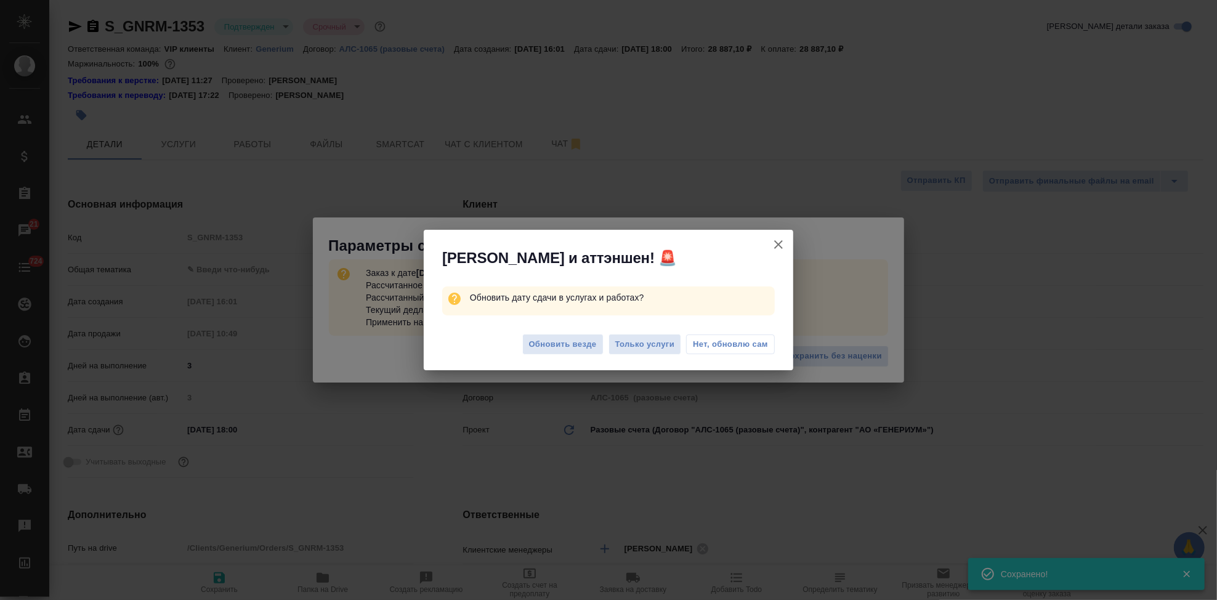
type textarea "x"
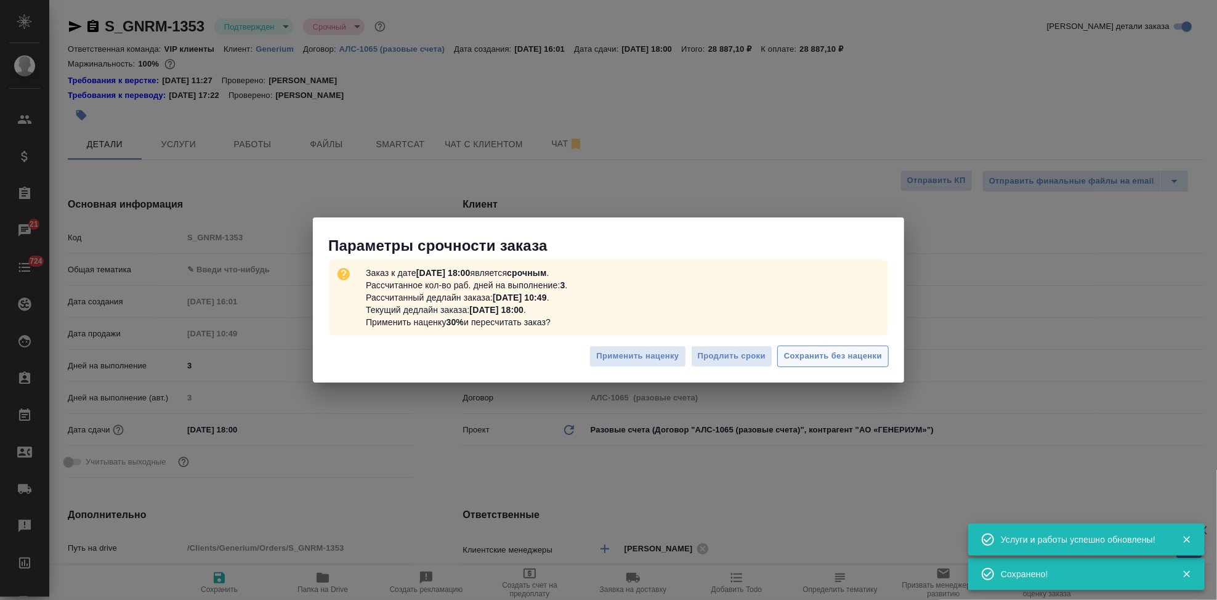
click at [844, 355] on span "Сохранить без наценки" at bounding box center [833, 356] width 98 height 14
type textarea "x"
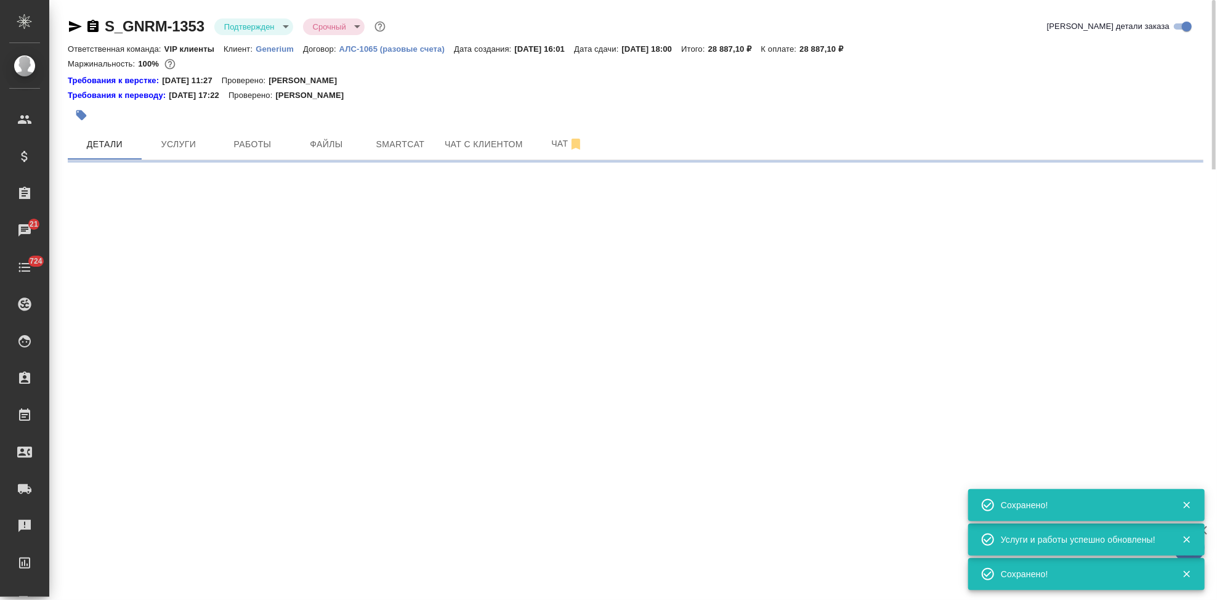
select select "RU"
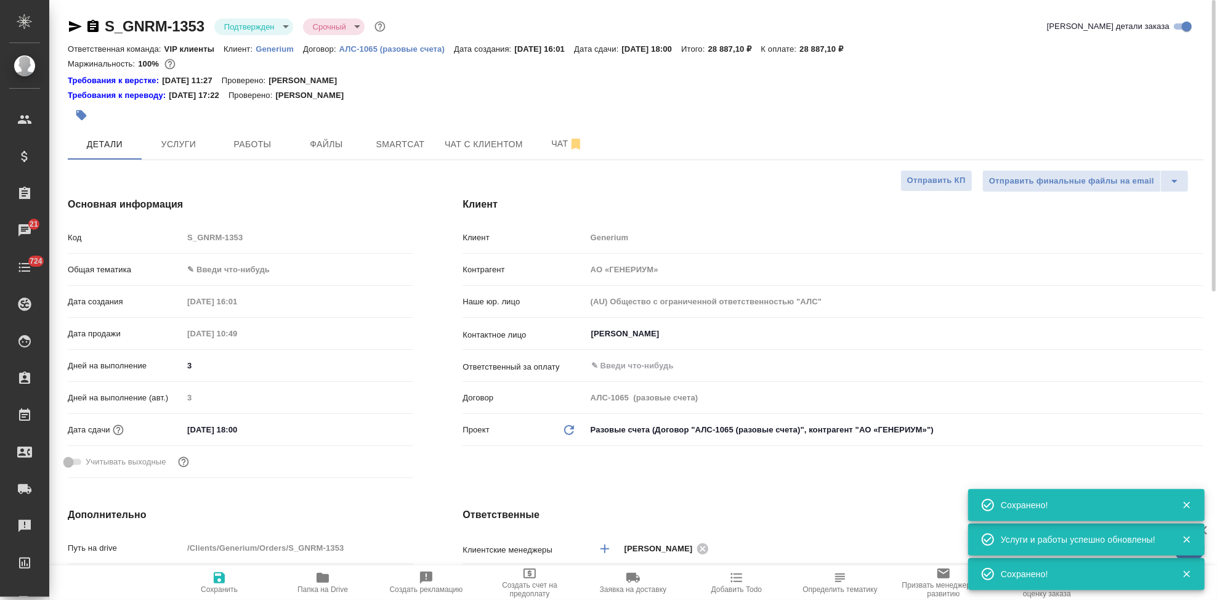
type textarea "x"
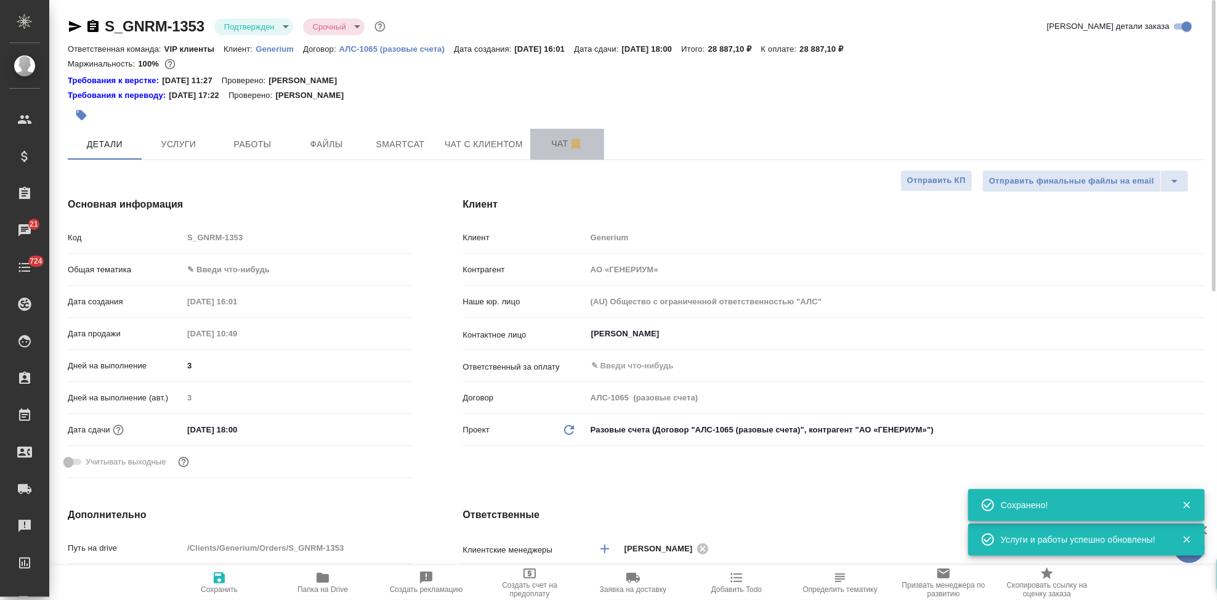
click at [555, 141] on span "Чат" at bounding box center [567, 143] width 59 height 15
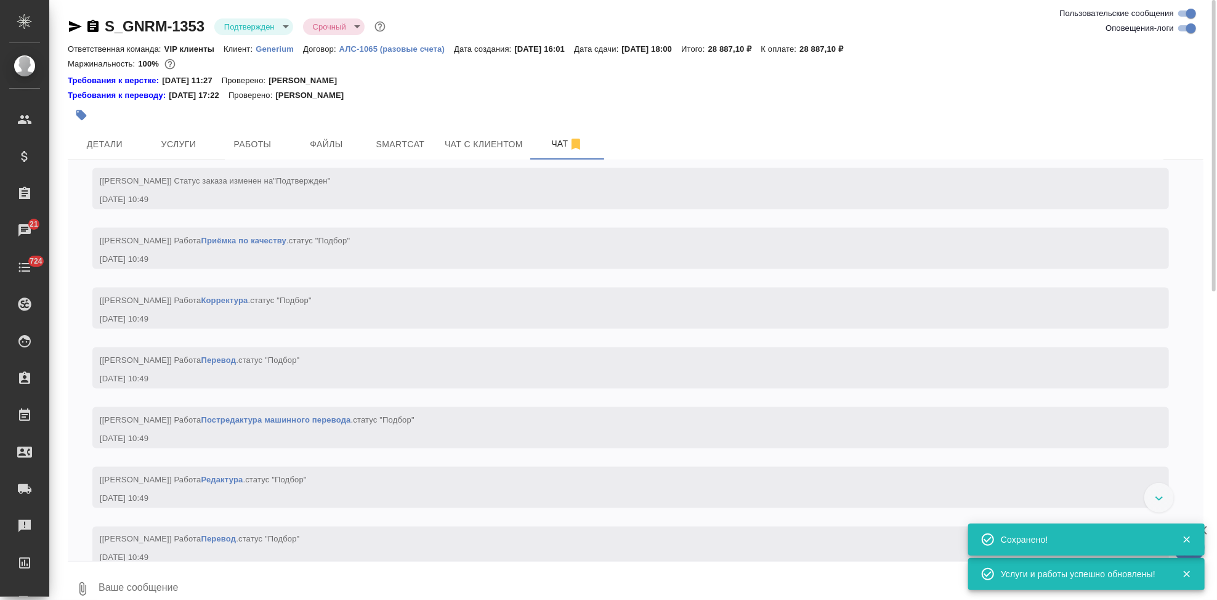
click at [233, 586] on textarea at bounding box center [650, 589] width 1106 height 42
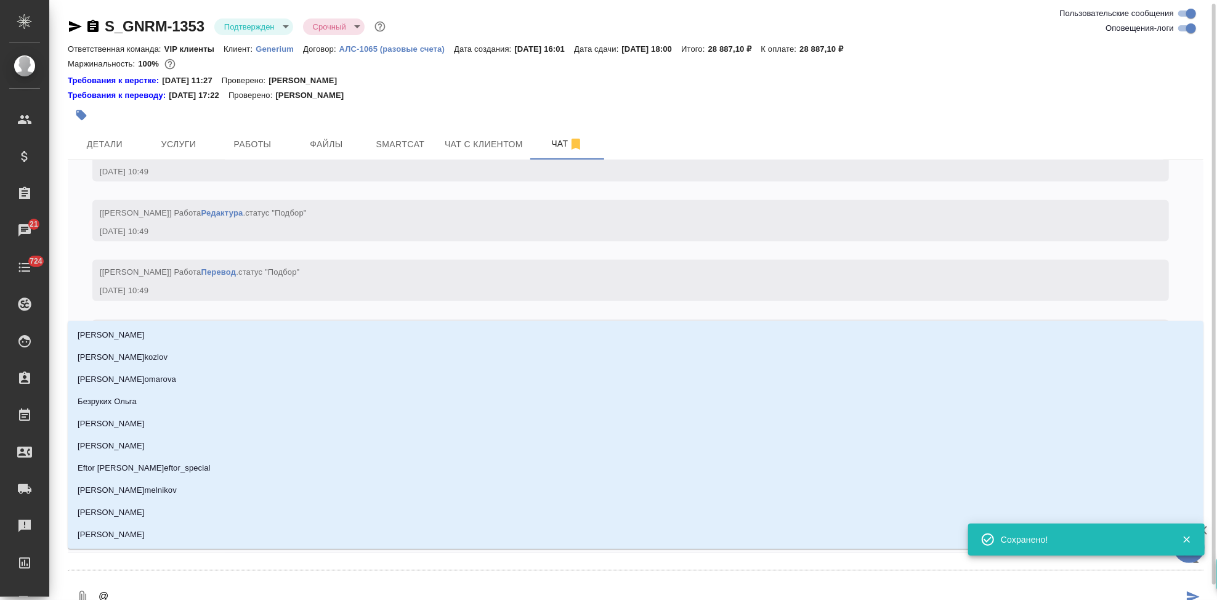
scroll to position [2, 0]
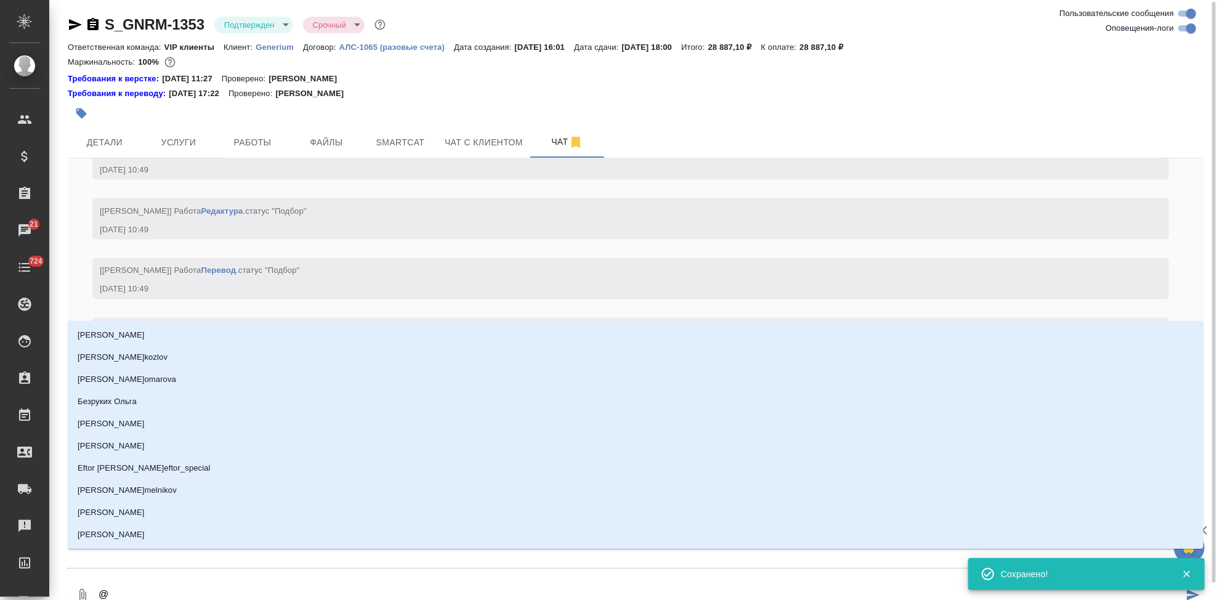
type textarea "@г"
type input "г"
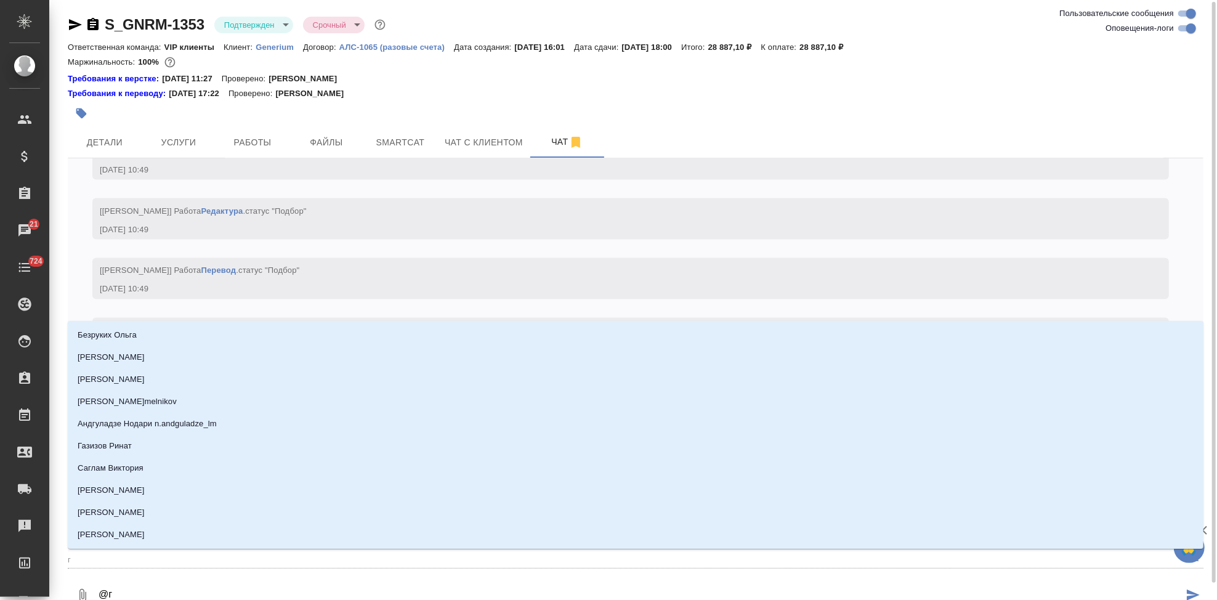
type textarea "@га"
type input "га"
type textarea "@г"
type input "г"
type textarea "@гр"
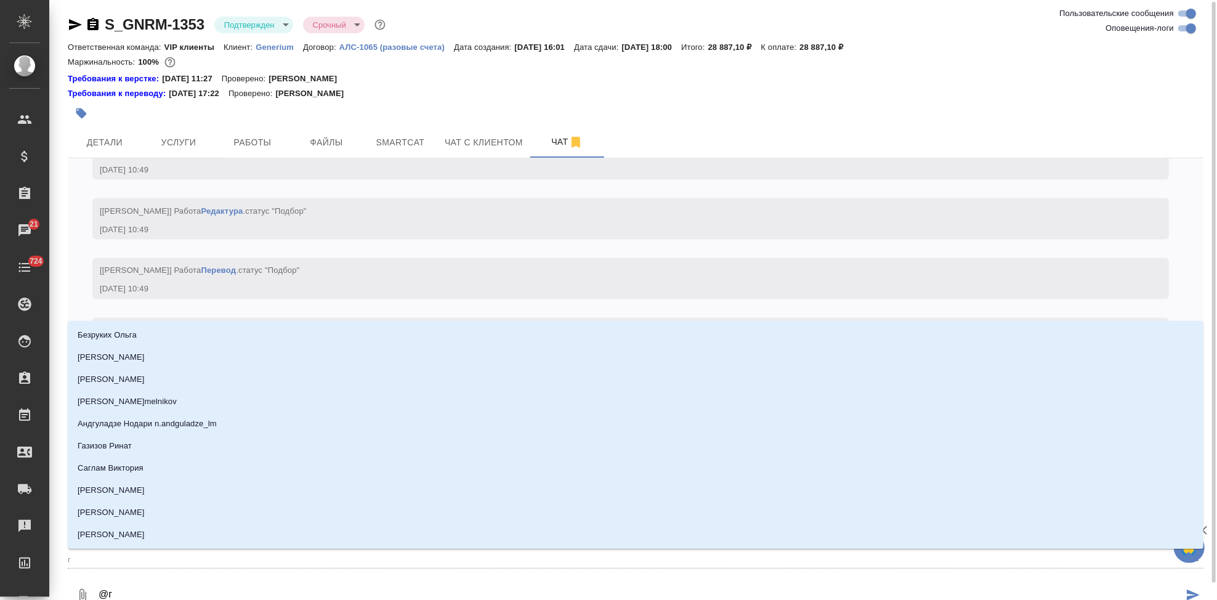
type input "гр"
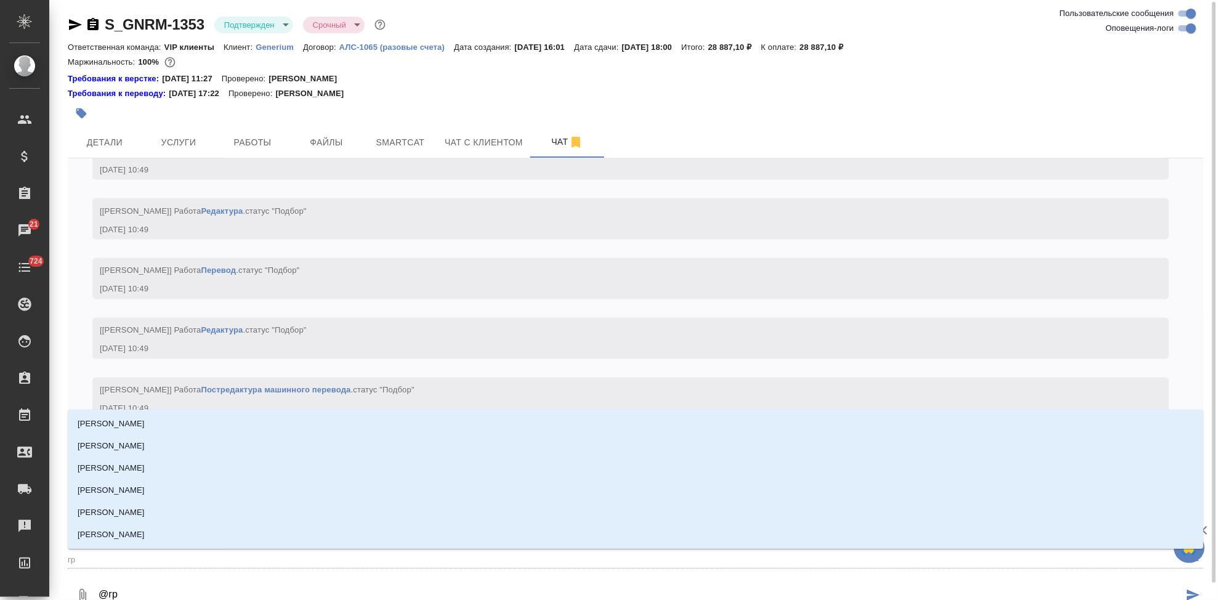
type textarea "@гра"
type input "гра"
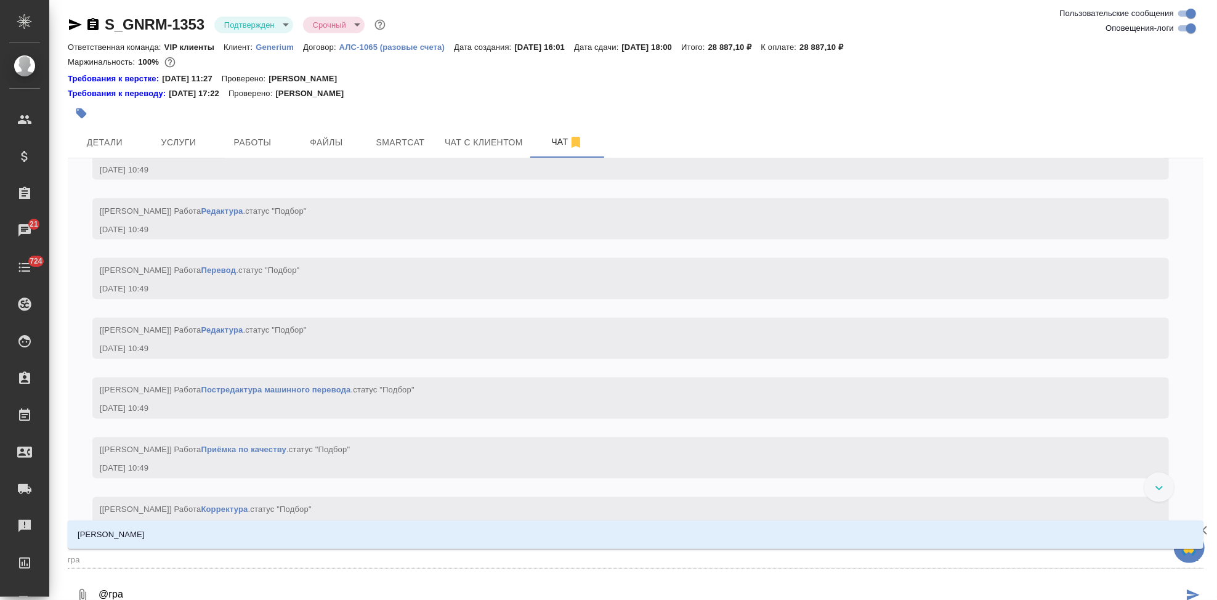
click at [124, 532] on p "Грабко Мария" at bounding box center [111, 535] width 67 height 12
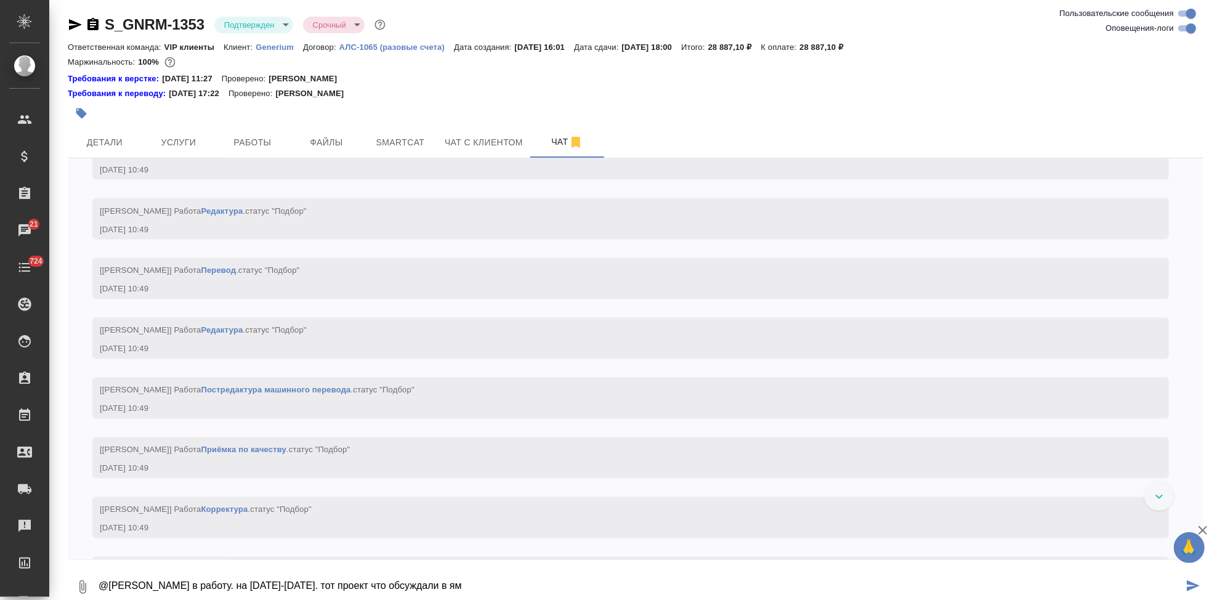
type textarea "@Грабко Мария в работу. на 9-10 сентября. тот проект что обсуждали в ям"
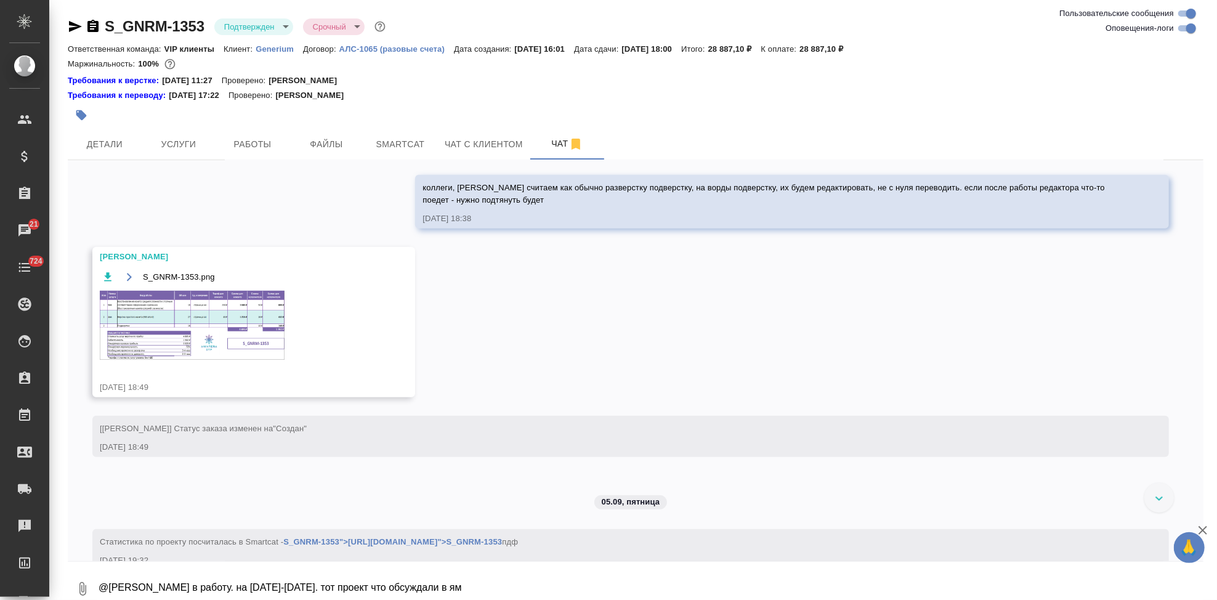
scroll to position [413, 0]
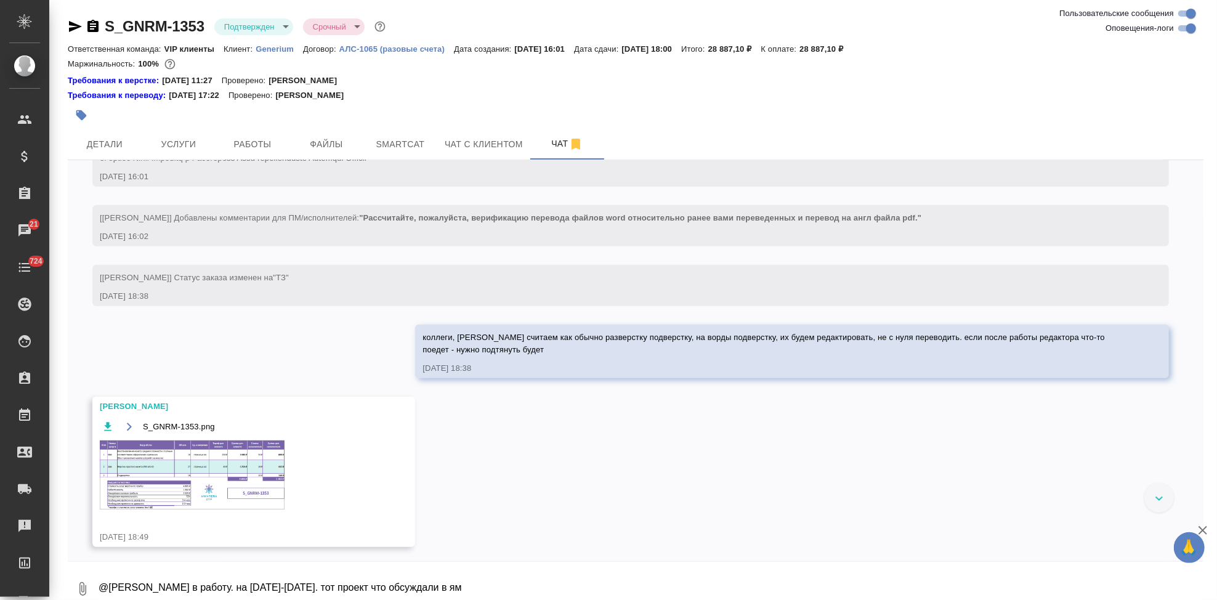
click at [482, 575] on textarea "@Грабко Мария в работу. на 9-10 сентября. тот проект что обсуждали в ям" at bounding box center [650, 589] width 1106 height 42
type textarea "пдф с нуля, ворд - верификация"
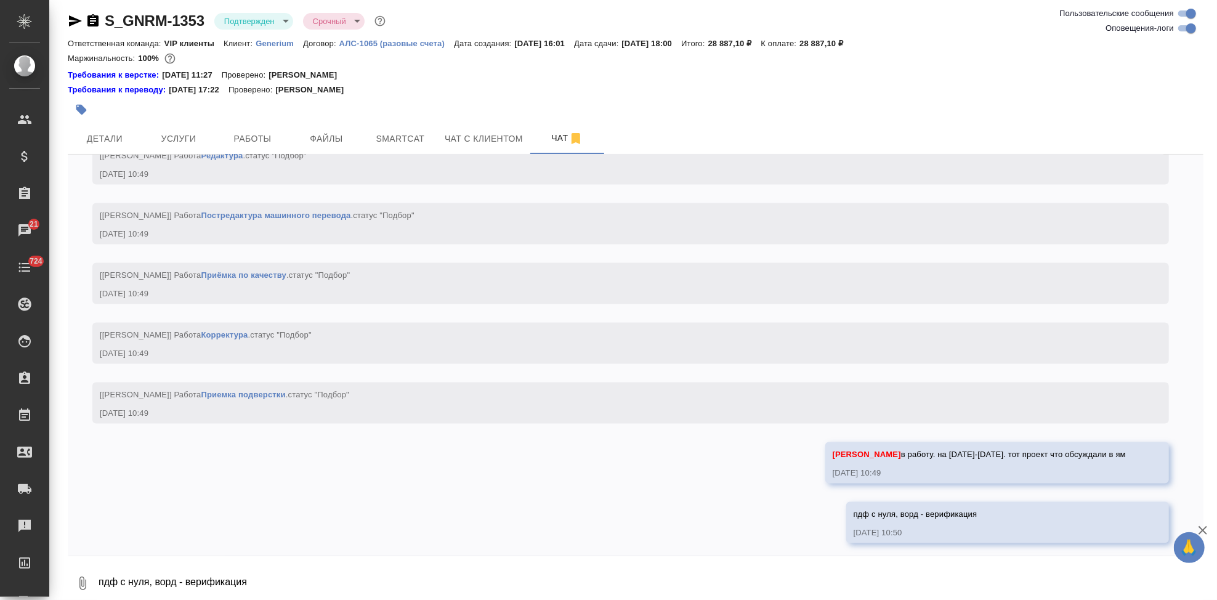
scroll to position [1910, 0]
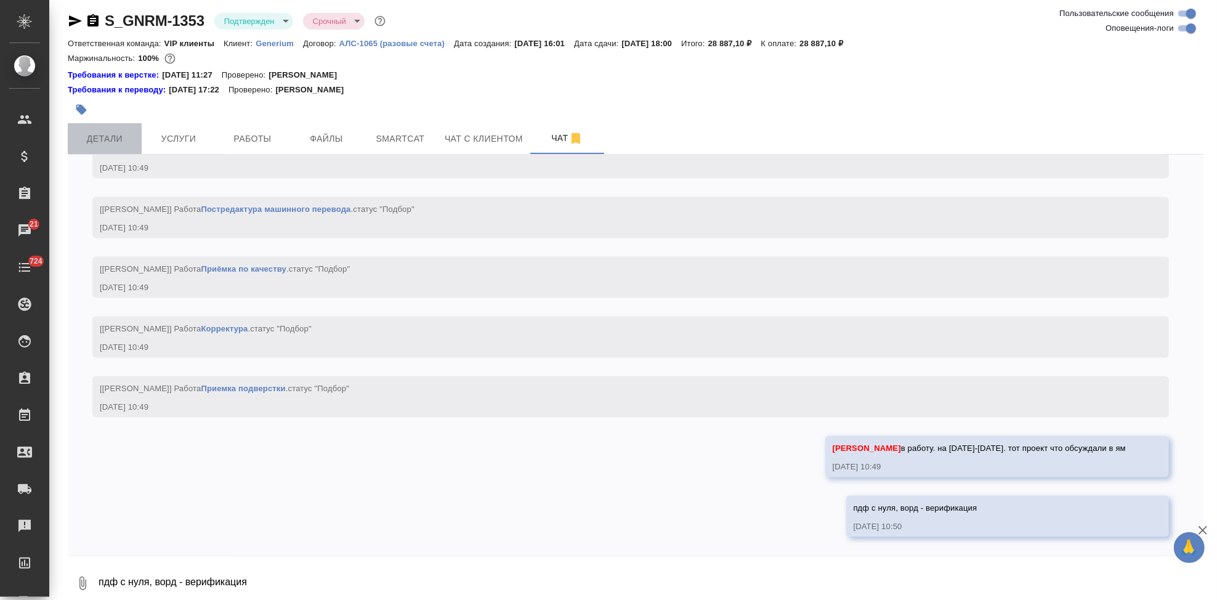
click at [124, 137] on span "Детали" at bounding box center [104, 138] width 59 height 15
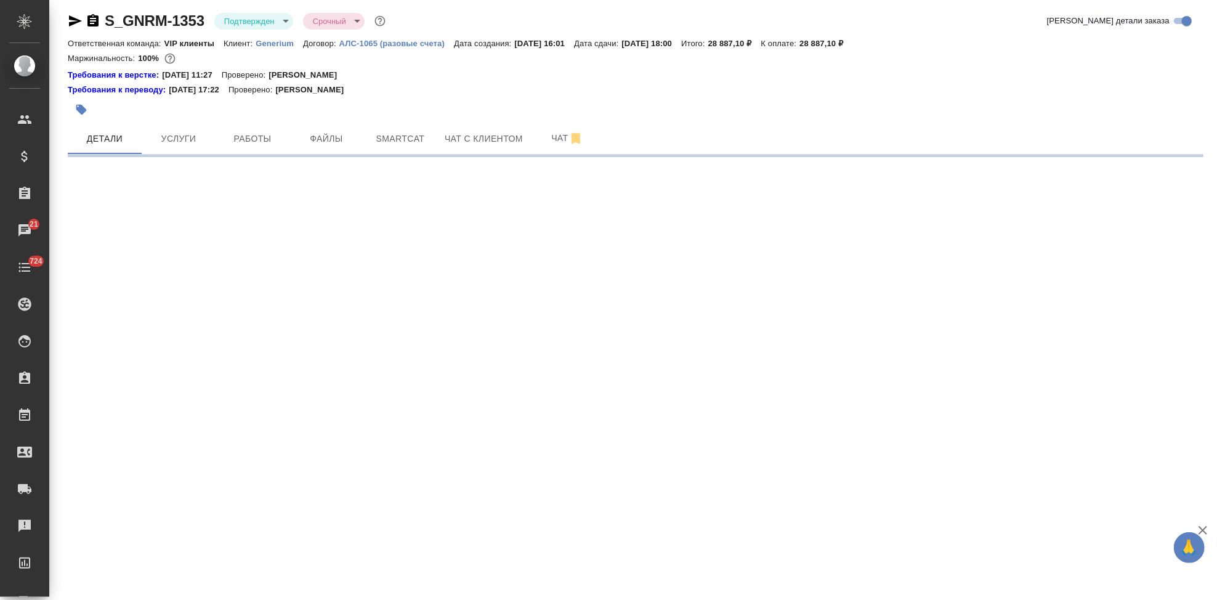
select select "RU"
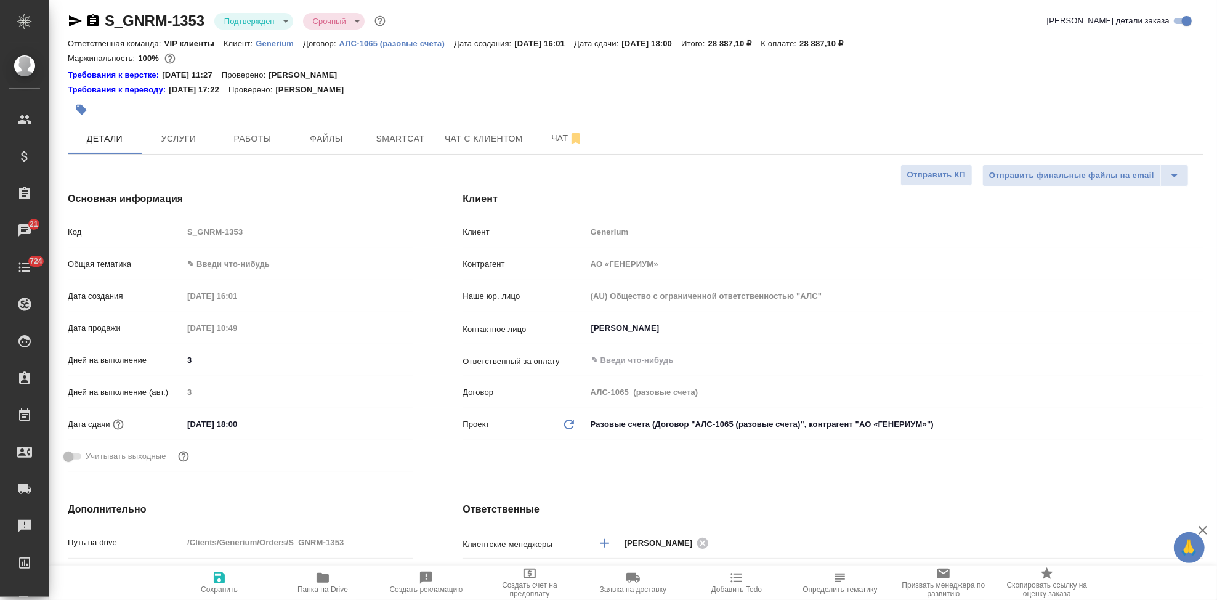
type textarea "x"
click at [335, 588] on span "Папка на Drive" at bounding box center [323, 589] width 51 height 9
type textarea "x"
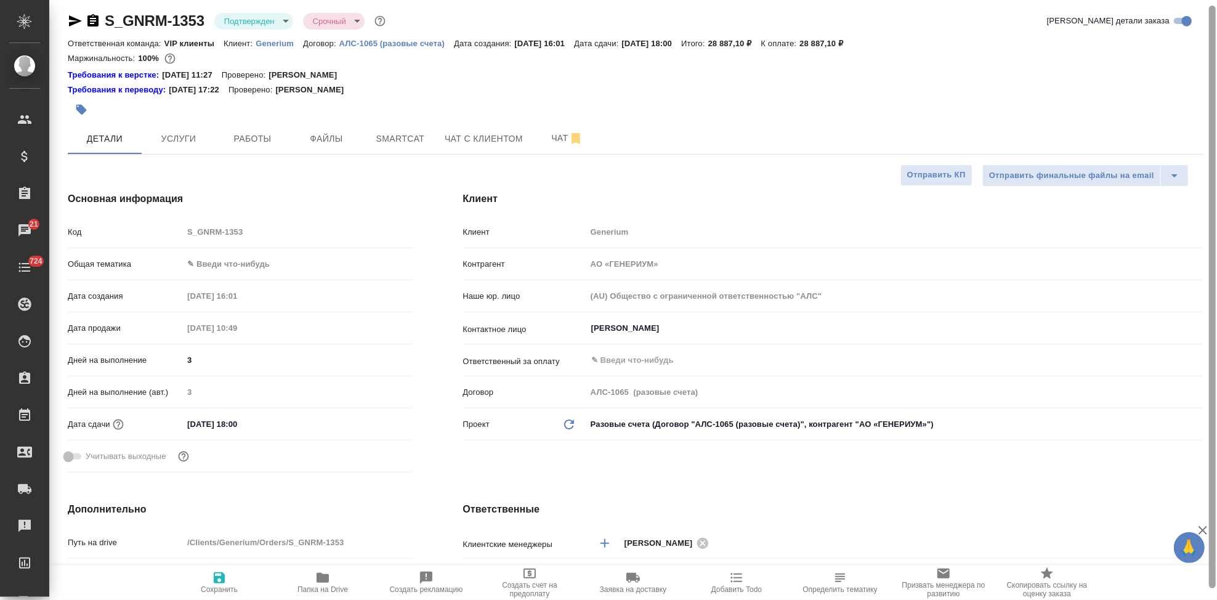
type textarea "x"
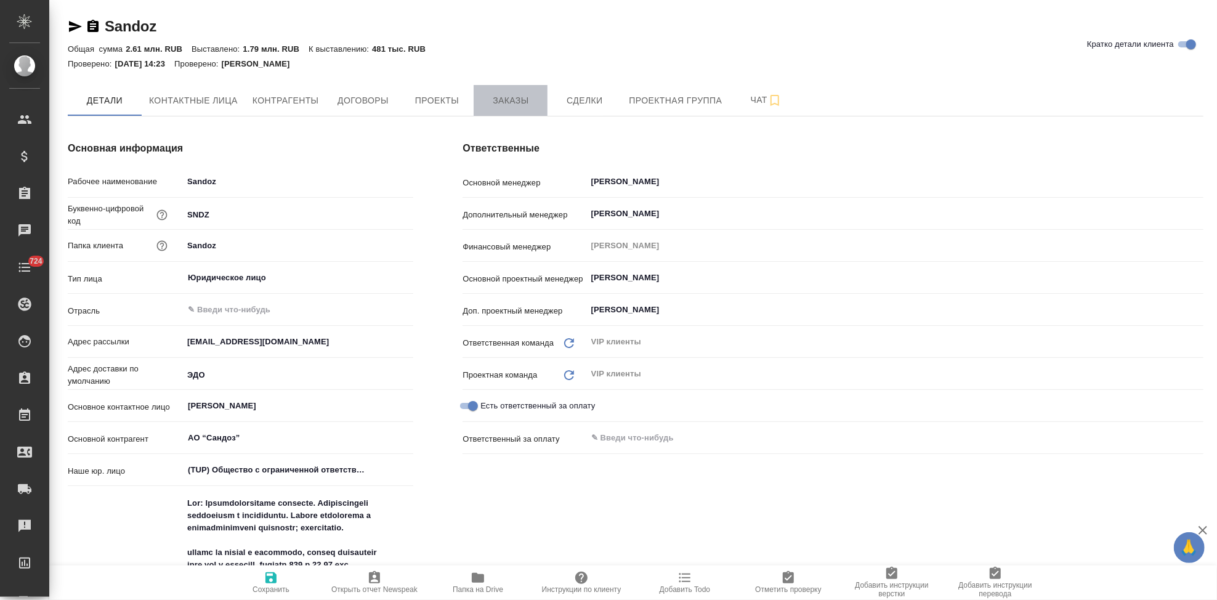
click at [494, 105] on span "Заказы" at bounding box center [510, 100] width 59 height 15
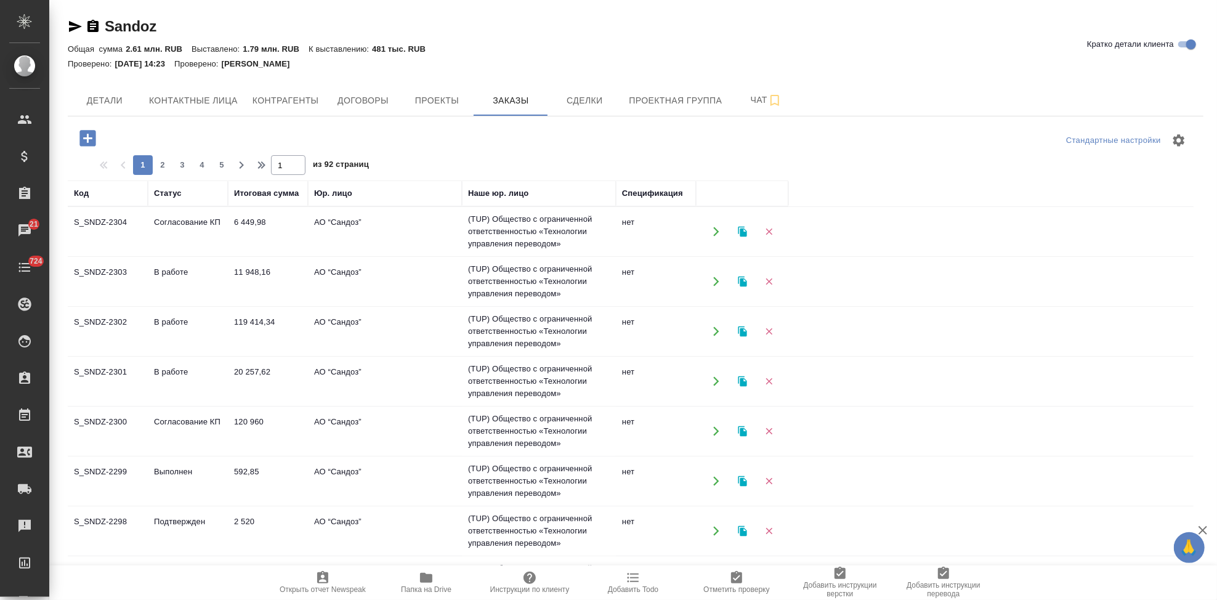
click at [91, 144] on icon "button" at bounding box center [87, 138] width 16 height 16
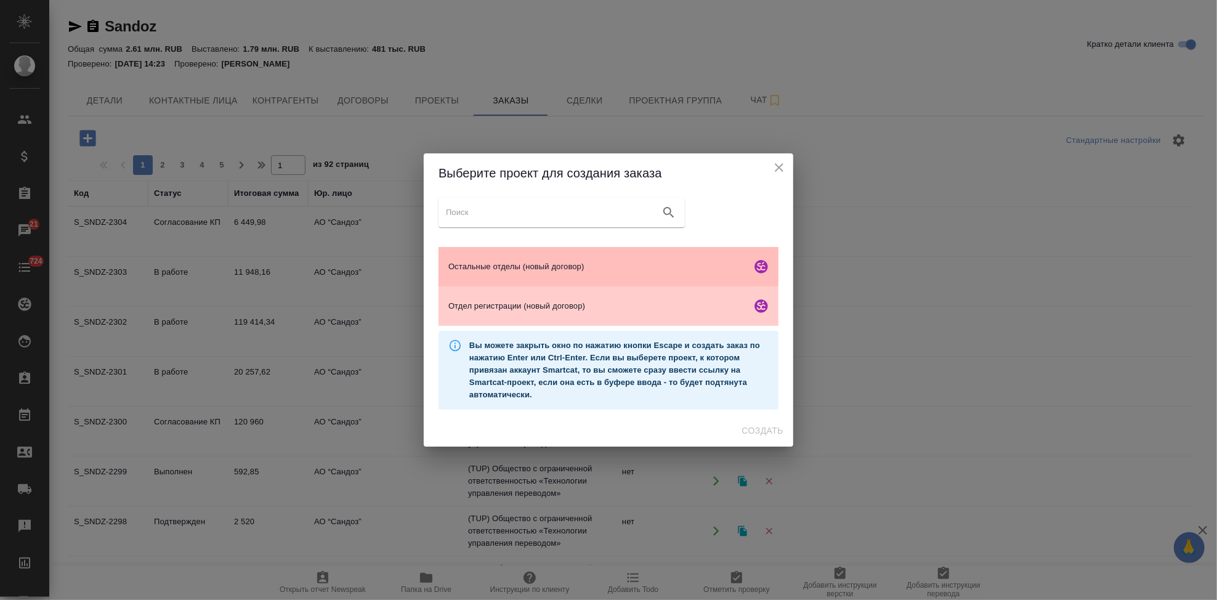
click at [491, 264] on span "Остальные отделы (новый договор)" at bounding box center [597, 267] width 298 height 12
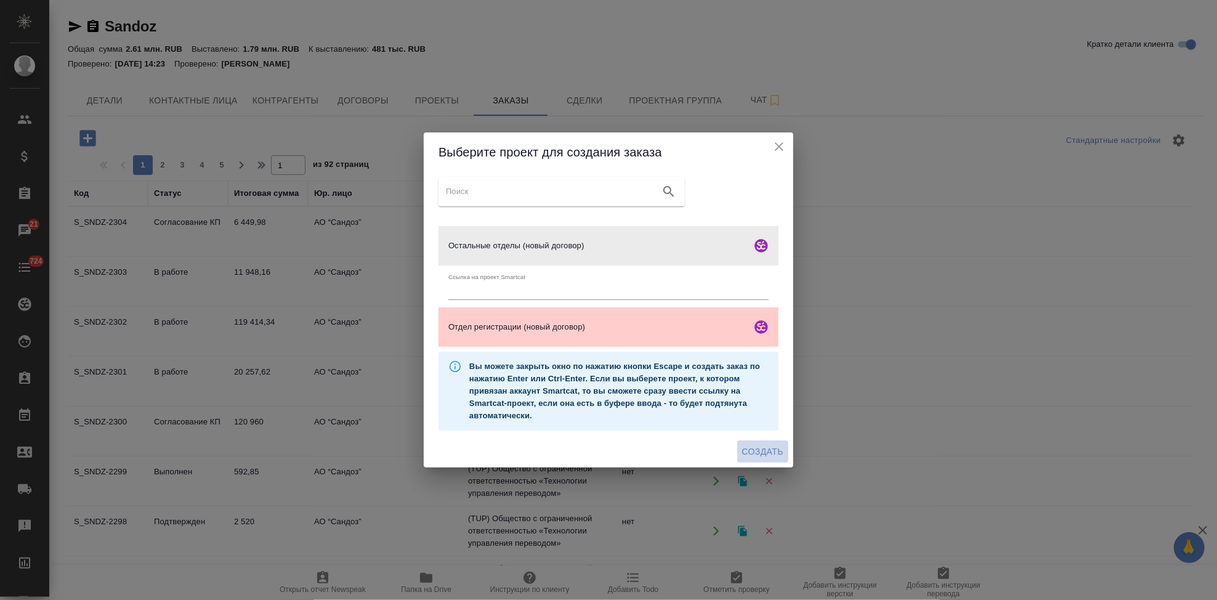
click at [758, 454] on span "Создать" at bounding box center [762, 451] width 41 height 15
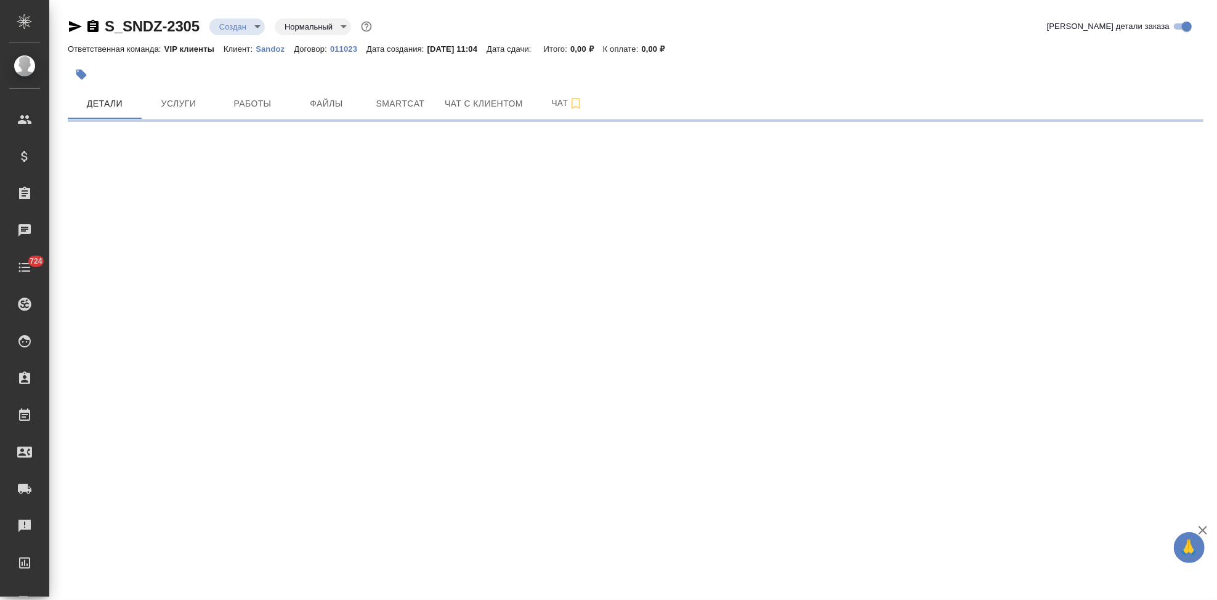
select select "RU"
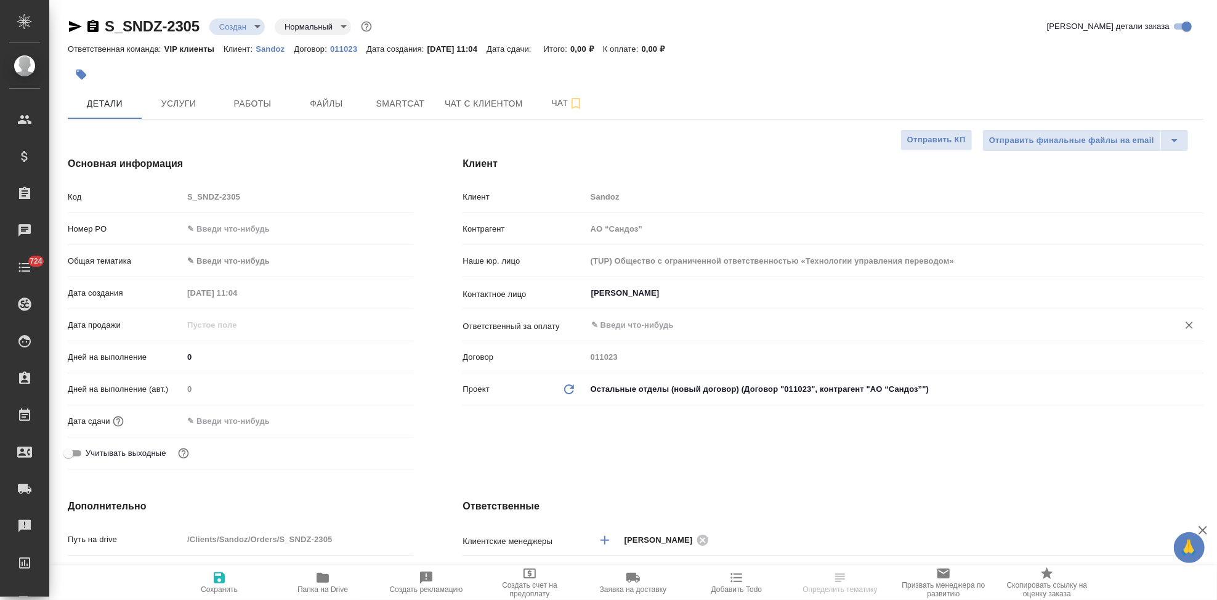
type textarea "x"
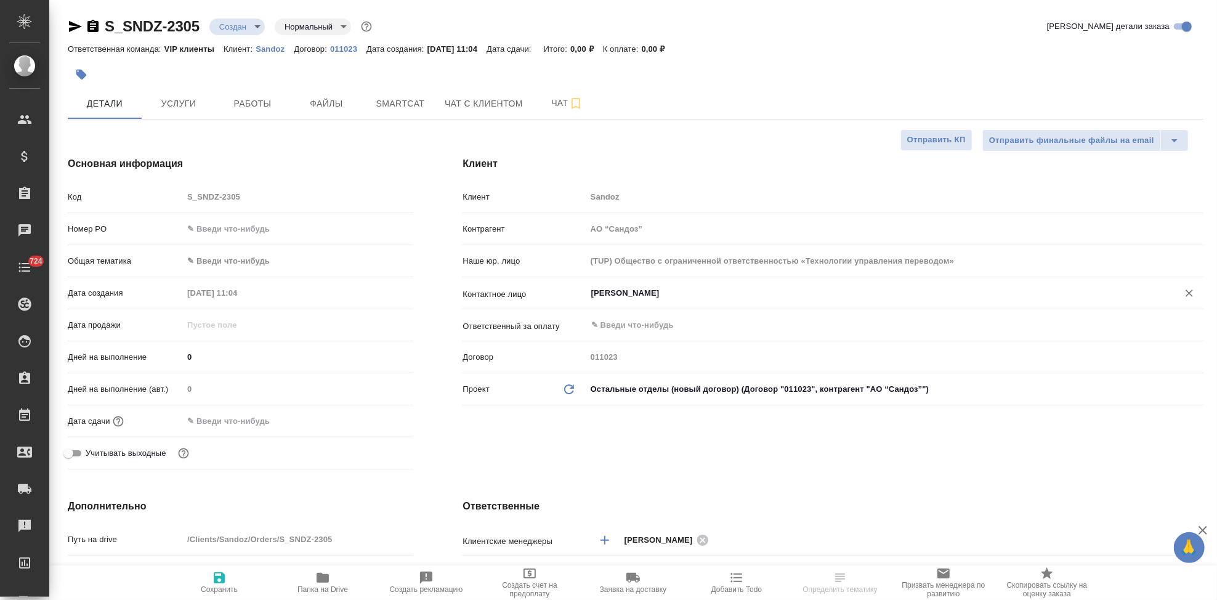
type textarea "x"
click at [715, 297] on input "[PERSON_NAME]" at bounding box center [874, 293] width 569 height 15
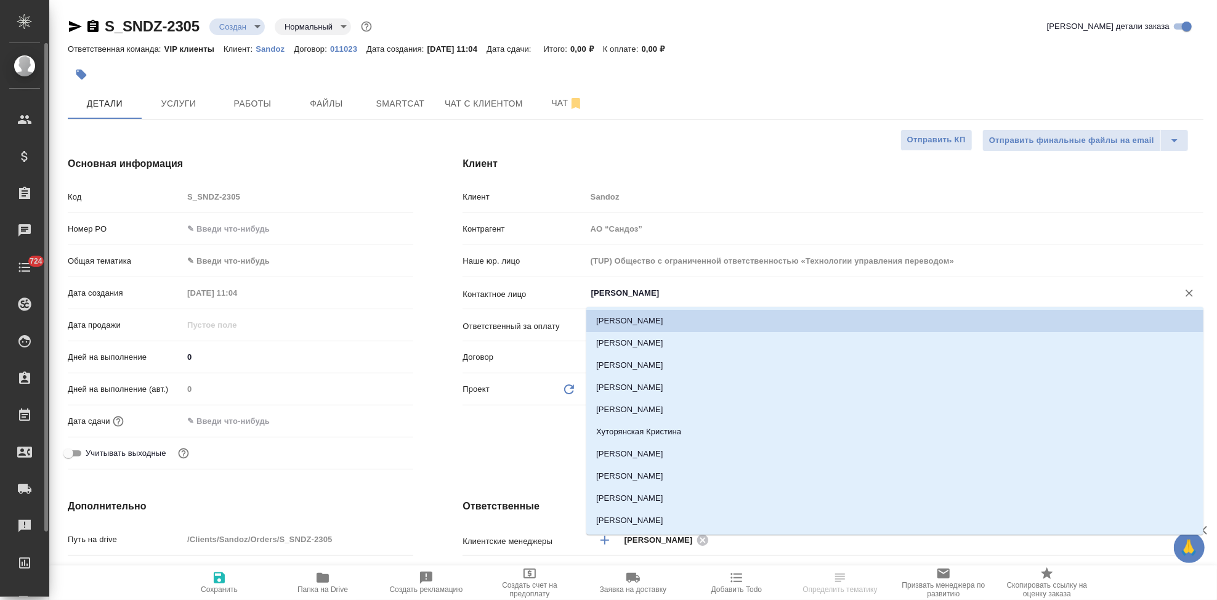
type textarea "x"
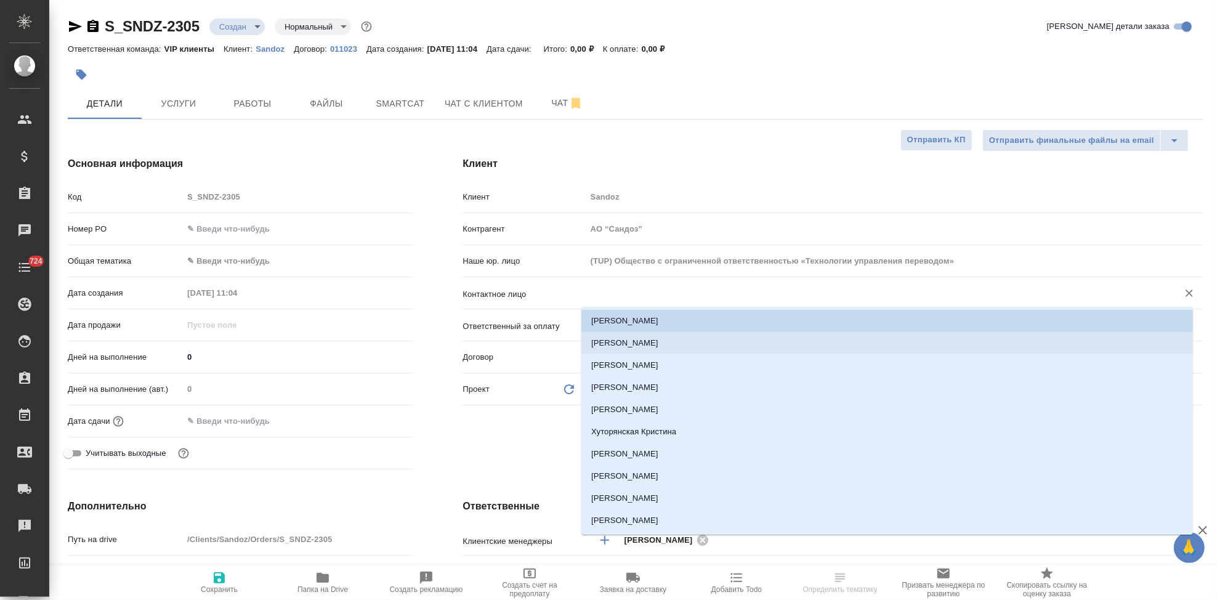
type textarea "x"
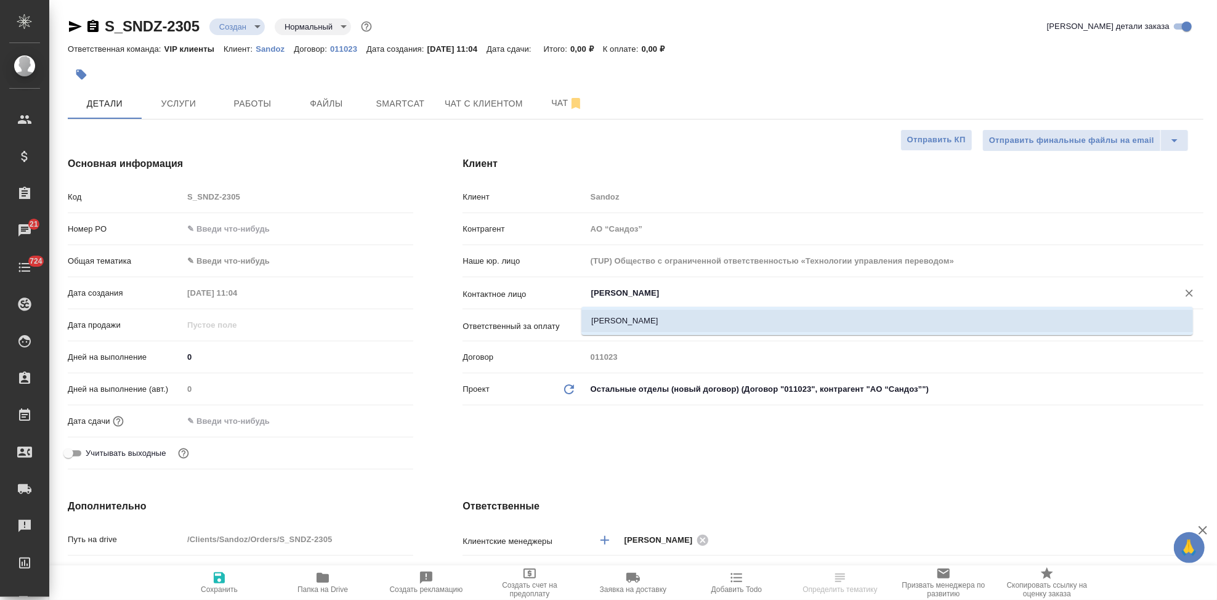
click at [667, 323] on li "Павлова Мария" at bounding box center [888, 321] width 612 height 22
type input "Павлова Мария"
type textarea "x"
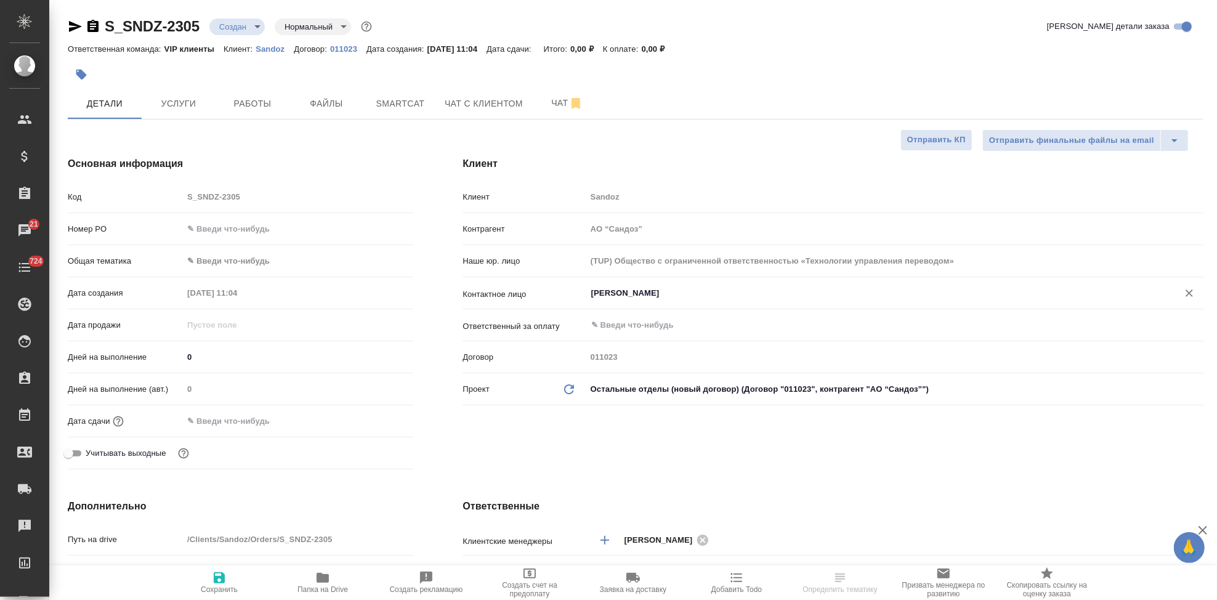
type input "Павлова Мария"
click at [213, 580] on icon "button" at bounding box center [219, 577] width 15 height 15
type textarea "x"
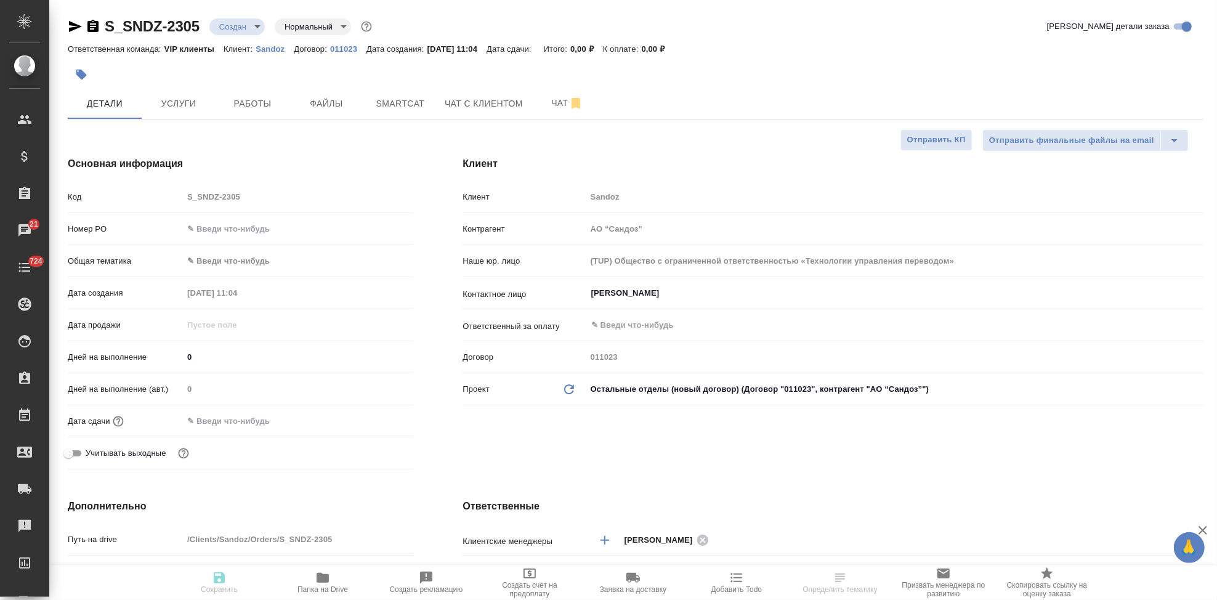
type textarea "x"
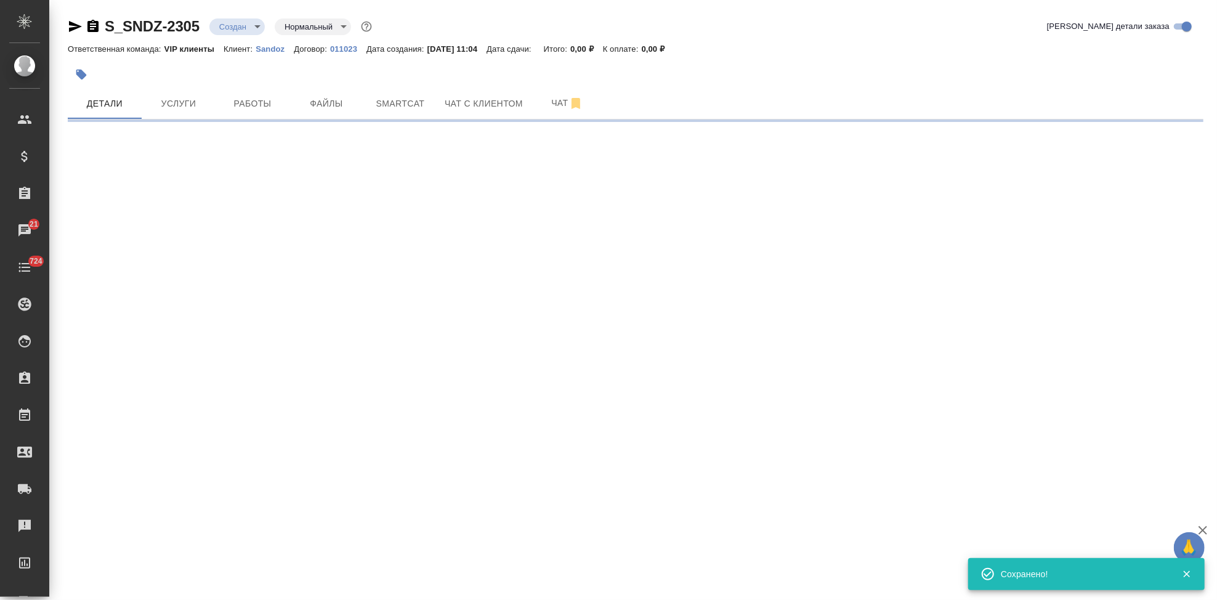
select select "RU"
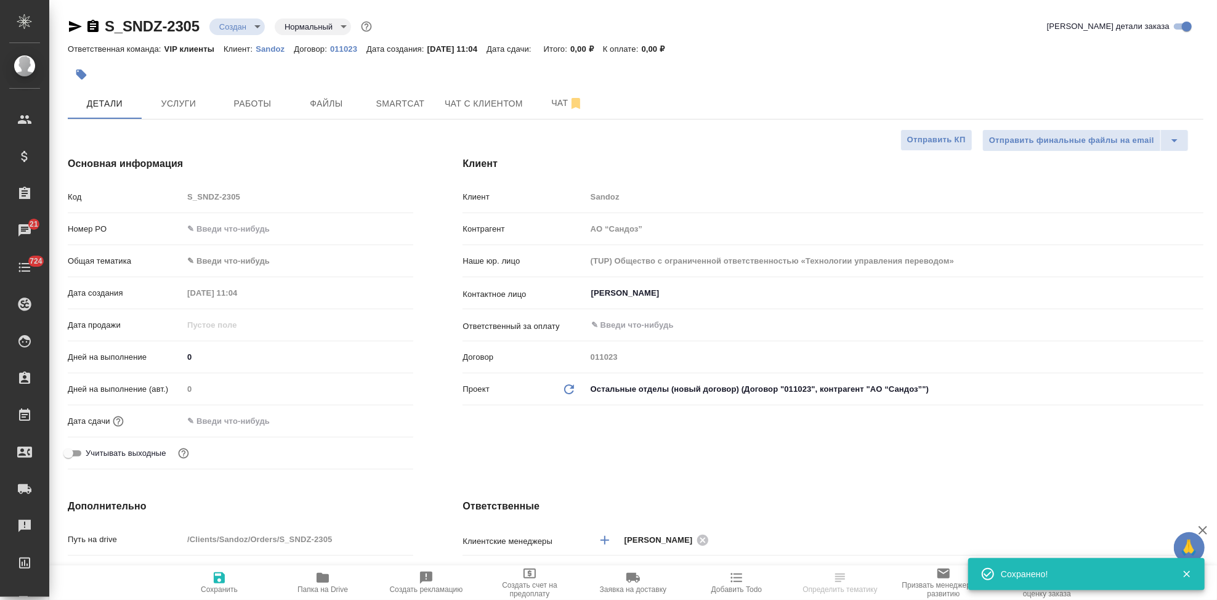
type textarea "x"
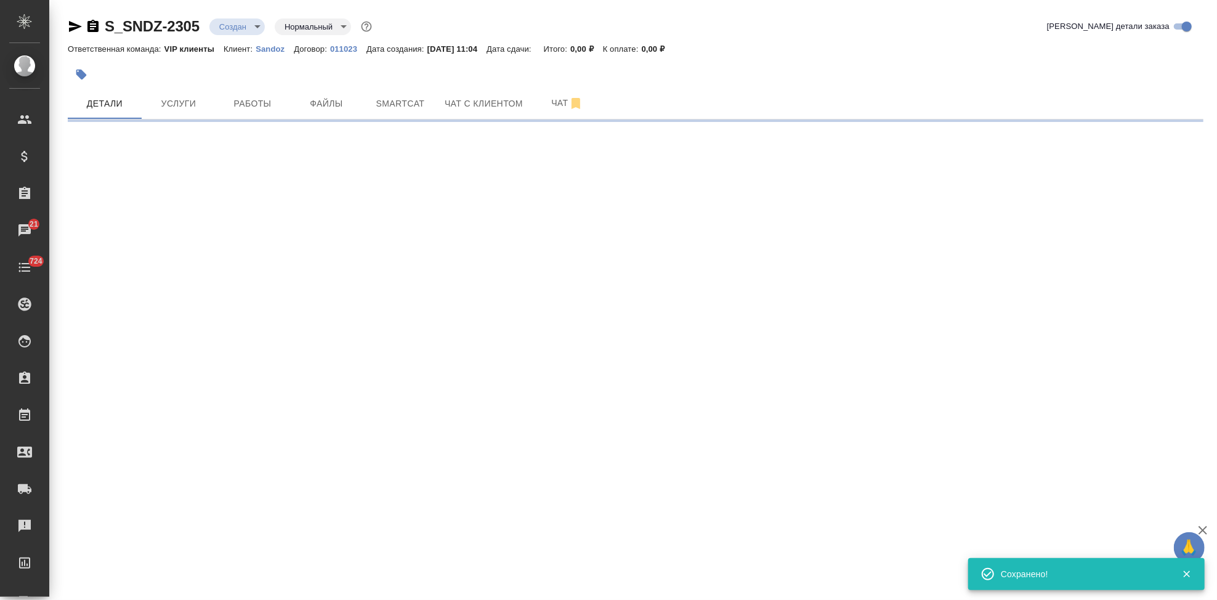
select select "RU"
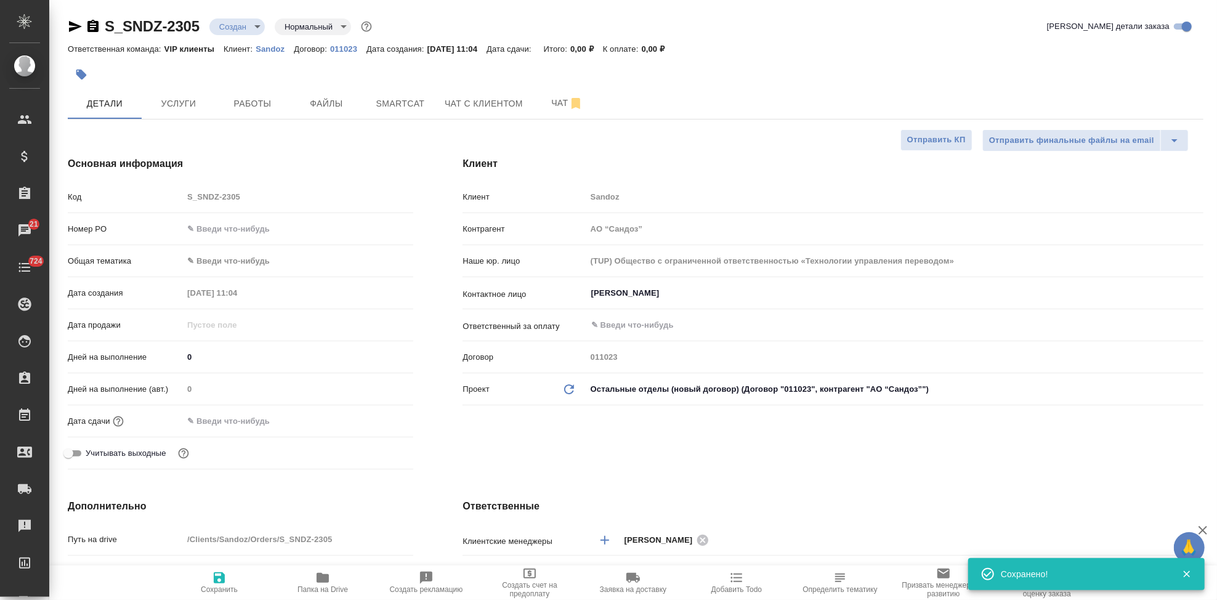
type textarea "x"
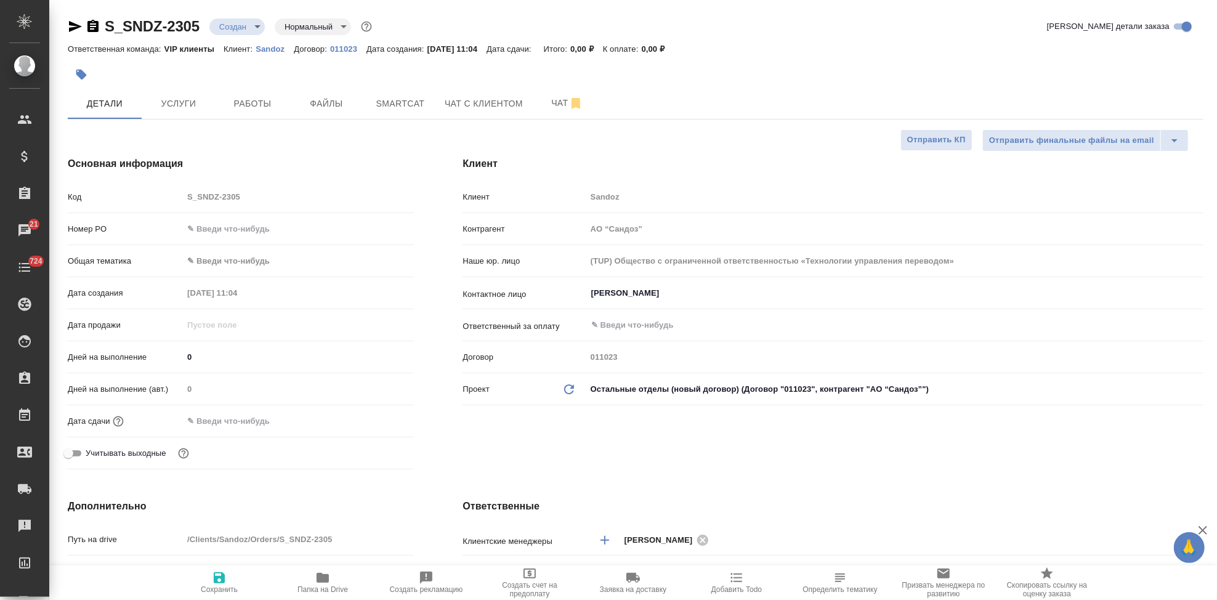
click at [604, 435] on div "Клиент Клиент Sandoz Контрагент АО “Сандоз” Наше юр. лицо (TUP) Общество с огра…" at bounding box center [833, 315] width 790 height 367
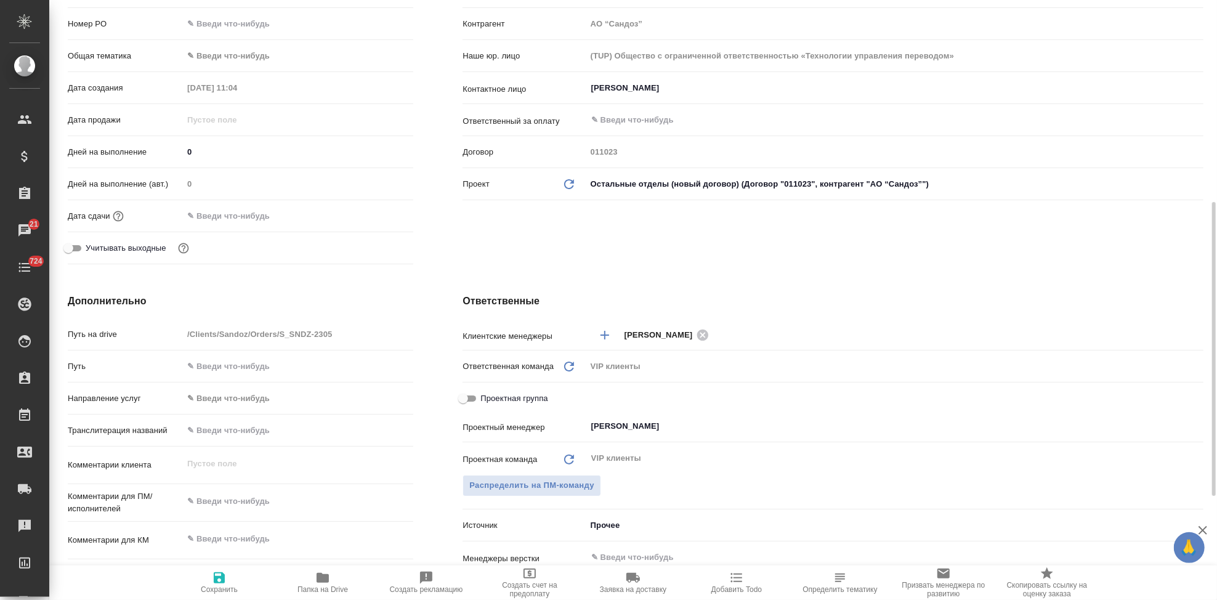
scroll to position [342, 0]
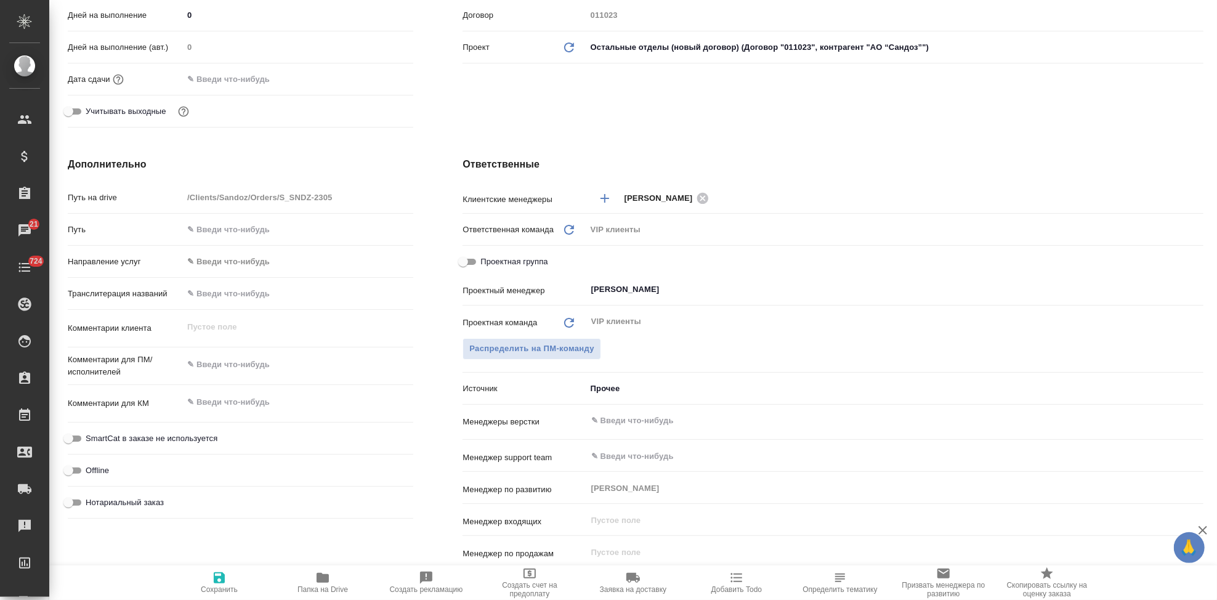
type textarea "x"
click at [213, 403] on textarea at bounding box center [298, 402] width 230 height 21
paste textarea "Aeropharm программа"
type textarea "Aeropharm программа"
type textarea "x"
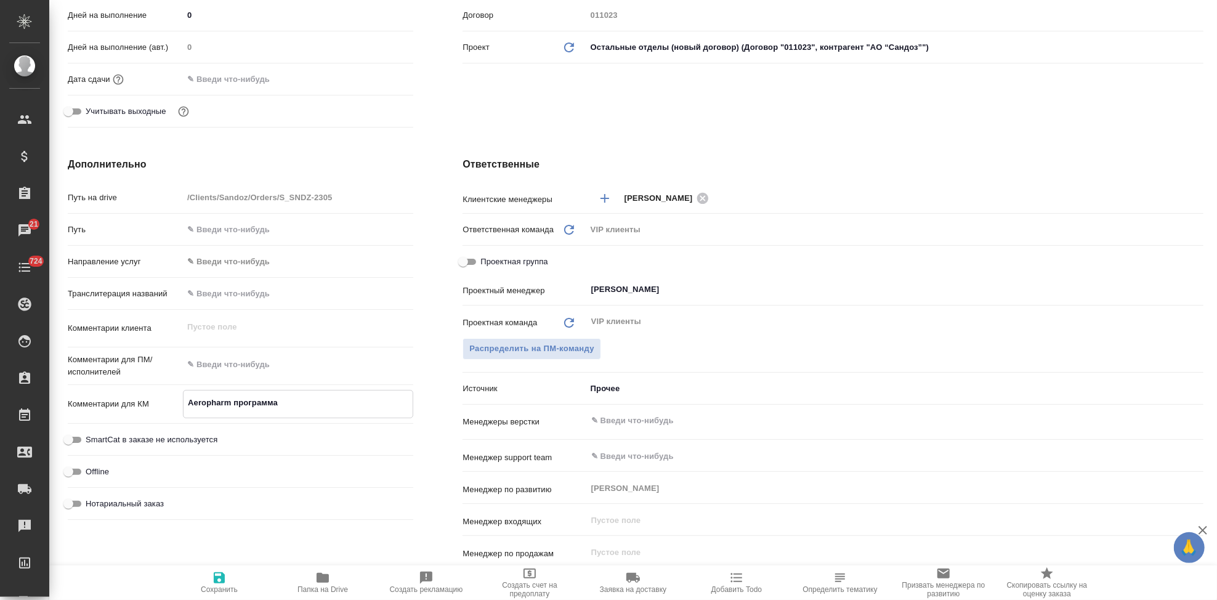
type textarea "x"
type textarea "Aeropharm программа"
type textarea "x"
click at [224, 584] on icon "button" at bounding box center [219, 577] width 15 height 15
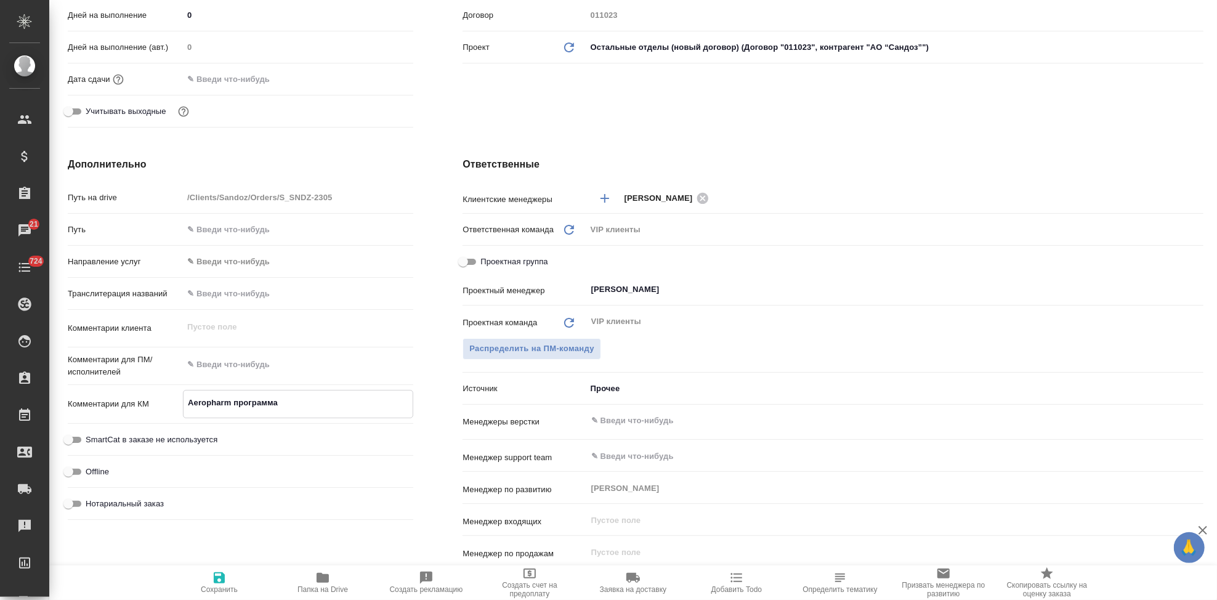
type textarea "x"
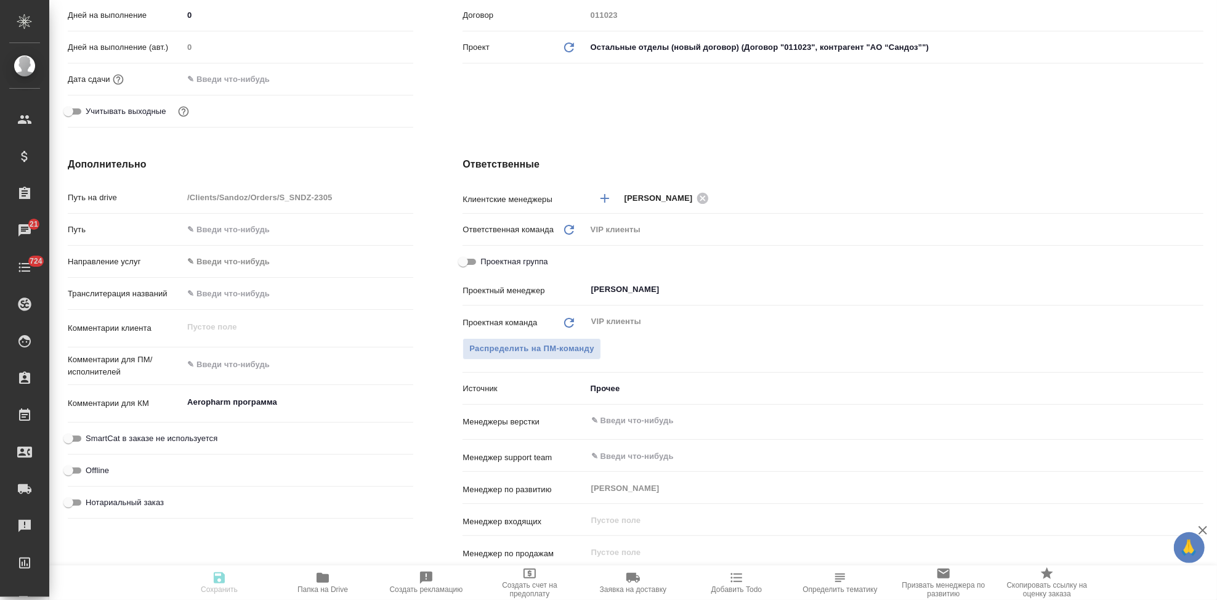
type textarea "x"
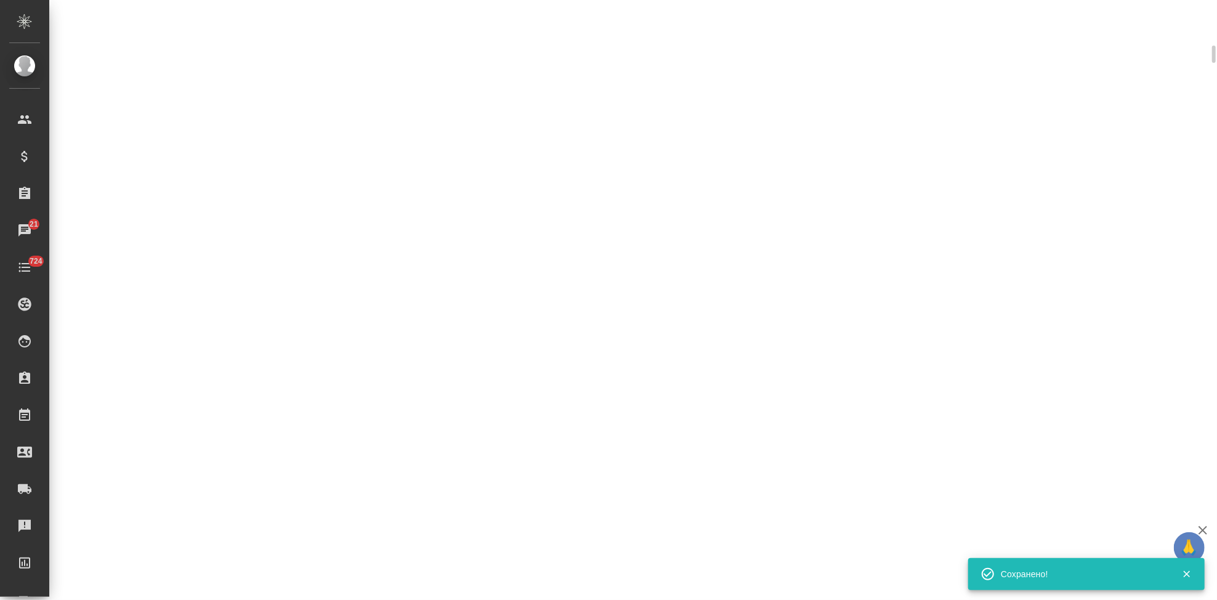
scroll to position [333, 0]
select select "RU"
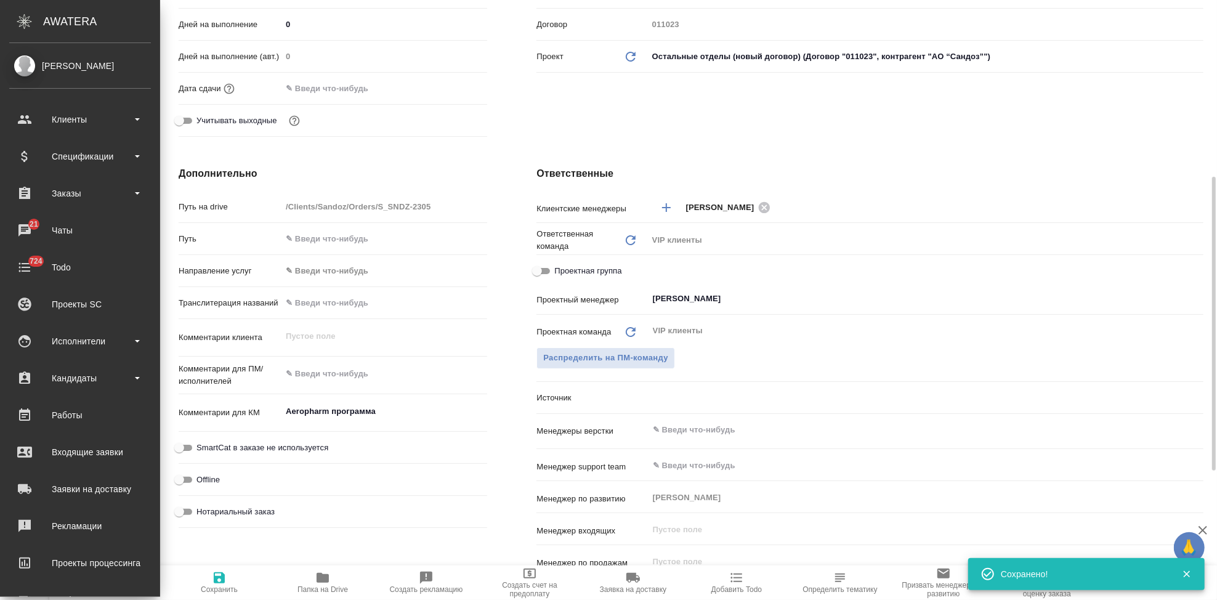
type textarea "x"
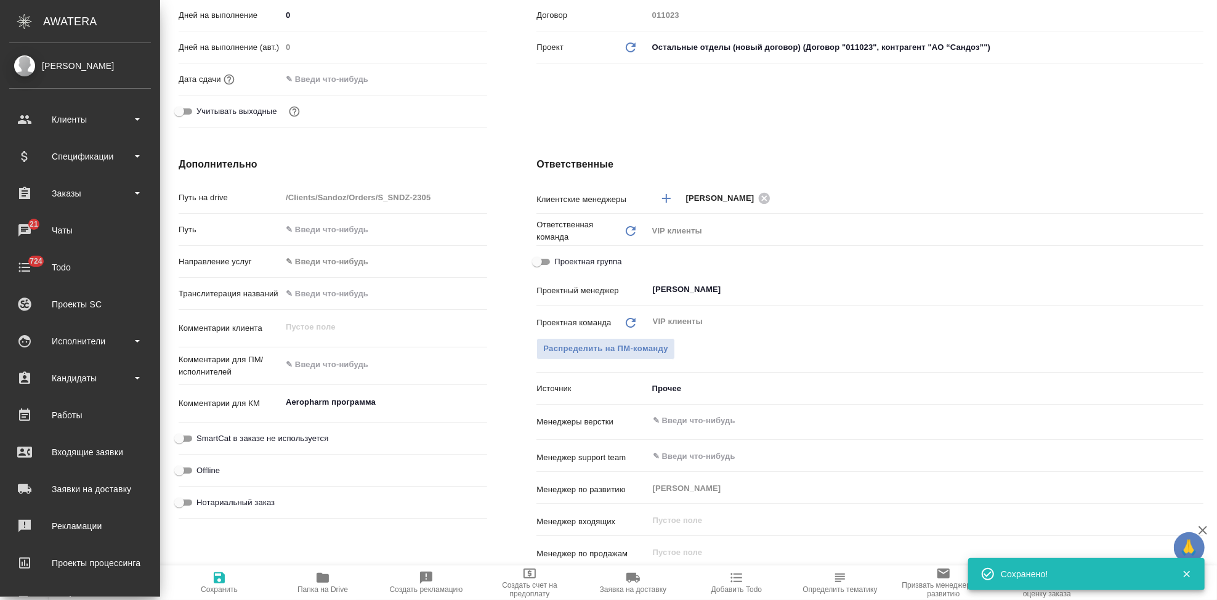
type textarea "x"
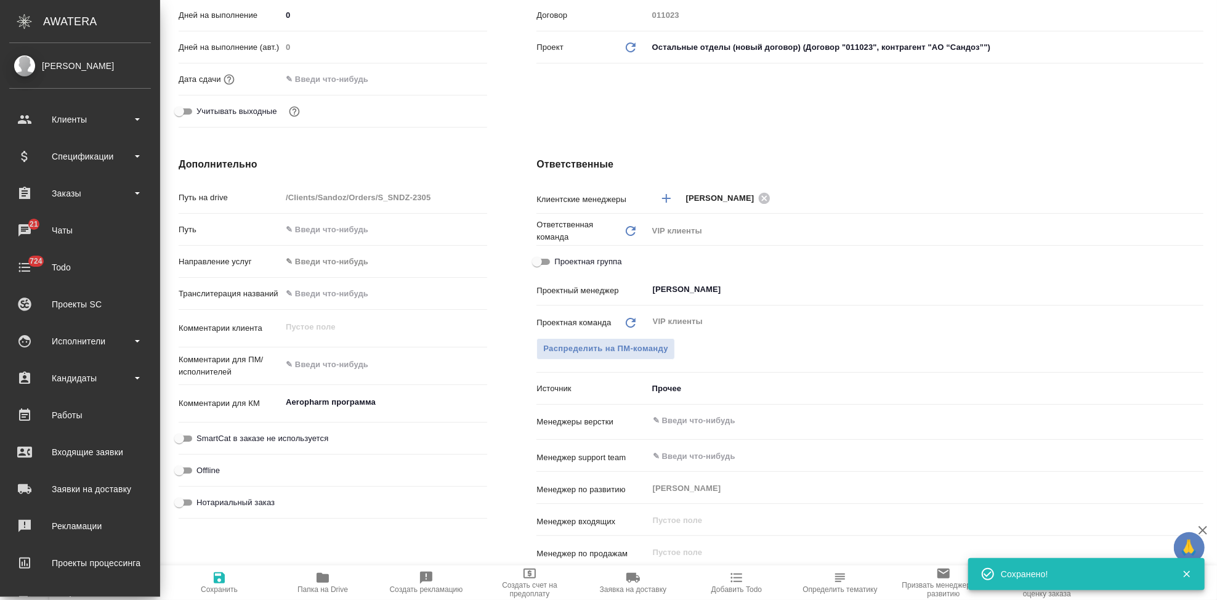
type textarea "x"
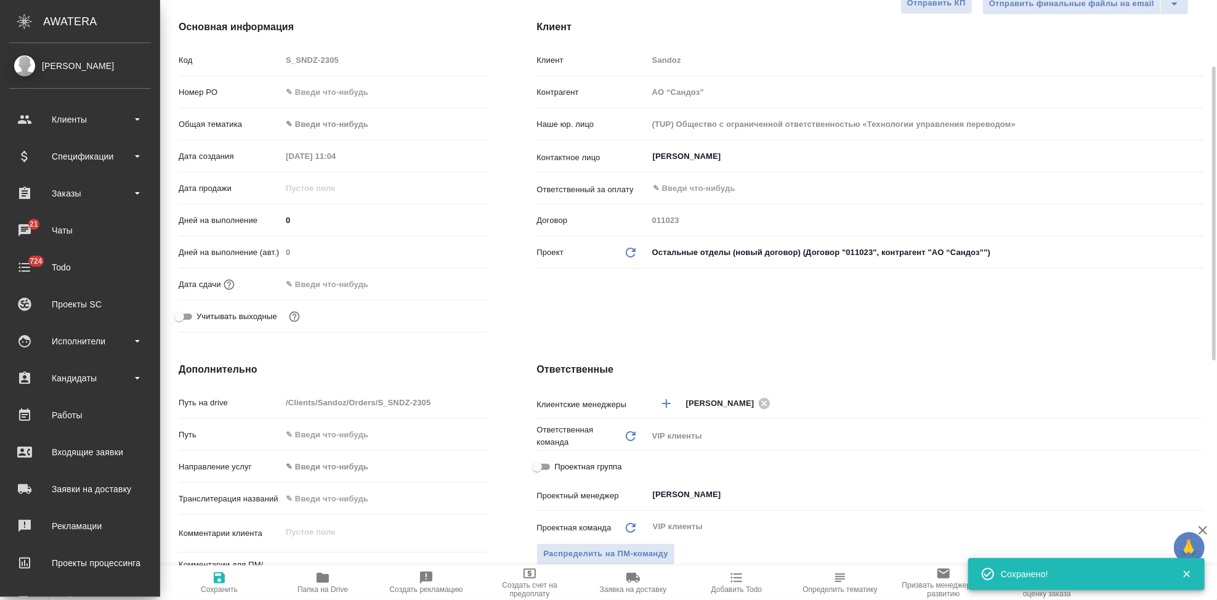
scroll to position [0, 0]
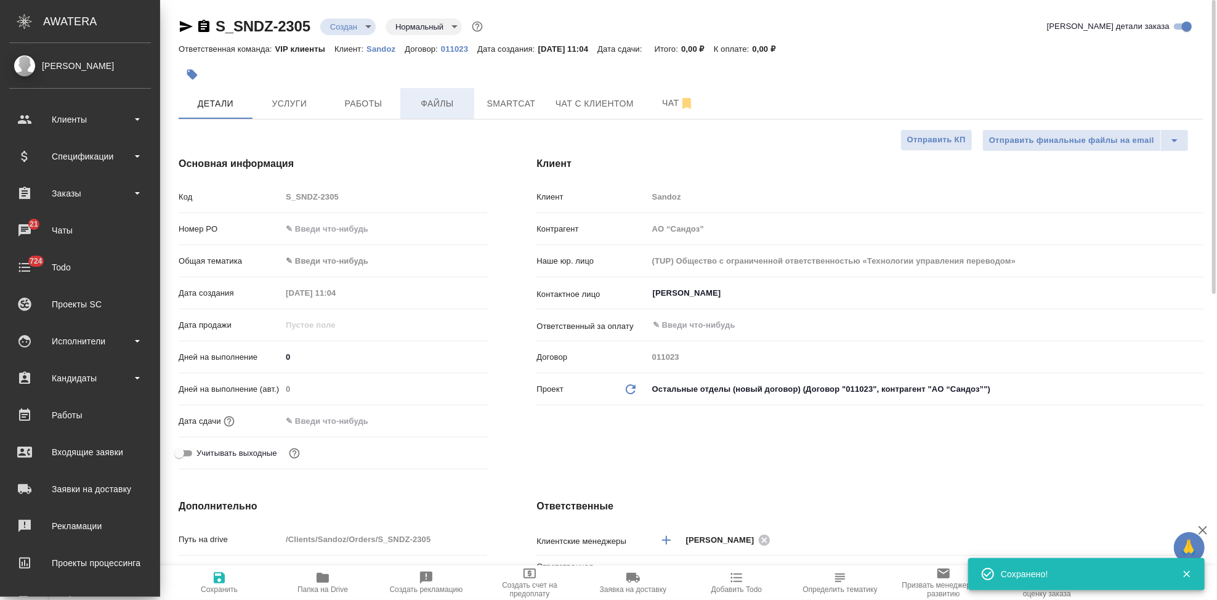
click at [432, 107] on span "Файлы" at bounding box center [437, 103] width 59 height 15
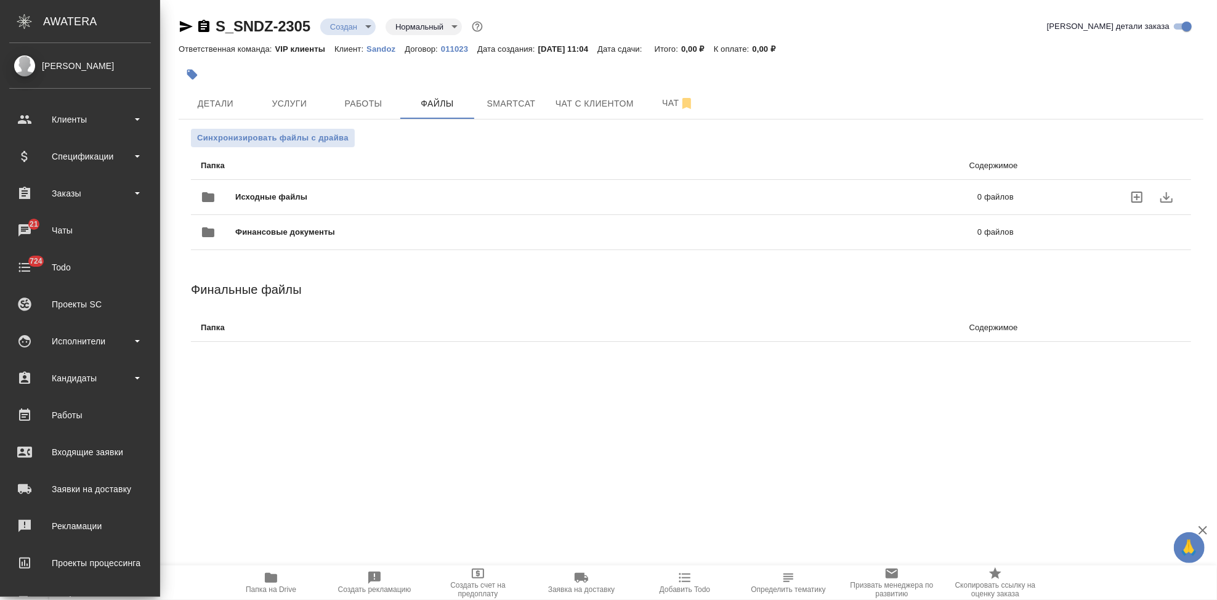
click at [1130, 198] on icon "uploadFiles" at bounding box center [1137, 197] width 15 height 15
click at [0, 0] on input "uploadFiles" at bounding box center [0, 0] width 0 height 0
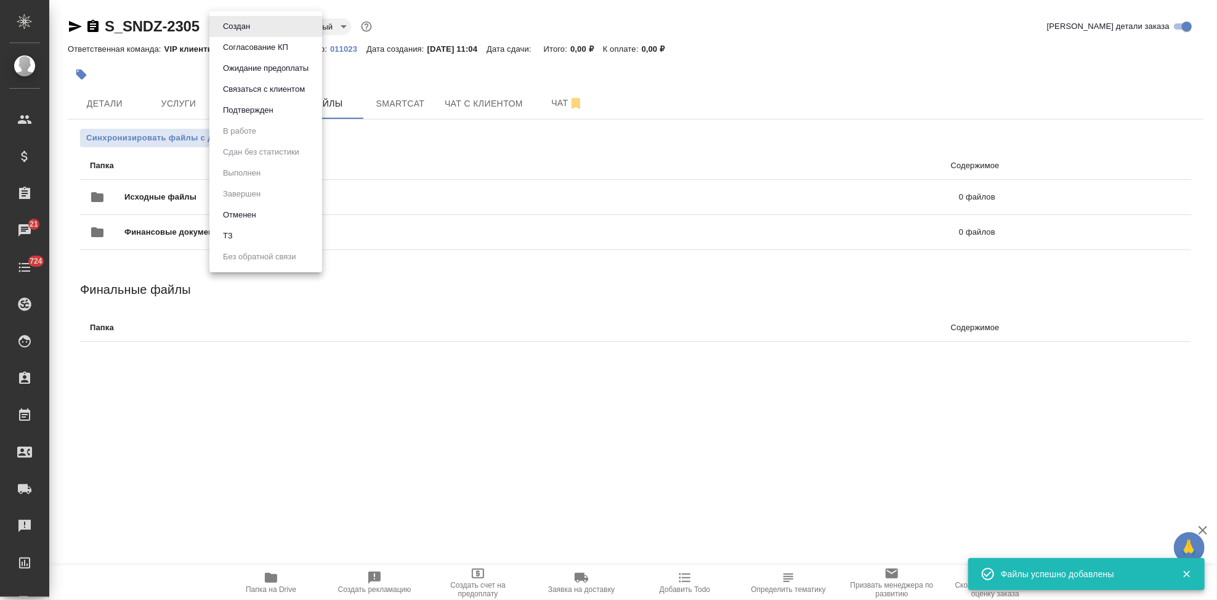
click at [252, 28] on body "🙏 .cls-1 fill:#fff; AWATERA Kabargina Anna Клиенты Спецификации Заказы 21 Чаты …" at bounding box center [608, 300] width 1217 height 600
click at [240, 237] on li "ТЗ" at bounding box center [265, 235] width 113 height 21
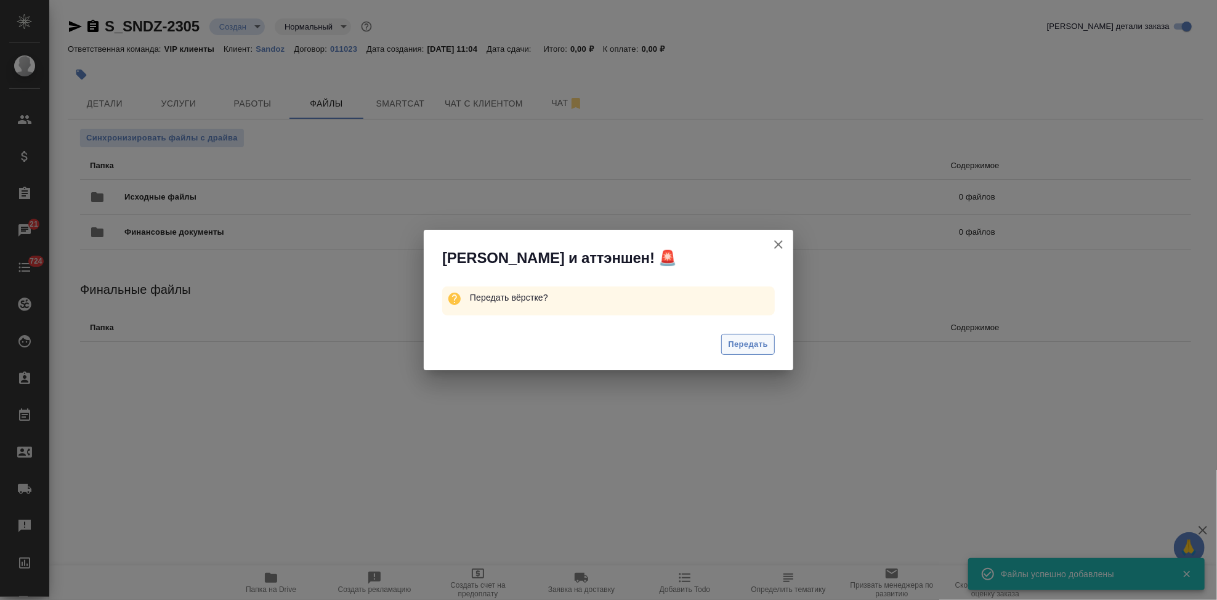
click at [741, 344] on span "Передать" at bounding box center [748, 345] width 40 height 14
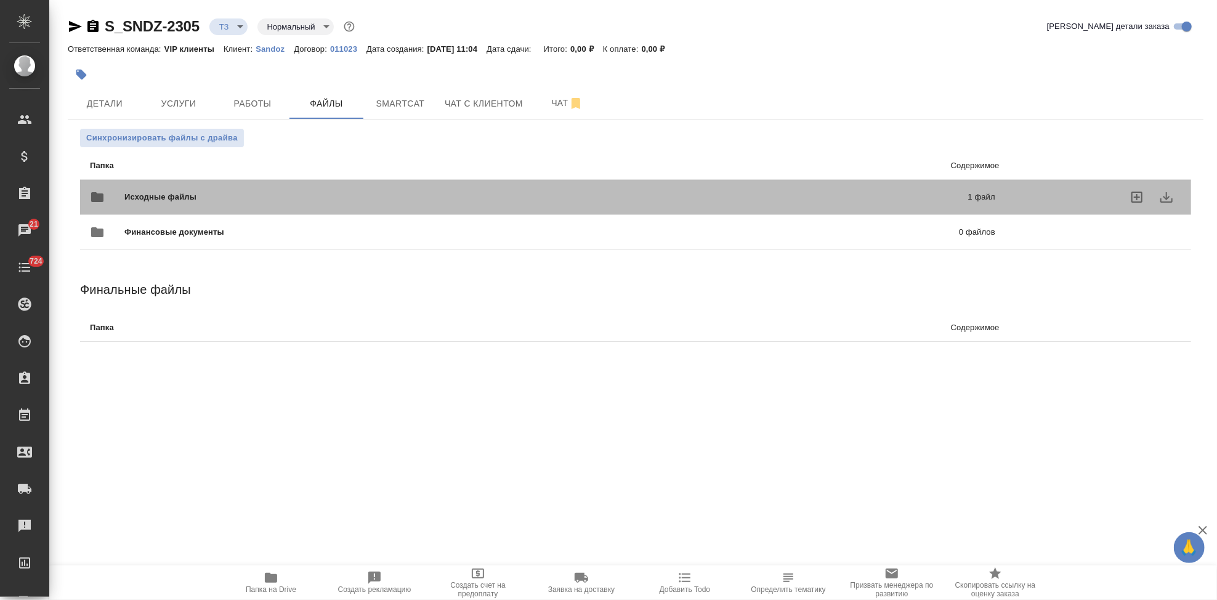
click at [697, 200] on p "1 файл" at bounding box center [788, 197] width 413 height 12
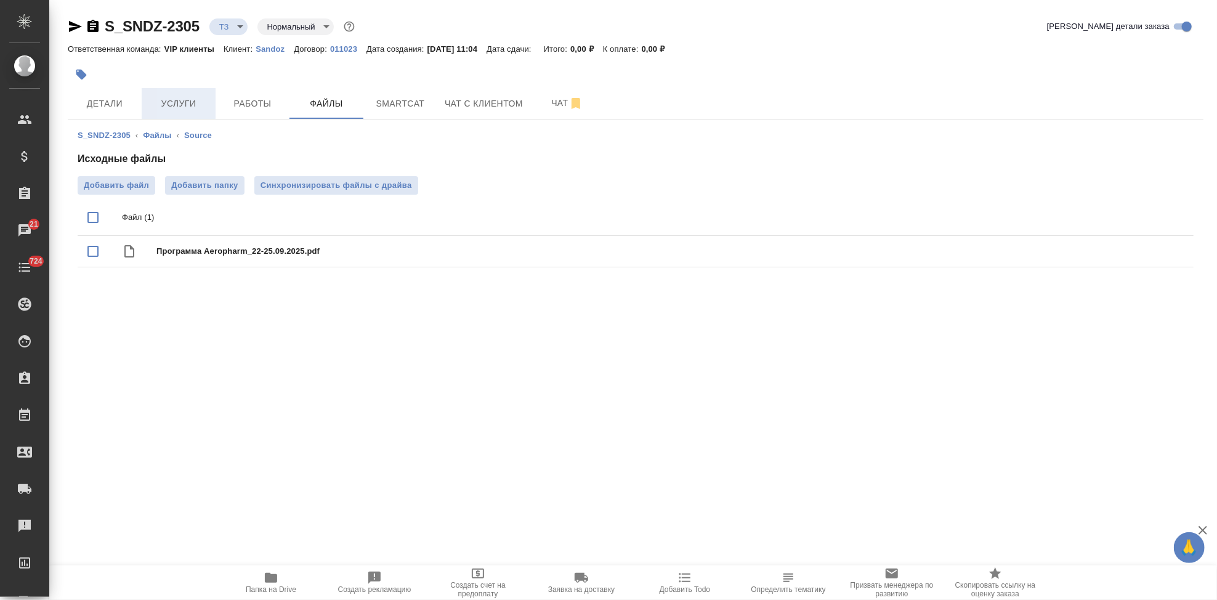
click at [176, 89] on button "Услуги" at bounding box center [179, 103] width 74 height 31
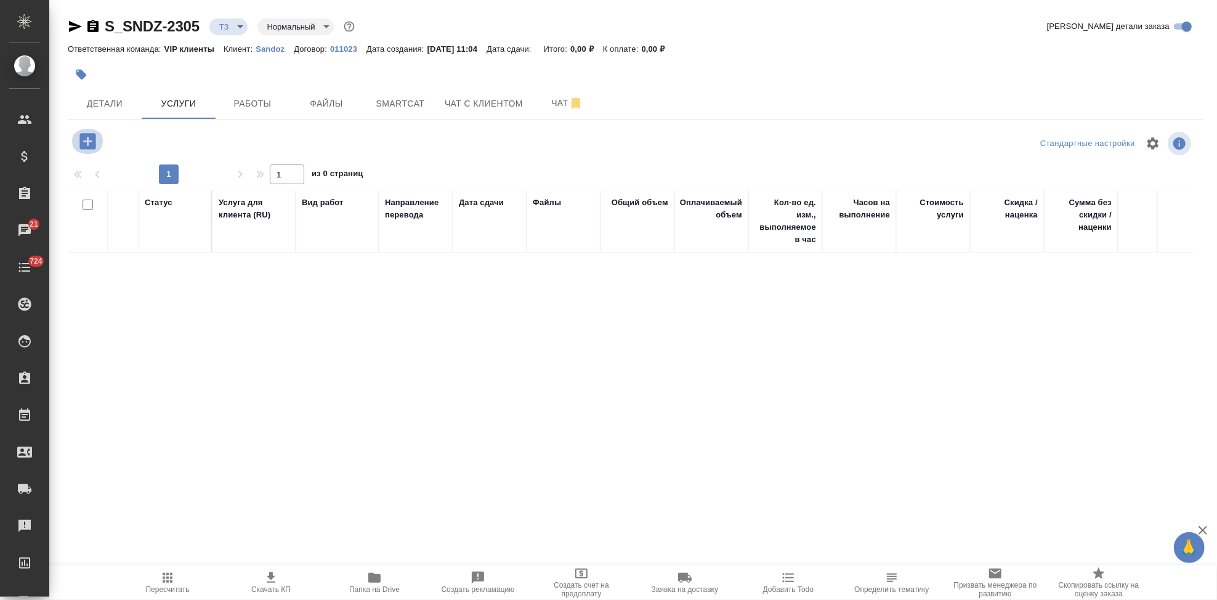
click at [89, 145] on icon "button" at bounding box center [87, 141] width 16 height 16
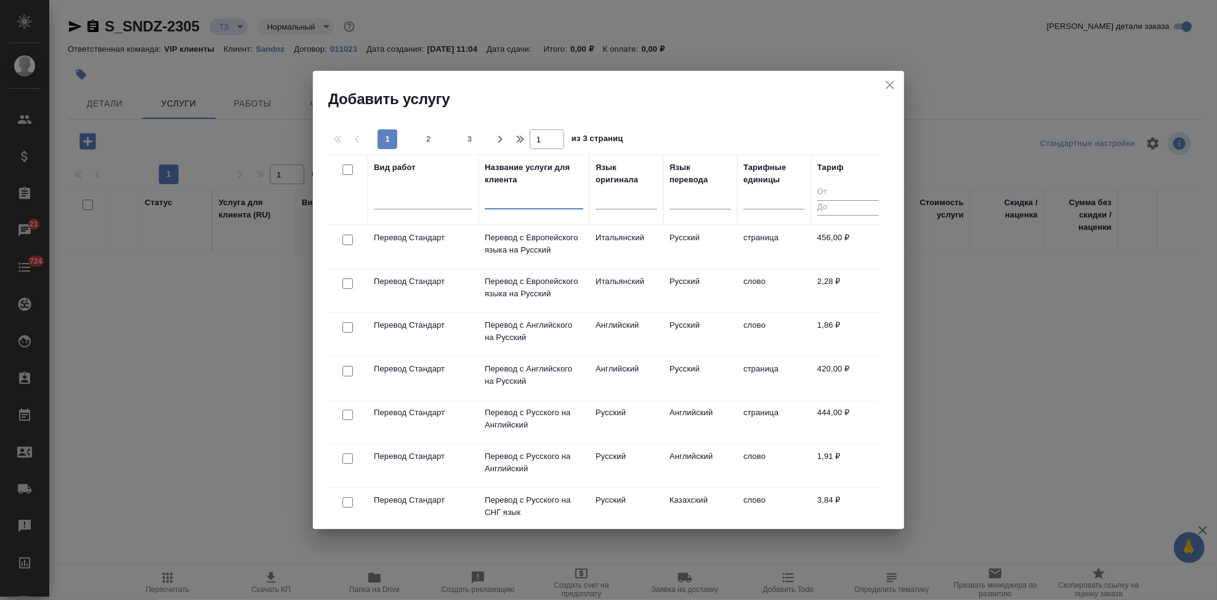
click at [527, 203] on input "text" at bounding box center [534, 201] width 99 height 15
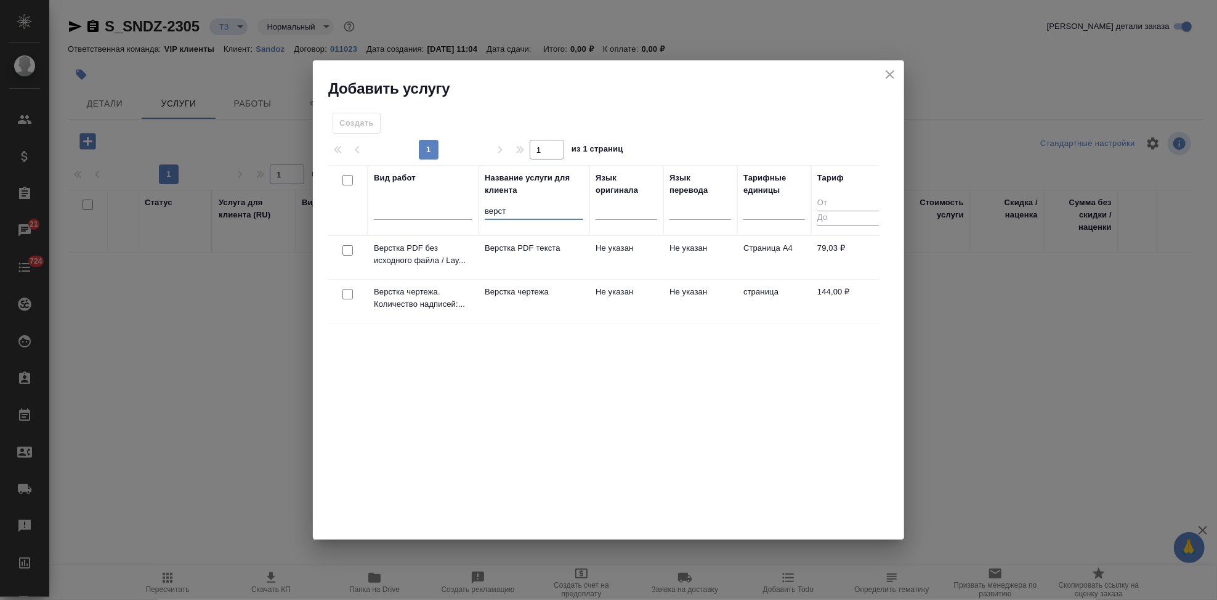
type input "верст"
click at [566, 288] on p "Верстка чертежа" at bounding box center [534, 292] width 99 height 12
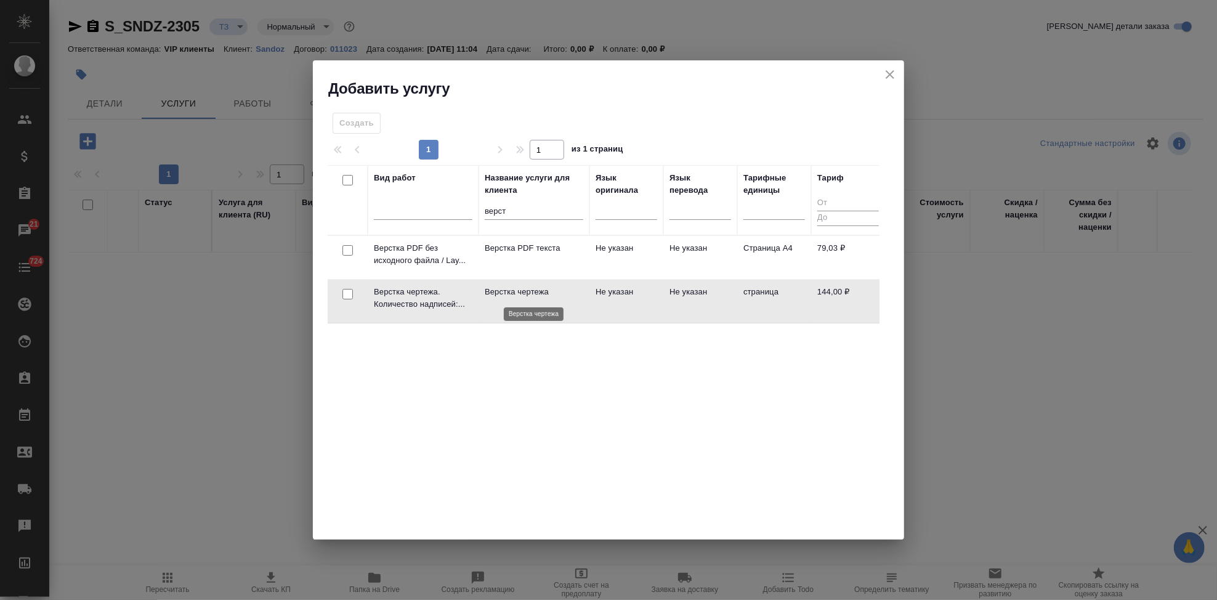
click at [566, 288] on p "Верстка чертежа" at bounding box center [534, 292] width 99 height 12
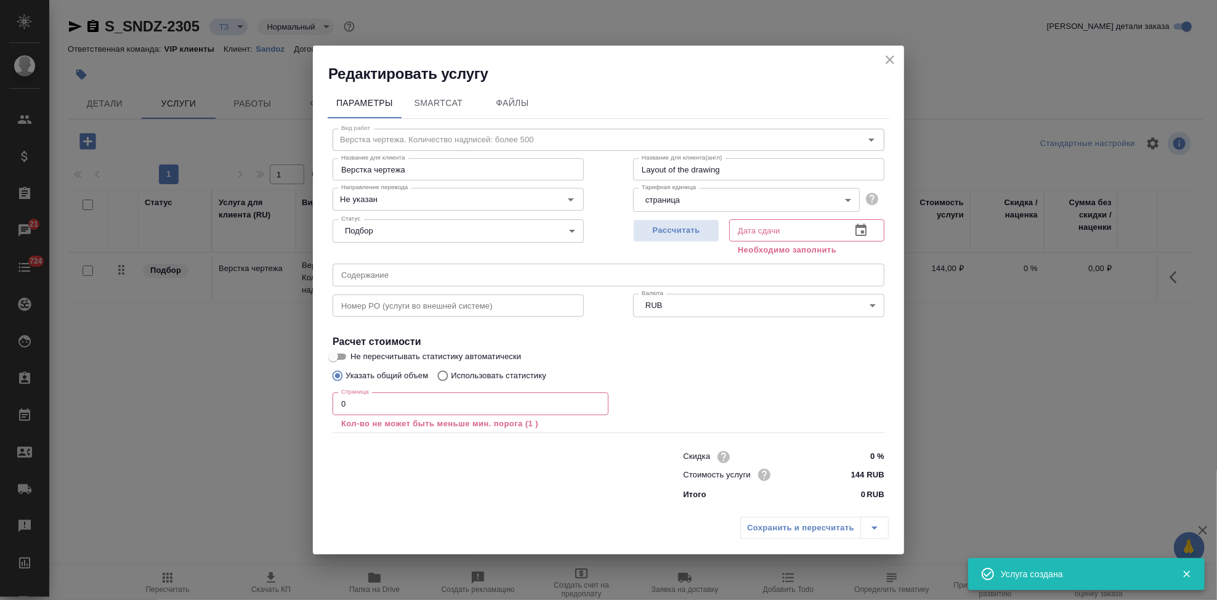
click at [415, 405] on input "0" at bounding box center [471, 403] width 276 height 22
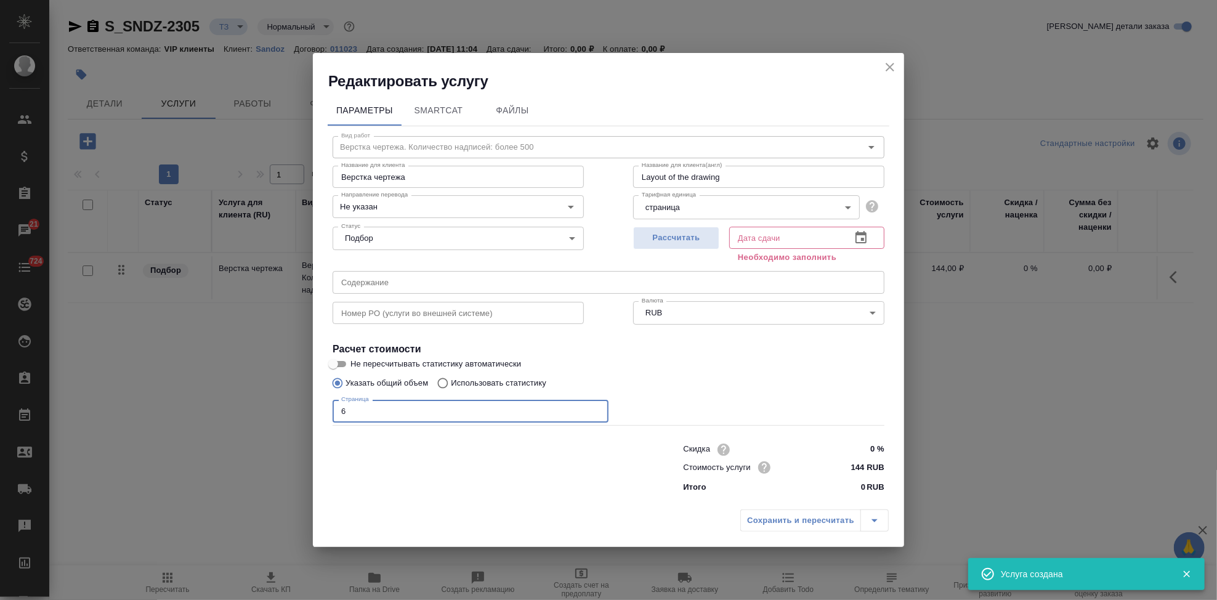
type input "6"
click at [862, 233] on icon "button" at bounding box center [861, 237] width 11 height 12
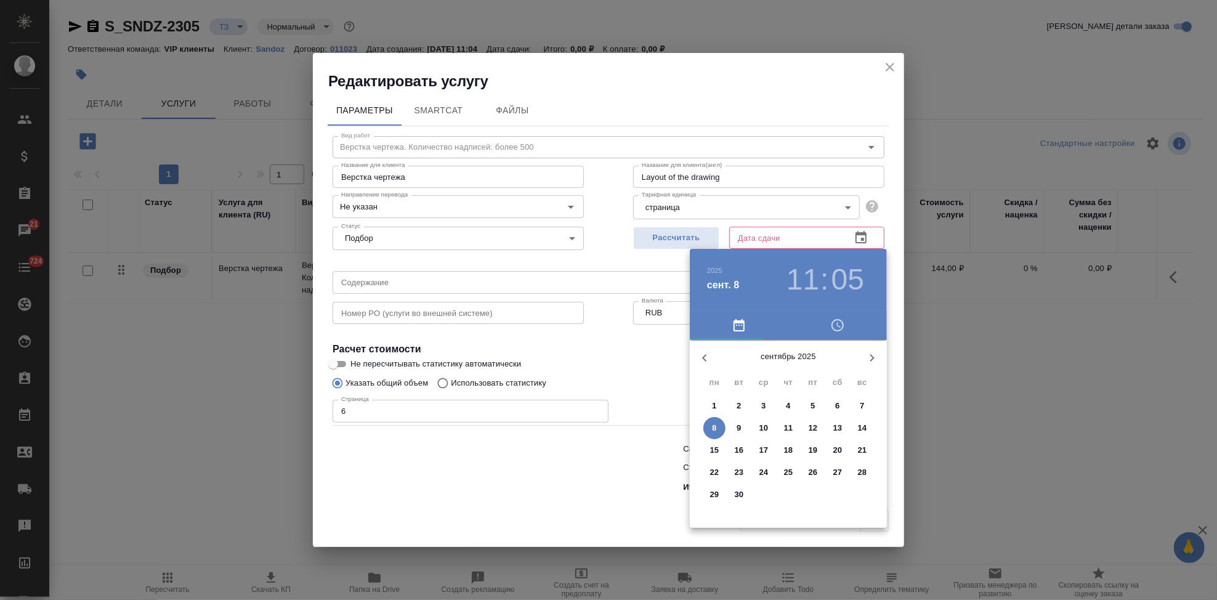
click at [742, 428] on span "9" at bounding box center [739, 428] width 22 height 12
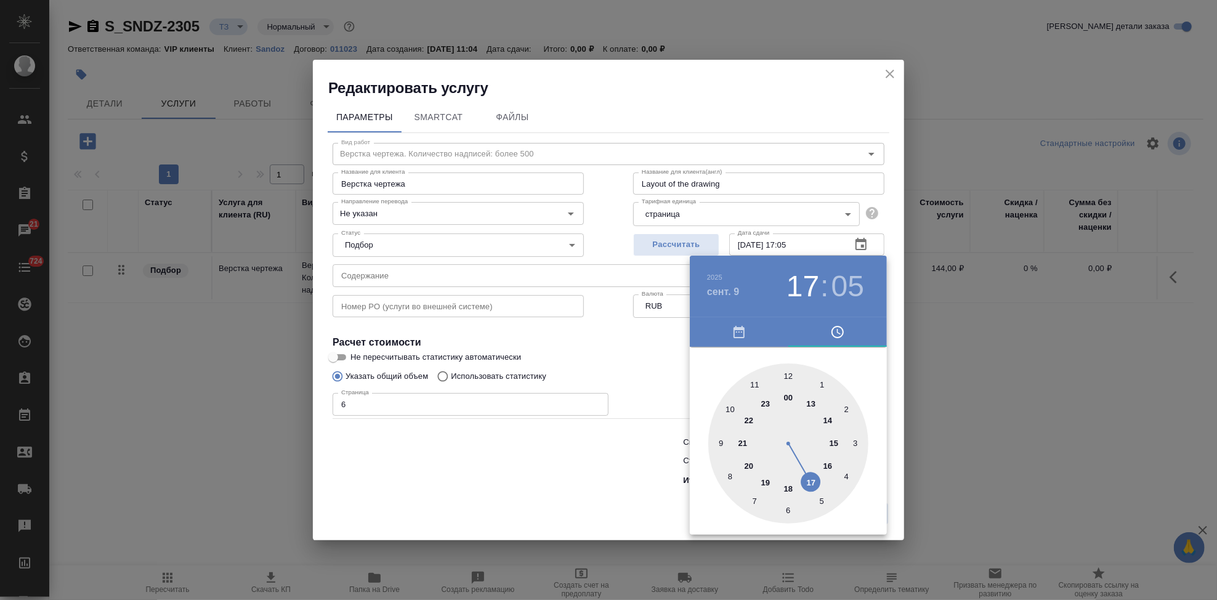
drag, startPoint x: 803, startPoint y: 457, endPoint x: 809, endPoint y: 475, distance: 19.1
click at [809, 475] on div at bounding box center [788, 443] width 160 height 160
drag, startPoint x: 800, startPoint y: 377, endPoint x: 793, endPoint y: 370, distance: 9.6
click at [793, 370] on div at bounding box center [788, 443] width 160 height 160
type input "09.09.2025 17:00"
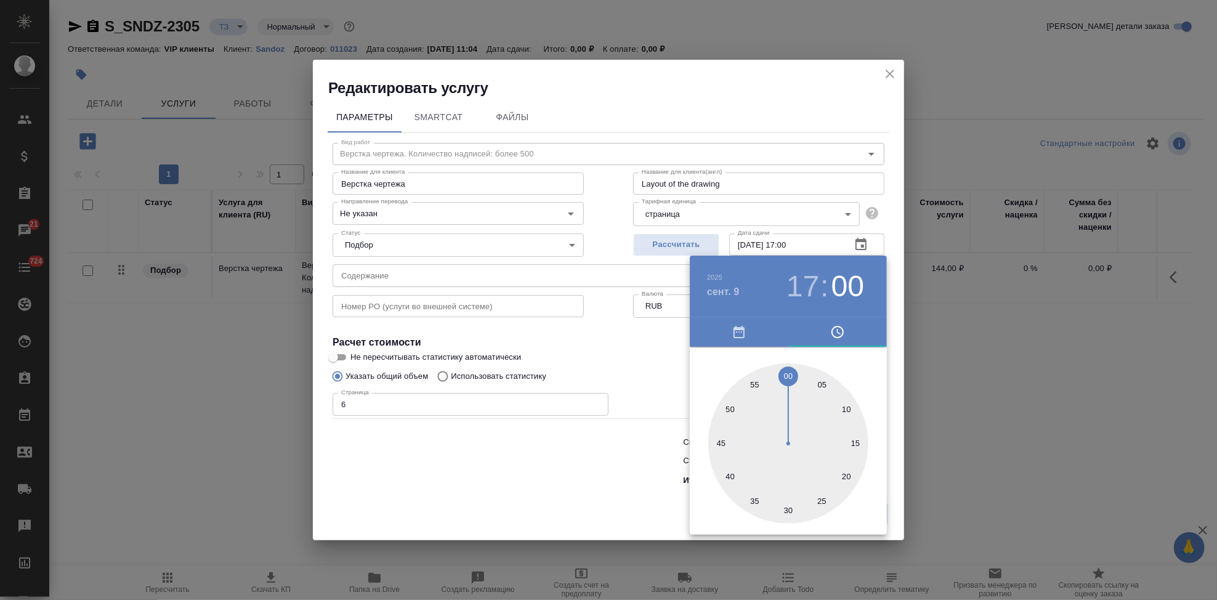
click at [788, 370] on div at bounding box center [788, 443] width 160 height 160
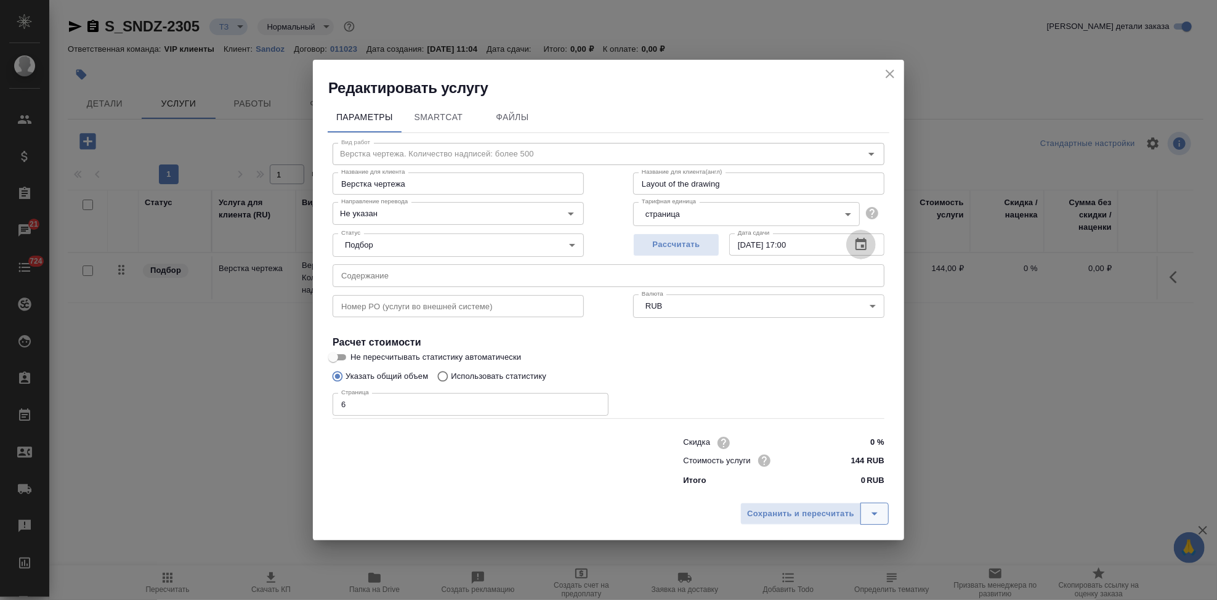
click at [872, 509] on icon "split button" at bounding box center [874, 513] width 15 height 15
click at [819, 480] on li "Сохранить" at bounding box center [816, 488] width 148 height 20
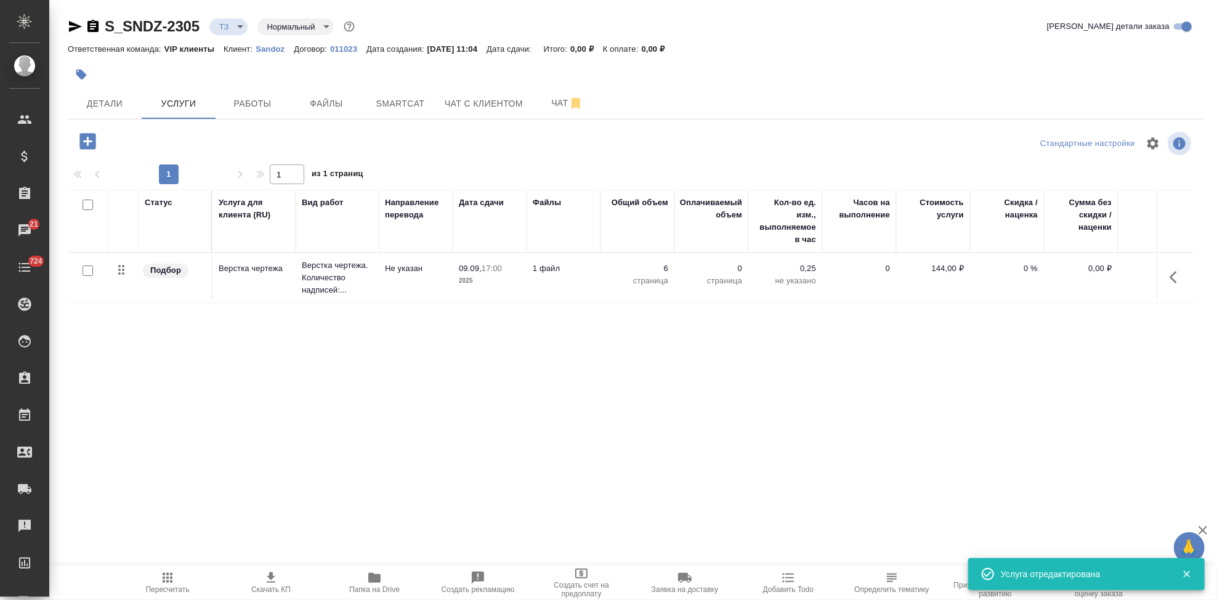
click at [84, 147] on icon "button" at bounding box center [87, 141] width 16 height 16
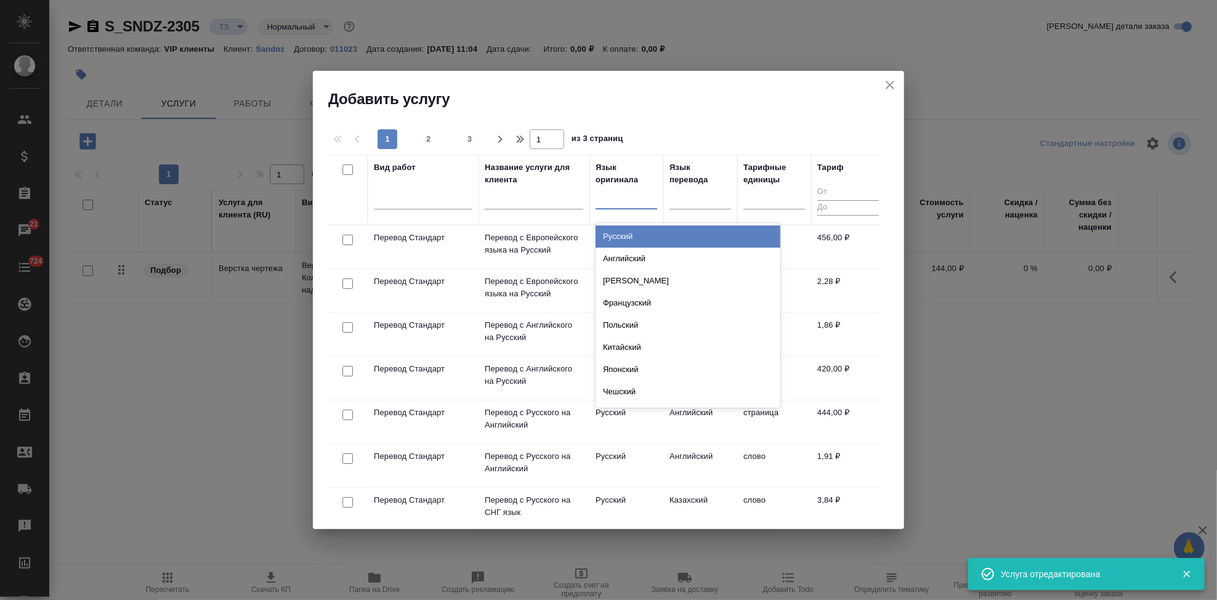
click at [603, 204] on div at bounding box center [627, 197] width 62 height 18
type input "рус"
click at [644, 236] on div "Русский" at bounding box center [688, 236] width 185 height 22
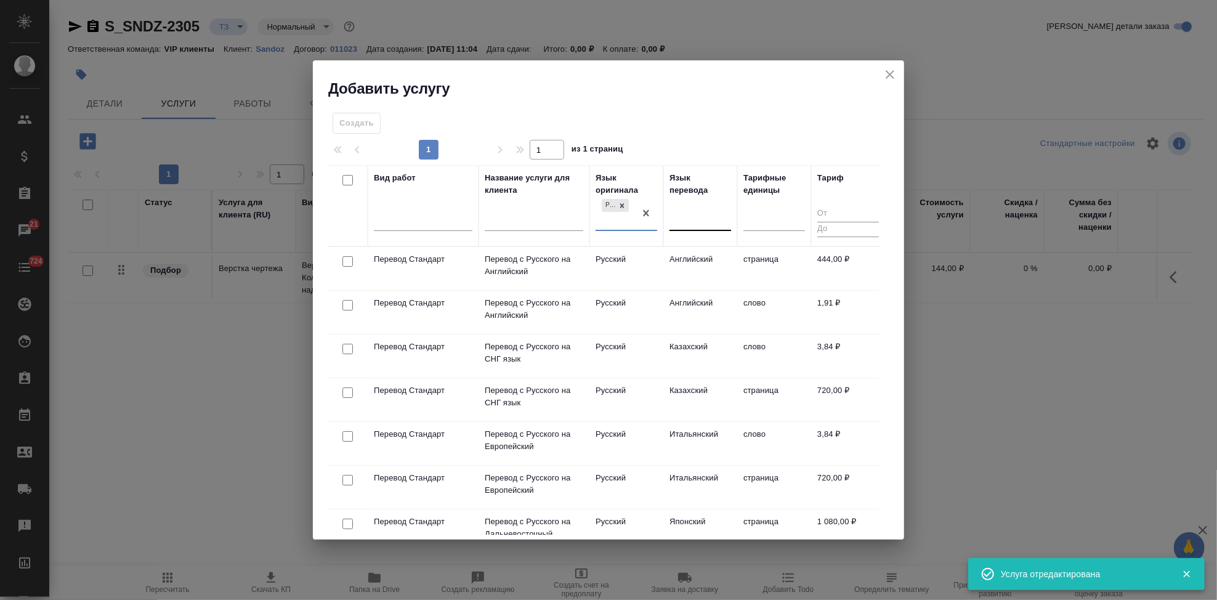
click at [691, 222] on div at bounding box center [701, 219] width 62 height 18
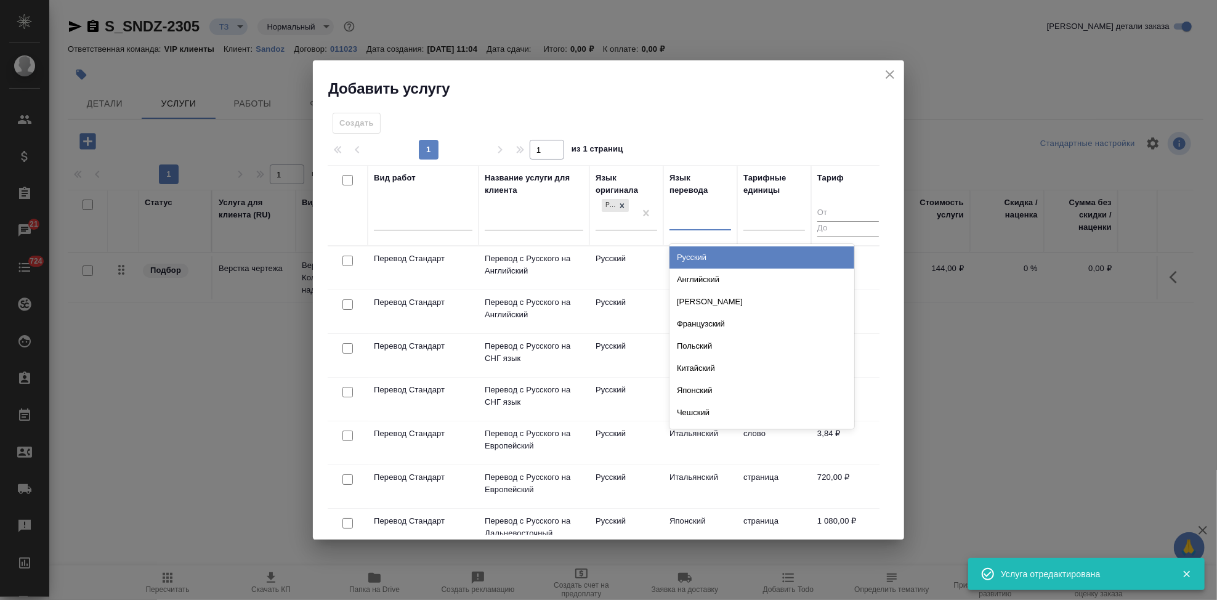
type input "[PERSON_NAME]"
click at [700, 255] on div "Английский" at bounding box center [762, 257] width 185 height 22
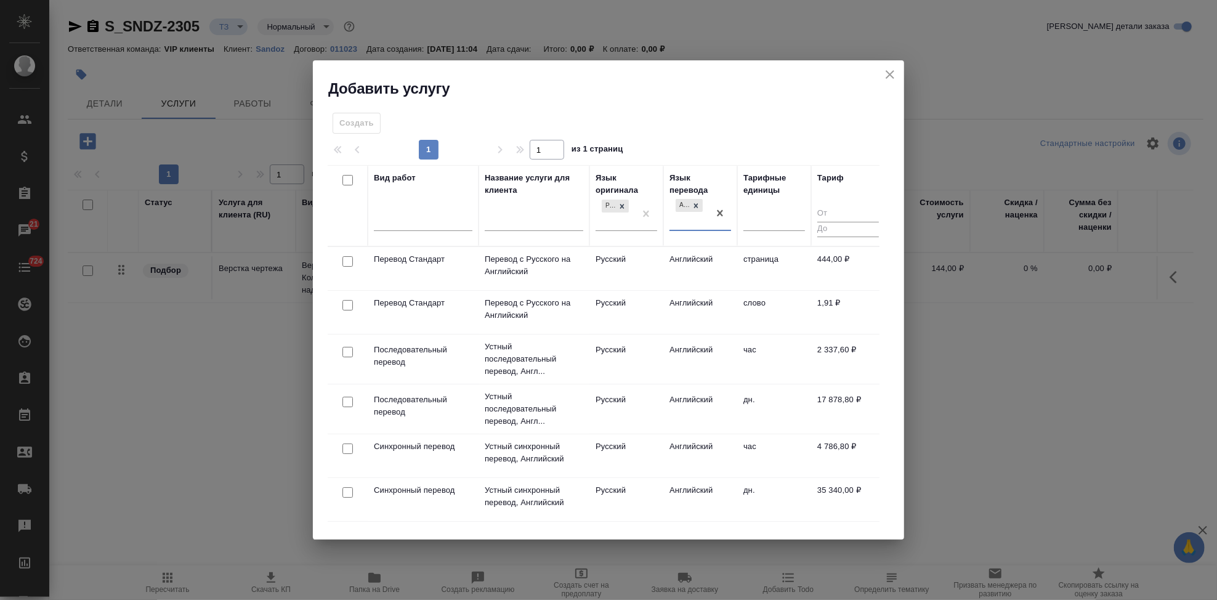
click at [666, 316] on td "Английский" at bounding box center [700, 312] width 74 height 43
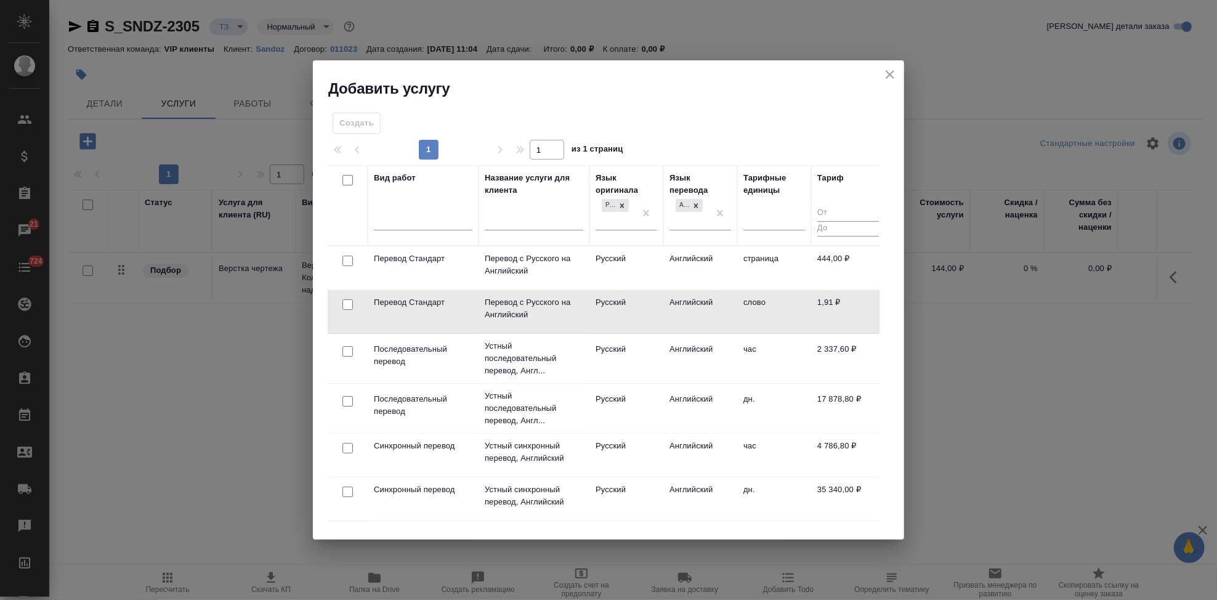
click at [666, 316] on td "Английский" at bounding box center [700, 311] width 74 height 43
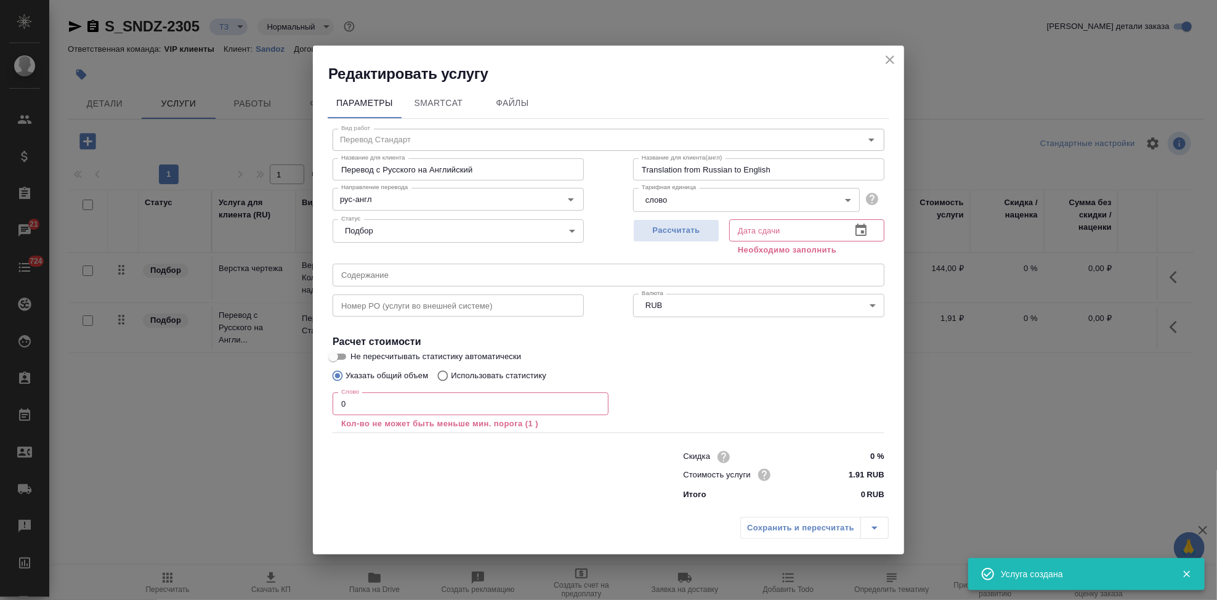
click at [485, 278] on input "text" at bounding box center [609, 275] width 552 height 22
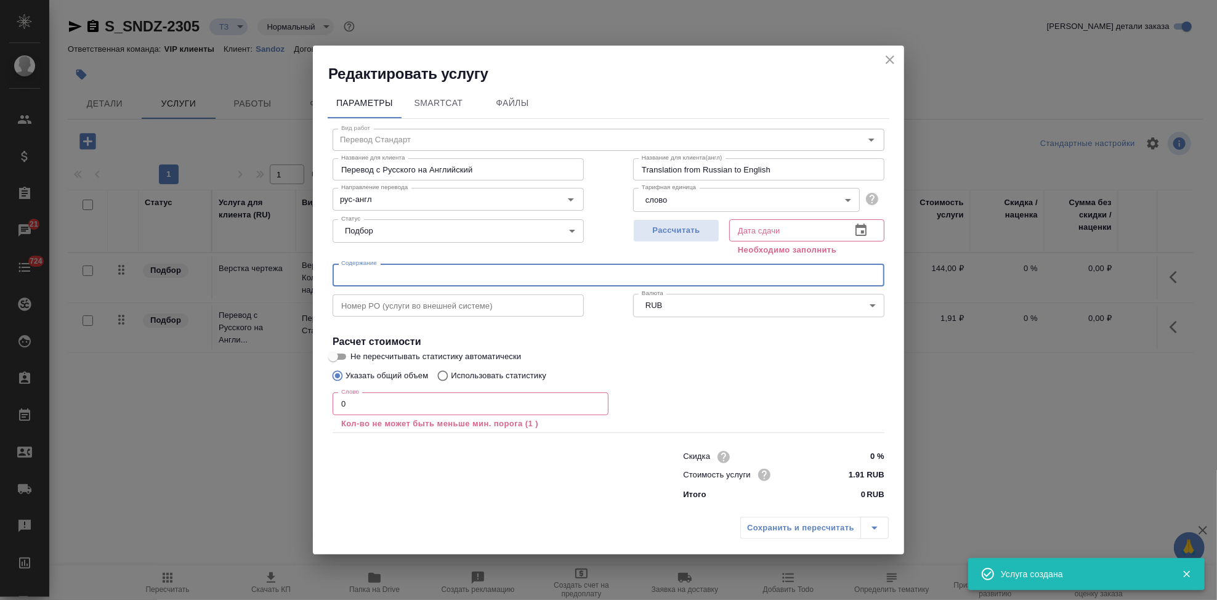
click at [482, 279] on input "text" at bounding box center [609, 275] width 552 height 22
paste input "Aeropharm программа"
type input "Aeropharm программа"
click at [429, 403] on input "0" at bounding box center [471, 403] width 276 height 22
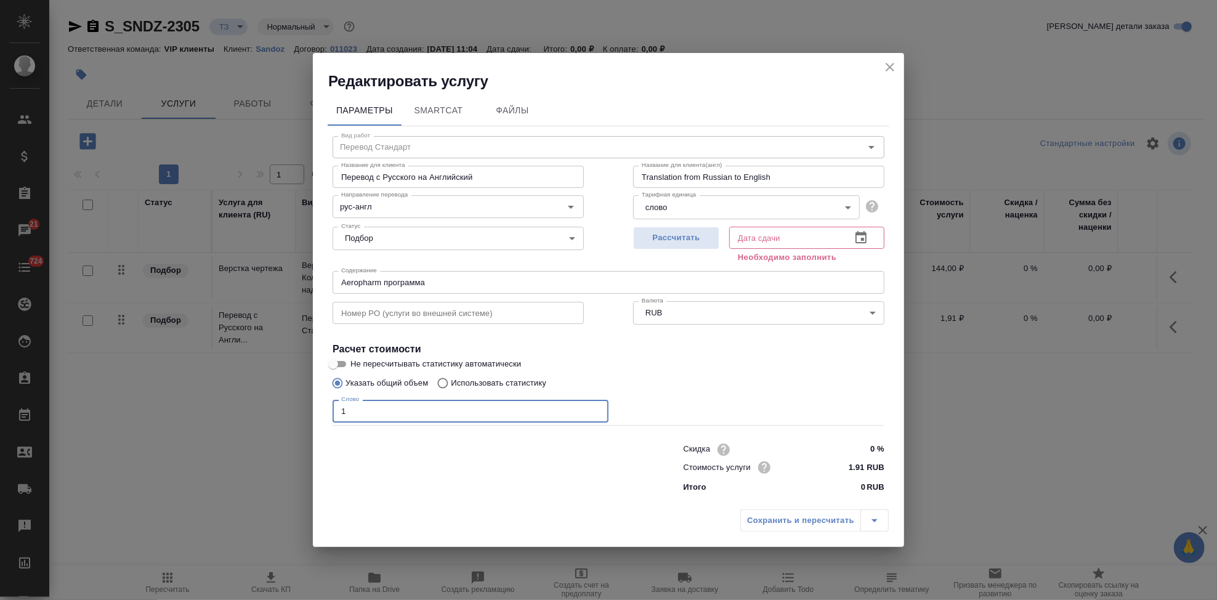
type input "1"
click at [862, 245] on icon "button" at bounding box center [861, 237] width 15 height 15
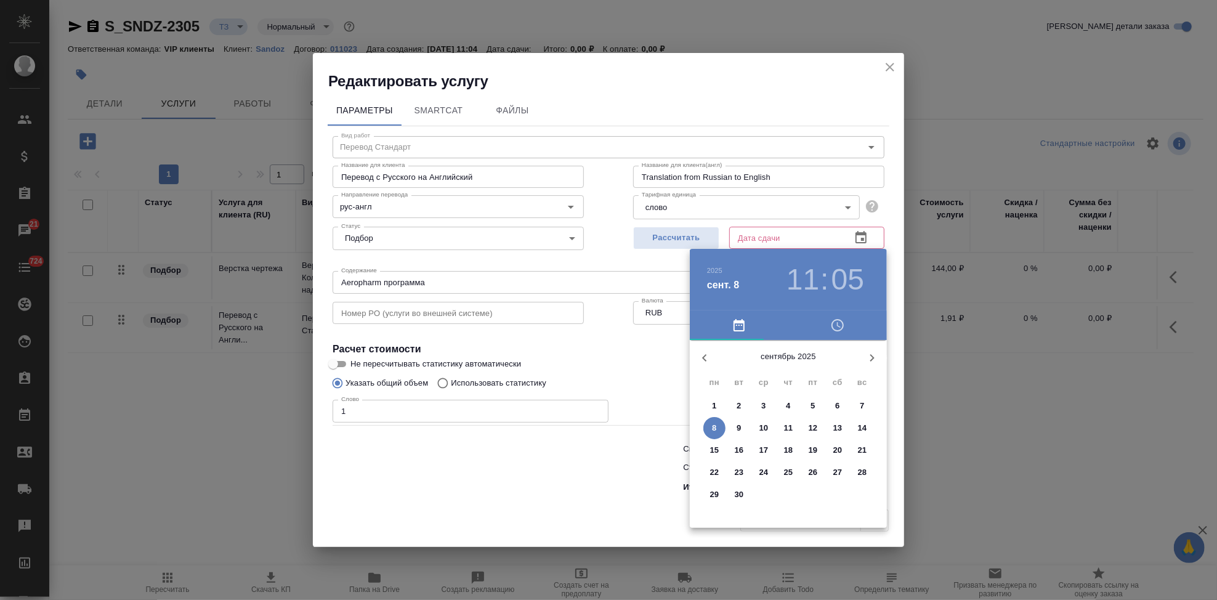
click at [737, 428] on p "9" at bounding box center [739, 428] width 4 height 12
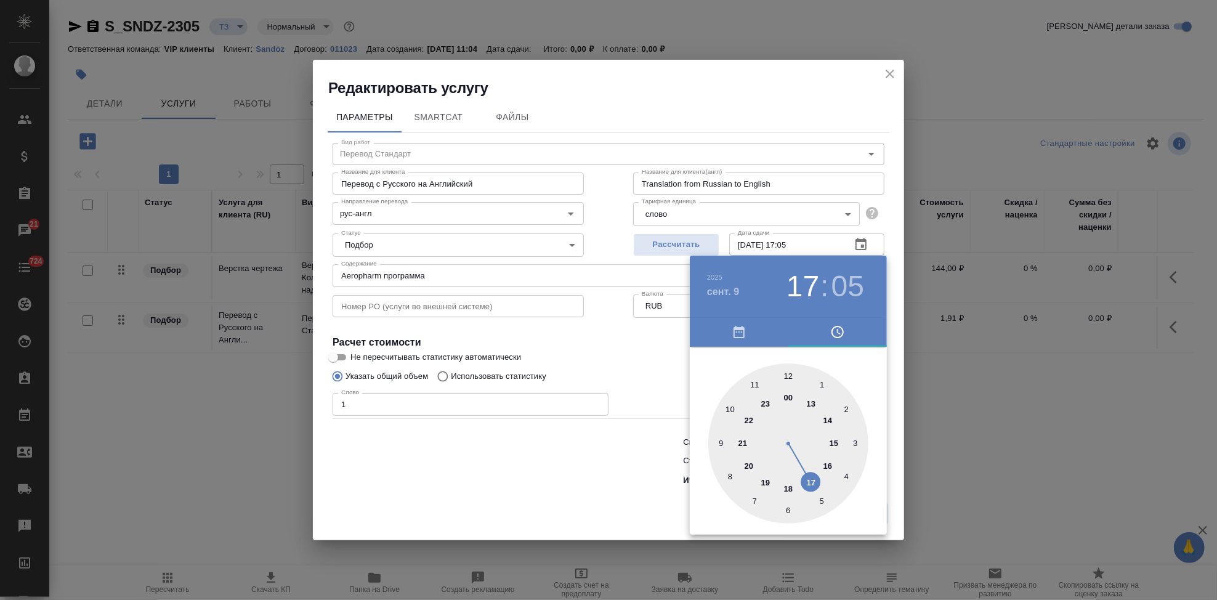
drag, startPoint x: 756, startPoint y: 394, endPoint x: 797, endPoint y: 471, distance: 86.5
click at [797, 471] on div at bounding box center [788, 443] width 160 height 160
type input "09.09.2025 17:00"
drag, startPoint x: 793, startPoint y: 405, endPoint x: 788, endPoint y: 387, distance: 18.5
click at [788, 387] on div at bounding box center [788, 443] width 160 height 160
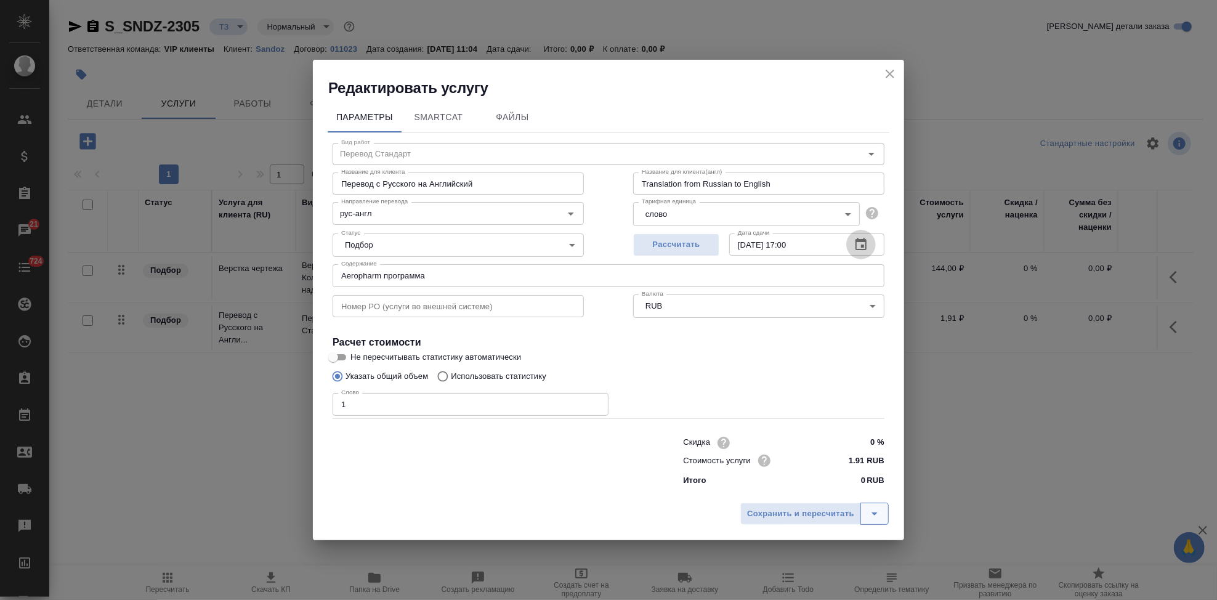
click at [876, 513] on icon "split button" at bounding box center [874, 513] width 15 height 15
click at [799, 490] on li "Сохранить" at bounding box center [816, 488] width 148 height 20
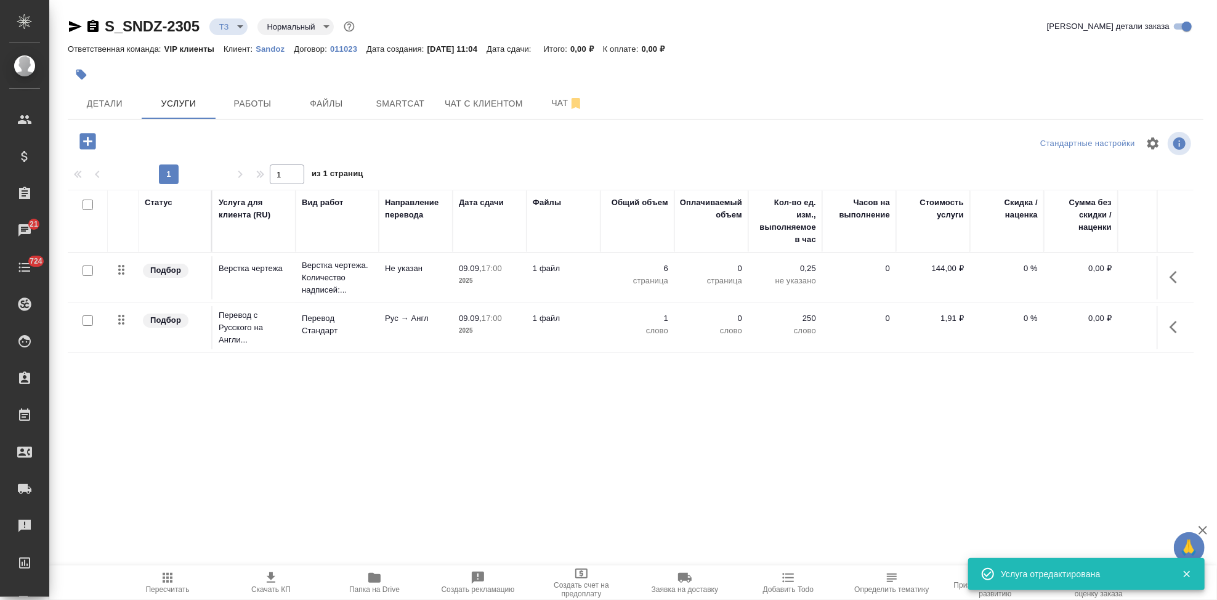
click at [83, 323] on input "checkbox" at bounding box center [88, 320] width 10 height 10
checkbox input "true"
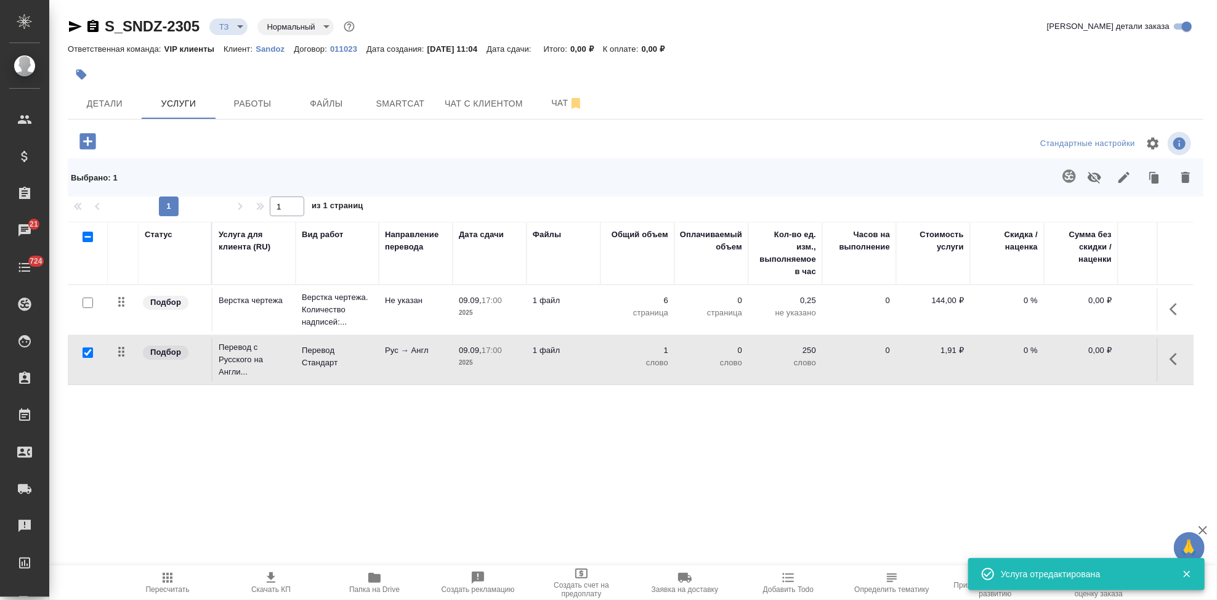
click at [1069, 177] on icon "button" at bounding box center [1069, 176] width 15 height 15
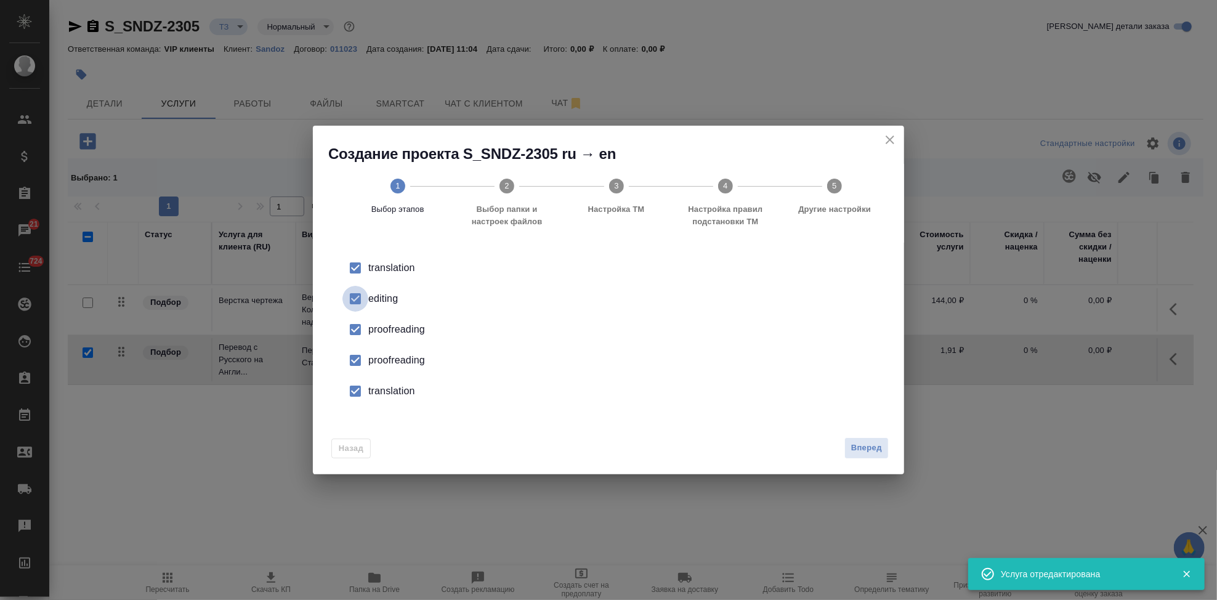
click at [357, 302] on input "checkbox" at bounding box center [356, 299] width 26 height 26
click at [359, 367] on input "checkbox" at bounding box center [356, 360] width 26 height 26
click at [358, 408] on div "translation editing proofreading proofreading translation" at bounding box center [609, 330] width 562 height 164
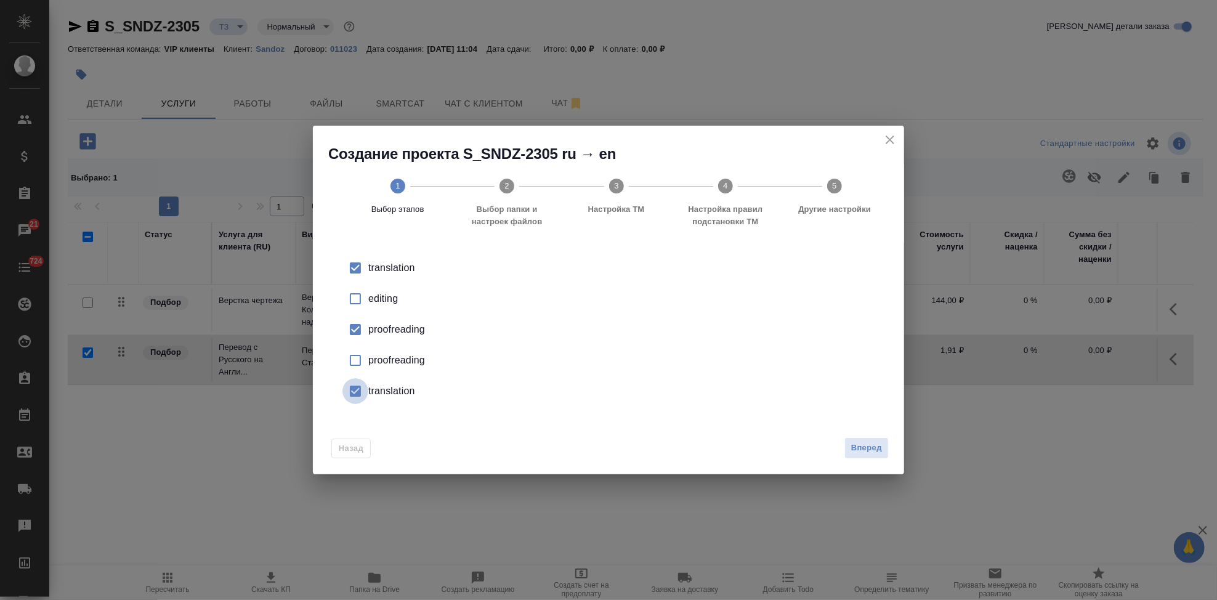
click at [358, 403] on input "checkbox" at bounding box center [356, 391] width 26 height 26
click at [862, 443] on span "Вперед" at bounding box center [866, 448] width 31 height 14
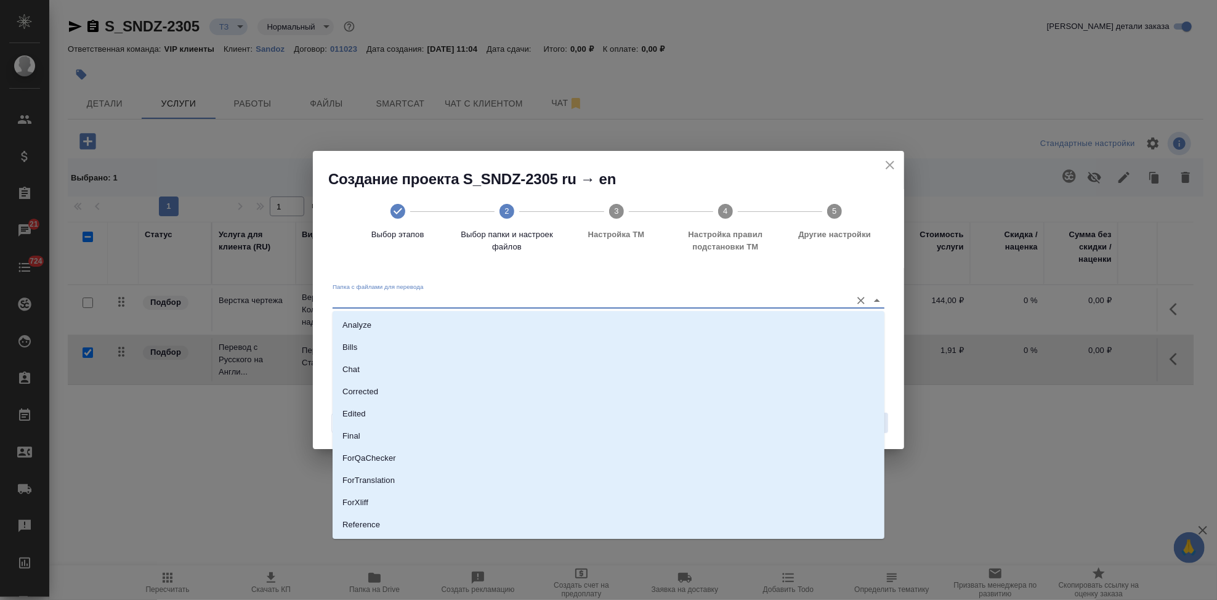
click at [802, 297] on input "Папка с файлами для перевода" at bounding box center [589, 300] width 513 height 15
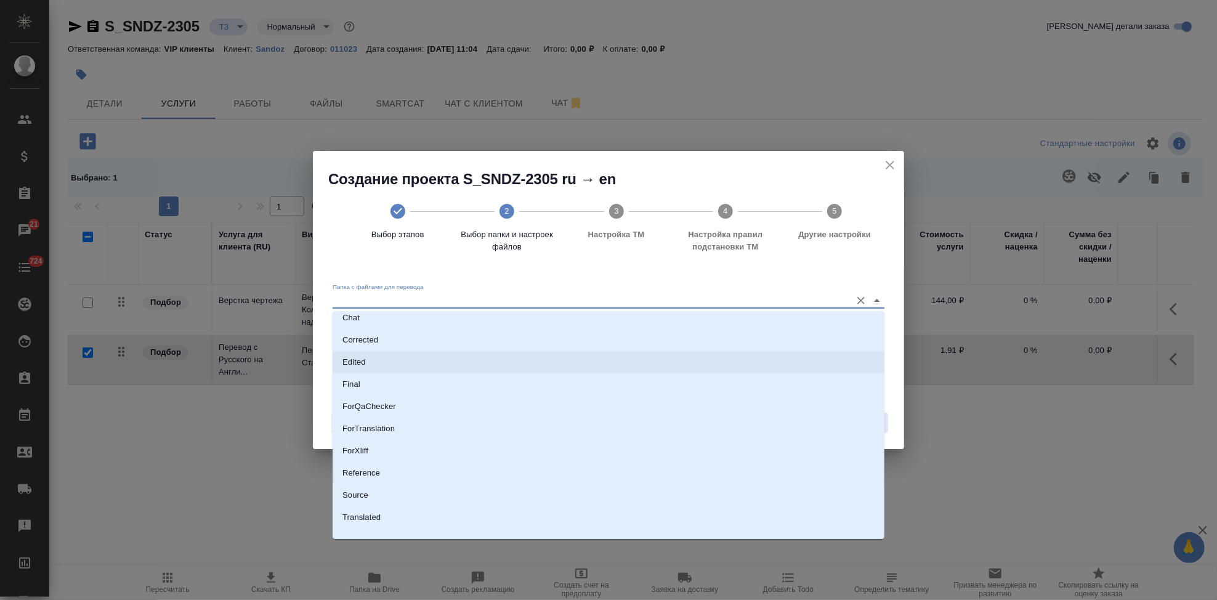
scroll to position [63, 0]
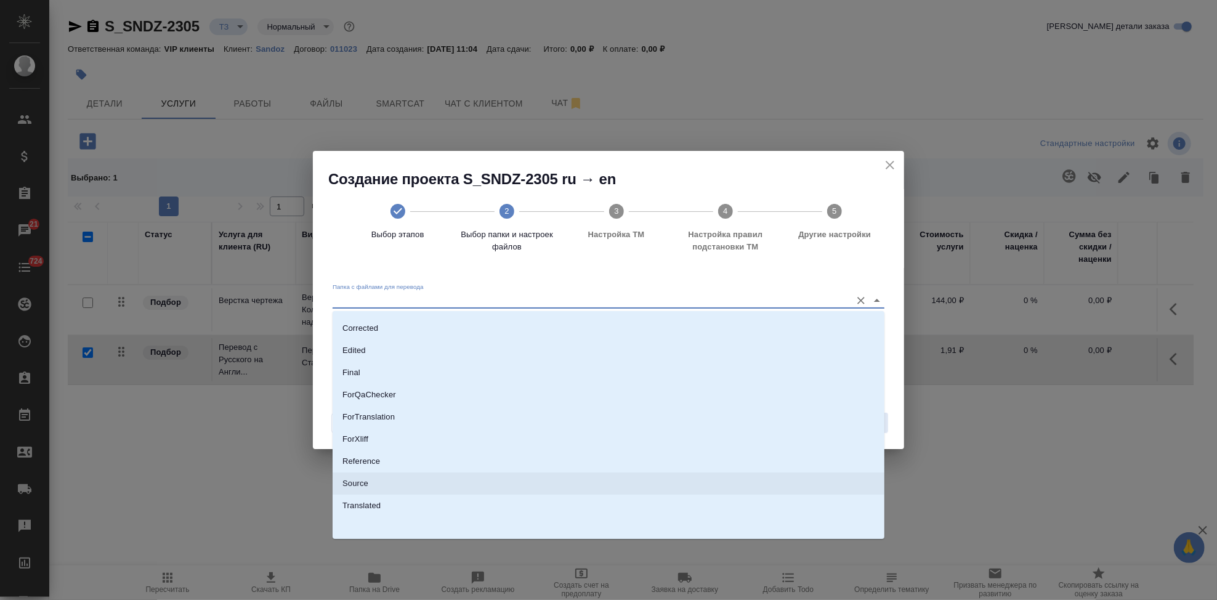
click at [385, 480] on li "Source" at bounding box center [609, 483] width 552 height 22
type input "Source"
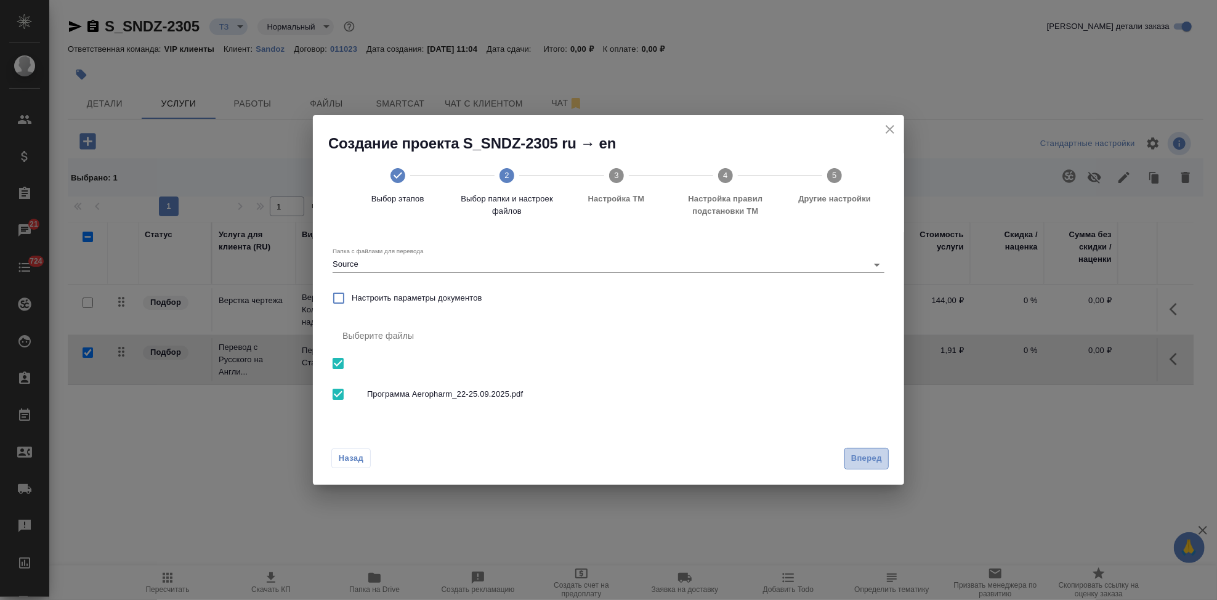
click at [875, 452] on span "Вперед" at bounding box center [866, 459] width 31 height 14
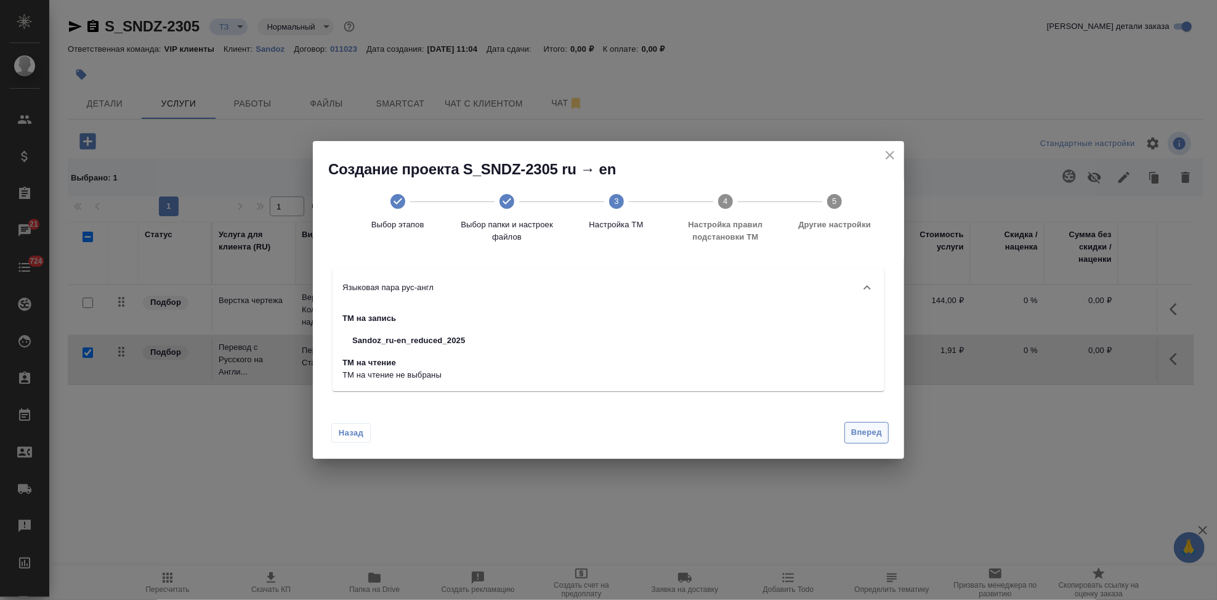
click at [862, 433] on span "Вперед" at bounding box center [866, 433] width 31 height 14
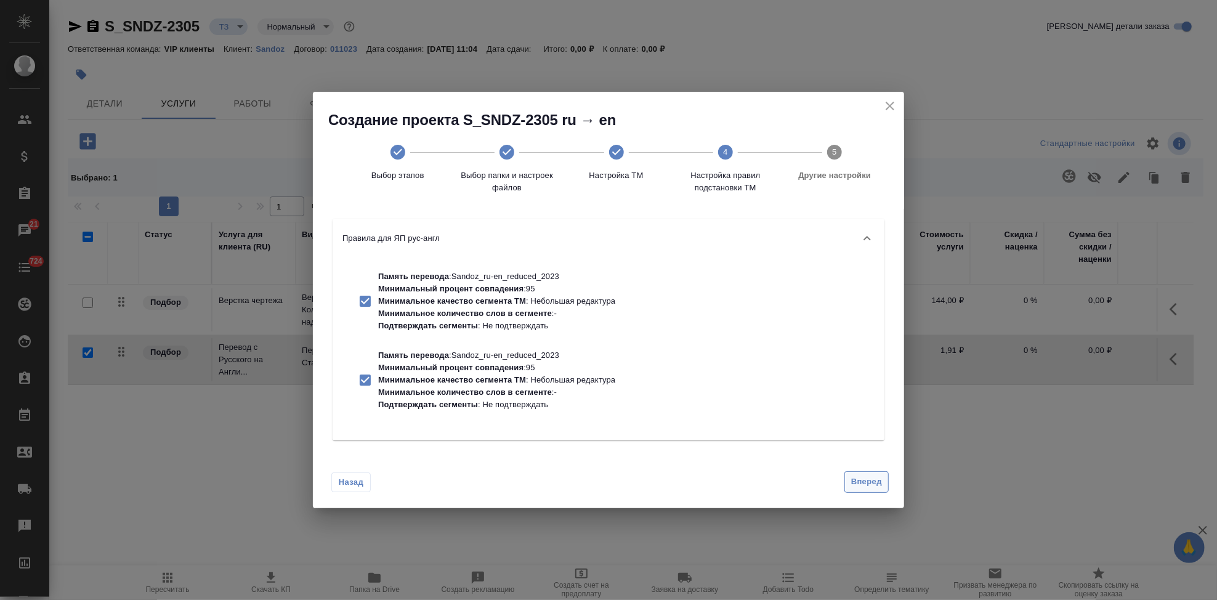
click at [851, 484] on span "Вперед" at bounding box center [866, 482] width 31 height 14
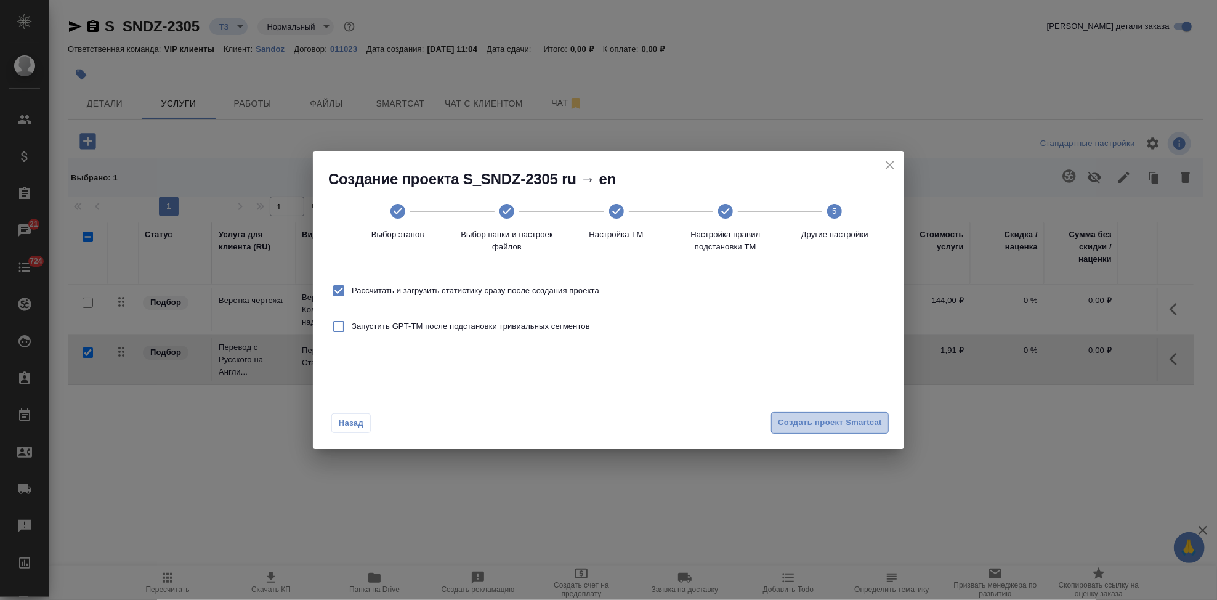
click at [849, 430] on button "Создать проект Smartcat" at bounding box center [830, 423] width 118 height 22
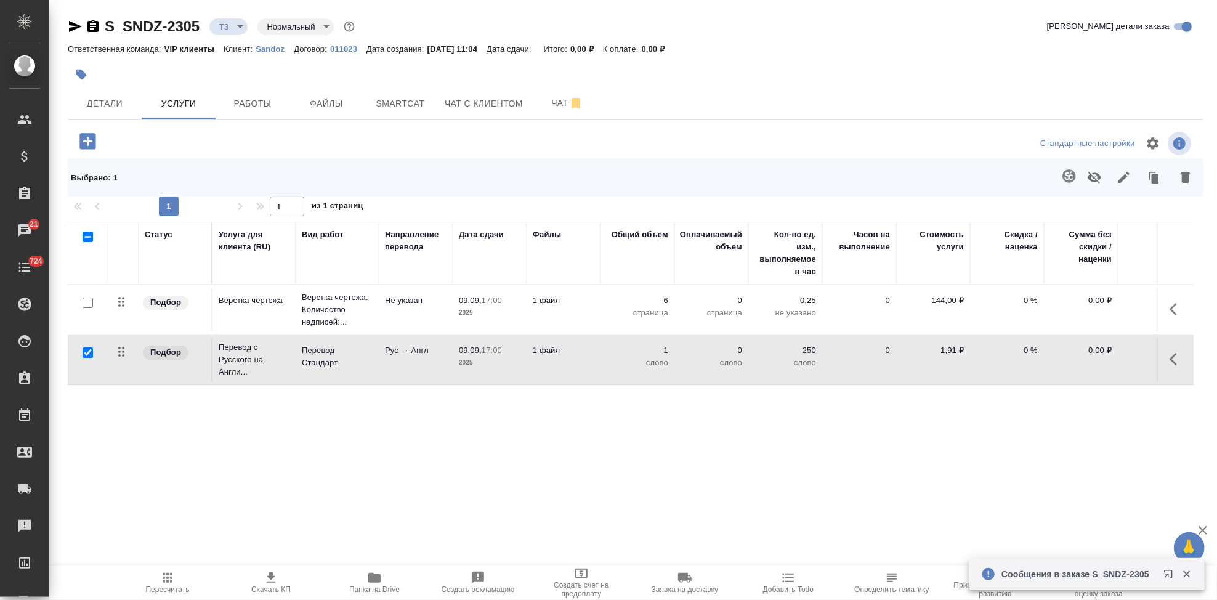
click at [1174, 355] on icon "button" at bounding box center [1173, 359] width 7 height 12
click at [1103, 362] on icon "button" at bounding box center [1107, 359] width 11 height 11
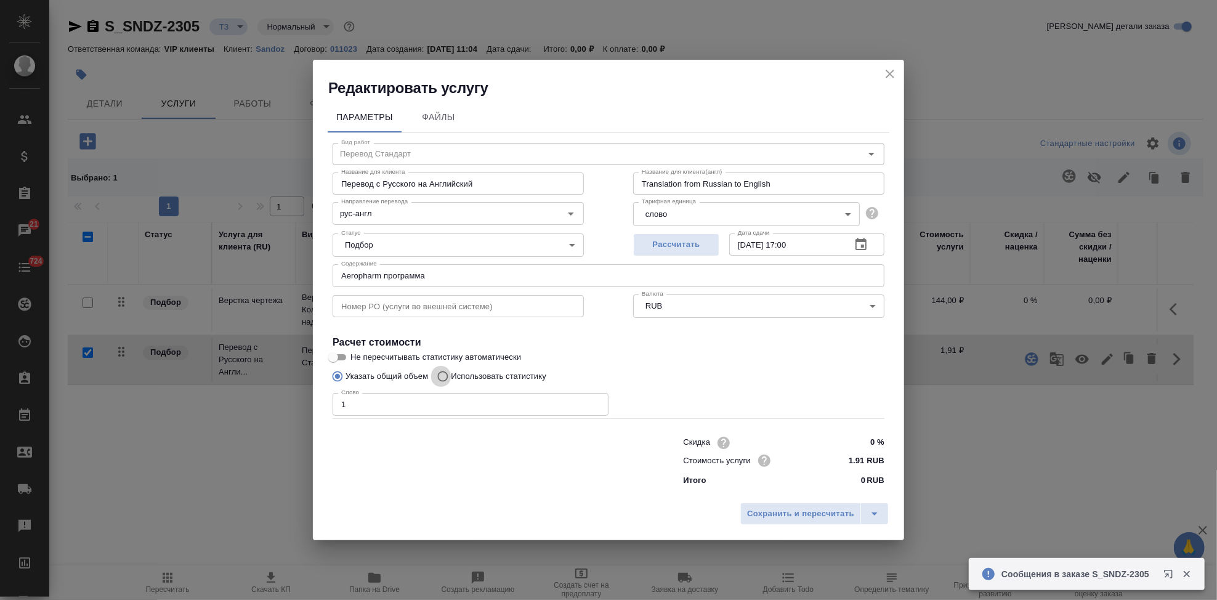
click at [440, 375] on input "Использовать статистику" at bounding box center [441, 376] width 20 height 23
radio input "true"
radio input "false"
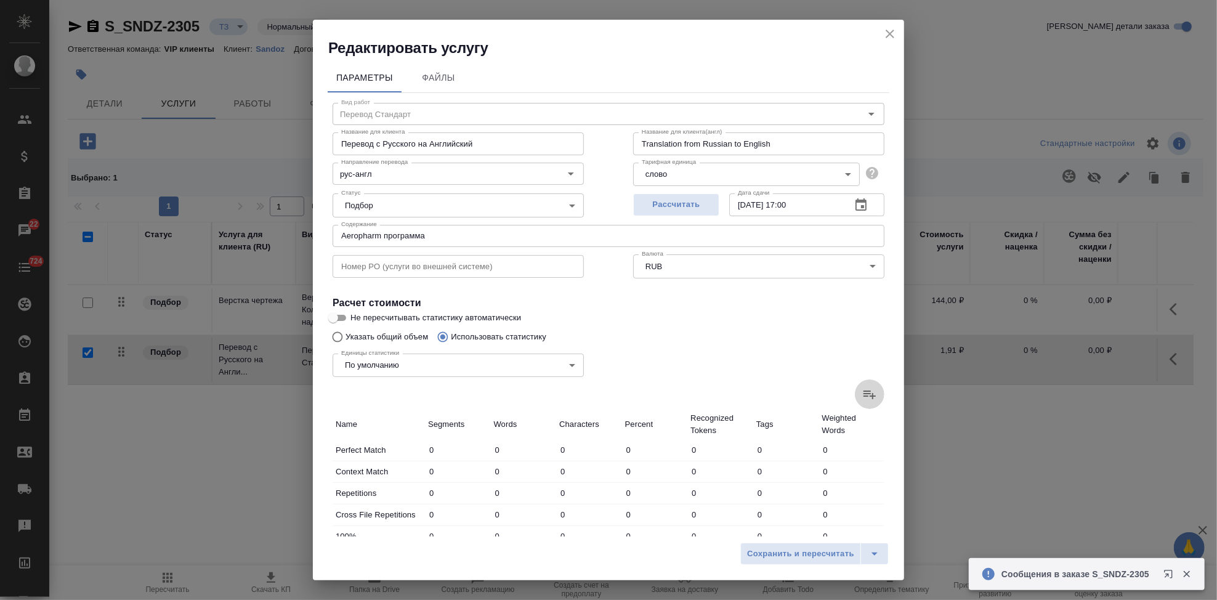
click at [862, 392] on icon at bounding box center [869, 394] width 15 height 15
click at [0, 0] on input "file" at bounding box center [0, 0] width 0 height 0
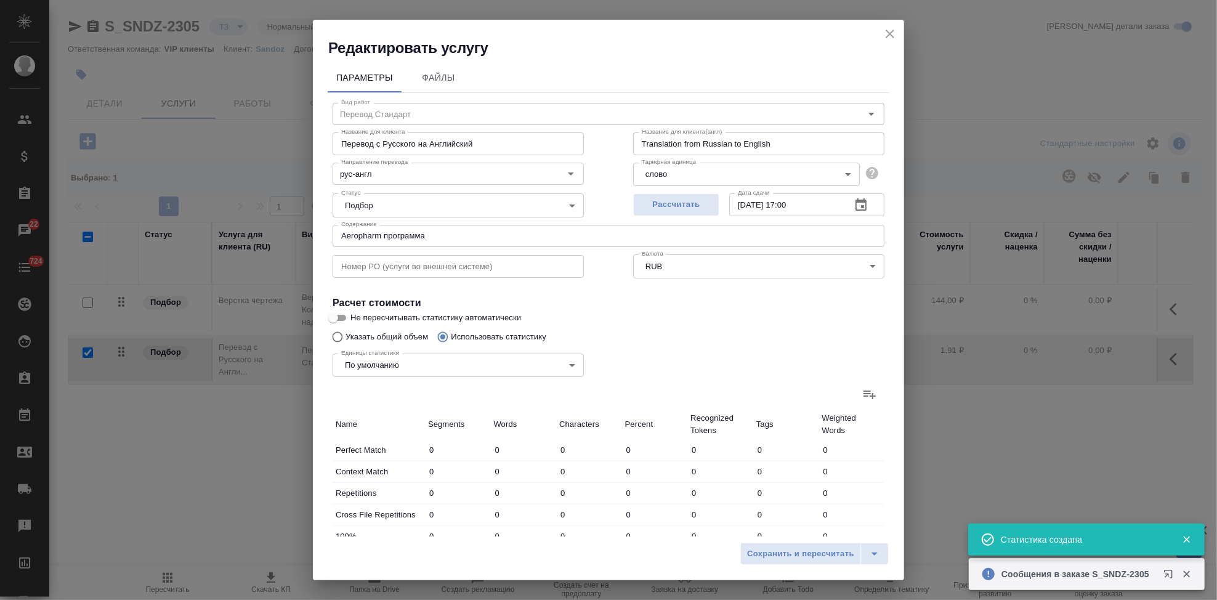
type input "84"
type input "365"
type input "3045"
type input "79"
type input "103"
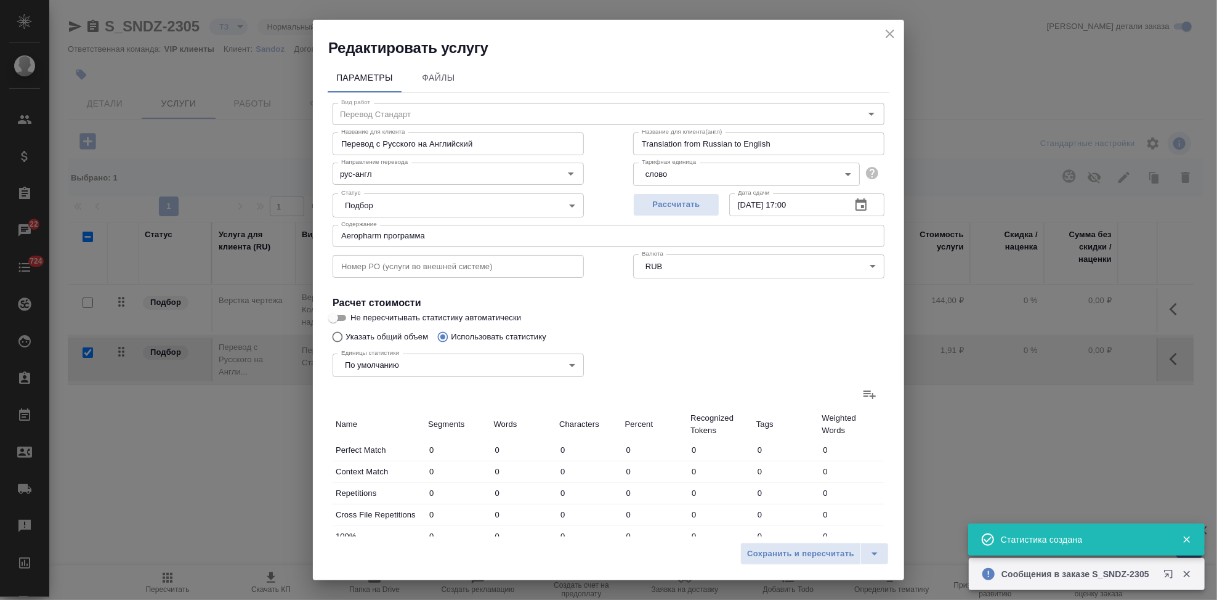
type input "427"
type input "109"
type input "444"
type input "3641"
type input "4"
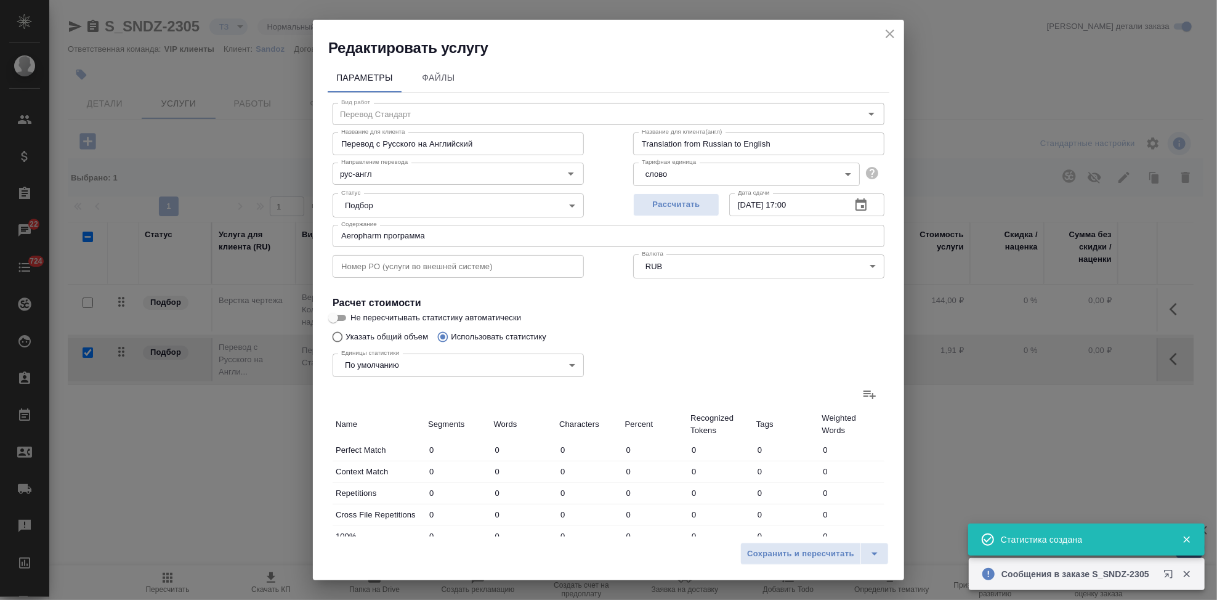
type input "19"
type input "182"
type input "6"
type input "148"
type input "1256"
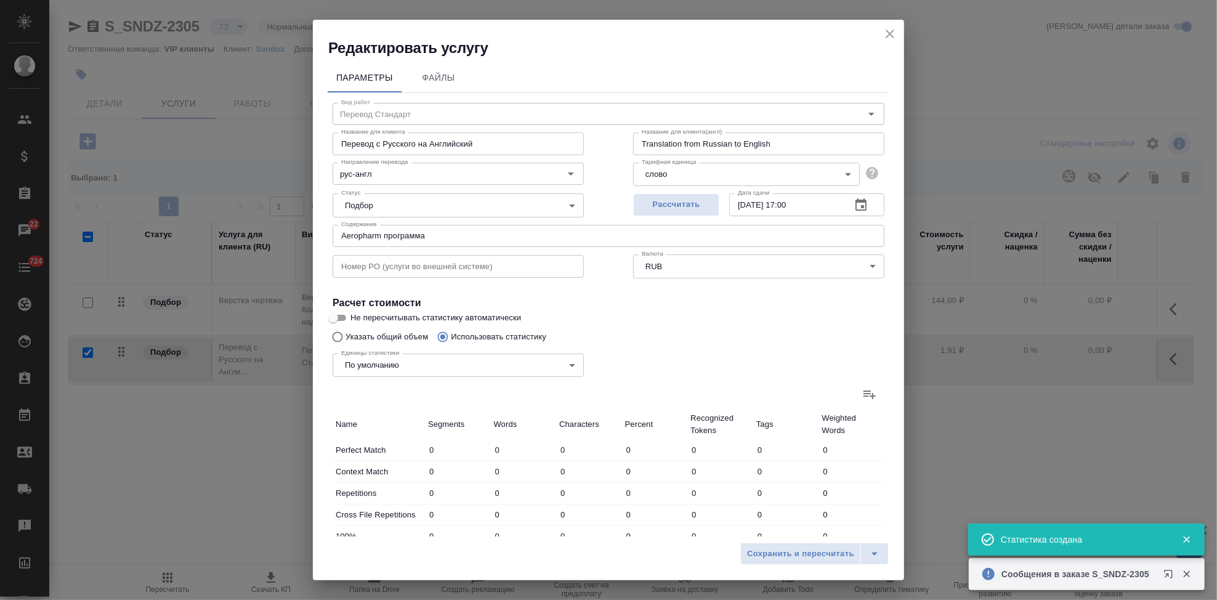
type input "11"
type input "54"
type input "431"
type input "21"
type input "172"
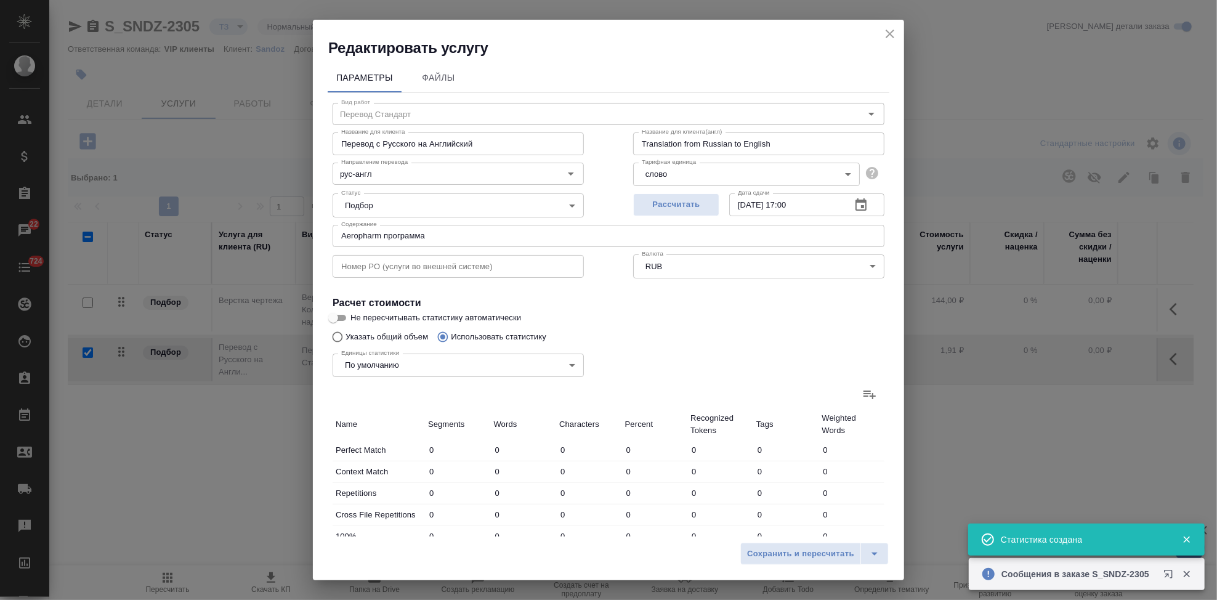
type input "1528"
type input "235"
type input "1202"
type input "10083"
type input "314"
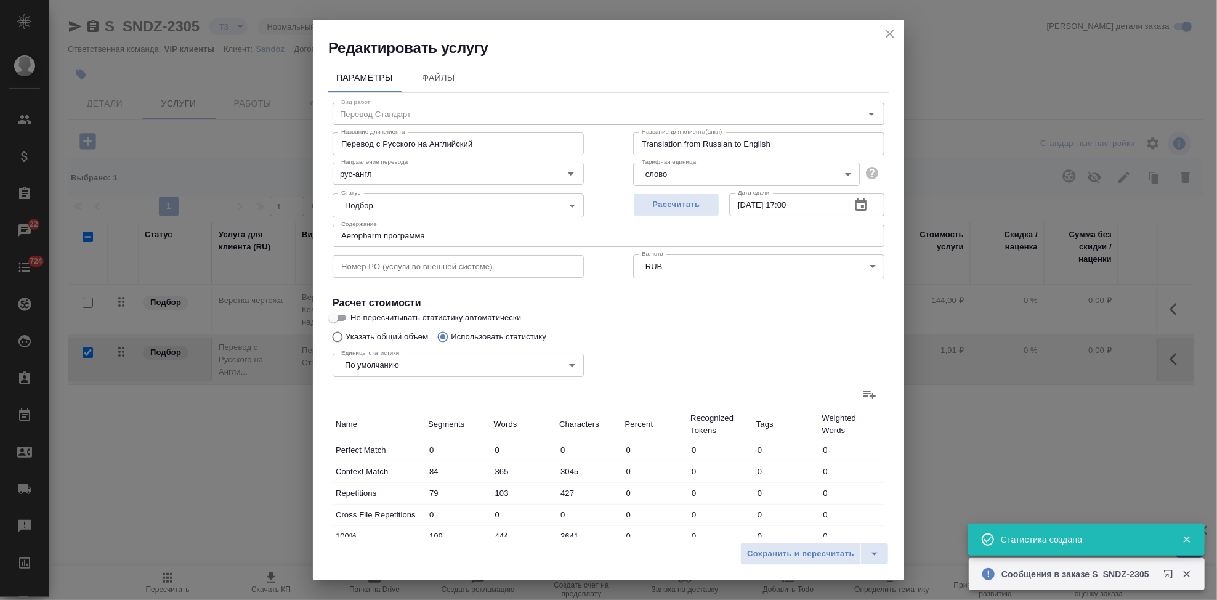
type input "1305"
type input "10510"
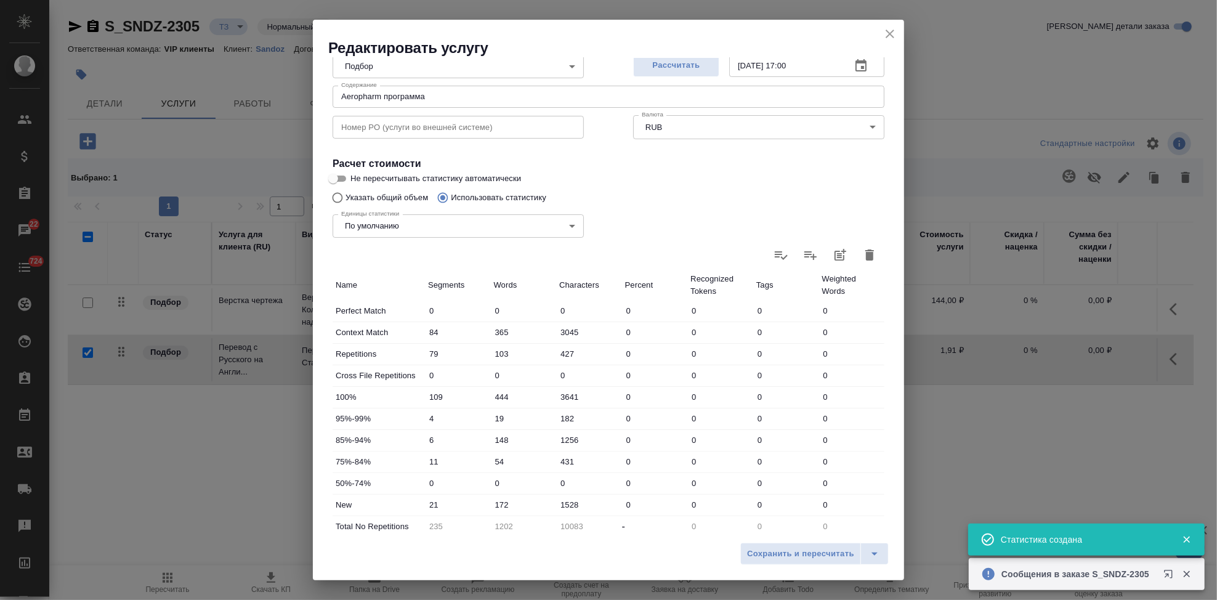
scroll to position [239, 0]
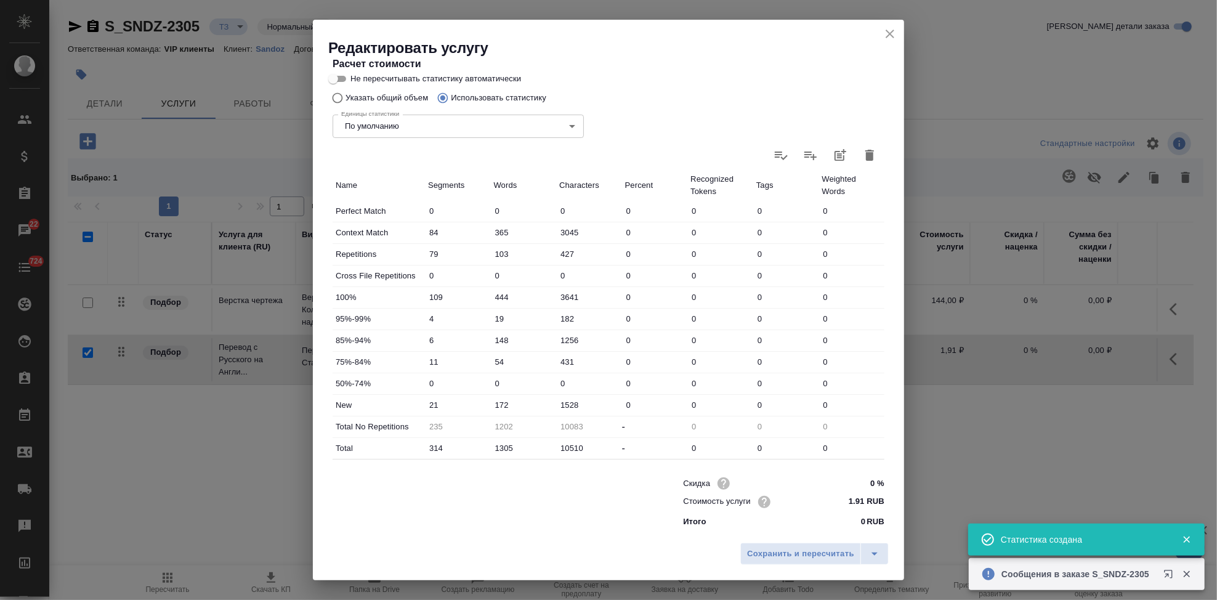
click at [503, 403] on input "172" at bounding box center [524, 405] width 66 height 18
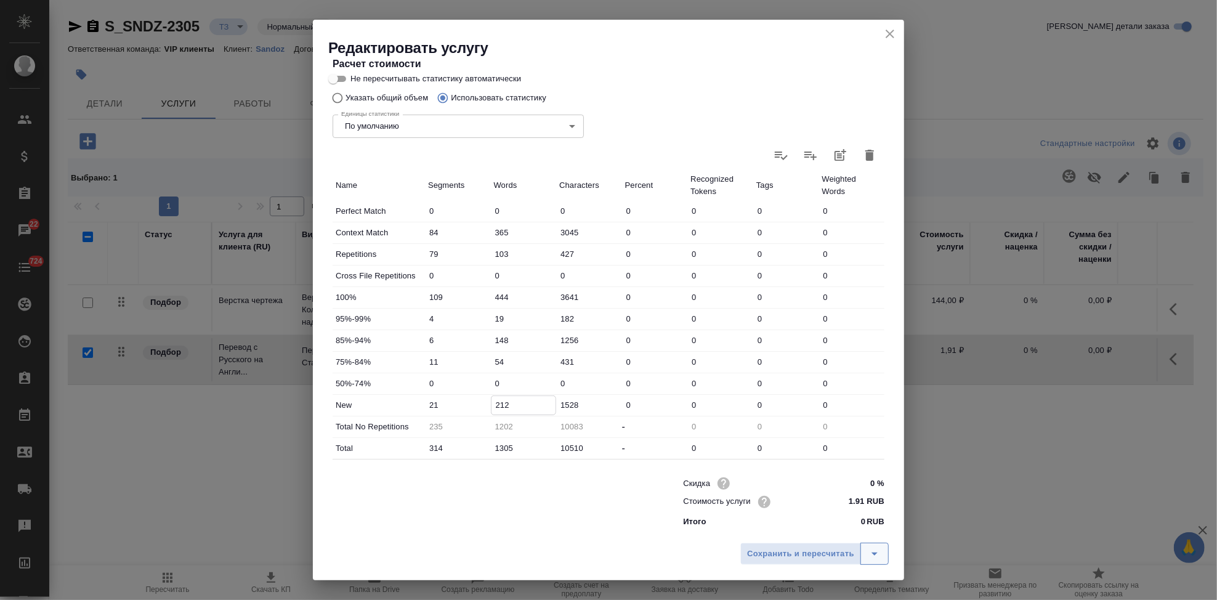
type input "212"
click at [877, 554] on icon "split button" at bounding box center [874, 553] width 15 height 15
click at [840, 532] on li "Сохранить" at bounding box center [816, 528] width 148 height 20
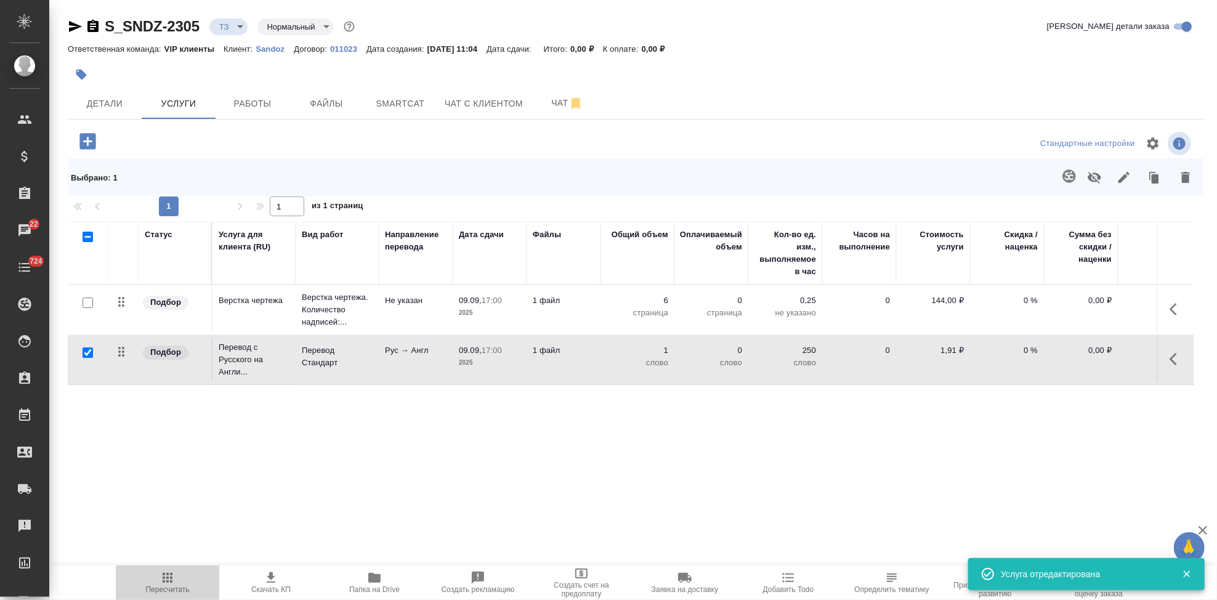
click at [177, 582] on span "Пересчитать" at bounding box center [167, 581] width 89 height 23
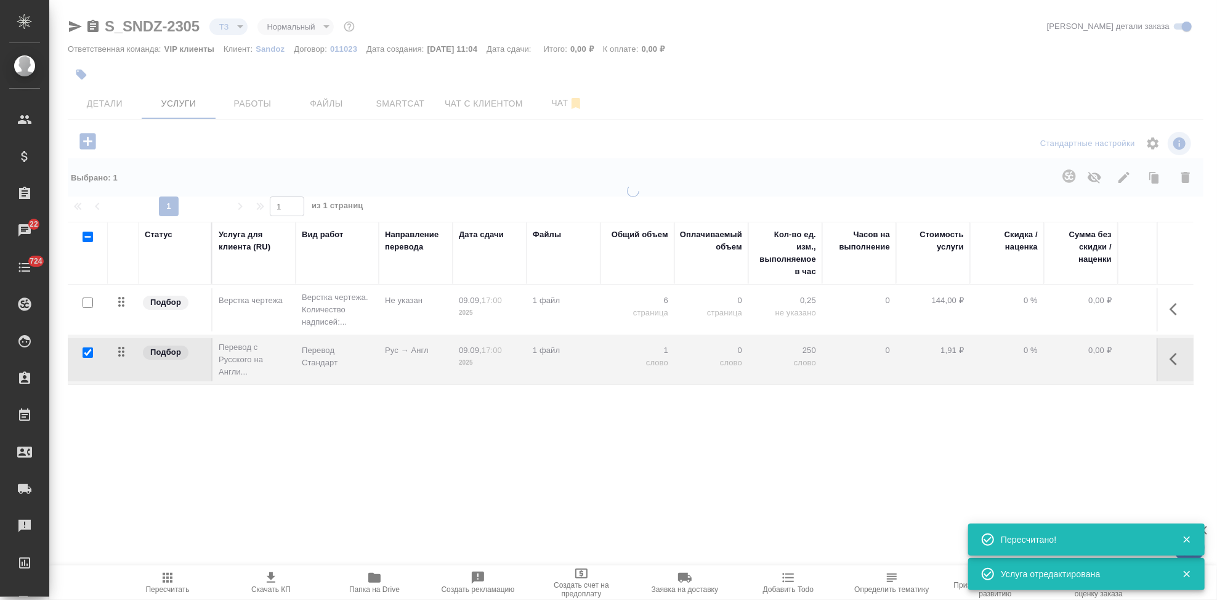
type input "new"
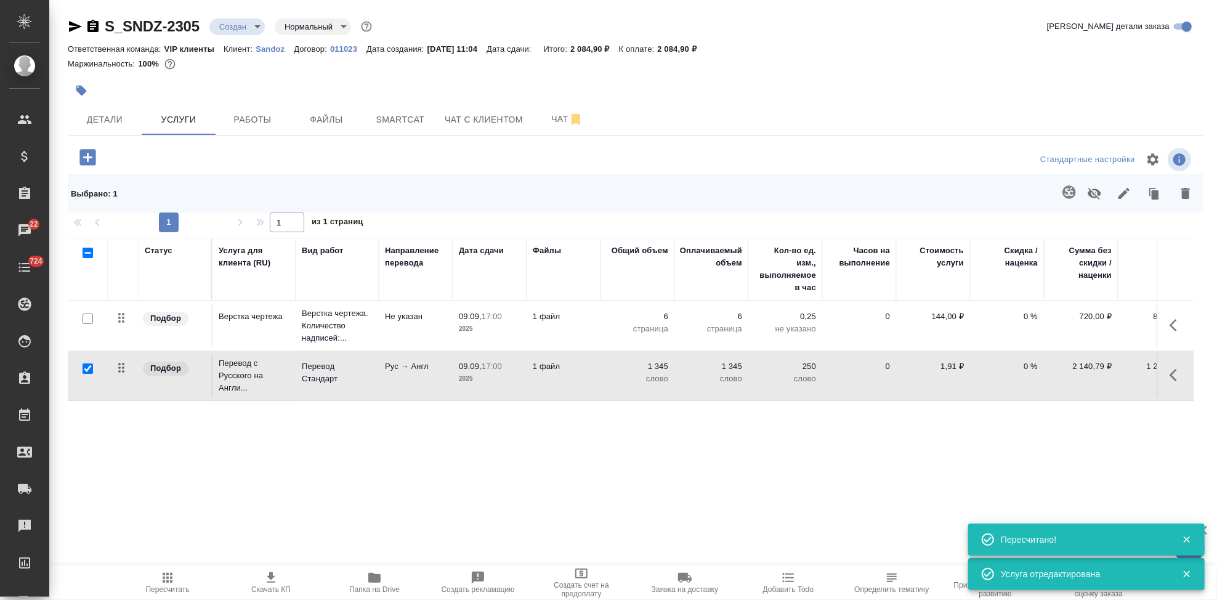
click at [274, 582] on icon "button" at bounding box center [271, 577] width 9 height 10
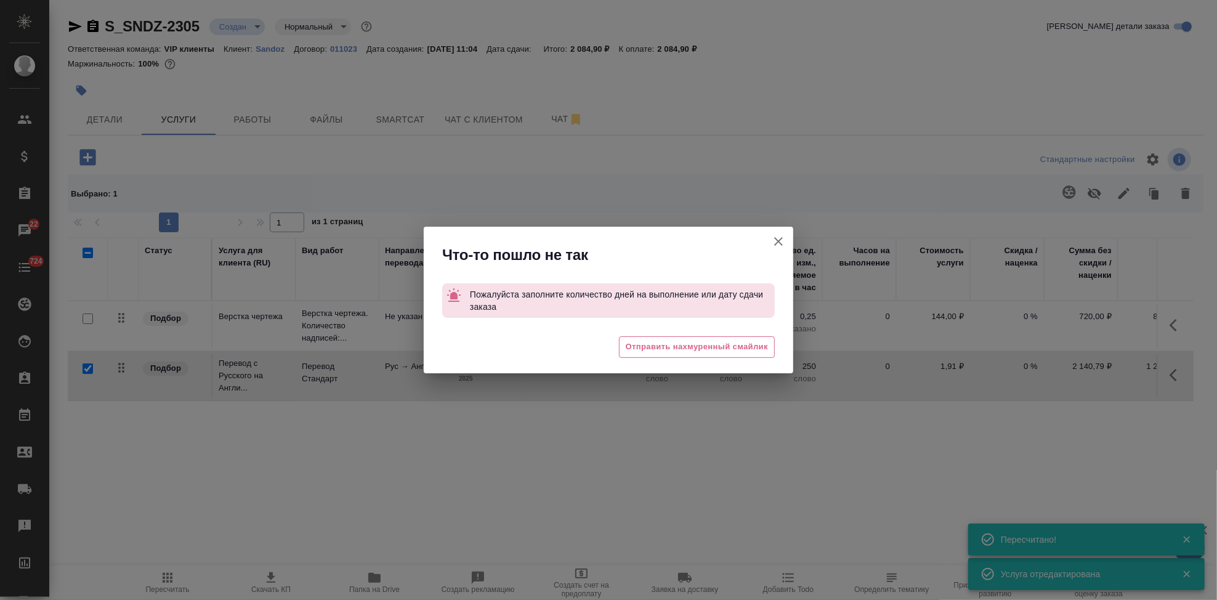
click at [783, 242] on icon "button" at bounding box center [778, 241] width 15 height 15
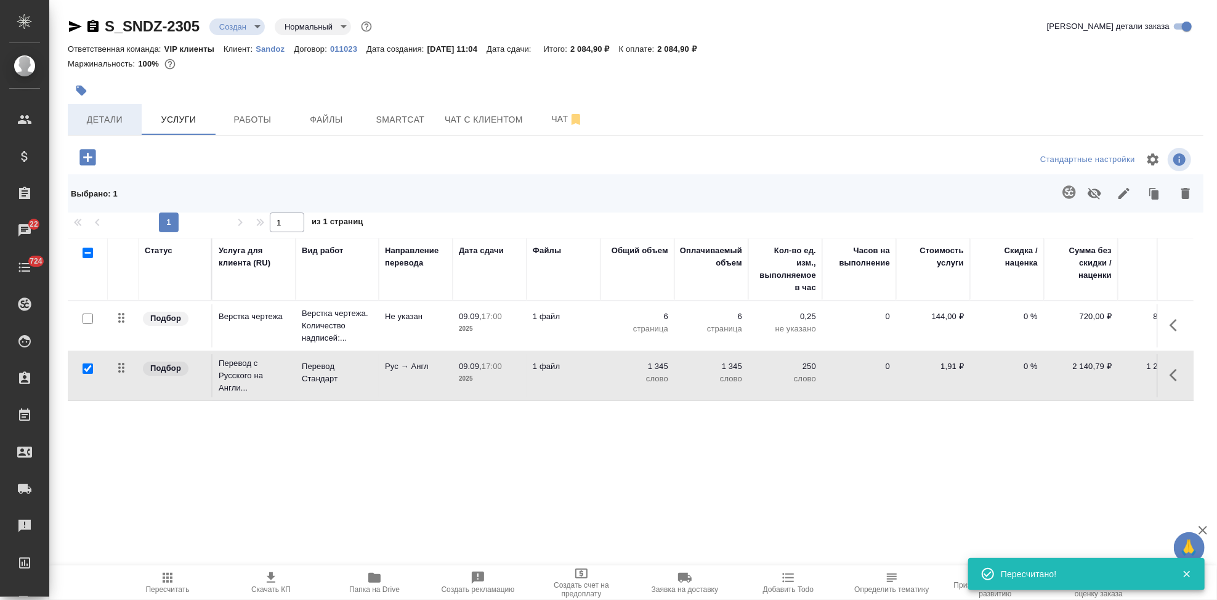
click at [135, 120] on button "Детали" at bounding box center [105, 119] width 74 height 31
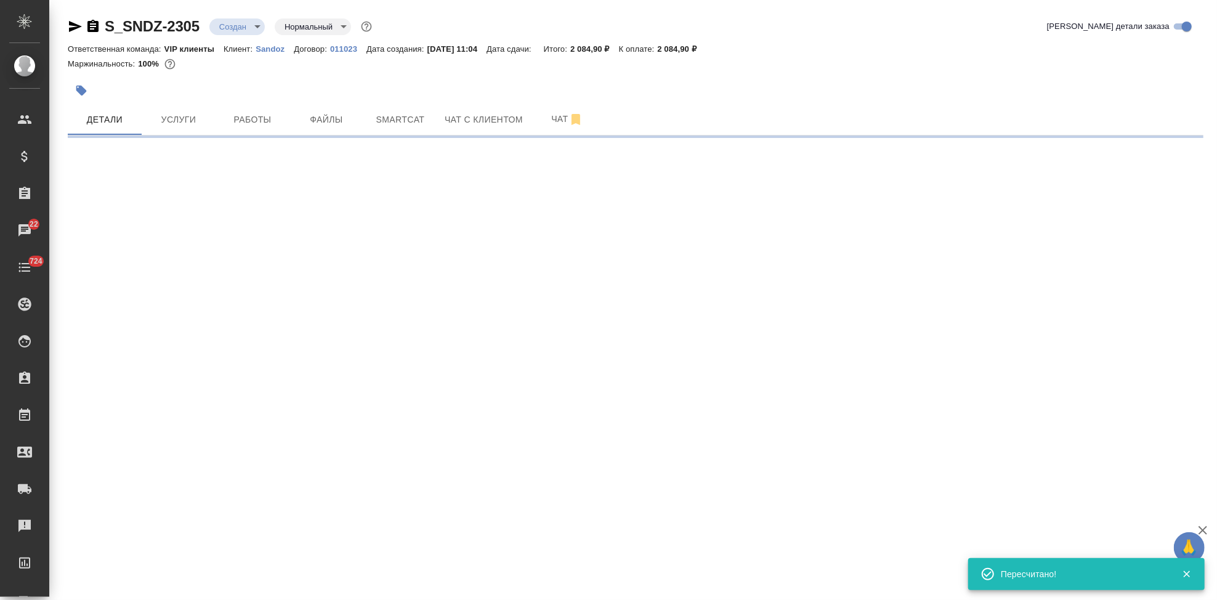
select select "RU"
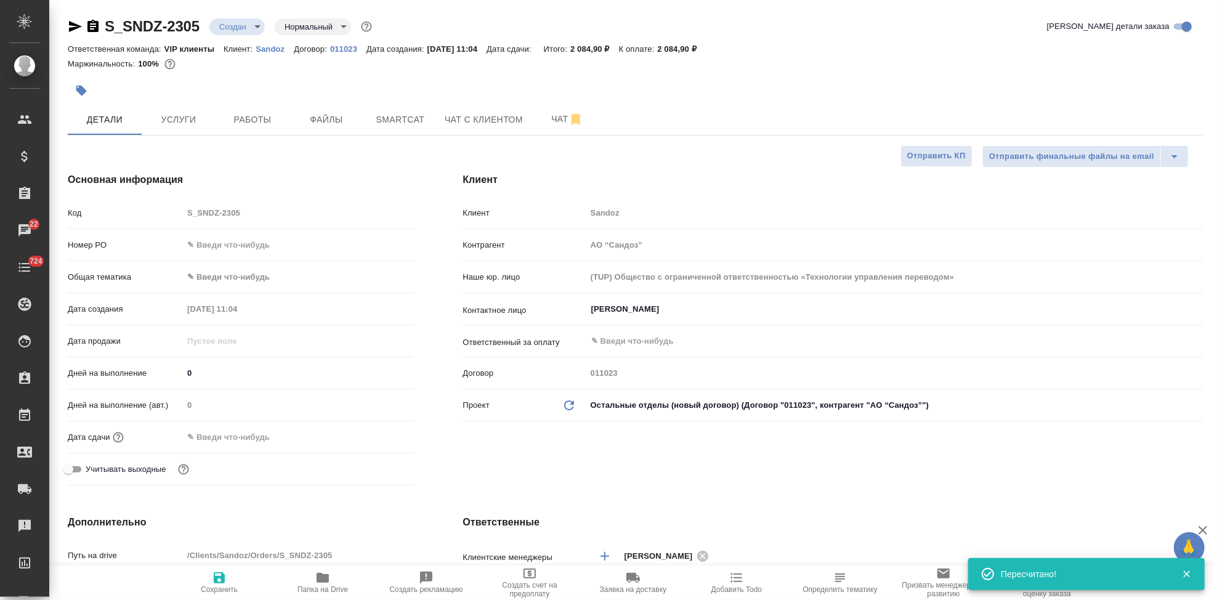
type textarea "x"
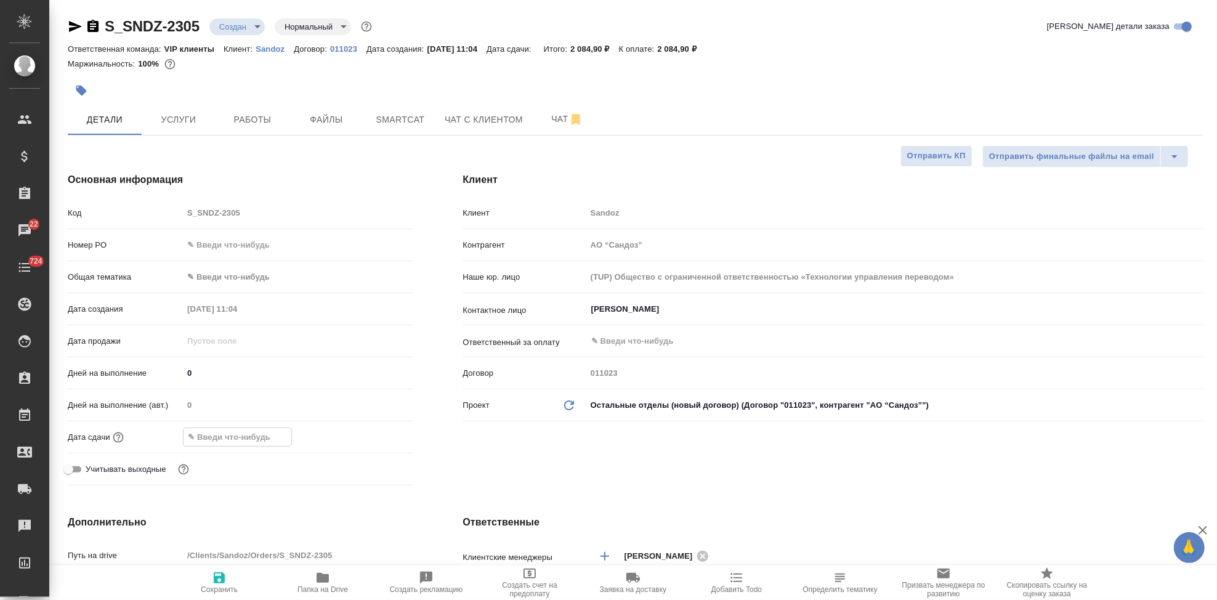
click at [252, 439] on input "text" at bounding box center [238, 437] width 108 height 18
click at [372, 434] on icon "button" at bounding box center [377, 435] width 11 height 12
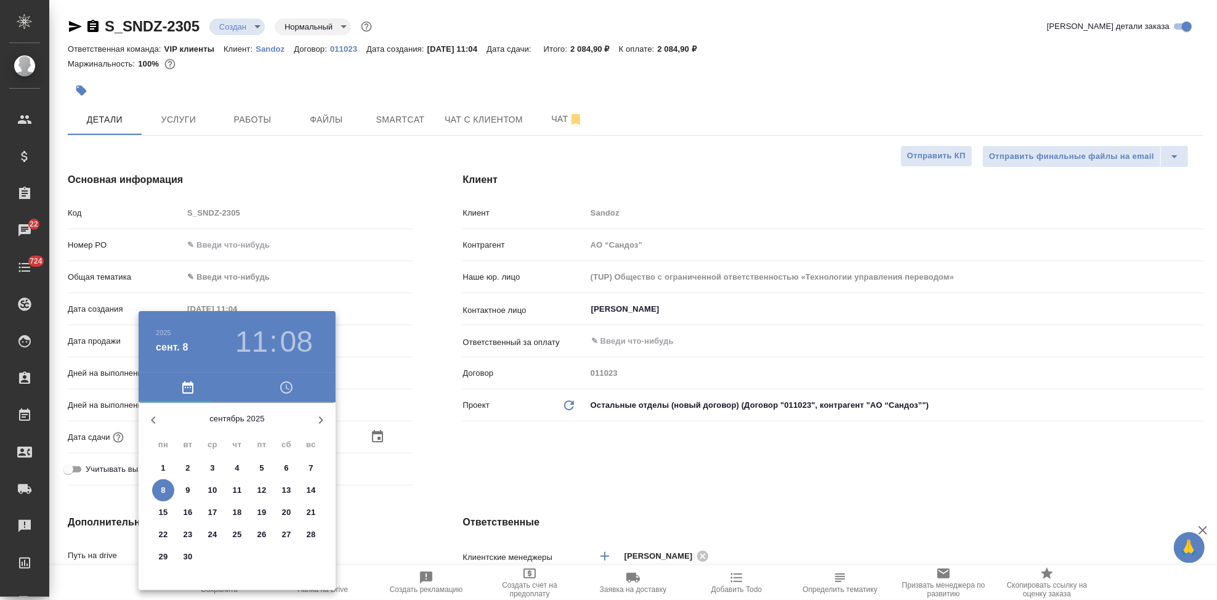
click at [179, 492] on span "9" at bounding box center [188, 490] width 22 height 12
type input "09.09.2025 11:08"
type textarea "x"
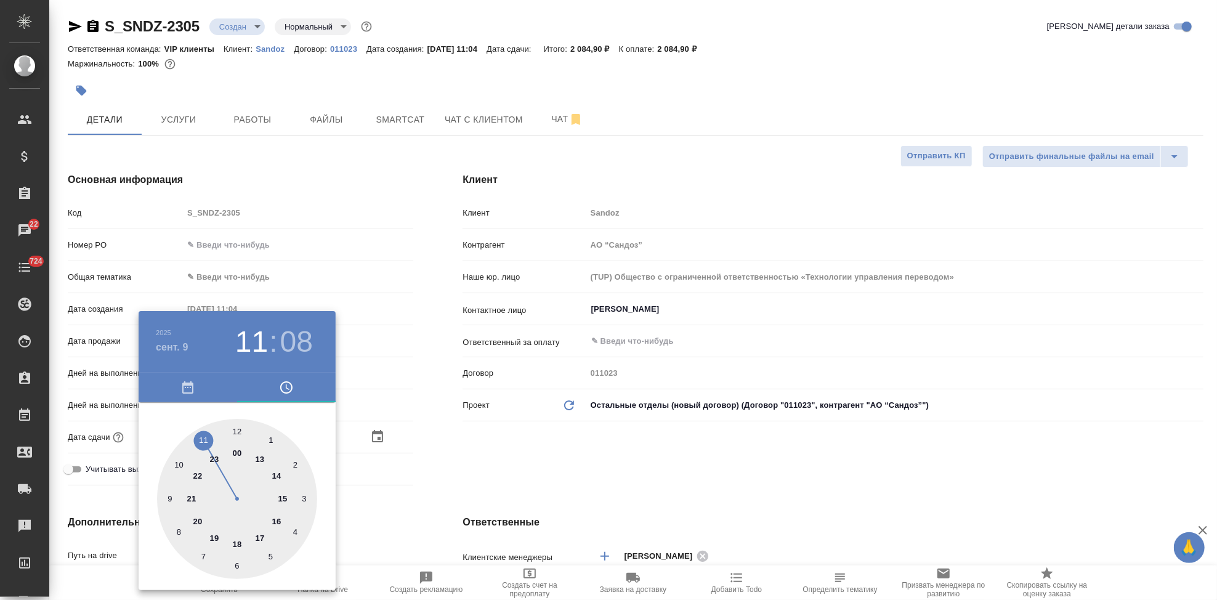
type input "09.09.2025 18:08"
type textarea "x"
type input "09.09.2025 17:08"
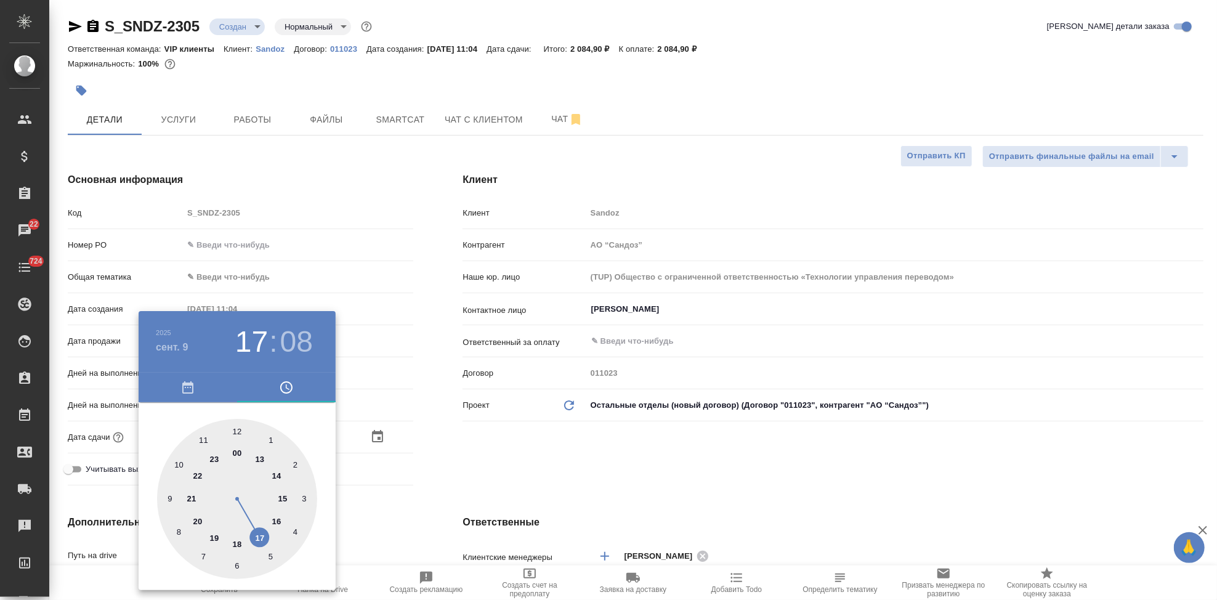
type textarea "x"
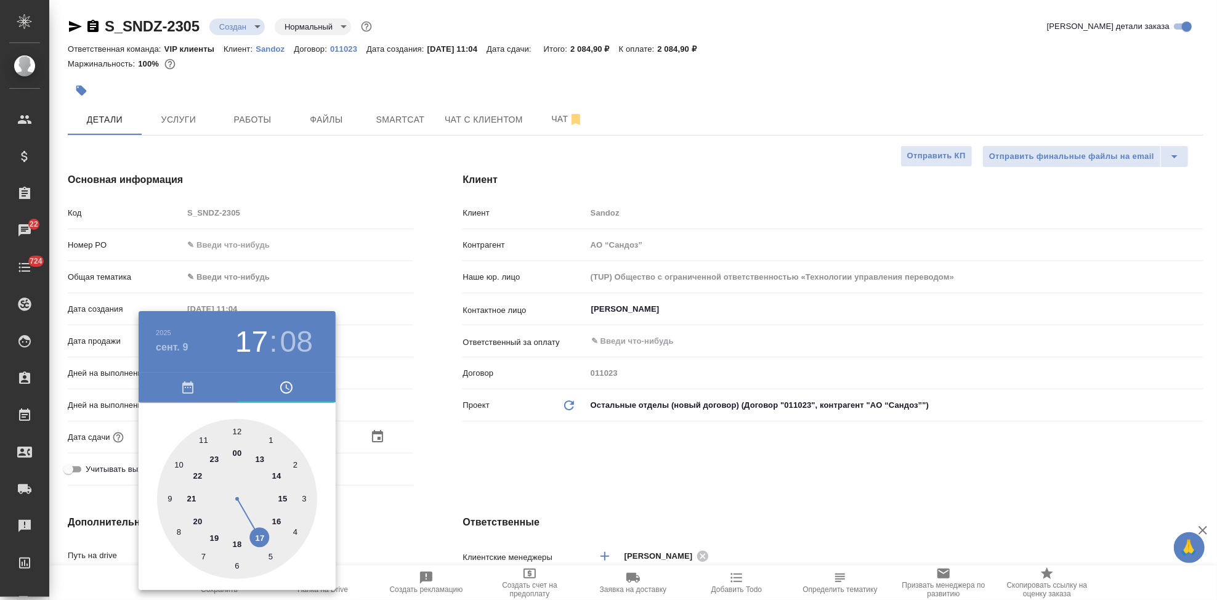
type textarea "x"
drag, startPoint x: 209, startPoint y: 444, endPoint x: 255, endPoint y: 535, distance: 102.2
click at [255, 535] on div at bounding box center [237, 499] width 160 height 160
type textarea "x"
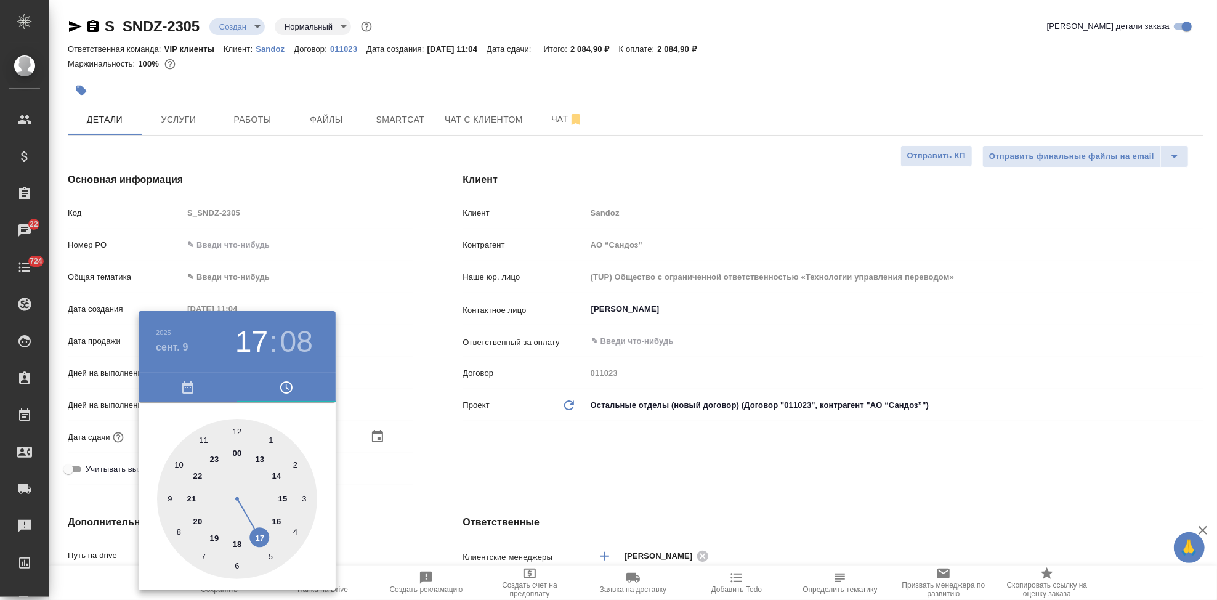
type textarea "x"
type input "09.09.2025 17:03"
type textarea "x"
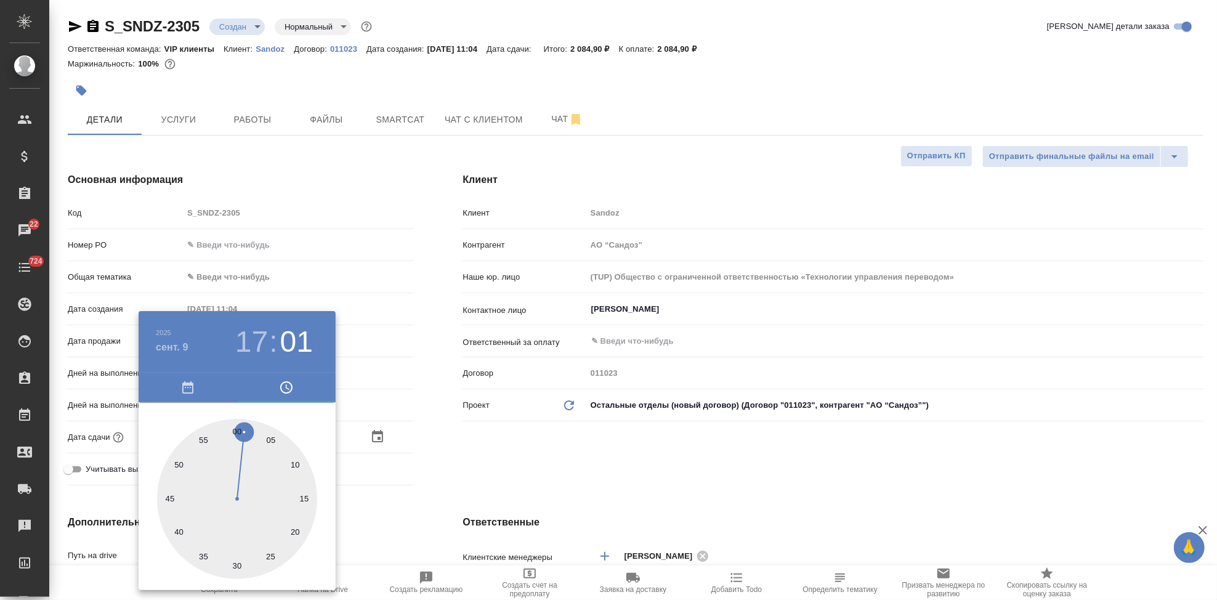
type input "09.09.2025 17:01"
type textarea "x"
type input "09.09.2025 17:00"
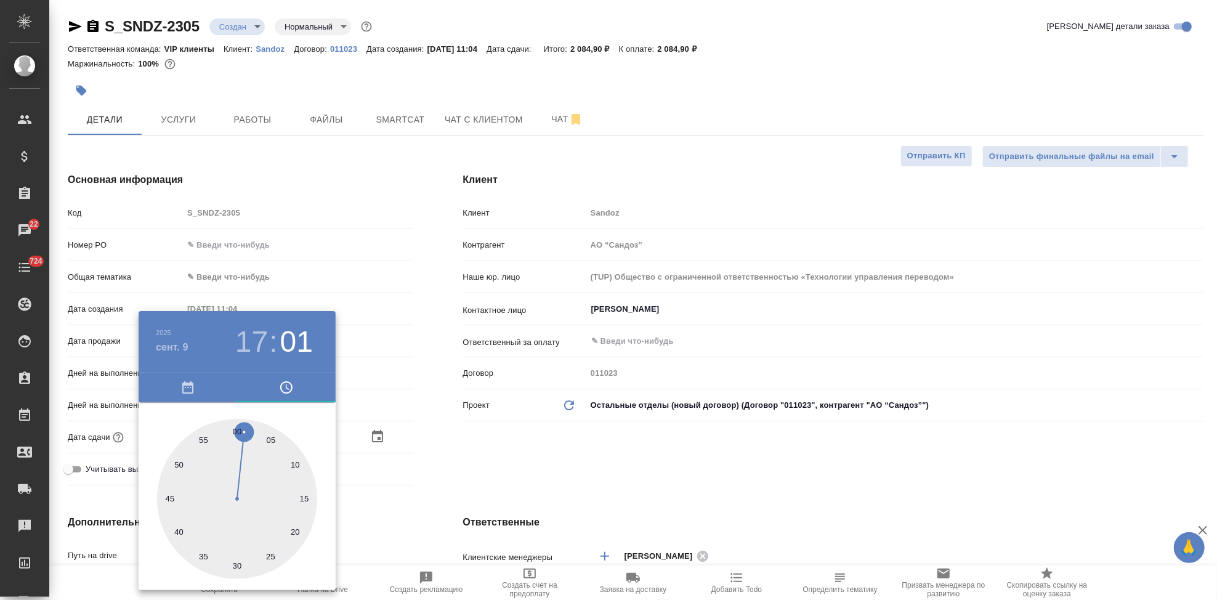
type textarea "x"
click at [238, 426] on div at bounding box center [237, 499] width 160 height 160
type textarea "x"
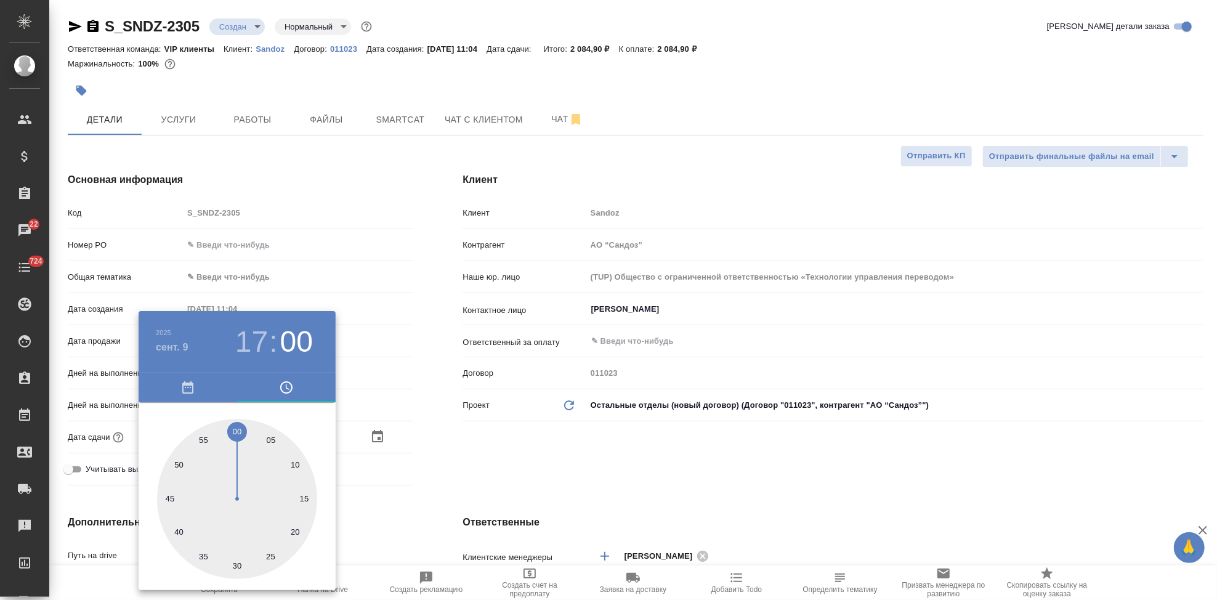
type textarea "x"
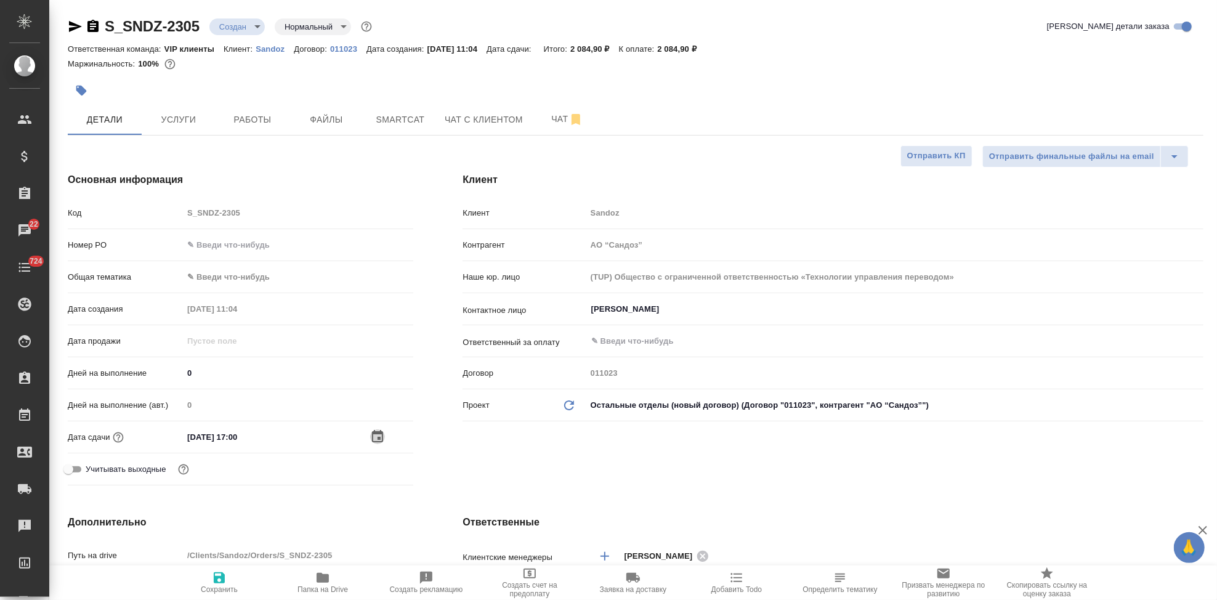
click at [215, 586] on span "Сохранить" at bounding box center [219, 589] width 37 height 9
type textarea "x"
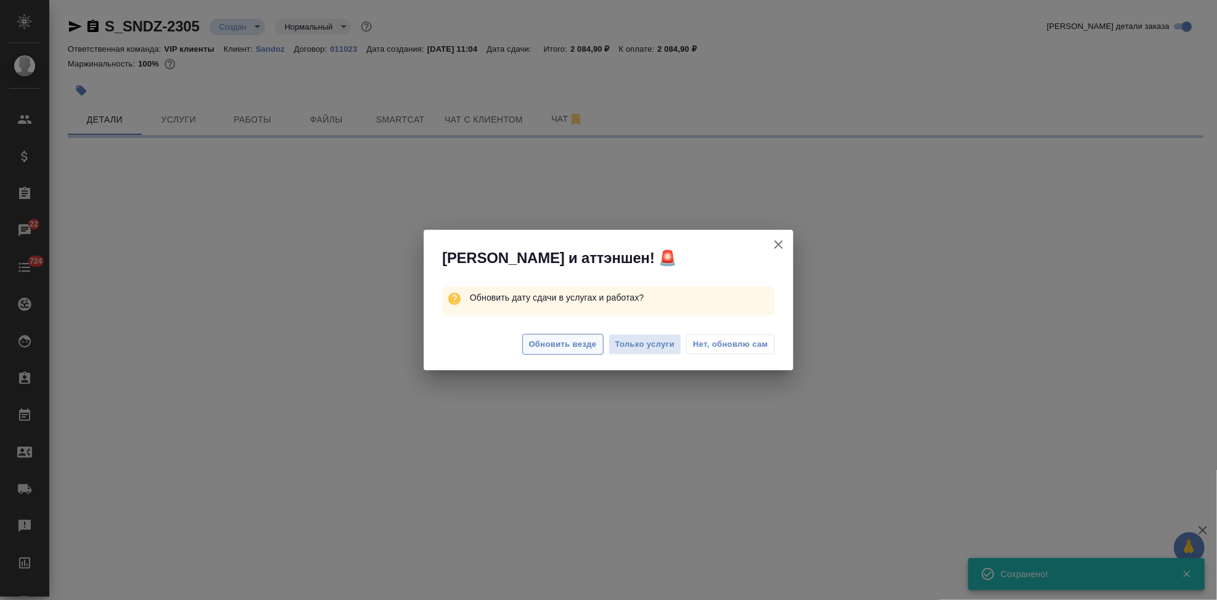
select select "RU"
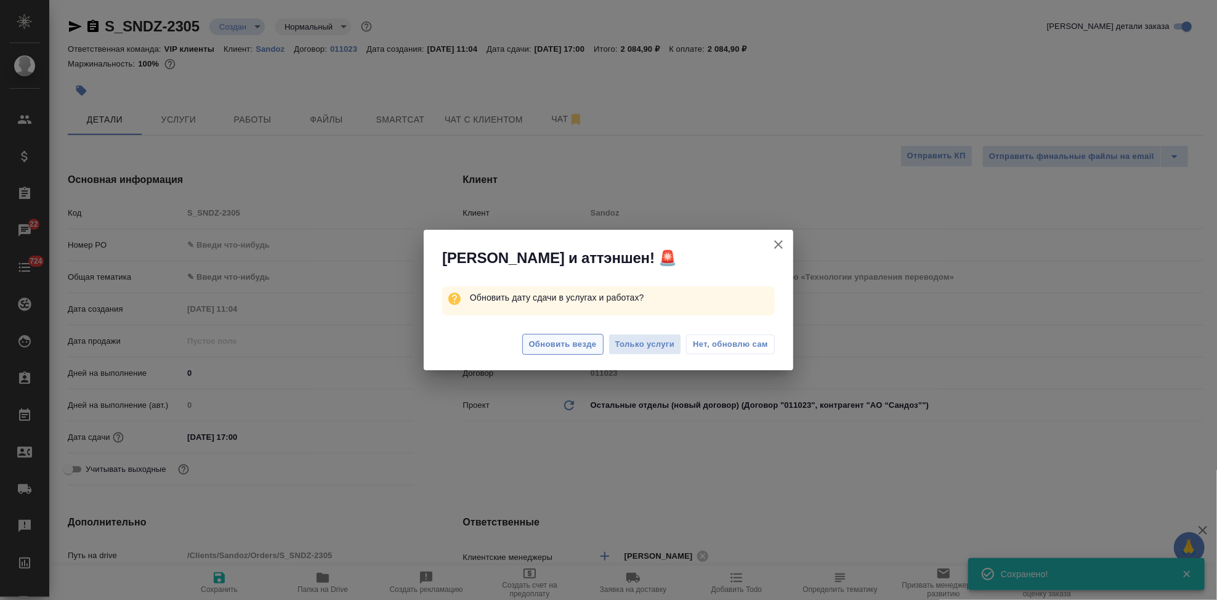
click at [531, 348] on span "Обновить везде" at bounding box center [563, 345] width 68 height 14
type textarea "x"
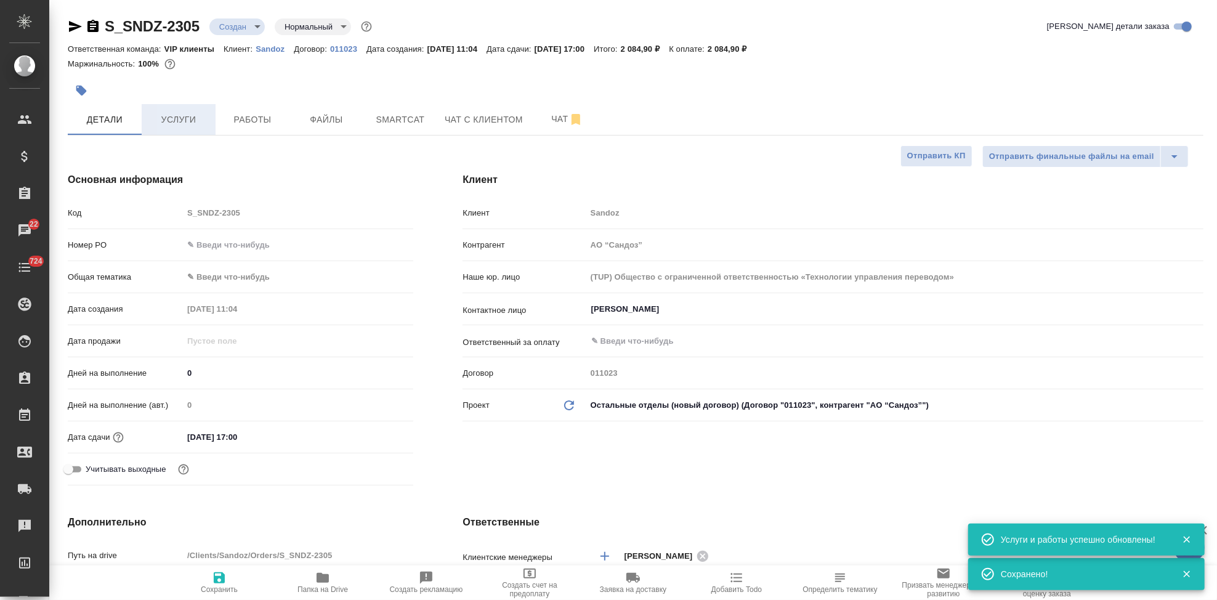
click at [199, 112] on span "Услуги" at bounding box center [178, 119] width 59 height 15
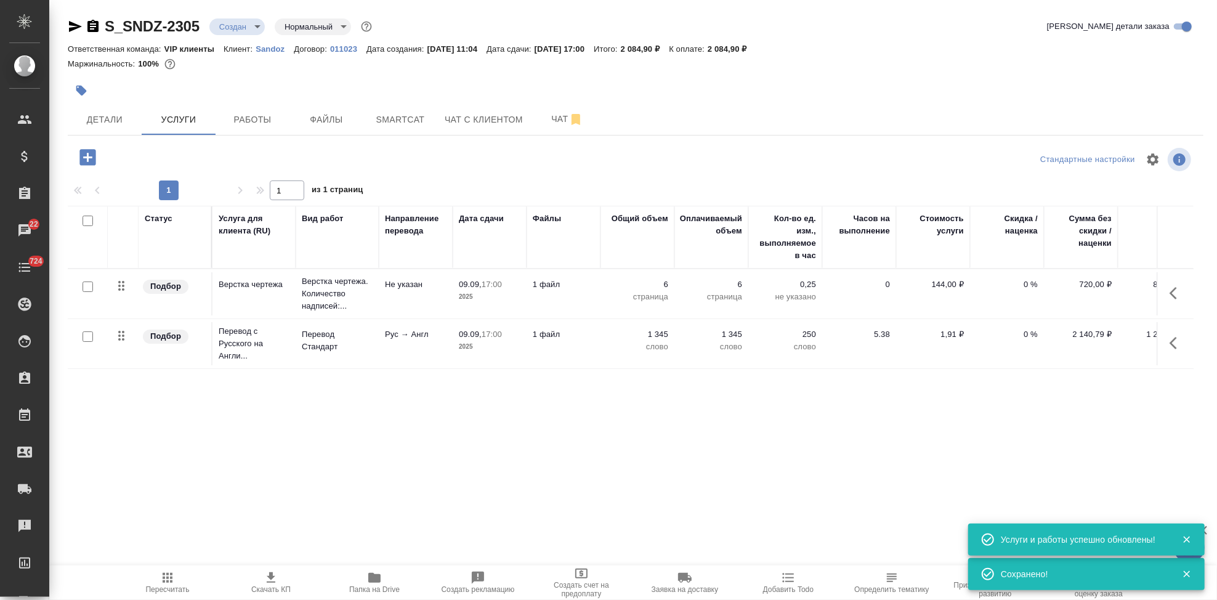
click at [162, 583] on icon "button" at bounding box center [167, 577] width 15 height 15
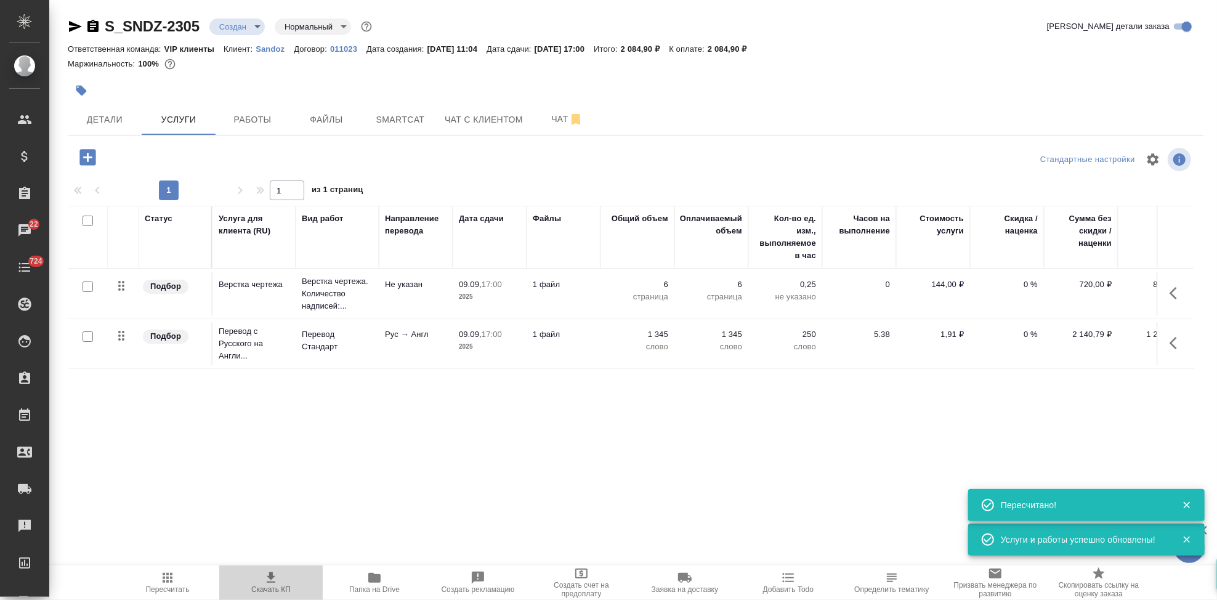
click at [269, 578] on icon "button" at bounding box center [271, 577] width 9 height 10
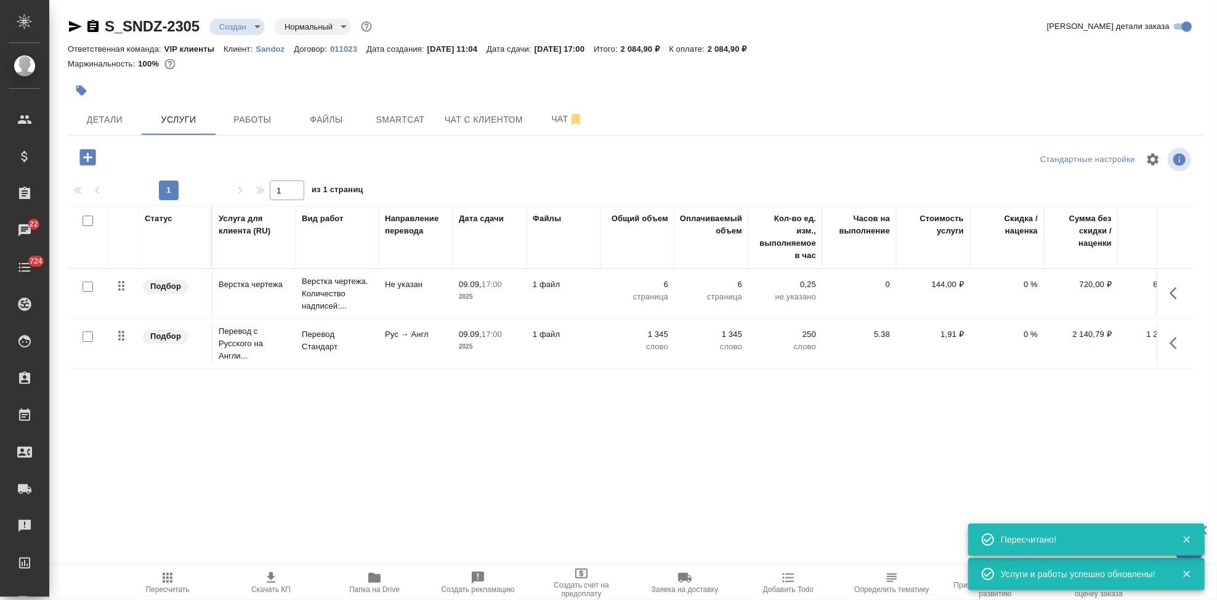
click at [256, 28] on body "🙏 .cls-1 fill:#fff; AWATERA Kabargina Anna Клиенты Спецификации Заказы 22 Чаты …" at bounding box center [608, 300] width 1217 height 600
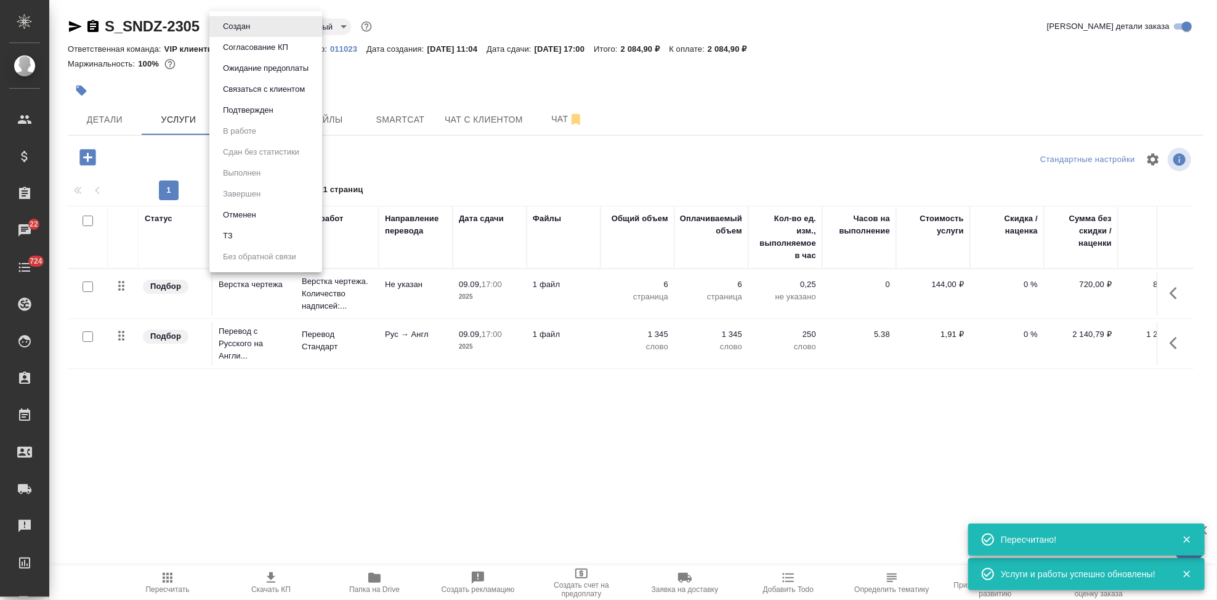
click at [259, 51] on button "Согласование КП" at bounding box center [255, 48] width 73 height 14
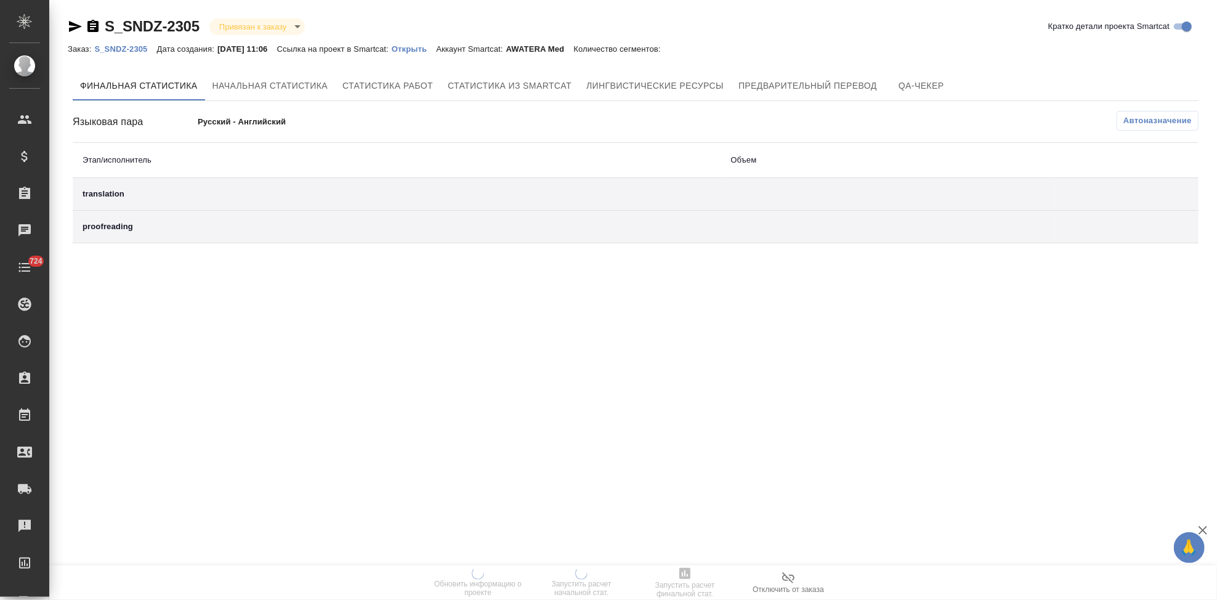
click at [431, 49] on p "Открыть" at bounding box center [414, 48] width 44 height 9
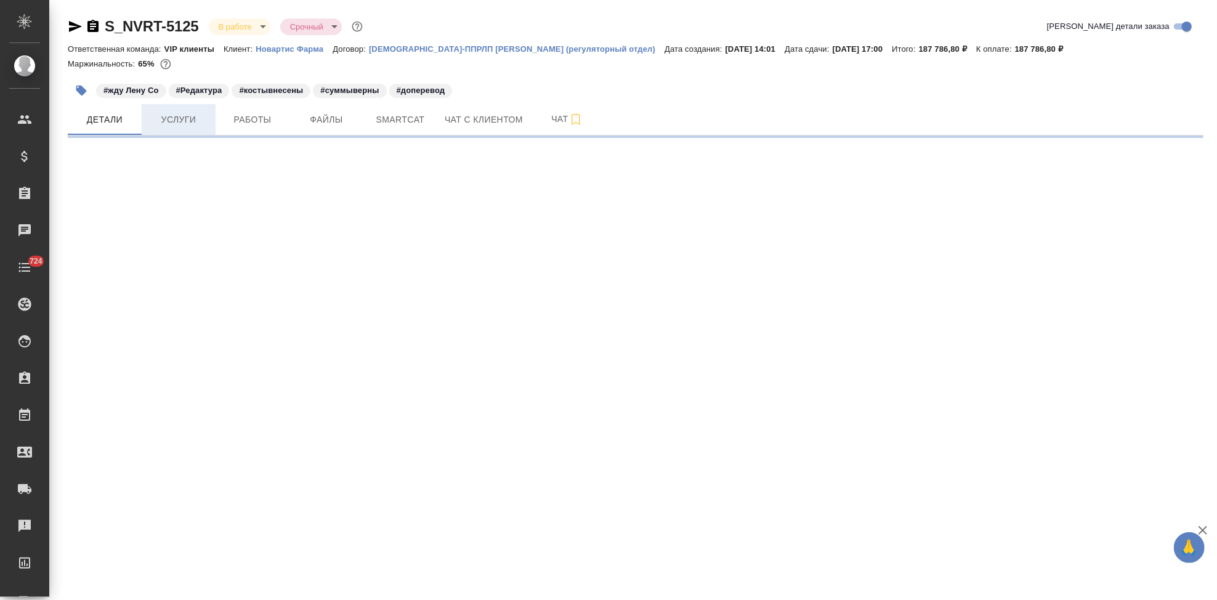
select select "RU"
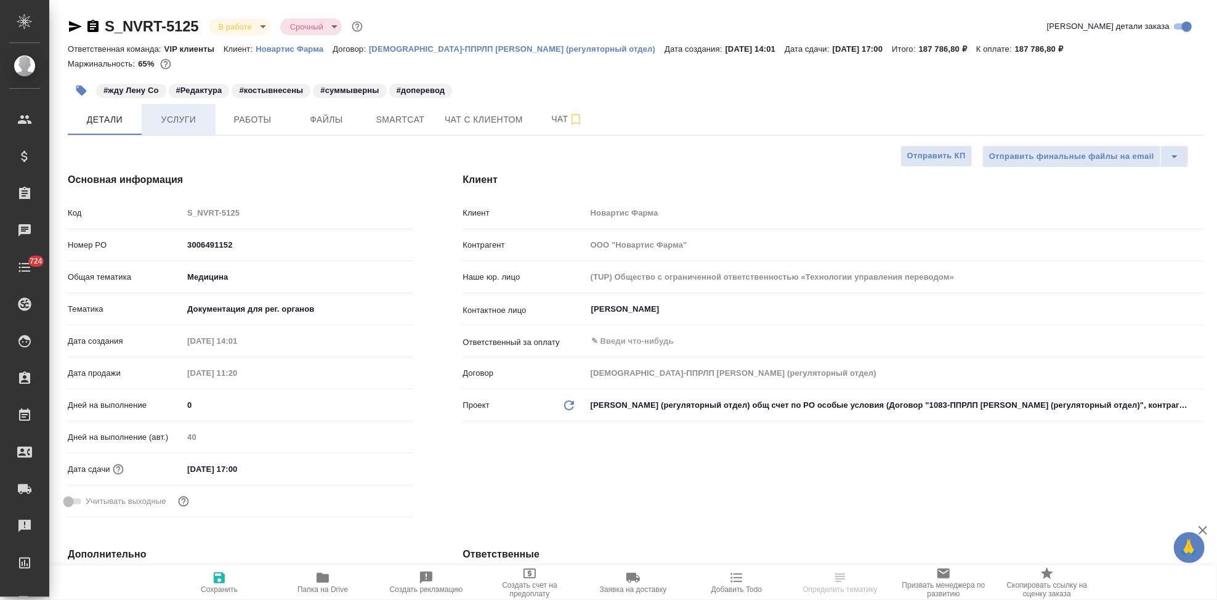
type textarea "x"
click at [163, 132] on button "Услуги" at bounding box center [179, 119] width 74 height 31
type textarea "x"
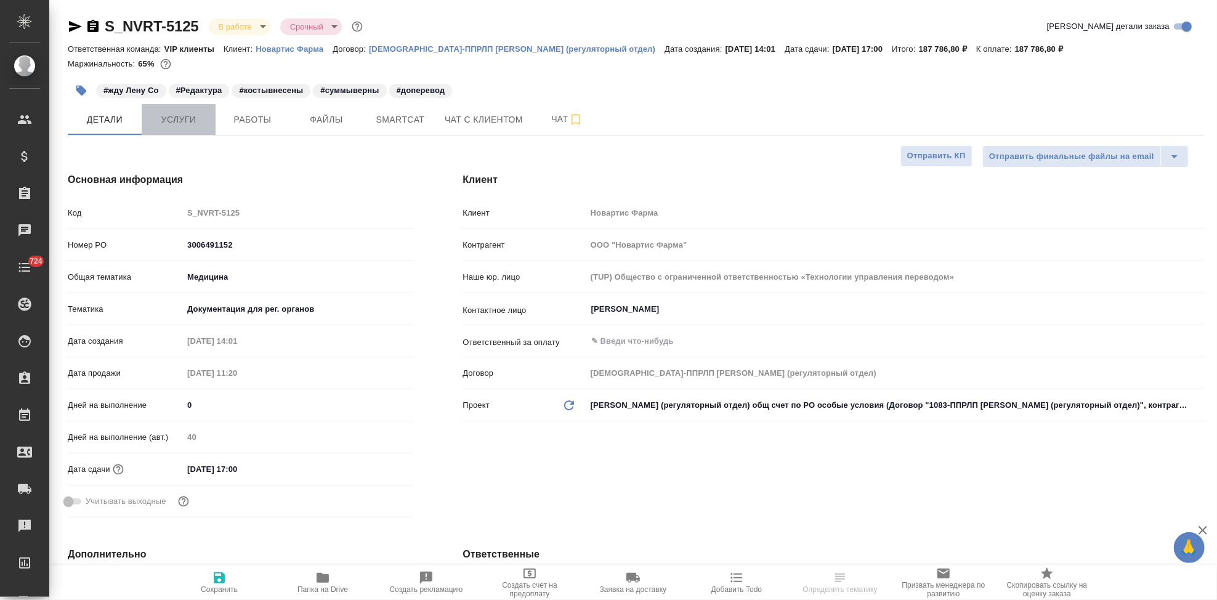
type textarea "x"
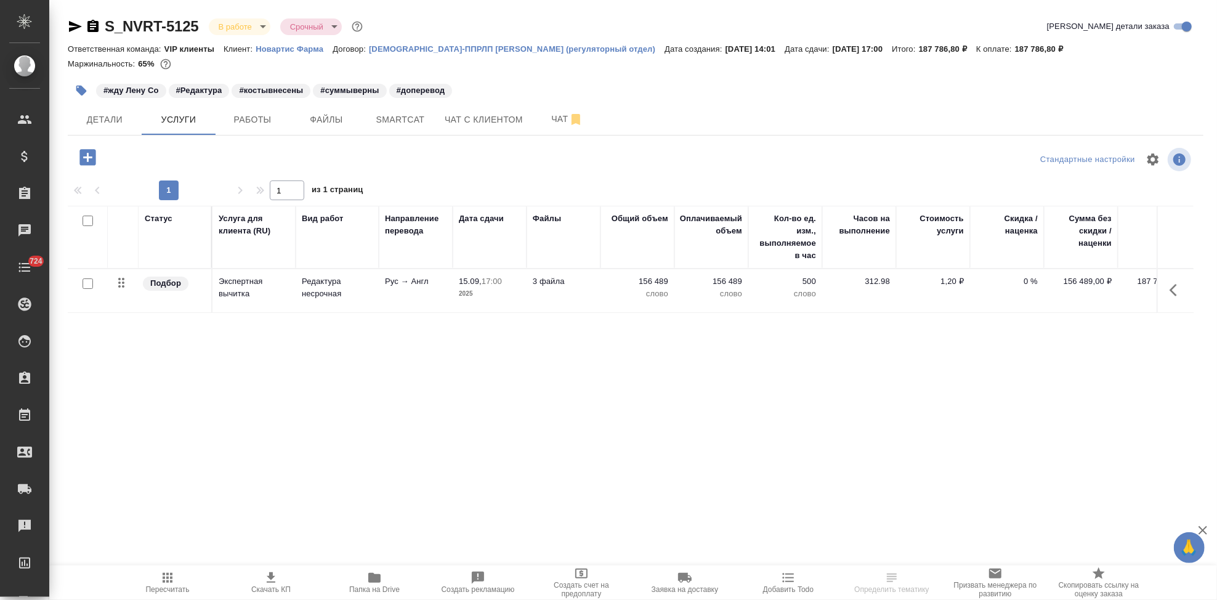
click at [86, 160] on icon "button" at bounding box center [87, 157] width 16 height 16
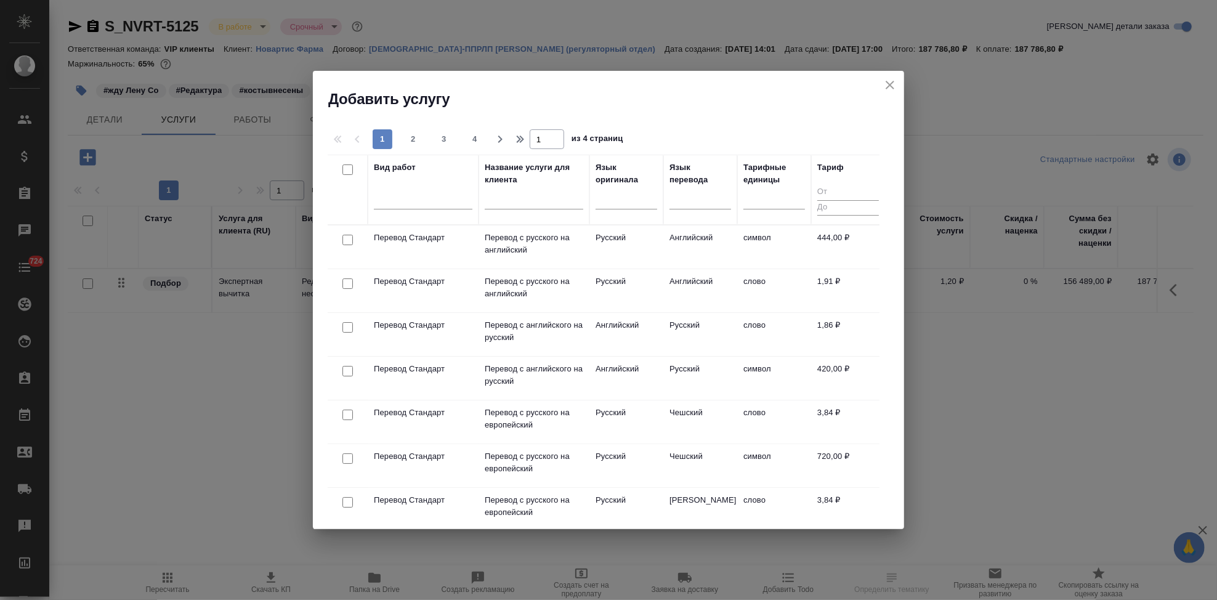
click at [510, 205] on input "text" at bounding box center [534, 201] width 99 height 15
click at [886, 93] on button "close" at bounding box center [890, 85] width 18 height 18
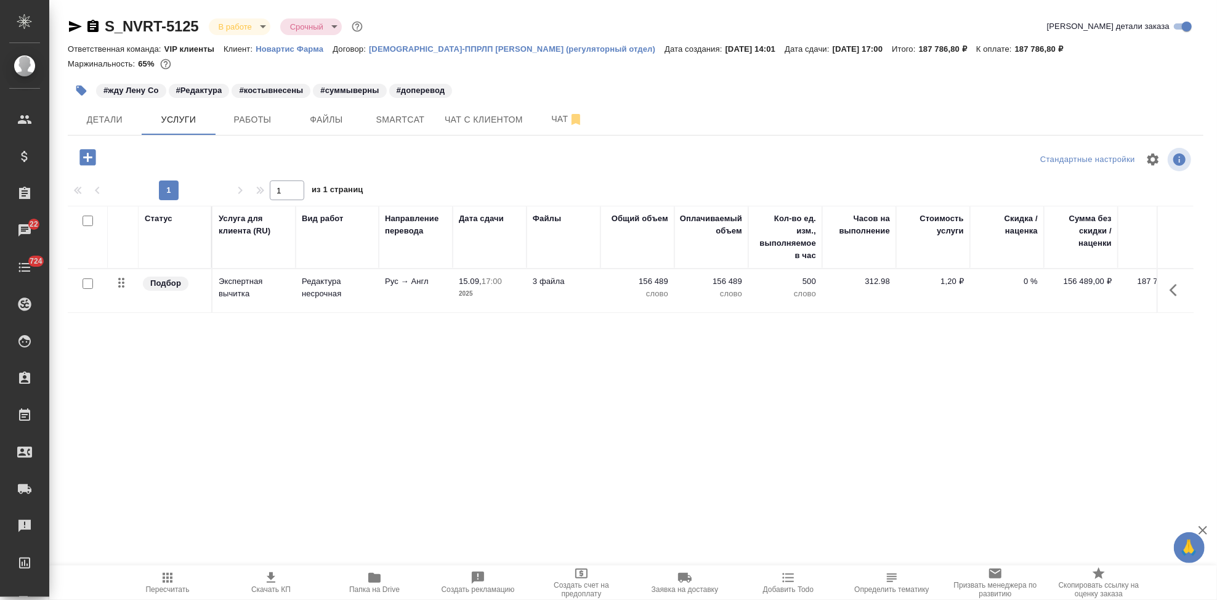
click at [85, 157] on icon "button" at bounding box center [88, 158] width 22 height 22
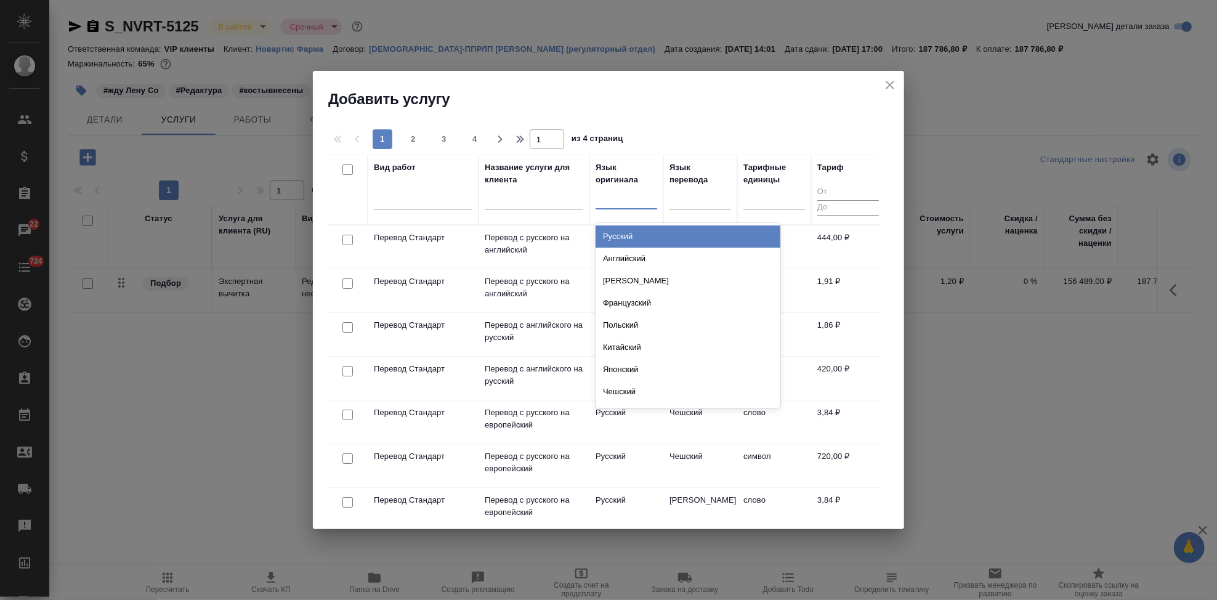
click at [625, 200] on div at bounding box center [627, 197] width 62 height 18
type input "рус"
click at [643, 240] on div "Русский" at bounding box center [688, 236] width 185 height 22
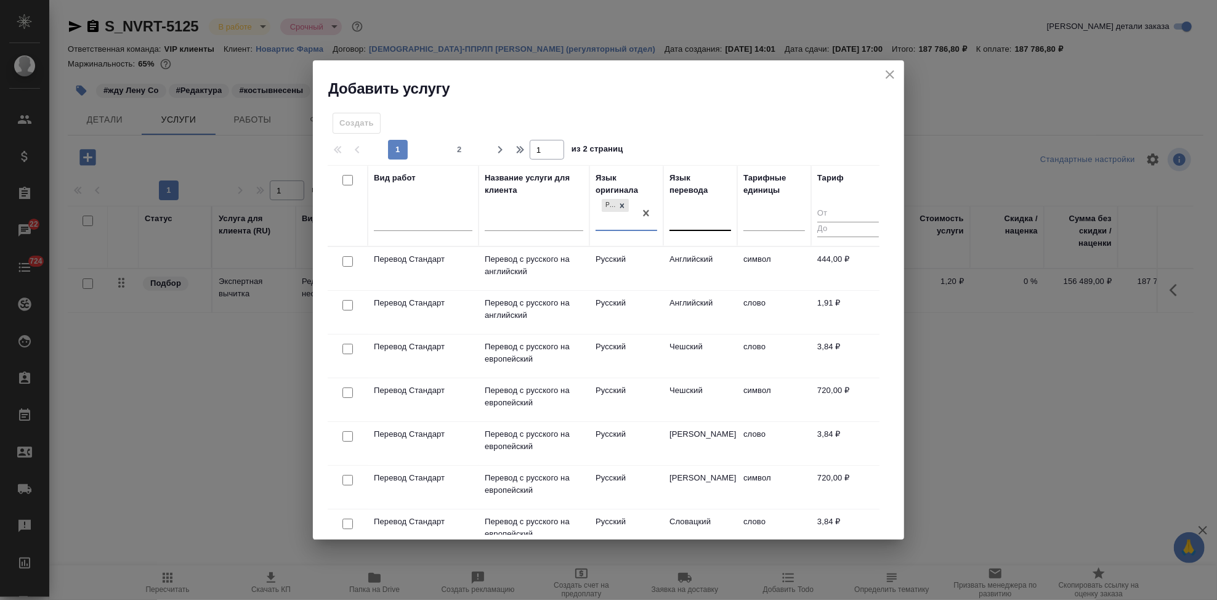
click at [687, 213] on div at bounding box center [701, 219] width 62 height 18
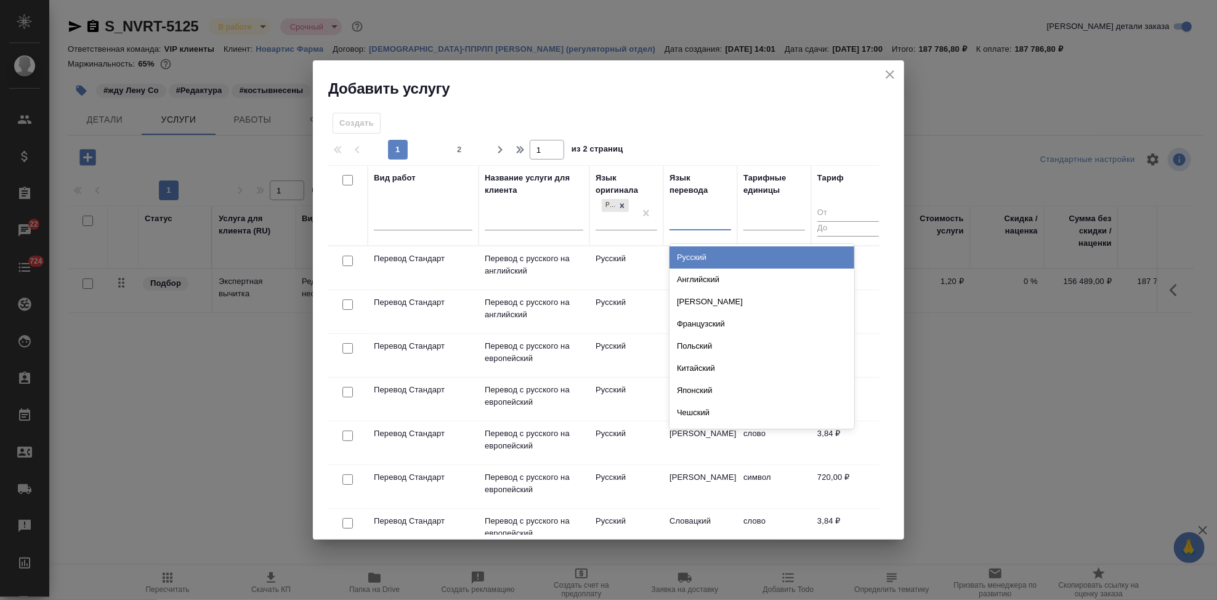
type input "[PERSON_NAME]"
click at [710, 254] on div "Английский" at bounding box center [762, 257] width 185 height 22
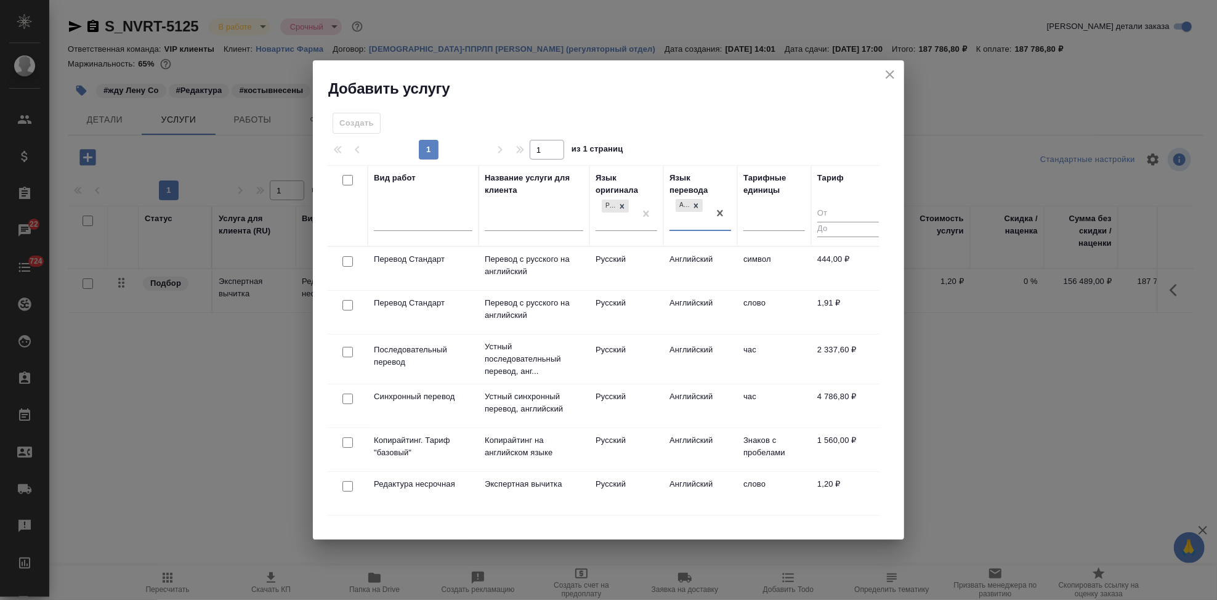
click at [619, 304] on td "Русский" at bounding box center [627, 312] width 74 height 43
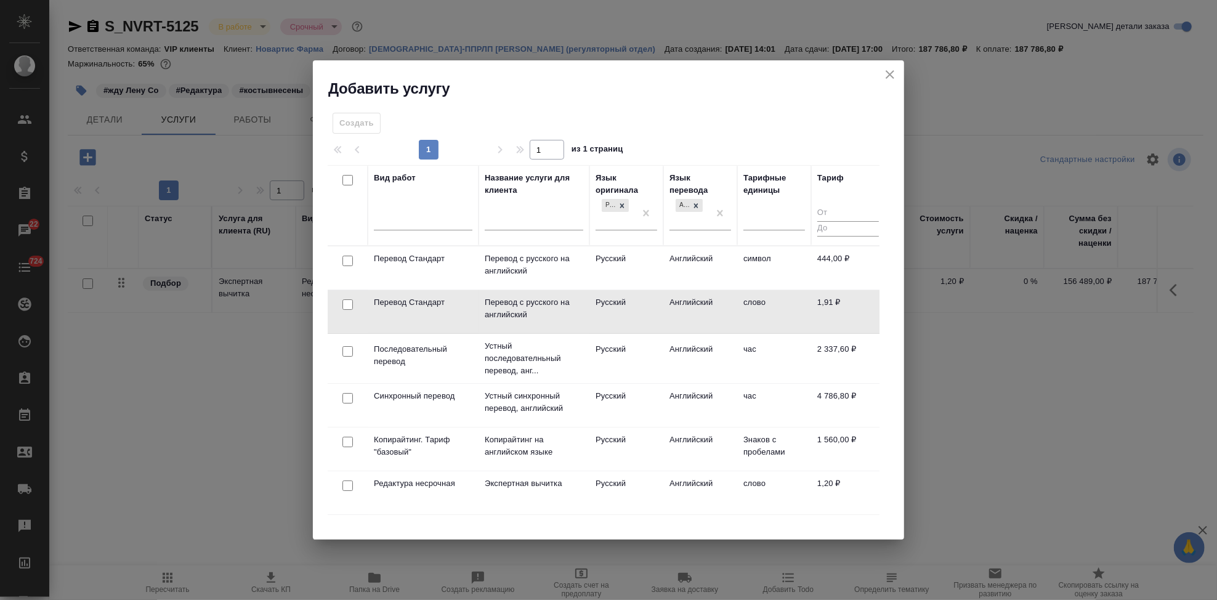
click at [619, 304] on td "Русский" at bounding box center [627, 311] width 74 height 43
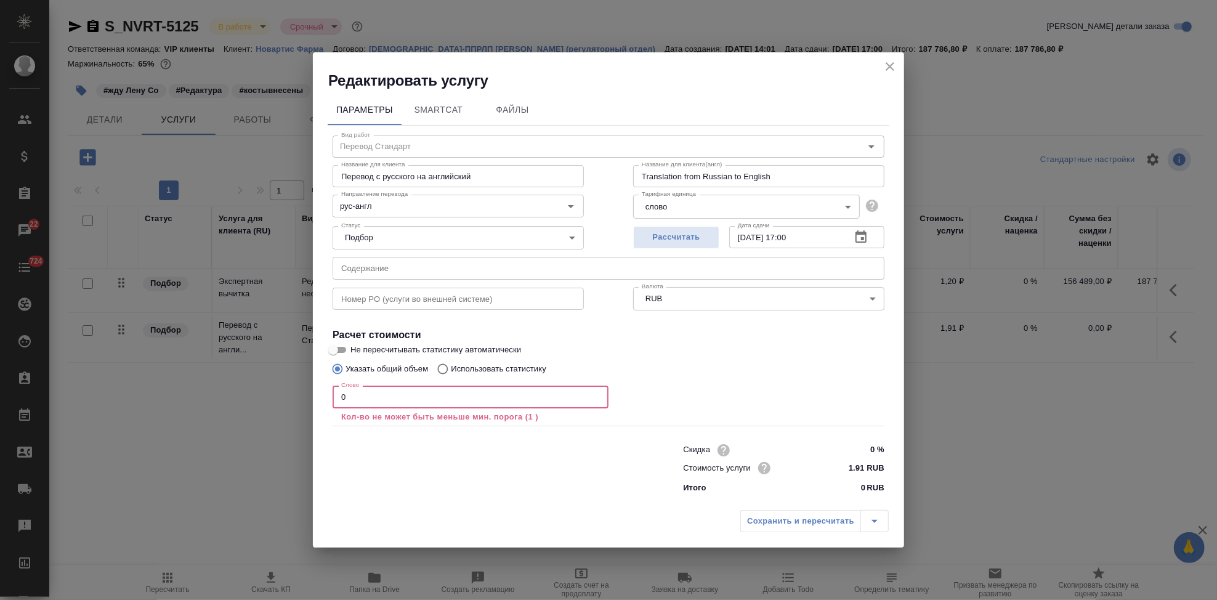
click at [387, 399] on input "0" at bounding box center [471, 397] width 276 height 22
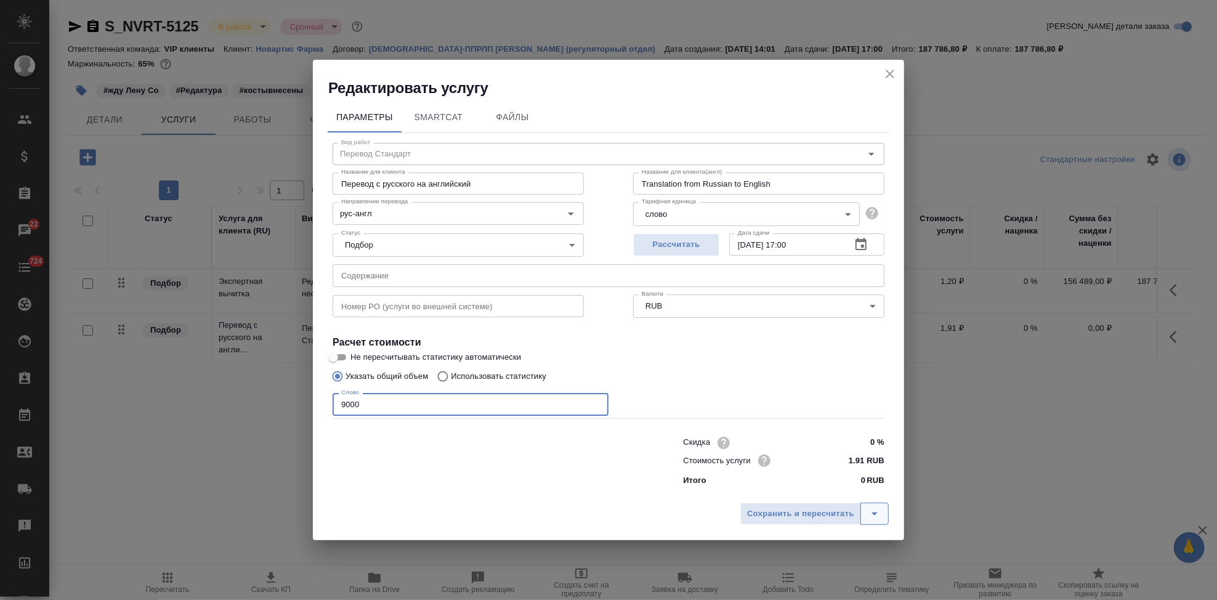
type input "9000"
click at [869, 508] on icon "split button" at bounding box center [874, 513] width 15 height 15
click at [811, 493] on li "Сохранить" at bounding box center [816, 488] width 148 height 20
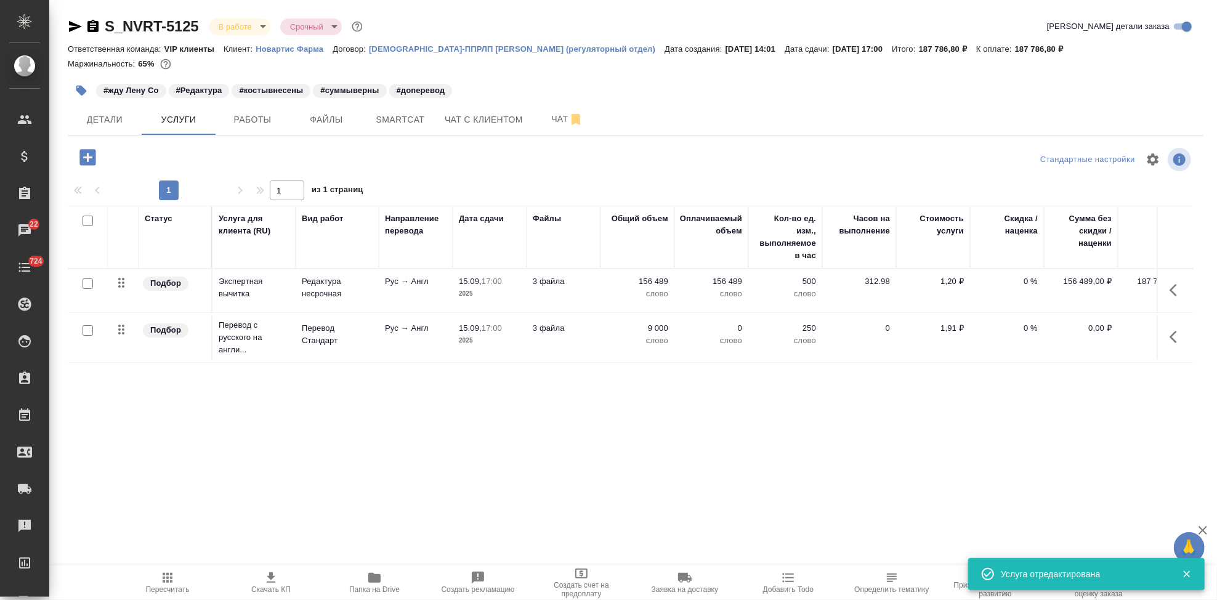
click at [166, 582] on icon "button" at bounding box center [168, 578] width 10 height 10
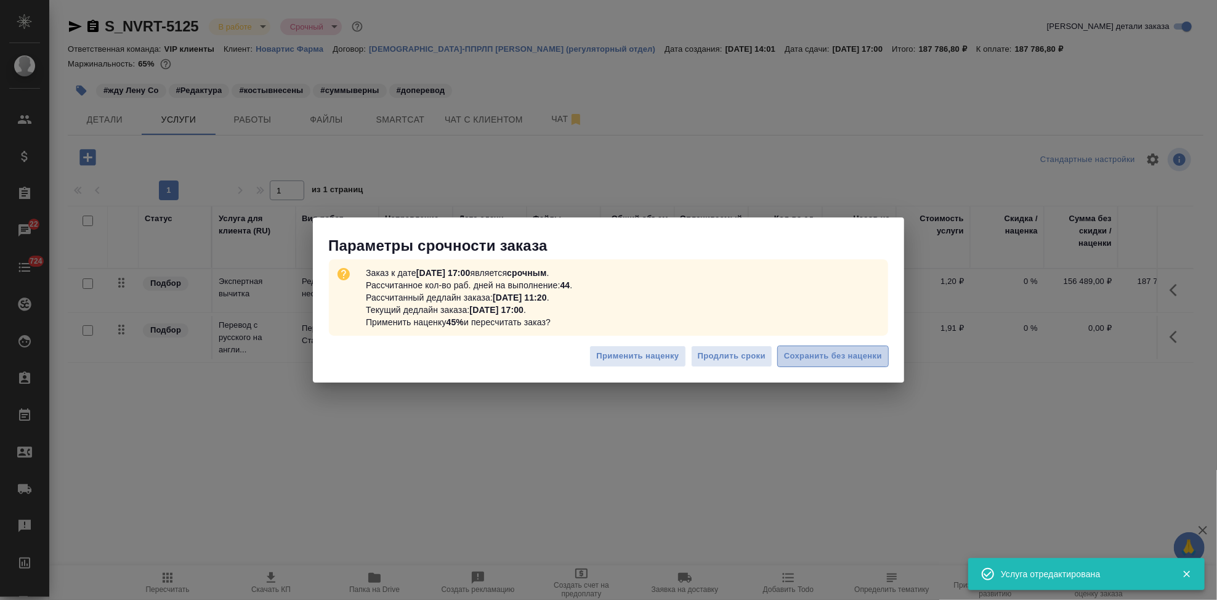
click at [859, 360] on span "Сохранить без наценки" at bounding box center [833, 356] width 98 height 14
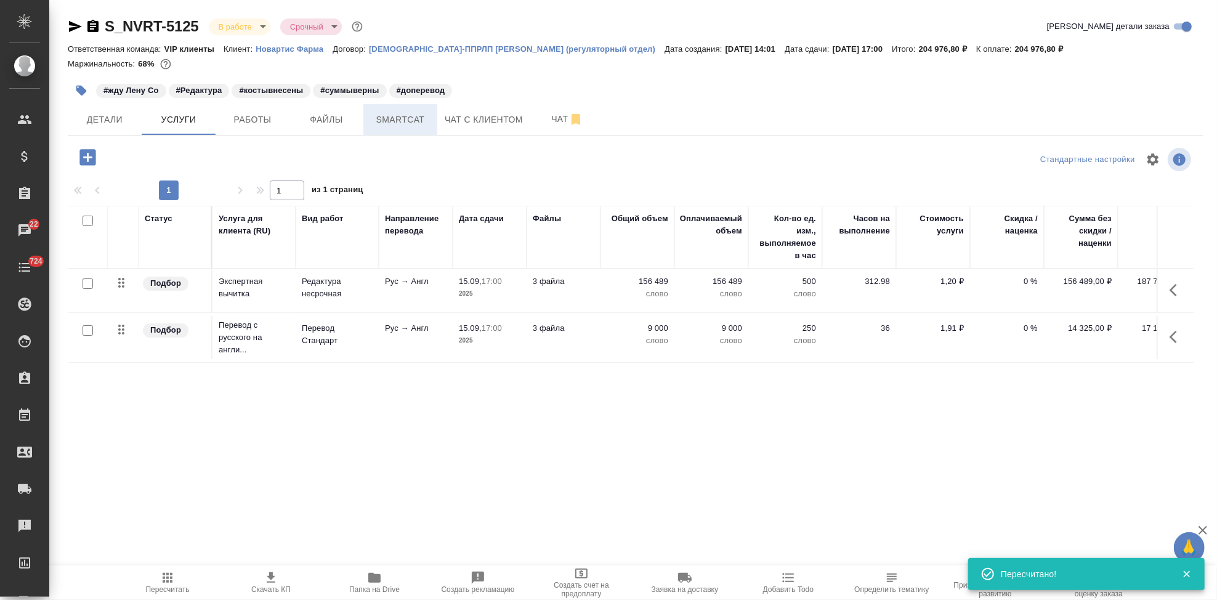
click at [382, 116] on span "Smartcat" at bounding box center [400, 119] width 59 height 15
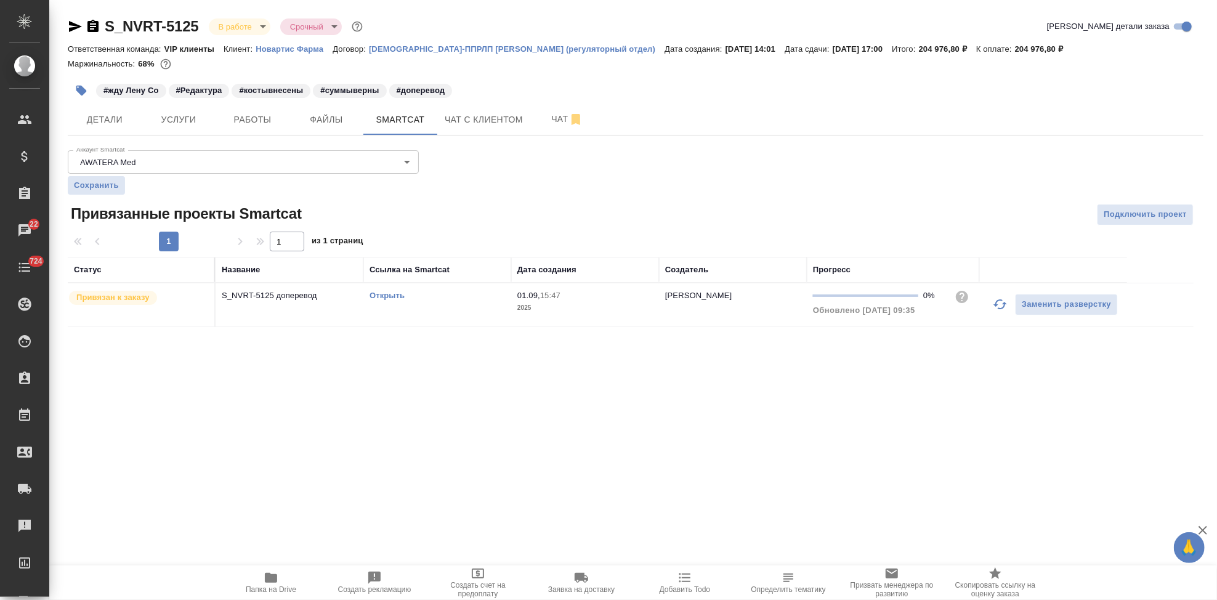
click at [381, 294] on link "Открыть" at bounding box center [387, 295] width 35 height 9
click at [170, 114] on span "Услуги" at bounding box center [178, 119] width 59 height 15
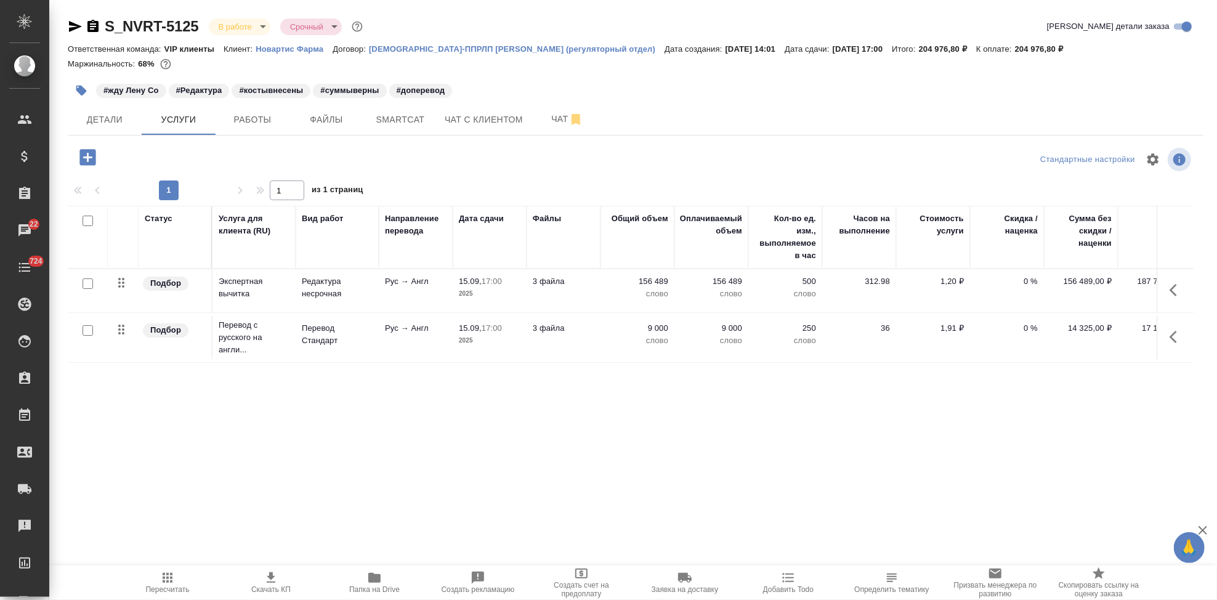
click at [667, 333] on p "9 000" at bounding box center [638, 328] width 62 height 12
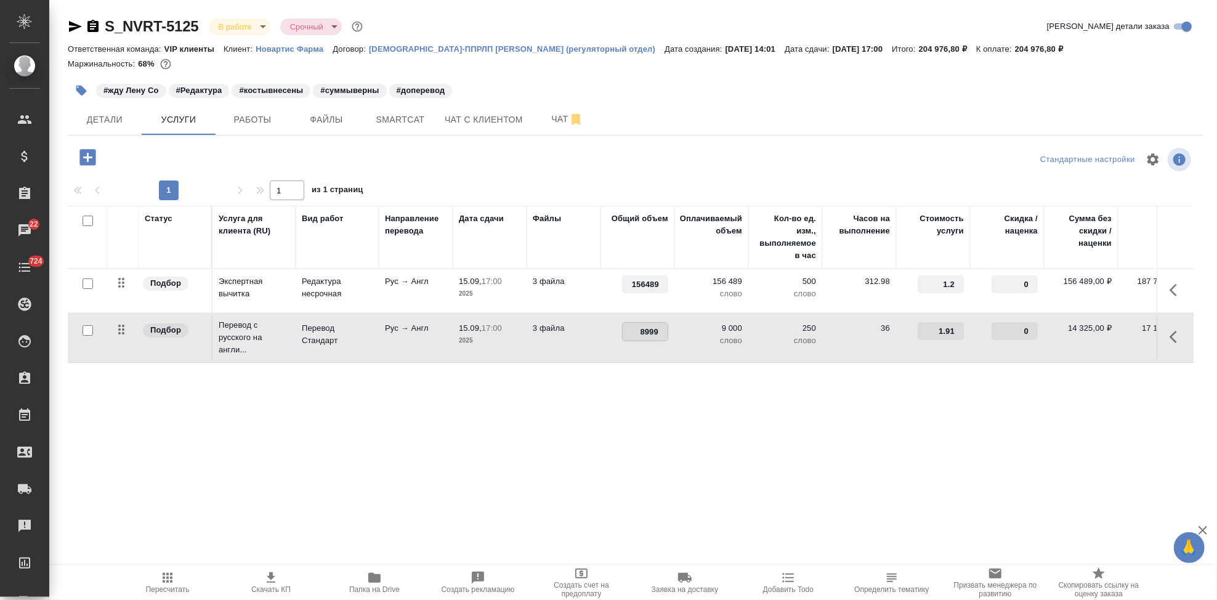
click at [662, 334] on input "8999" at bounding box center [645, 332] width 45 height 18
type input "8"
type input "0"
click at [649, 395] on div "Статус Услуга для клиента (RU) Вид работ Направление перевода Дата сдачи Файлы …" at bounding box center [631, 338] width 1126 height 265
click at [251, 157] on icon "split button" at bounding box center [248, 155] width 15 height 15
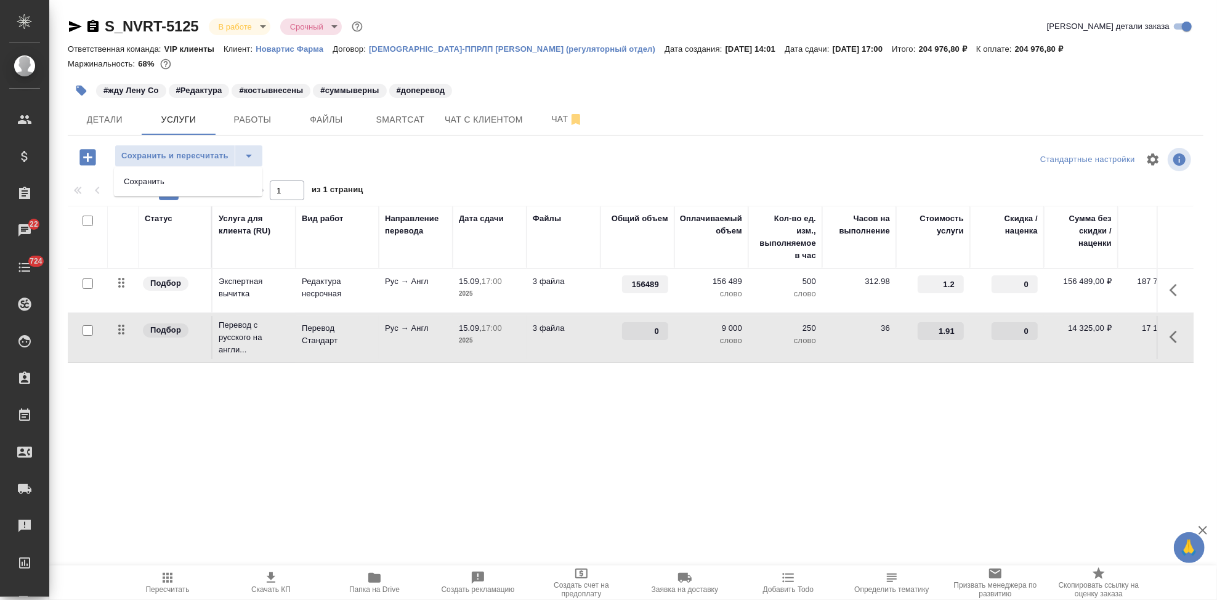
click at [229, 192] on ul "Сохранить" at bounding box center [188, 182] width 148 height 30
click at [232, 178] on li "Сохранить" at bounding box center [188, 182] width 148 height 20
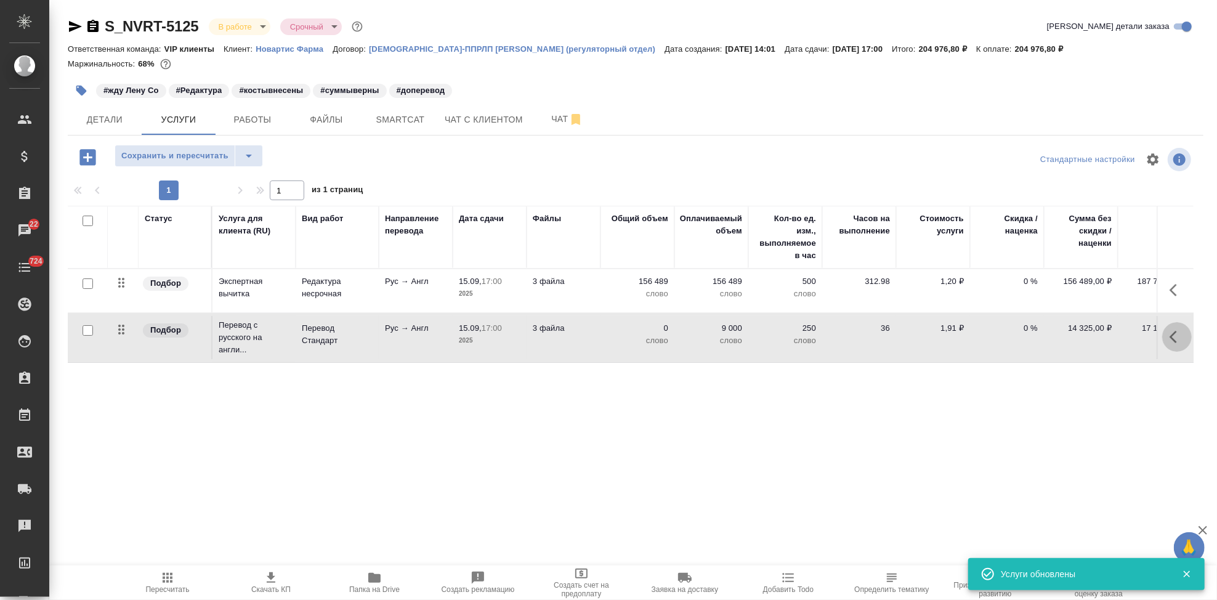
click at [1172, 336] on icon "button" at bounding box center [1173, 337] width 7 height 12
click at [1109, 336] on icon "button" at bounding box center [1107, 336] width 11 height 11
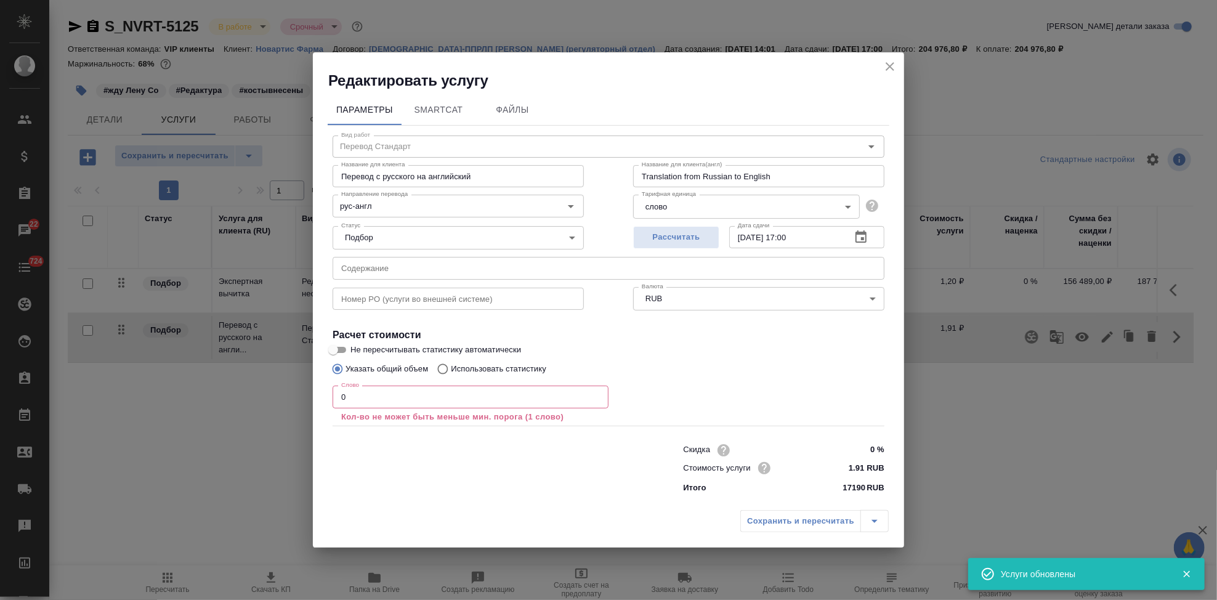
click at [407, 394] on input "0" at bounding box center [471, 397] width 276 height 22
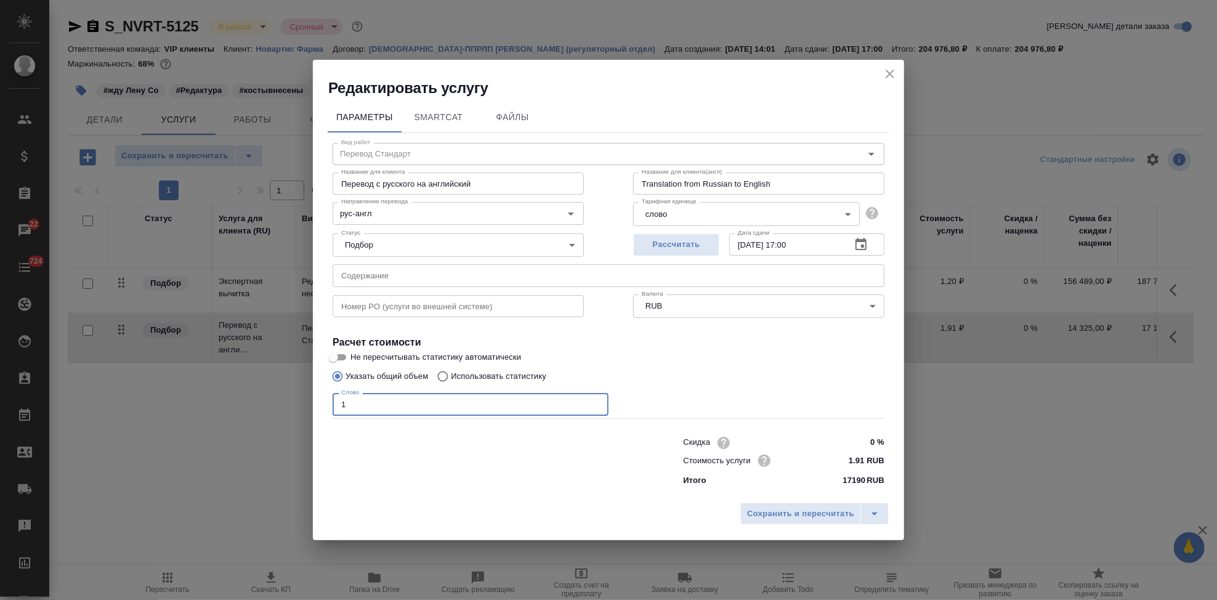
type input "1"
click at [444, 378] on input "Использовать статистику" at bounding box center [441, 376] width 20 height 23
radio input "true"
radio input "false"
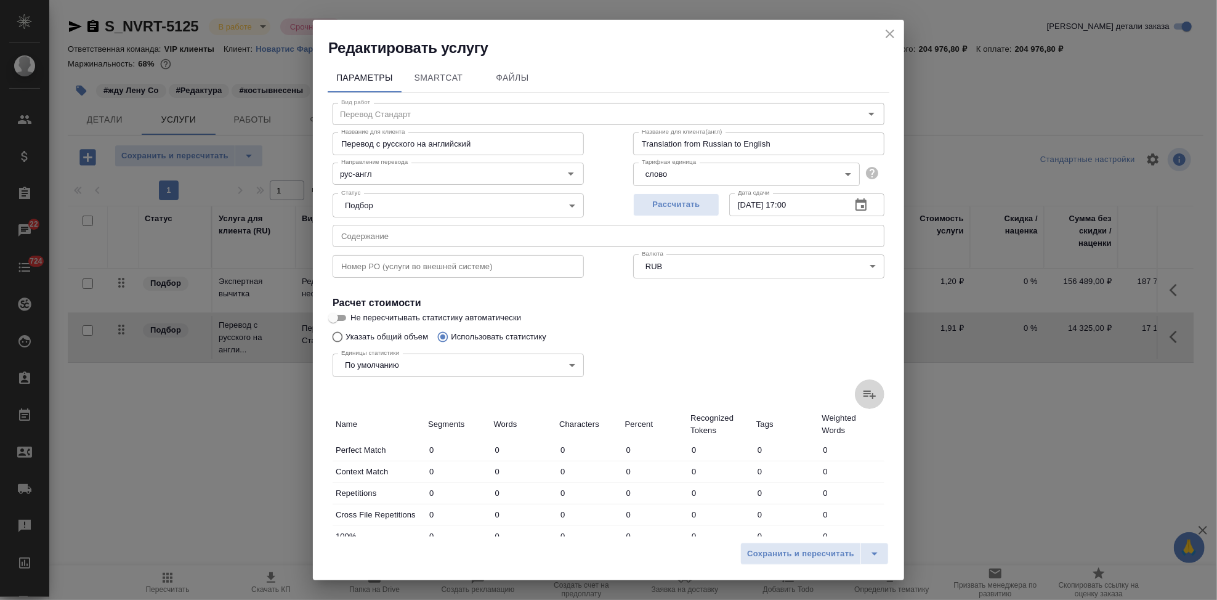
click at [864, 391] on icon at bounding box center [870, 395] width 12 height 9
click at [0, 0] on input "file" at bounding box center [0, 0] width 0 height 0
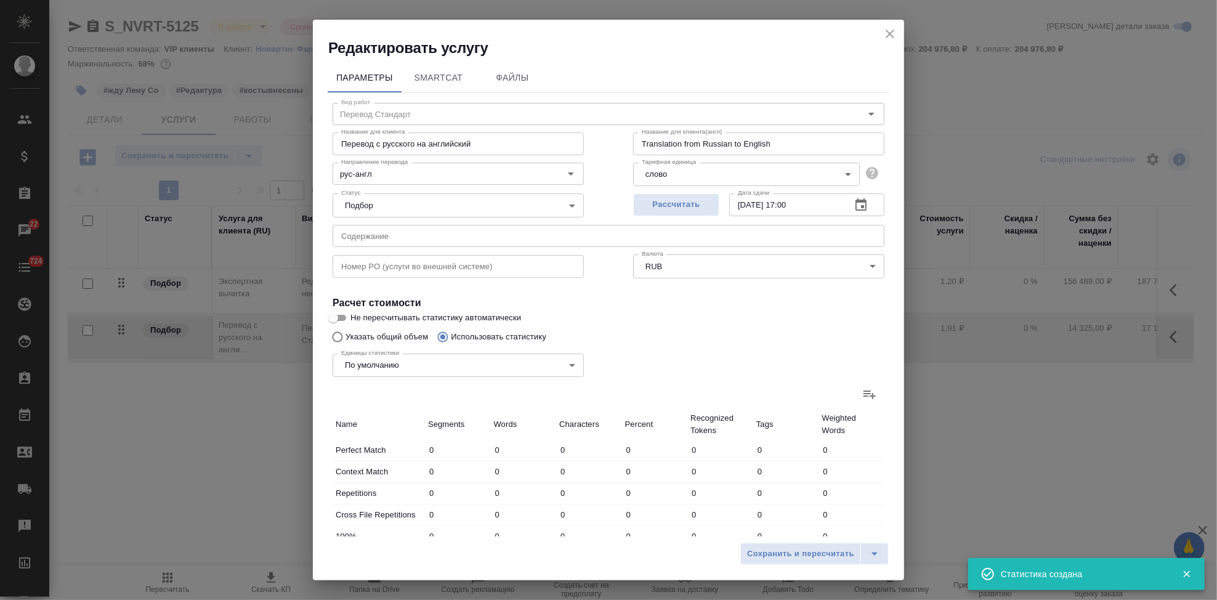
type input "27"
type input "53"
type input "453"
type input "20"
type input "192"
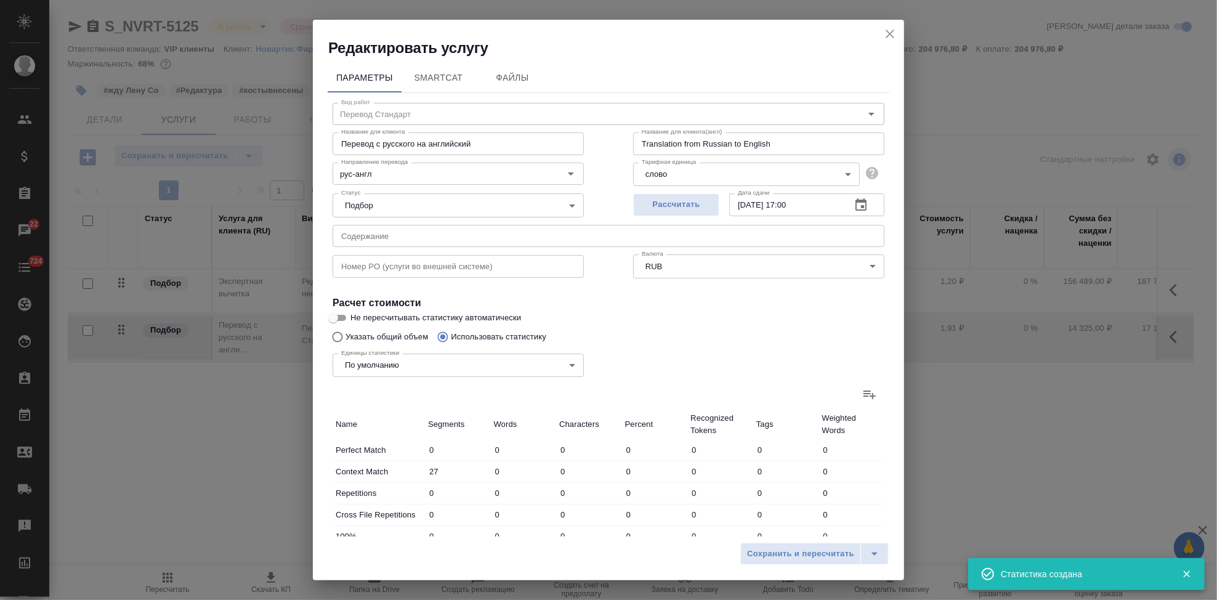
type input "1666"
type input "120"
type input "1257"
type input "11503"
type input "44"
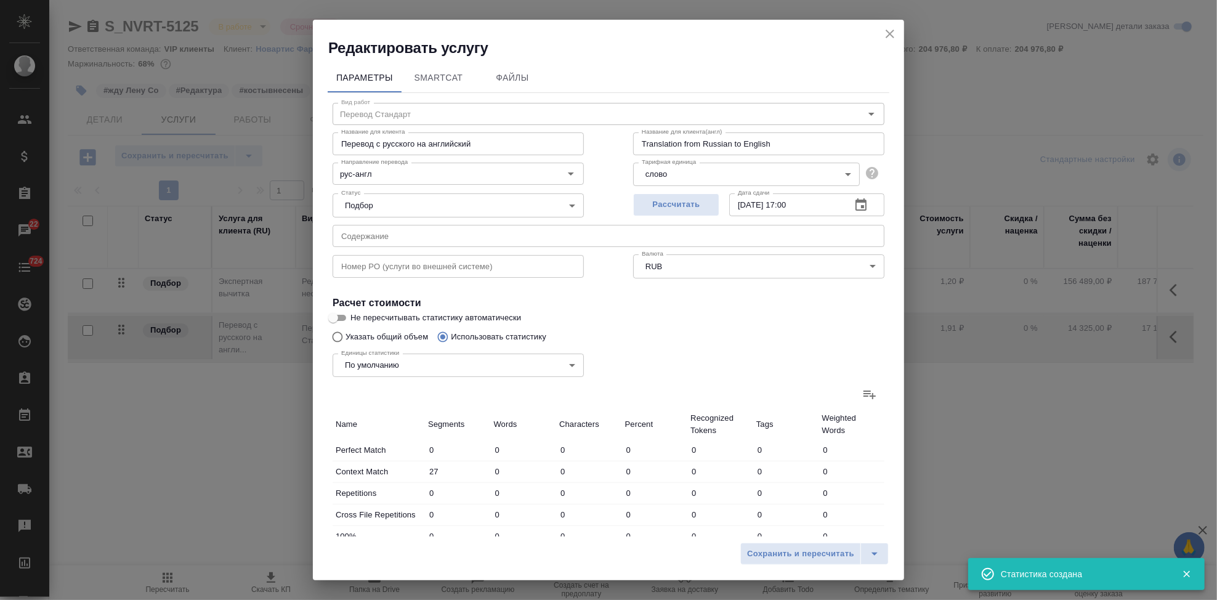
type input "932"
type input "8124"
type input "8"
type input "106"
type input "976"
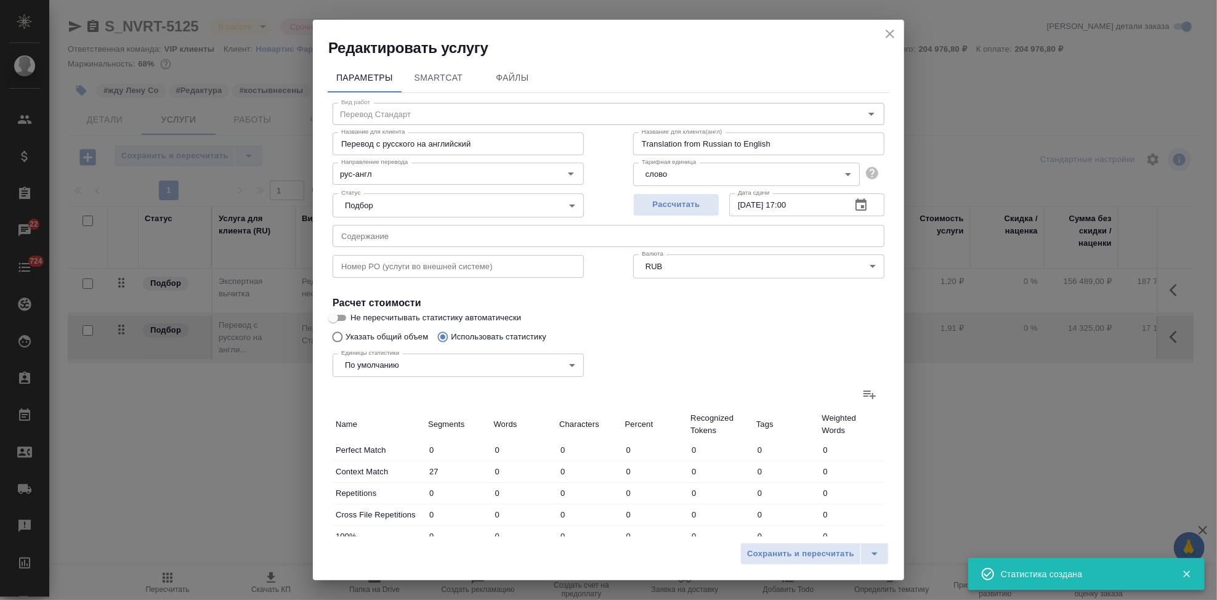
type input "33"
type input "385"
type input "3529"
type input "278"
type input "5480"
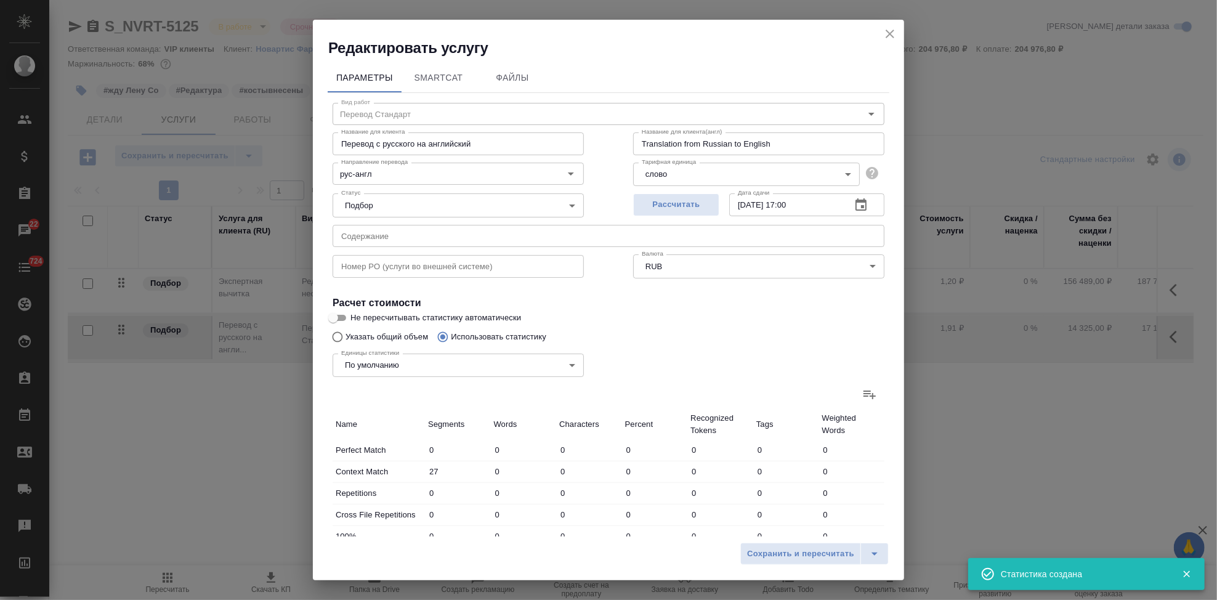
type input "48192"
type input "510"
type input "8213"
type input "72777"
type input "530"
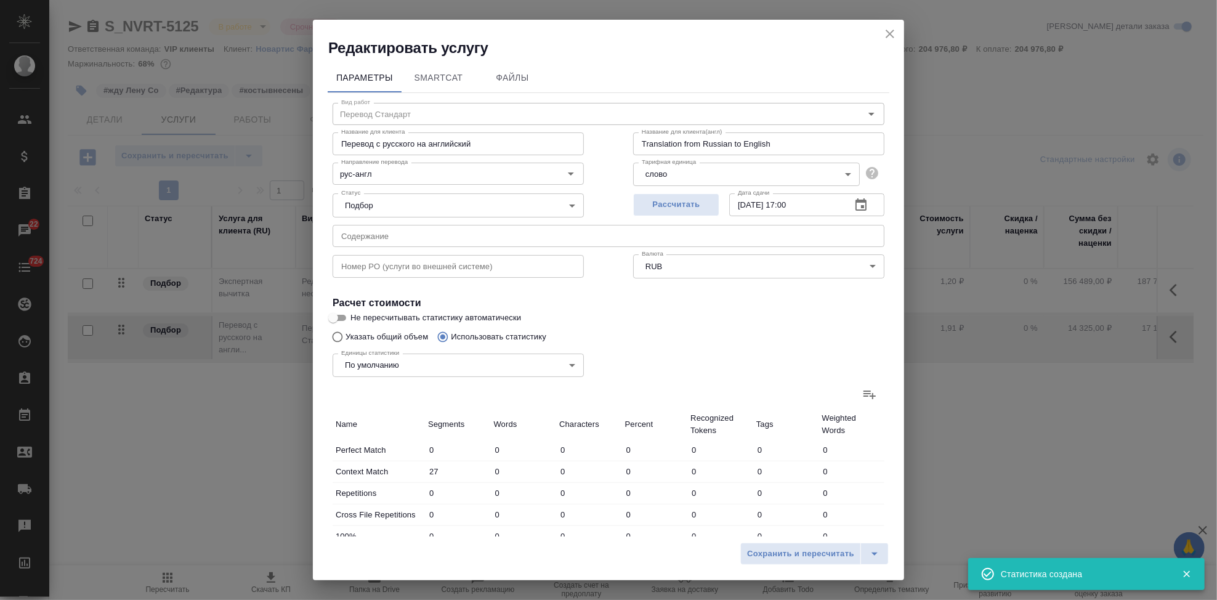
type input "8405"
type input "74443"
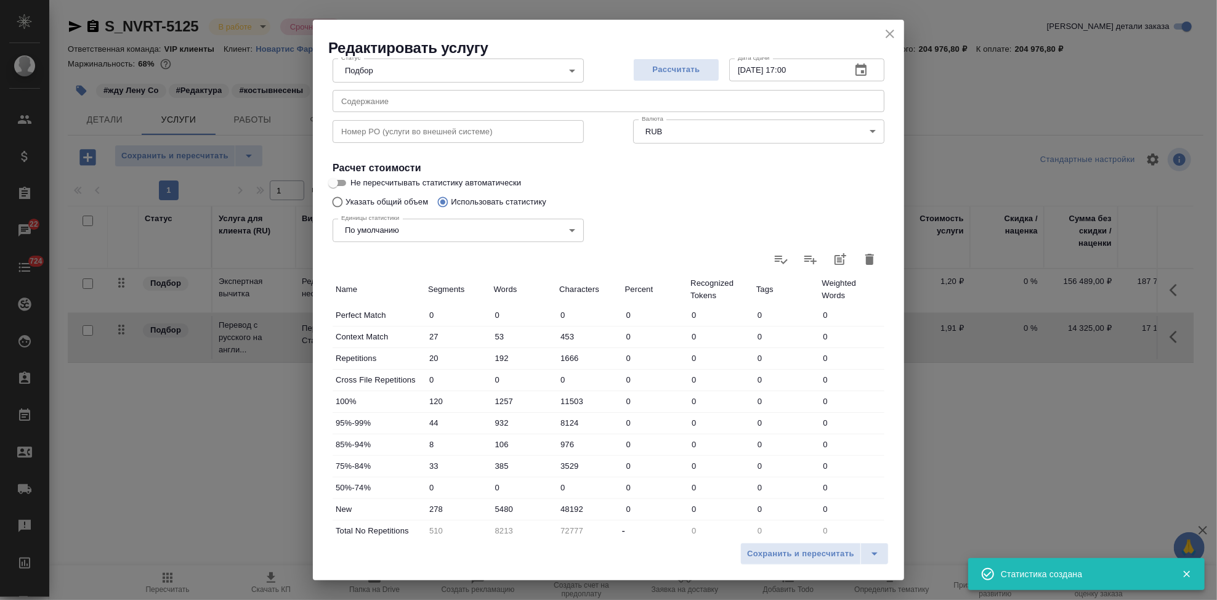
scroll to position [239, 0]
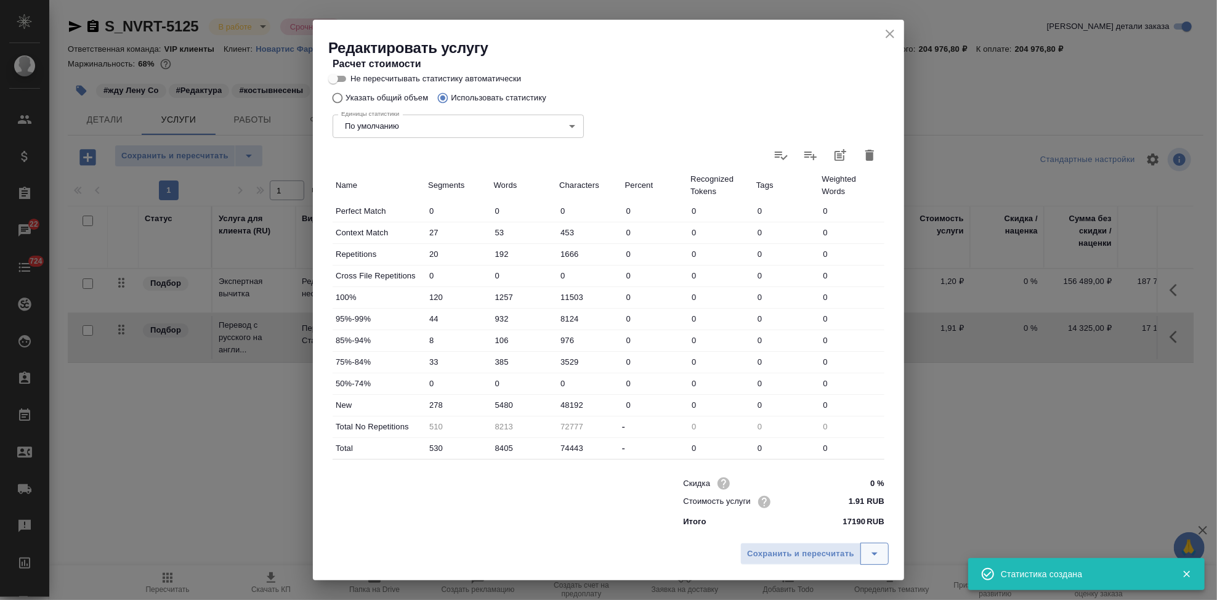
click at [877, 553] on icon "split button" at bounding box center [874, 553] width 15 height 15
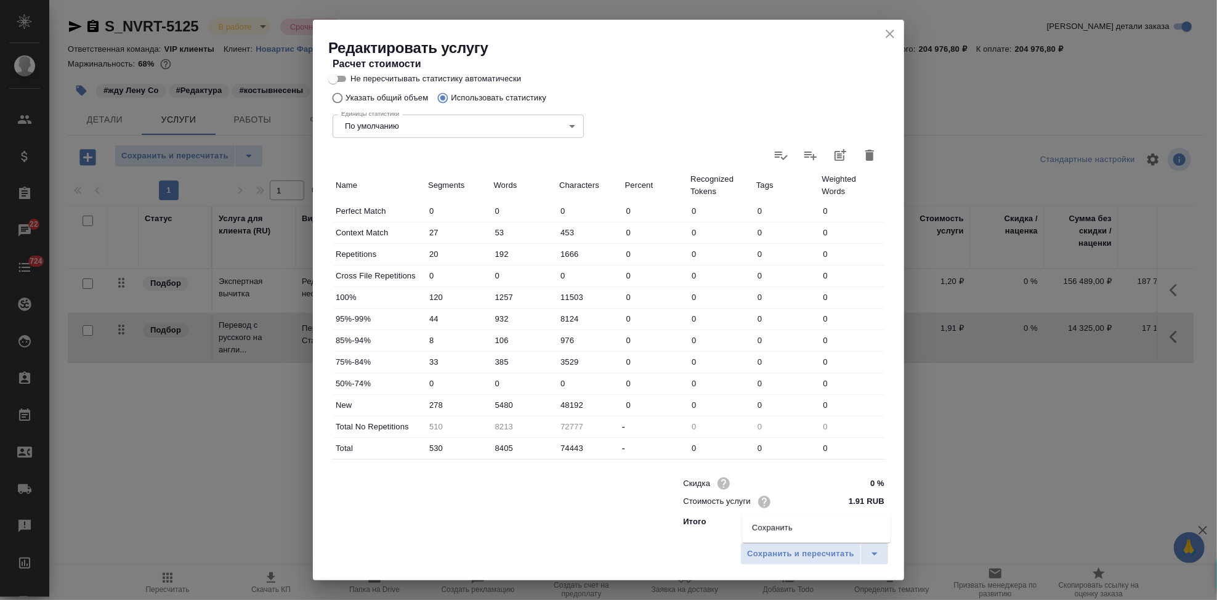
click at [771, 519] on li "Сохранить" at bounding box center [816, 528] width 148 height 20
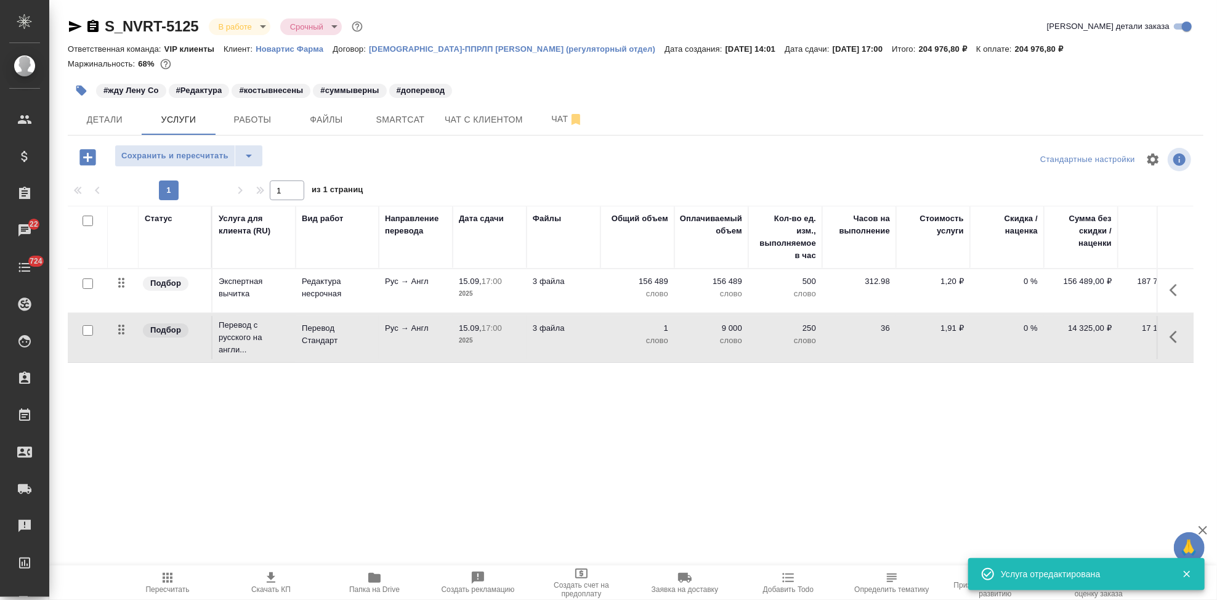
click at [153, 583] on span "Пересчитать" at bounding box center [167, 581] width 89 height 23
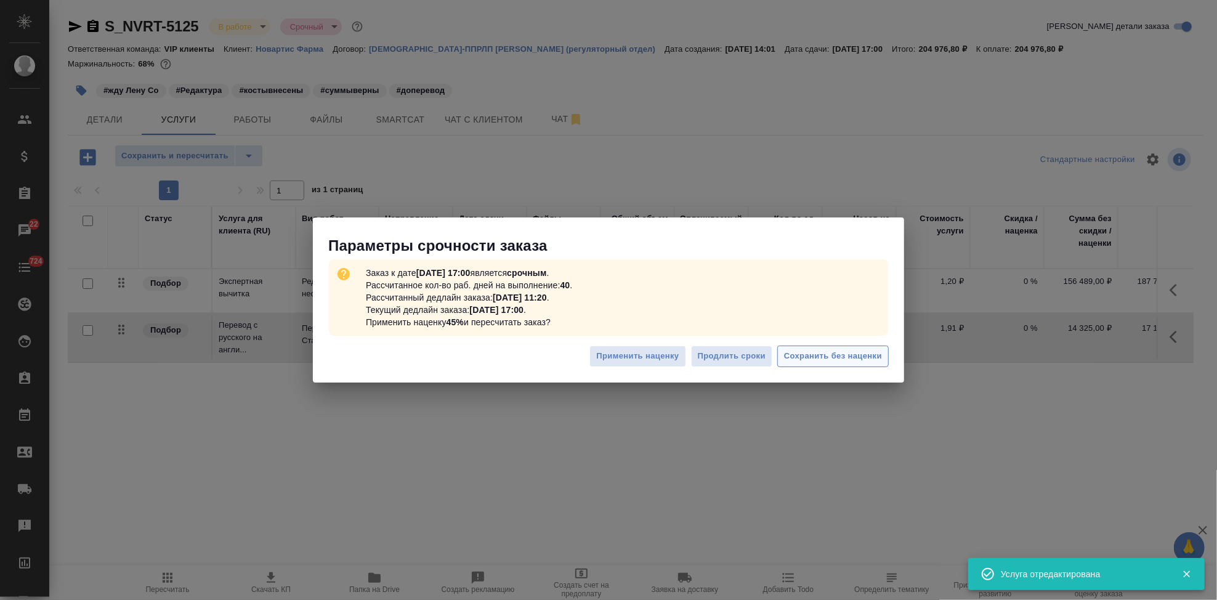
click at [832, 353] on span "Сохранить без наценки" at bounding box center [833, 356] width 98 height 14
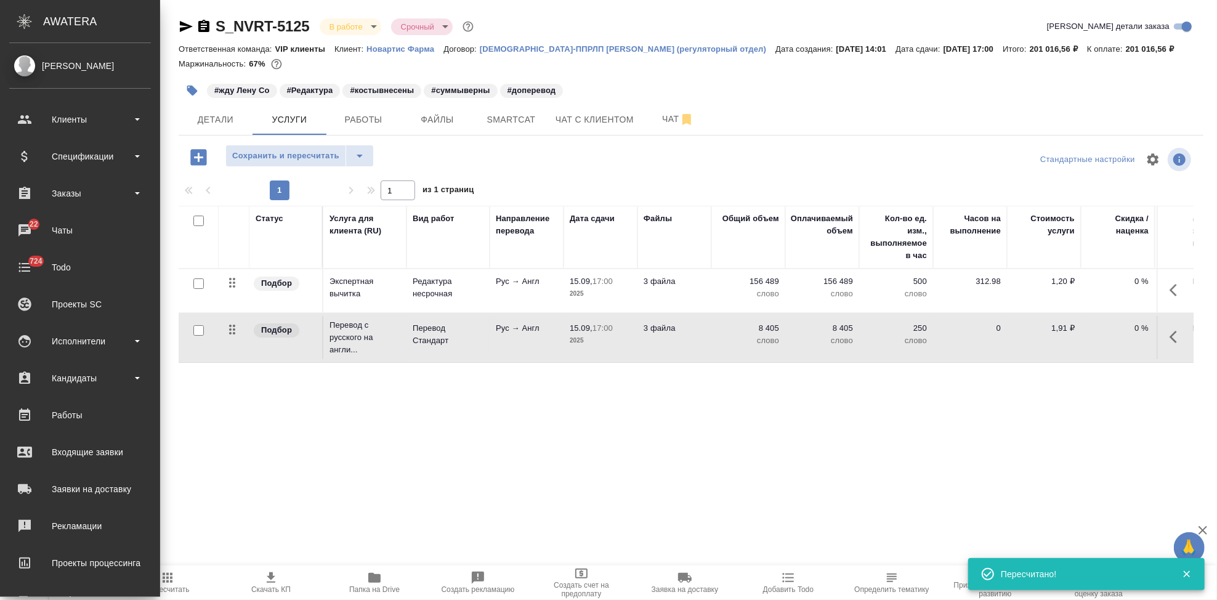
click at [70, 23] on div "AWATERA" at bounding box center [101, 21] width 117 height 25
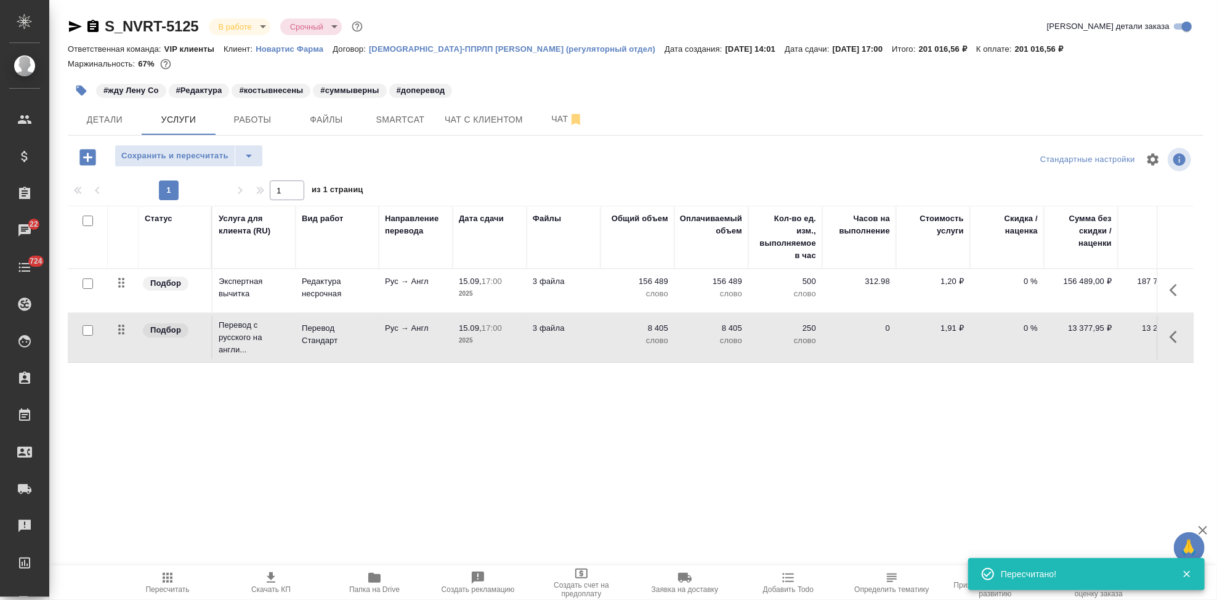
click at [72, 28] on icon "button" at bounding box center [75, 26] width 13 height 11
